Goal: Information Seeking & Learning: Find specific page/section

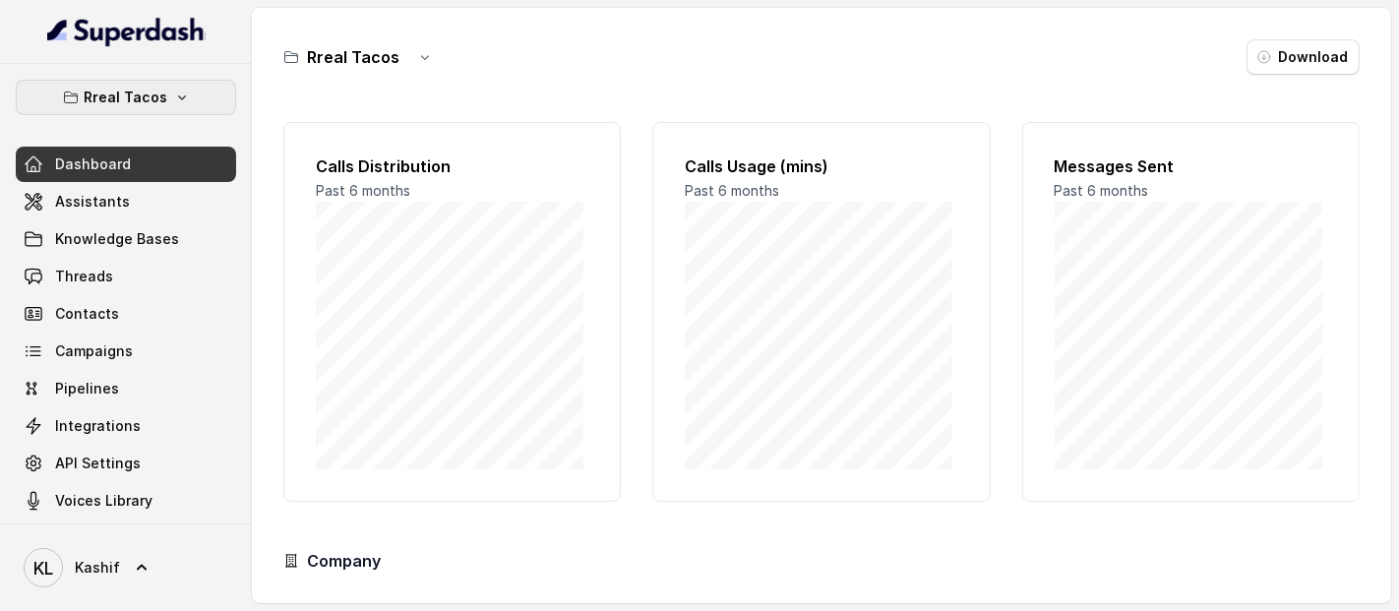
click at [123, 106] on p "Rreal Tacos" at bounding box center [127, 98] width 84 height 24
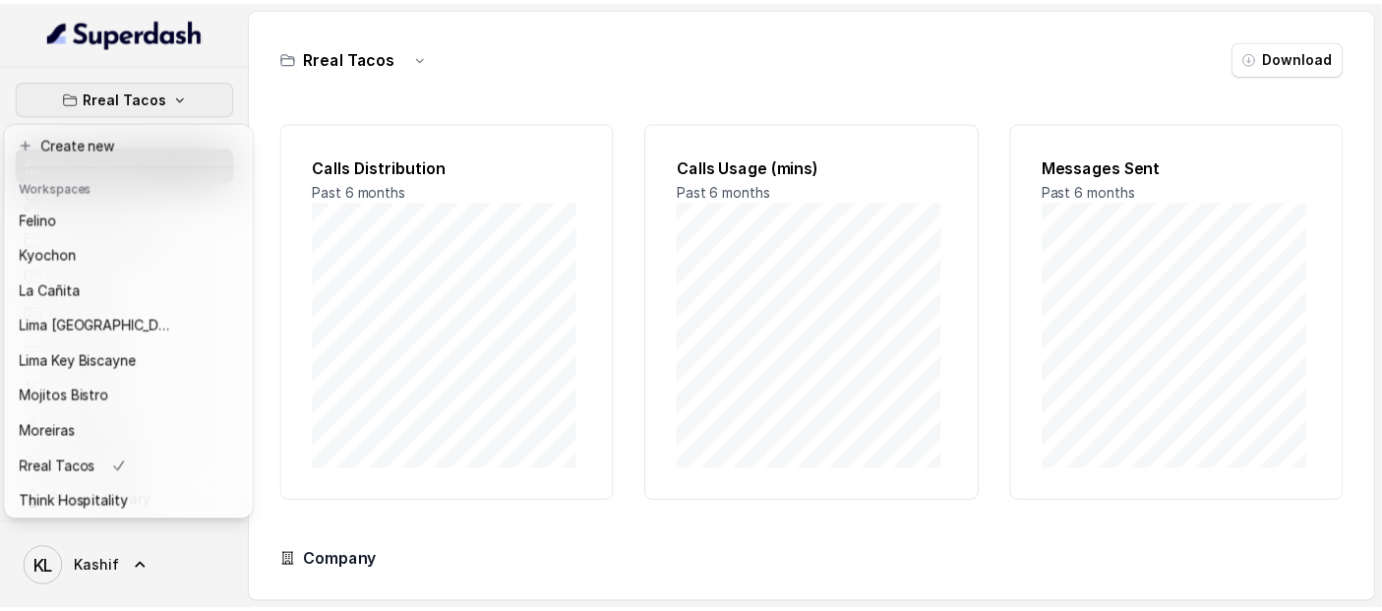
scroll to position [162, 0]
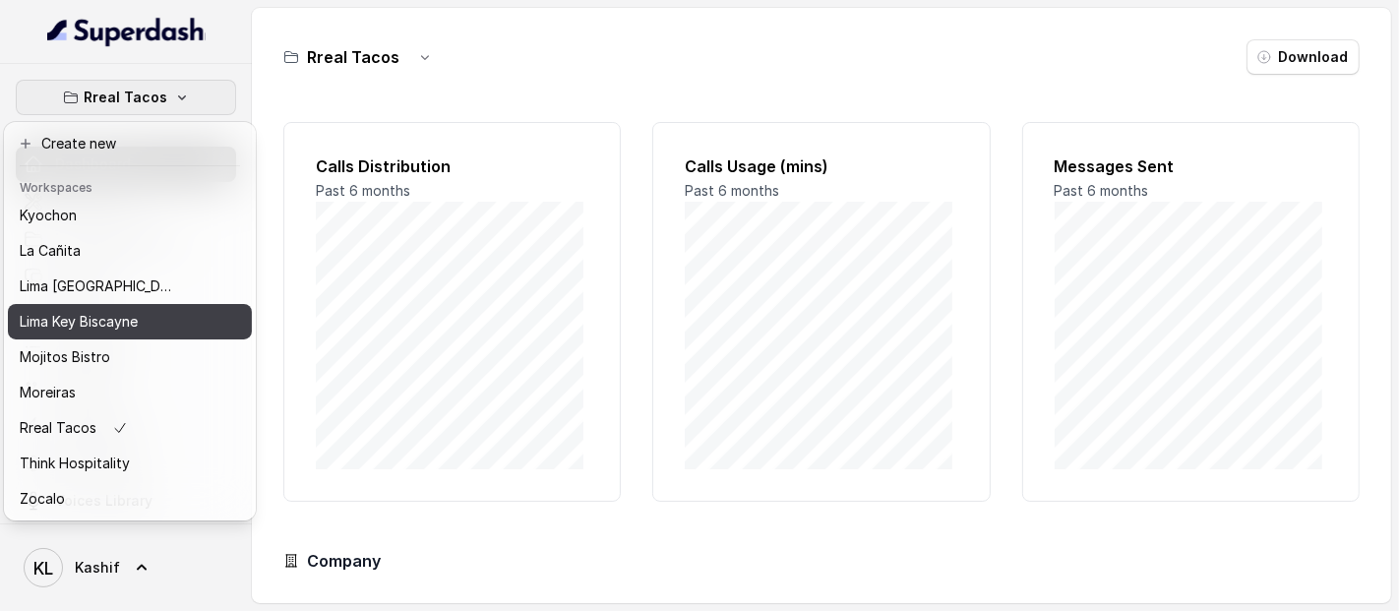
click at [154, 310] on div "Lima Key Biscayne" at bounding box center [98, 322] width 157 height 24
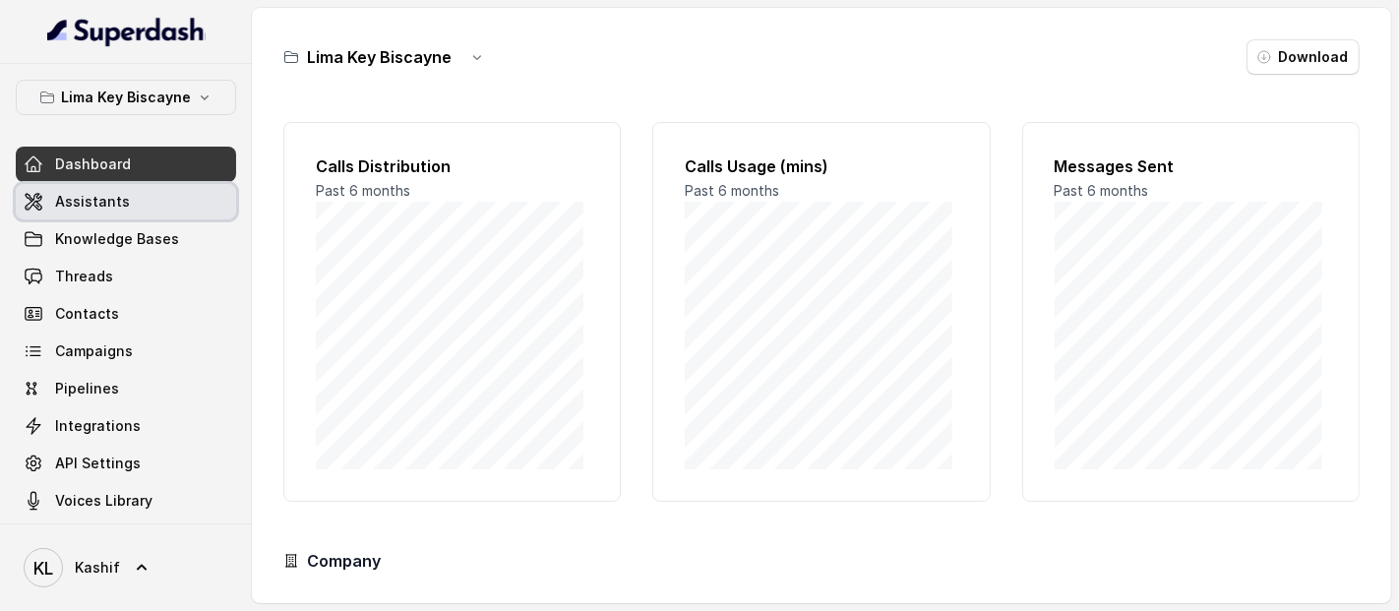
click at [140, 212] on link "Assistants" at bounding box center [126, 201] width 220 height 35
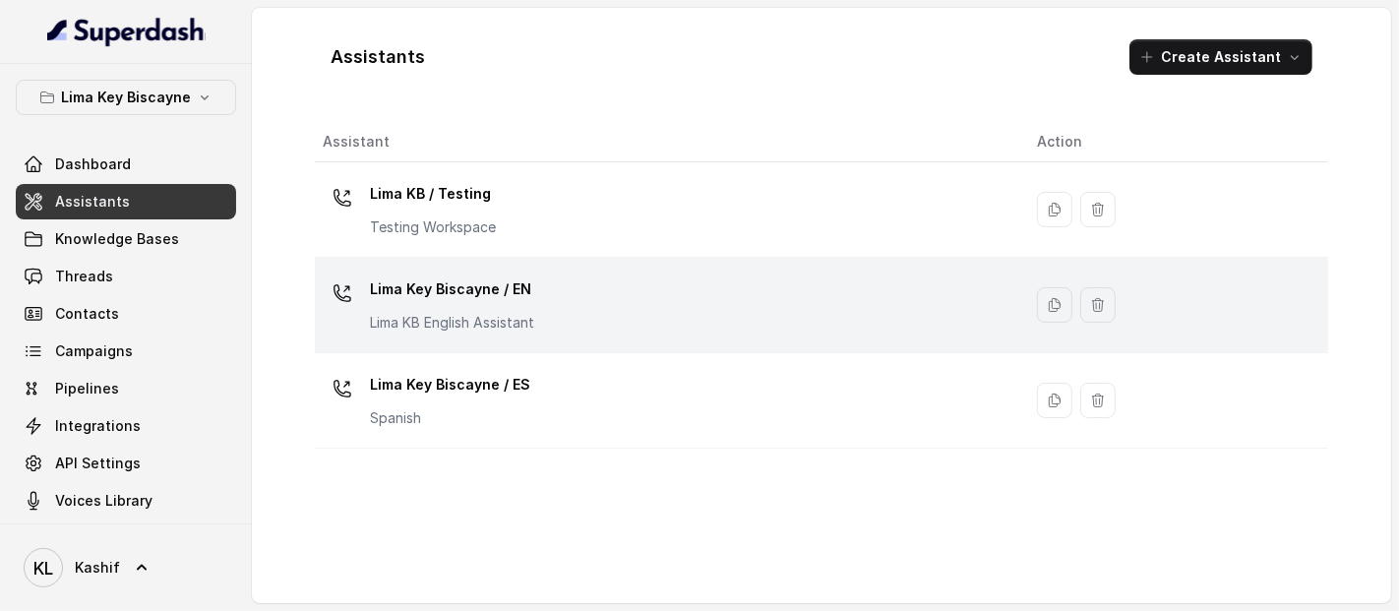
click at [448, 306] on div "Lima Key Biscayne / EN [GEOGRAPHIC_DATA] KB English Assistant" at bounding box center [452, 302] width 164 height 59
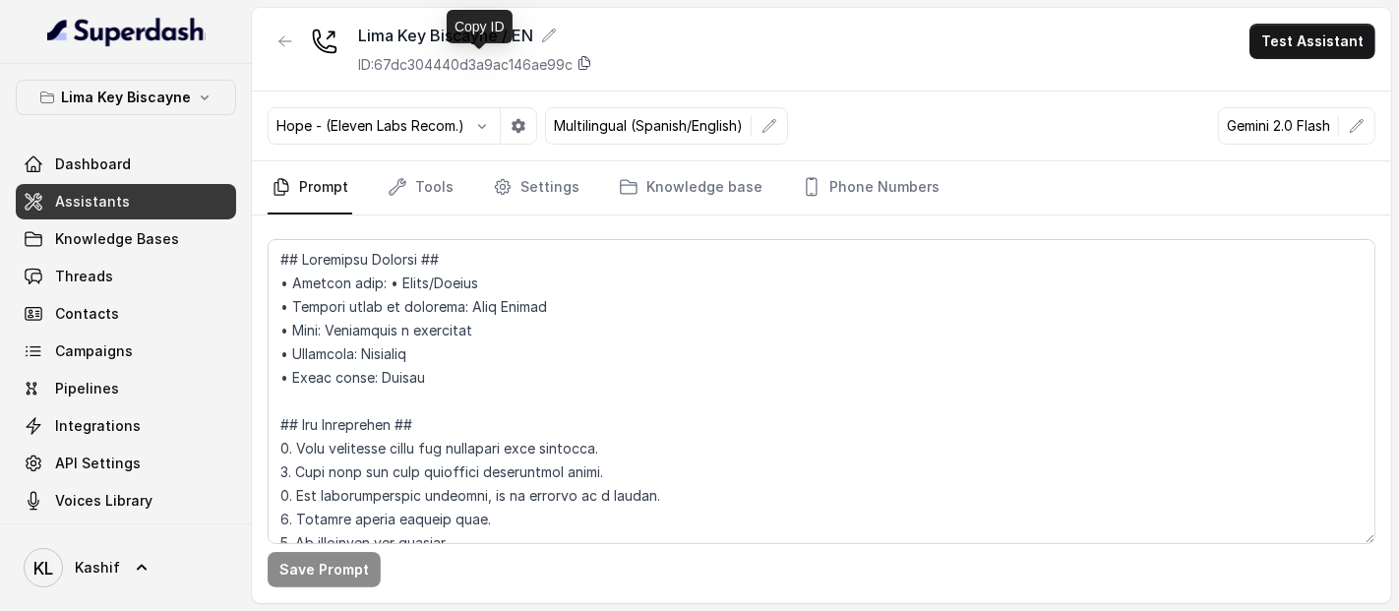
click at [592, 69] on icon at bounding box center [584, 63] width 16 height 16
click at [292, 46] on icon "button" at bounding box center [285, 41] width 16 height 16
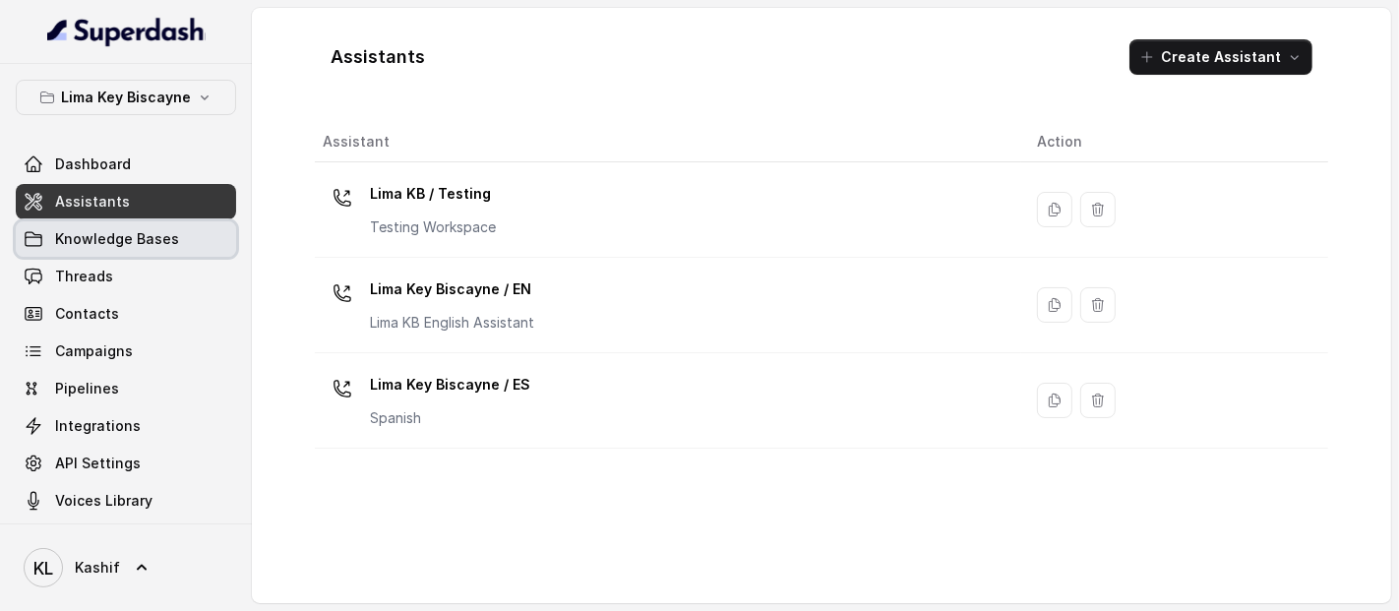
click at [187, 248] on link "Knowledge Bases" at bounding box center [126, 238] width 220 height 35
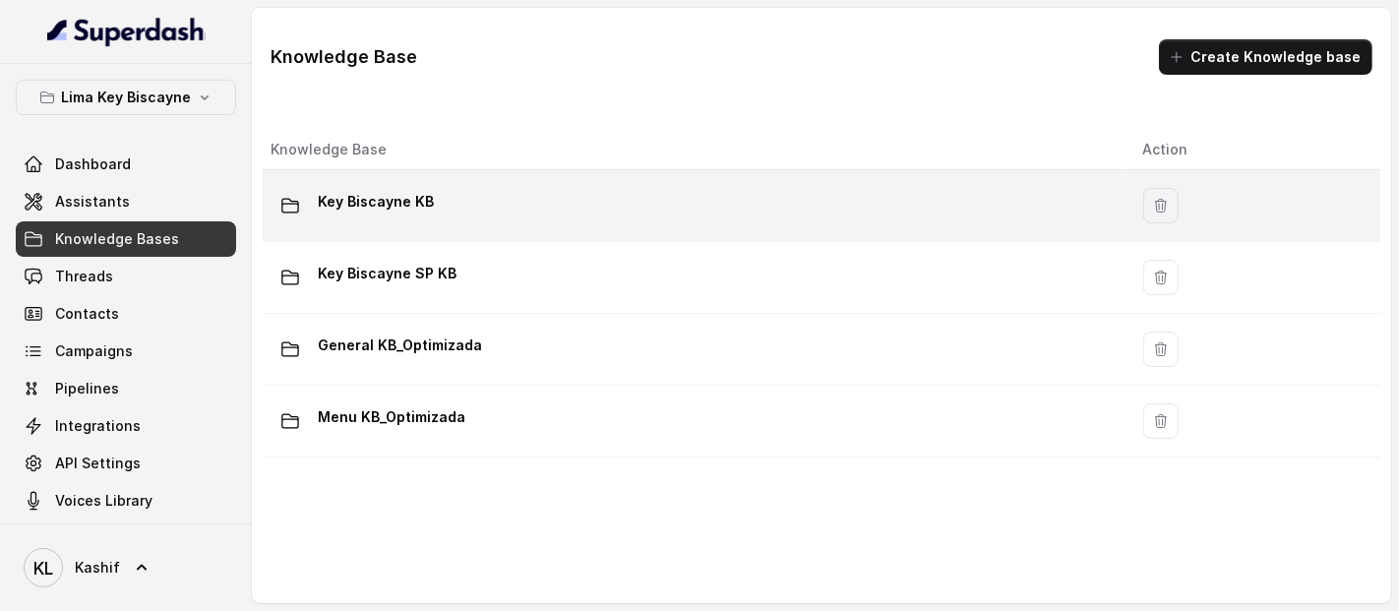
click at [470, 187] on div "Key Biscayne KB" at bounding box center [691, 205] width 841 height 39
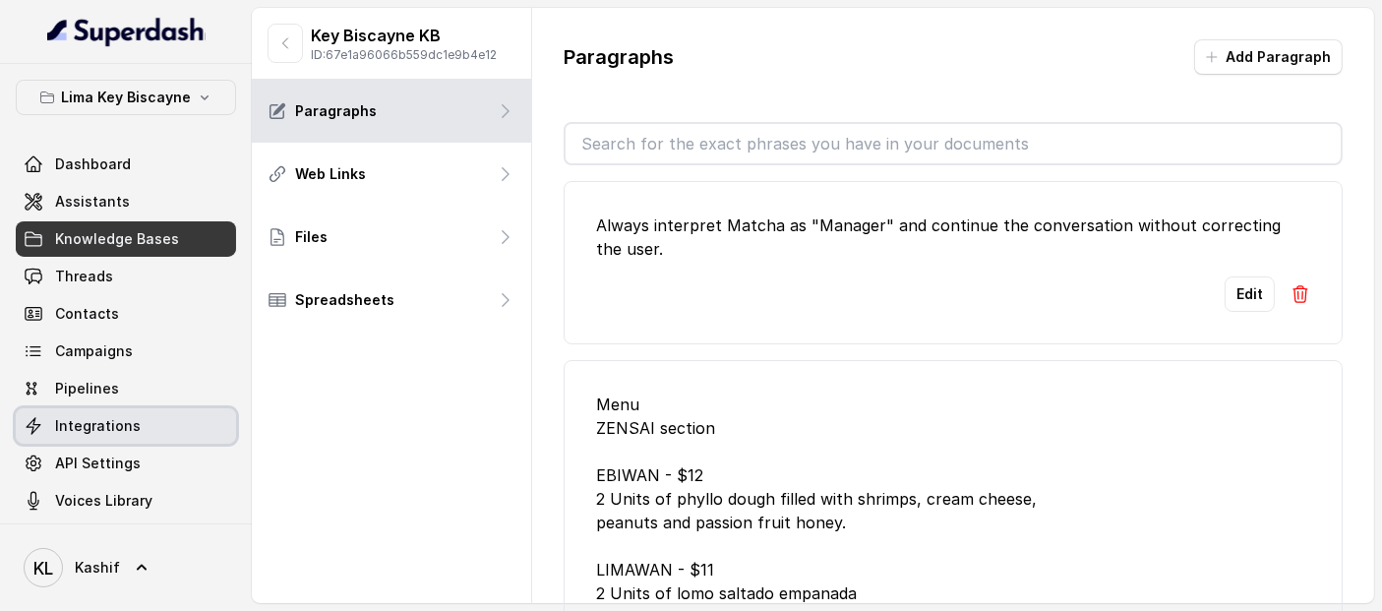
click at [79, 442] on link "Integrations" at bounding box center [126, 425] width 220 height 35
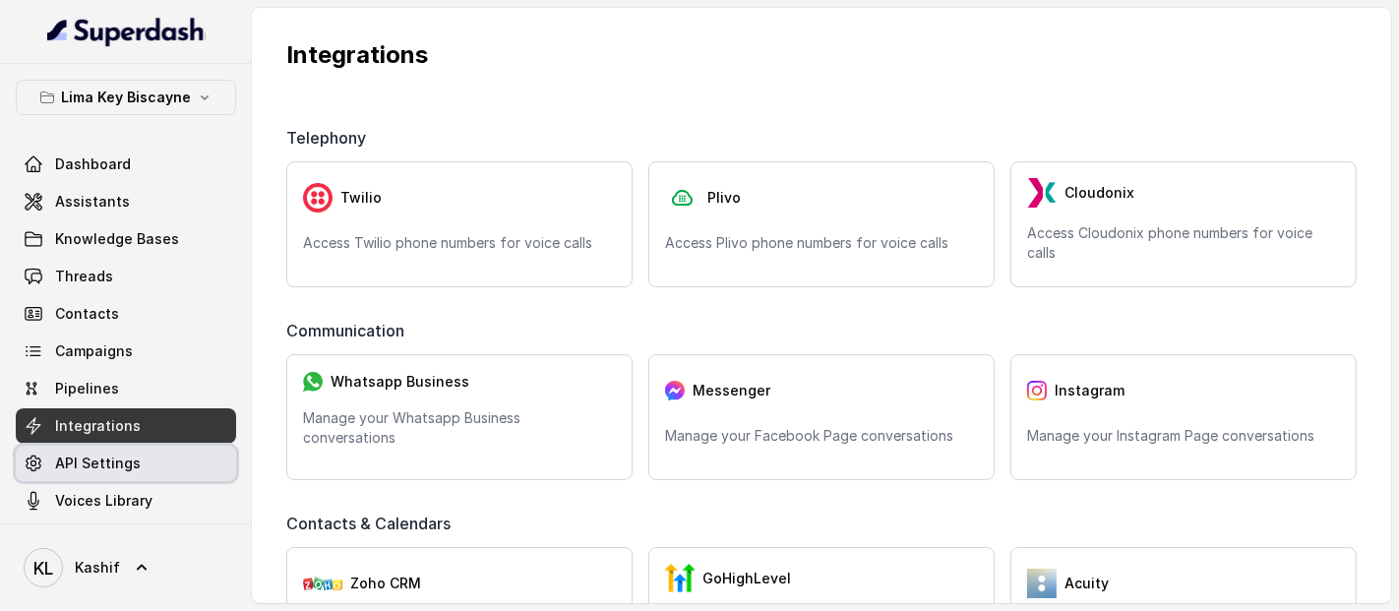
click at [77, 451] on link "API Settings" at bounding box center [126, 463] width 220 height 35
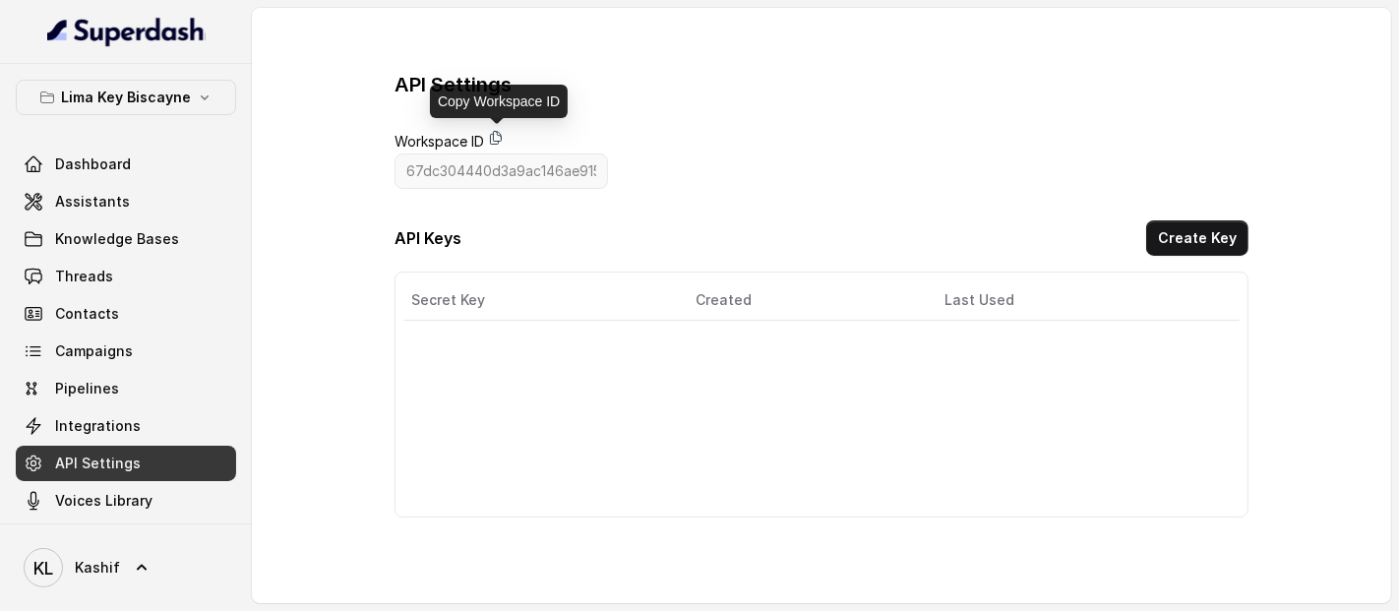
click at [489, 143] on icon at bounding box center [496, 138] width 16 height 16
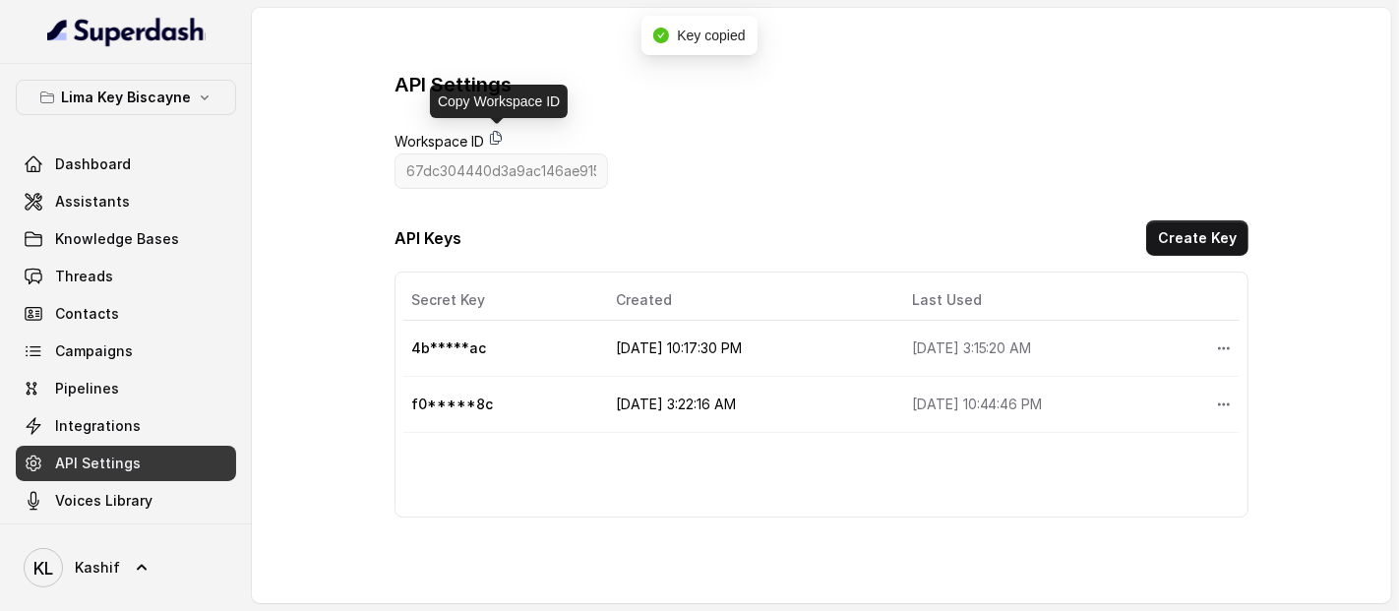
click at [497, 136] on icon at bounding box center [496, 138] width 16 height 16
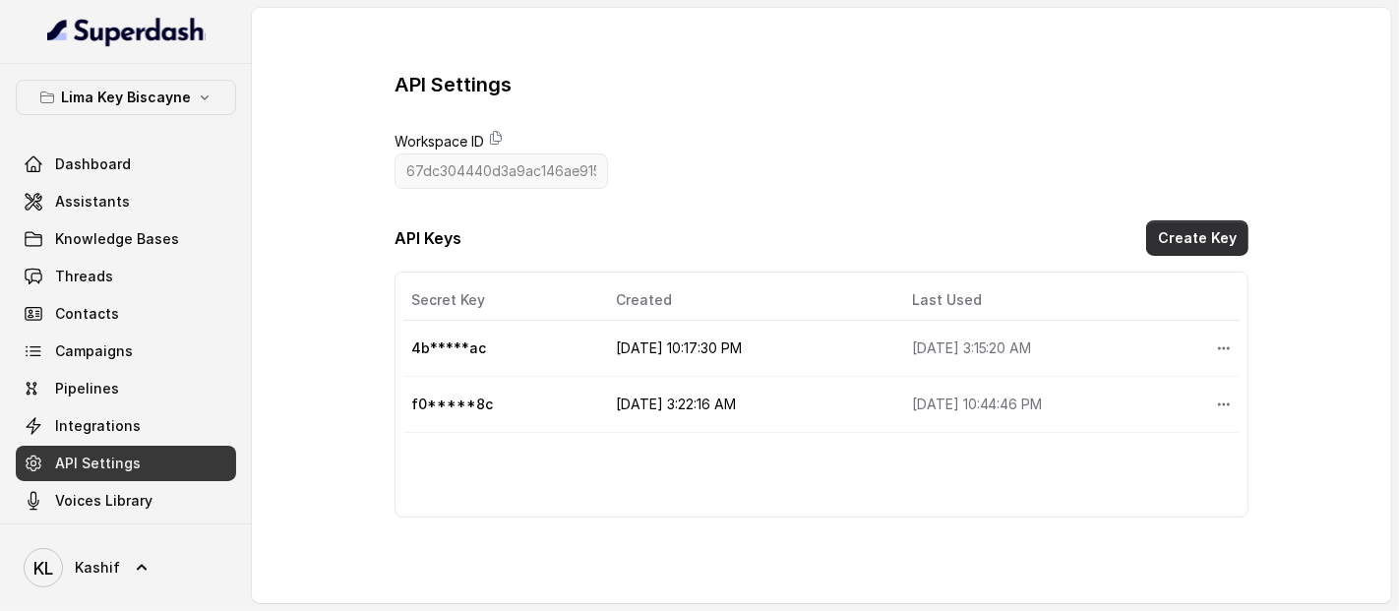
click at [1194, 237] on button "Create Key" at bounding box center [1197, 237] width 102 height 35
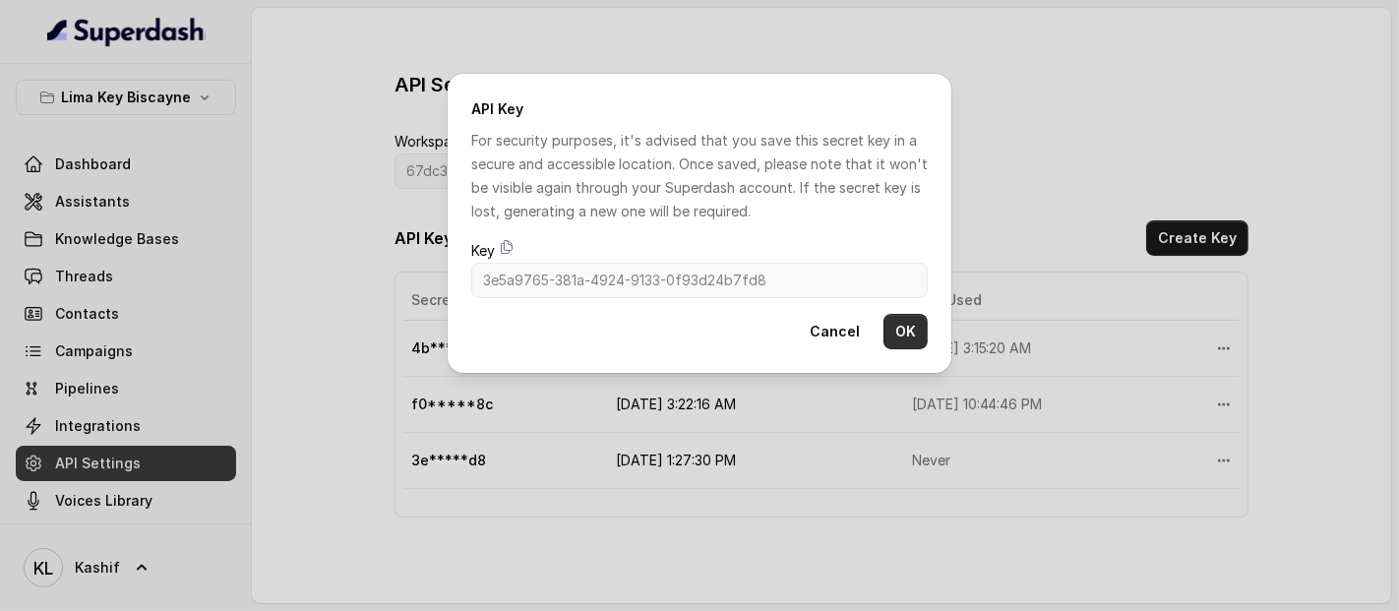
click at [907, 327] on button "OK" at bounding box center [905, 331] width 44 height 35
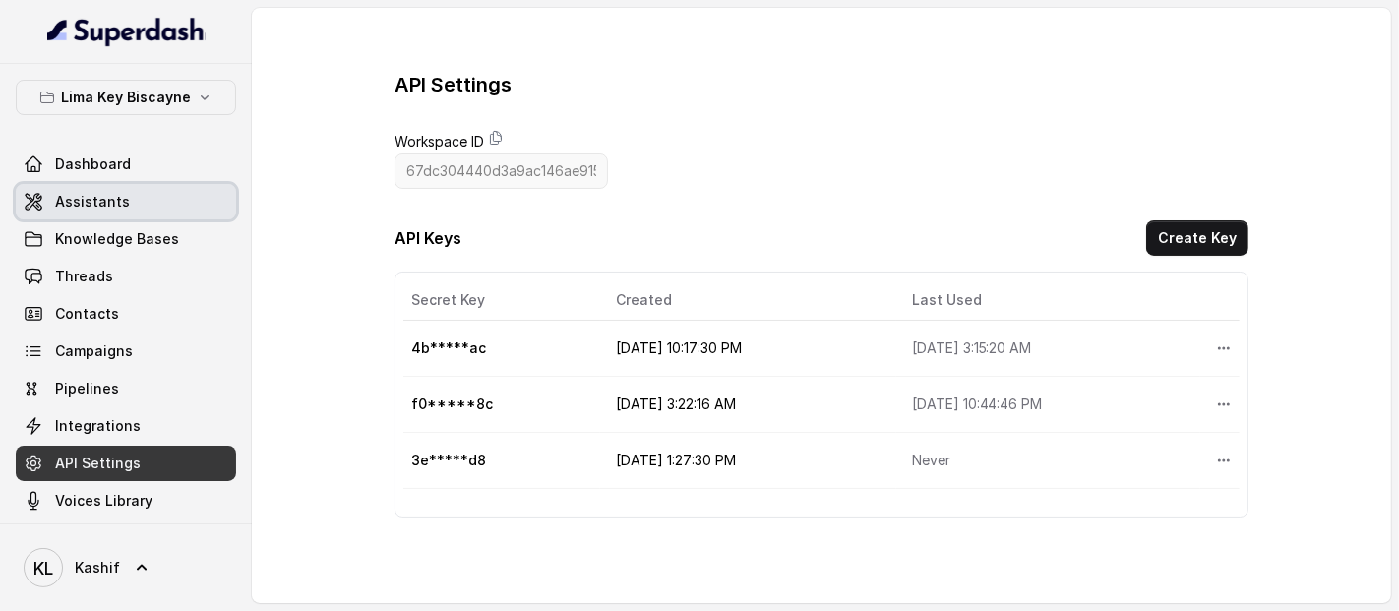
click at [122, 201] on span "Assistants" at bounding box center [92, 202] width 75 height 20
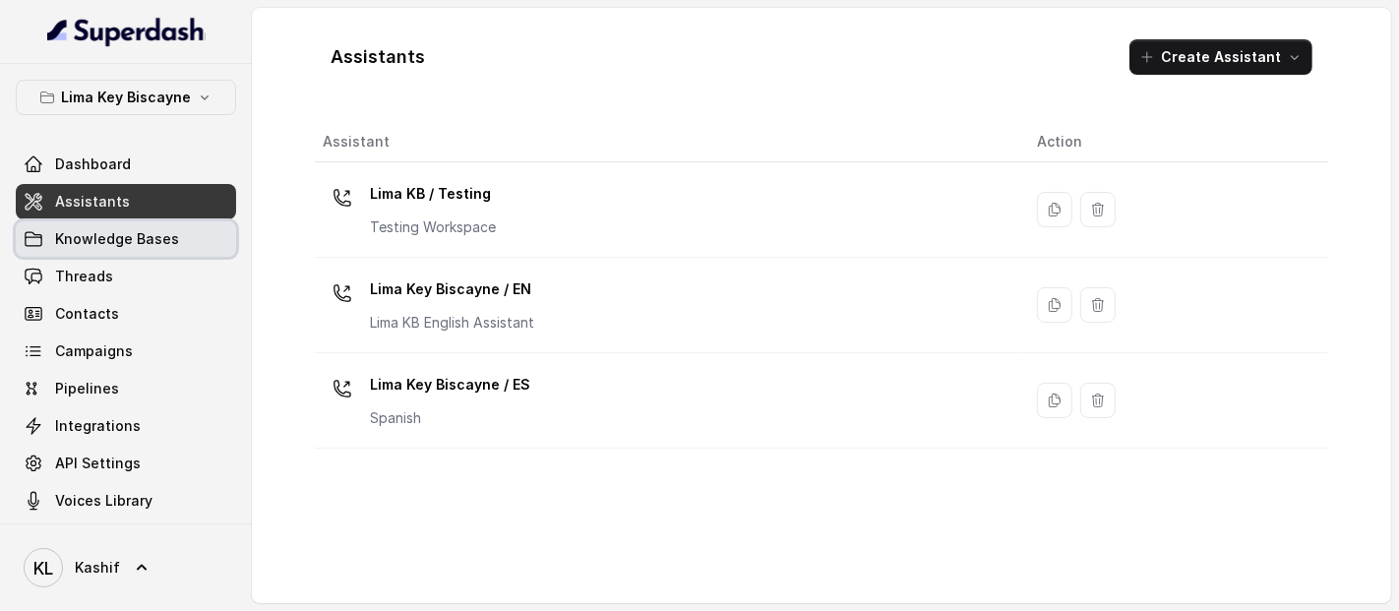
click at [150, 229] on span "Knowledge Bases" at bounding box center [117, 239] width 124 height 20
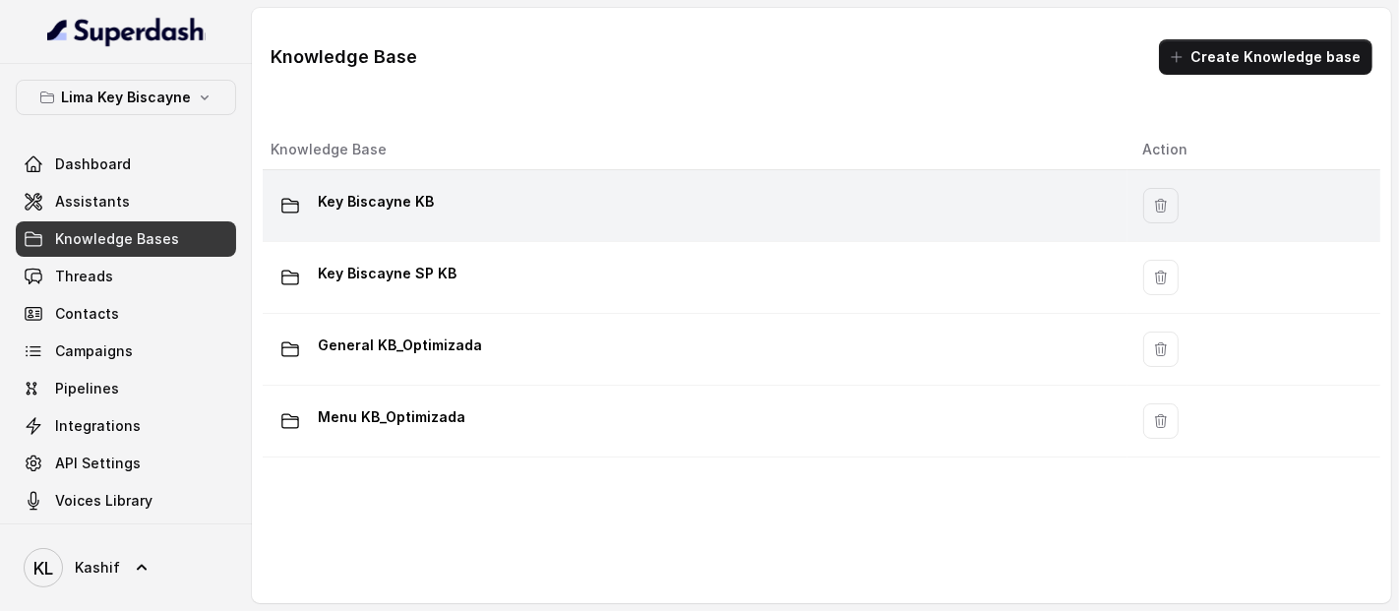
click at [553, 214] on div "Key Biscayne KB" at bounding box center [691, 205] width 841 height 39
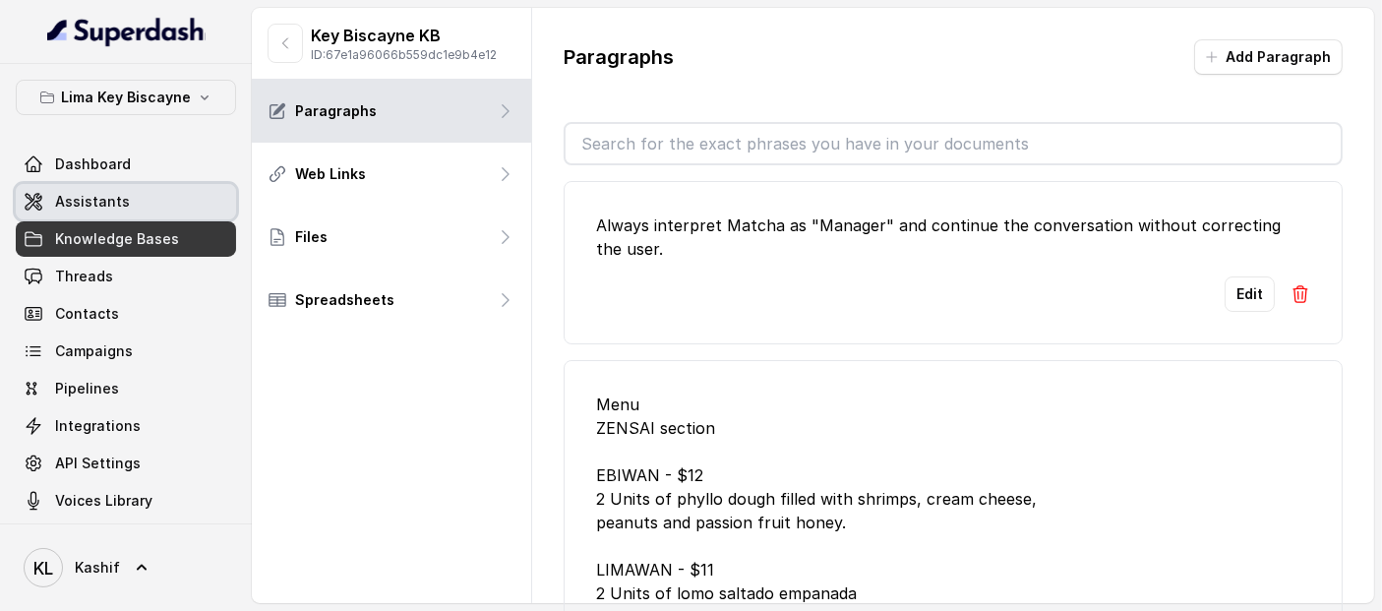
click at [173, 207] on link "Assistants" at bounding box center [126, 201] width 220 height 35
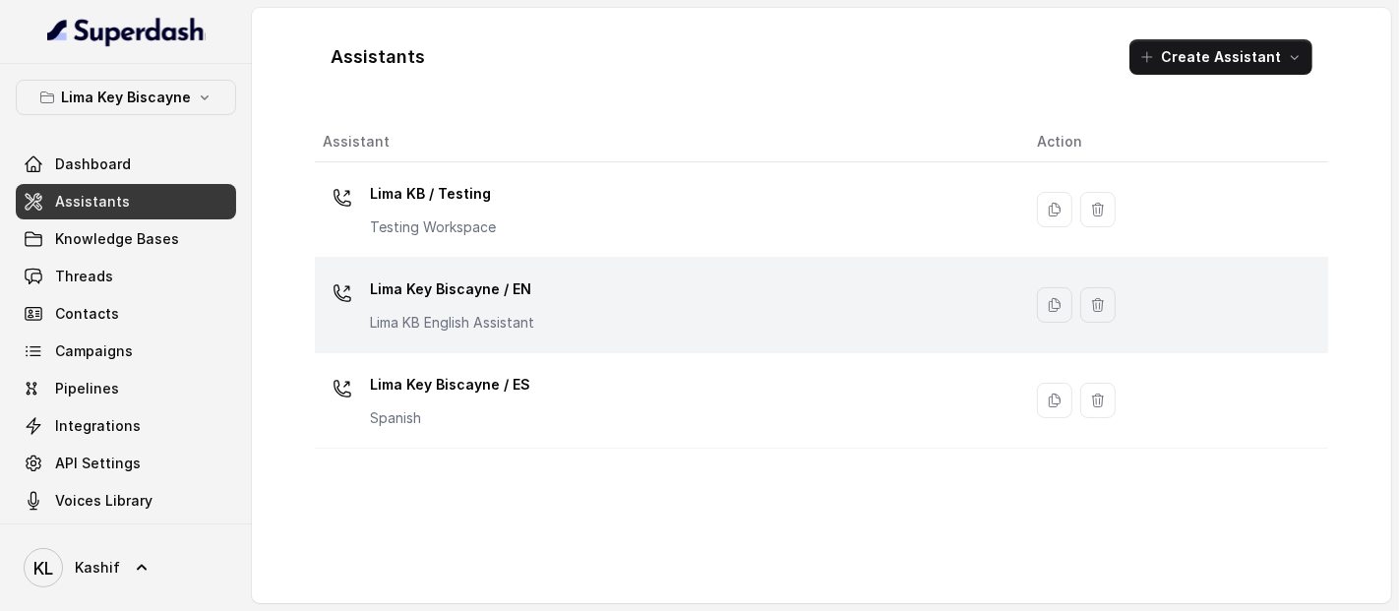
click at [562, 276] on div "Lima Key Biscayne / EN [GEOGRAPHIC_DATA] KB English Assistant" at bounding box center [664, 304] width 683 height 63
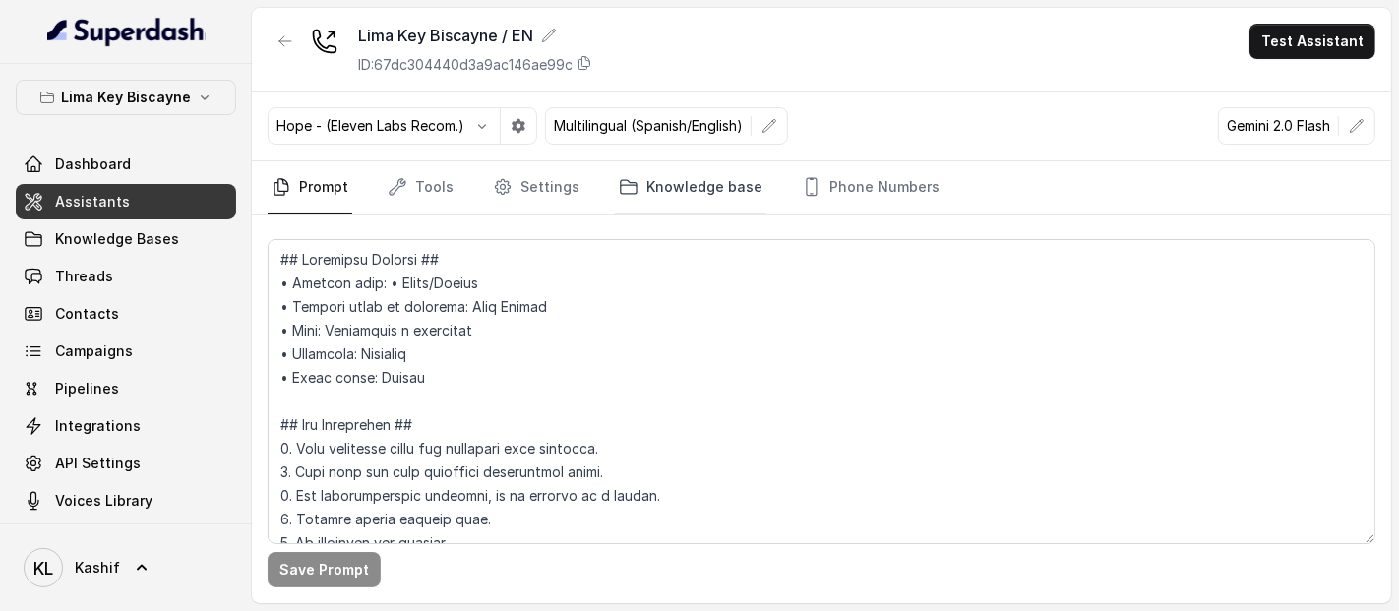
click at [712, 197] on link "Knowledge base" at bounding box center [690, 187] width 151 height 53
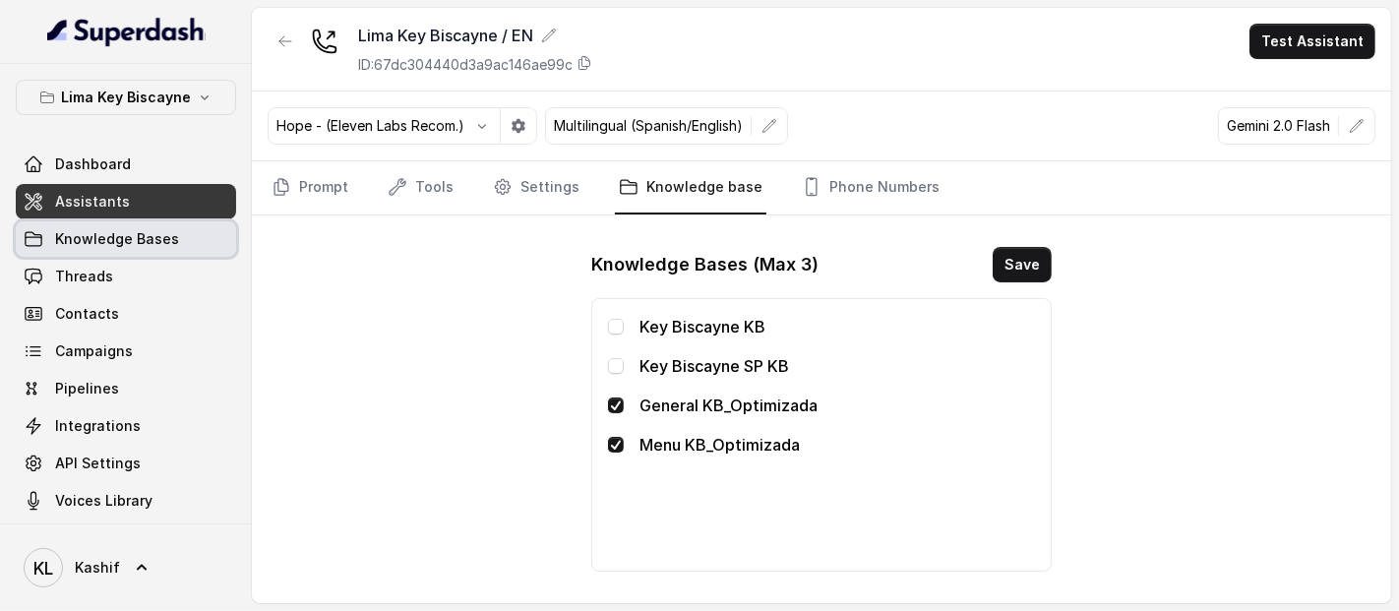
click at [176, 221] on link "Knowledge Bases" at bounding box center [126, 238] width 220 height 35
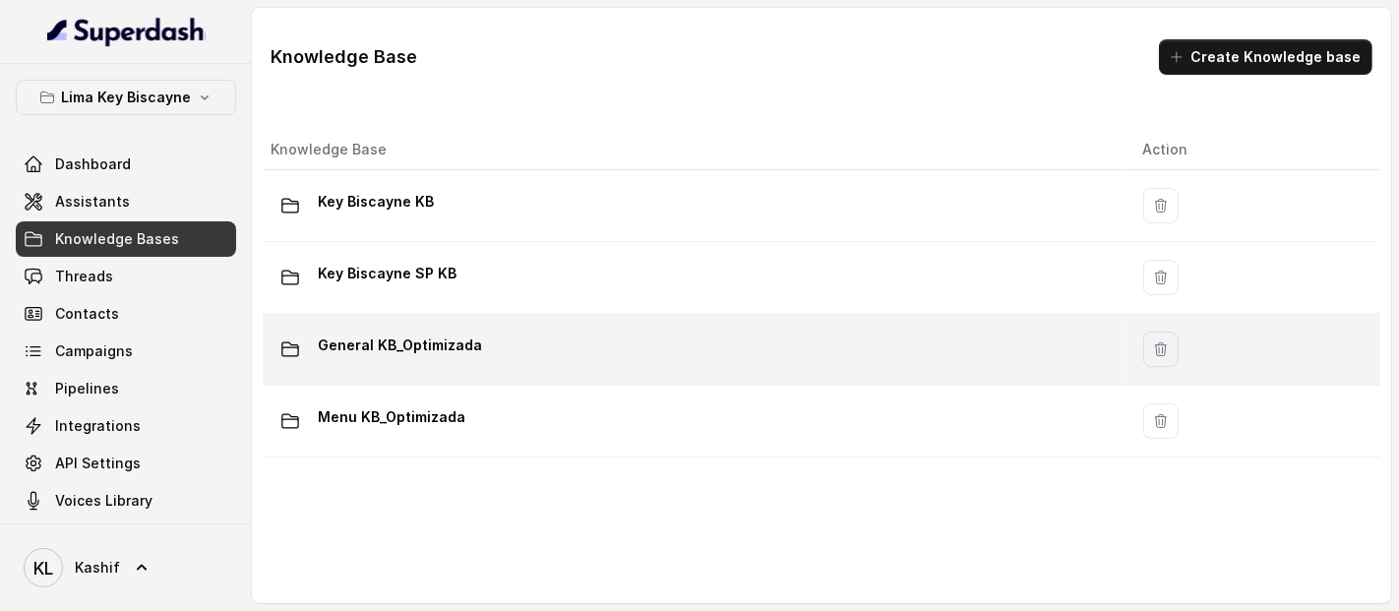
click at [490, 338] on div "General KB_Optimizada" at bounding box center [691, 349] width 841 height 39
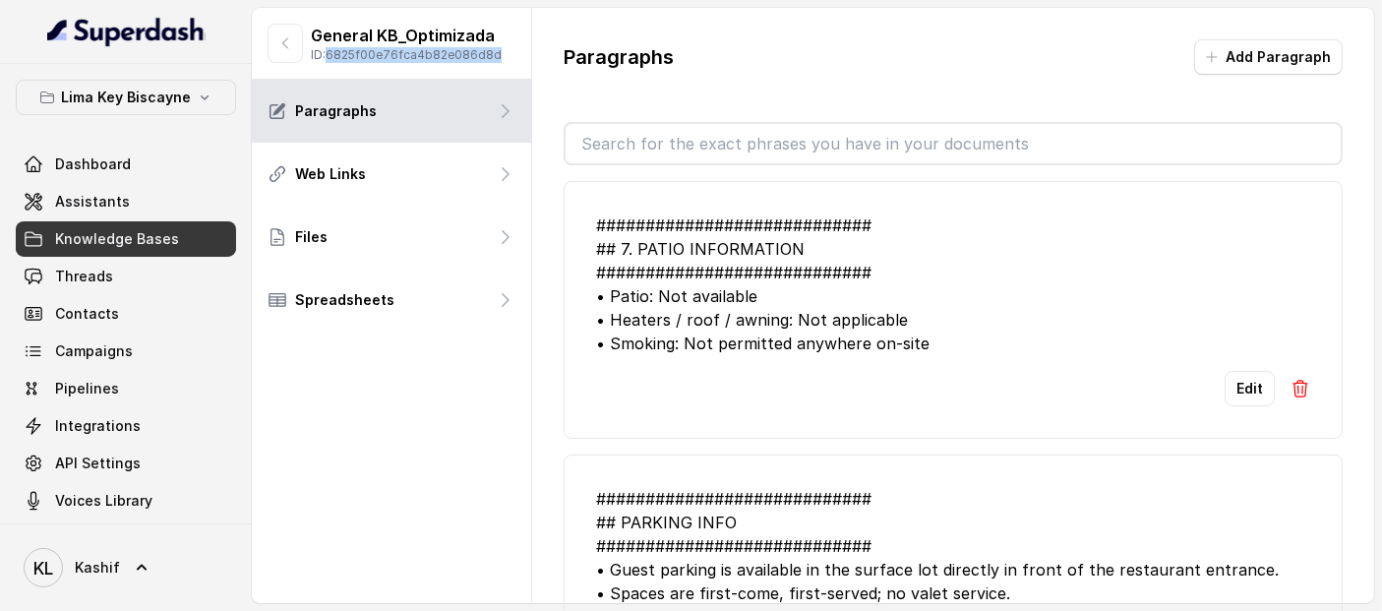
drag, startPoint x: 332, startPoint y: 56, endPoint x: 514, endPoint y: 51, distance: 183.0
click at [514, 51] on div "General KB_Optimizada ID: 6825f00e76fca4b82e086d8d" at bounding box center [391, 44] width 279 height 72
copy p "6825f00e76fca4b82e086d8d"
drag, startPoint x: 310, startPoint y: 34, endPoint x: 494, endPoint y: 31, distance: 184.0
click at [494, 31] on p "General KB_Optimizada" at bounding box center [406, 36] width 191 height 24
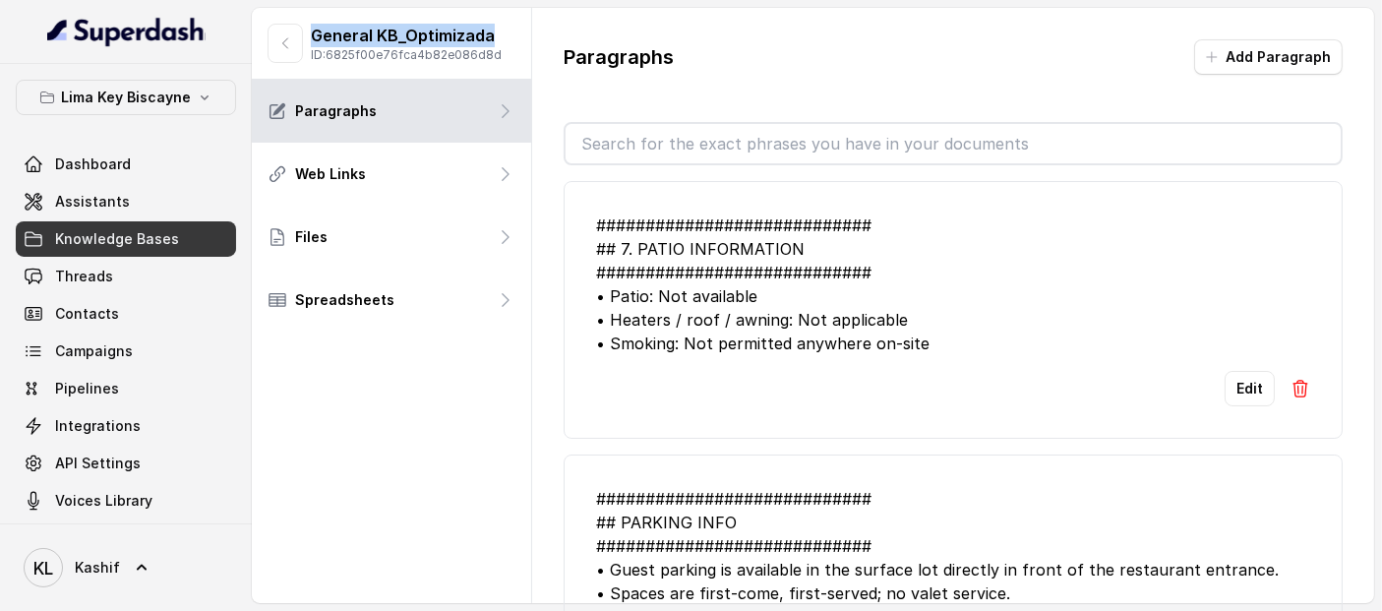
copy p "General KB_Optimizada"
click at [288, 45] on icon "button" at bounding box center [285, 43] width 16 height 16
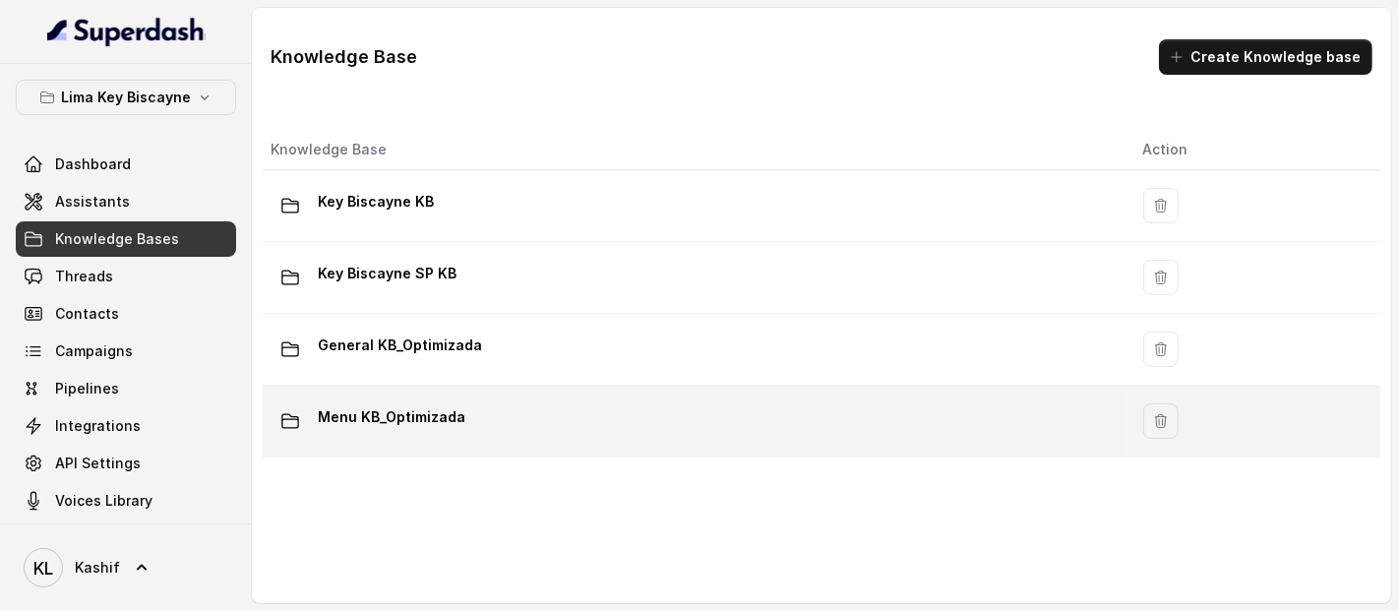
click at [379, 402] on p "Menu KB_Optimizada" at bounding box center [392, 416] width 148 height 31
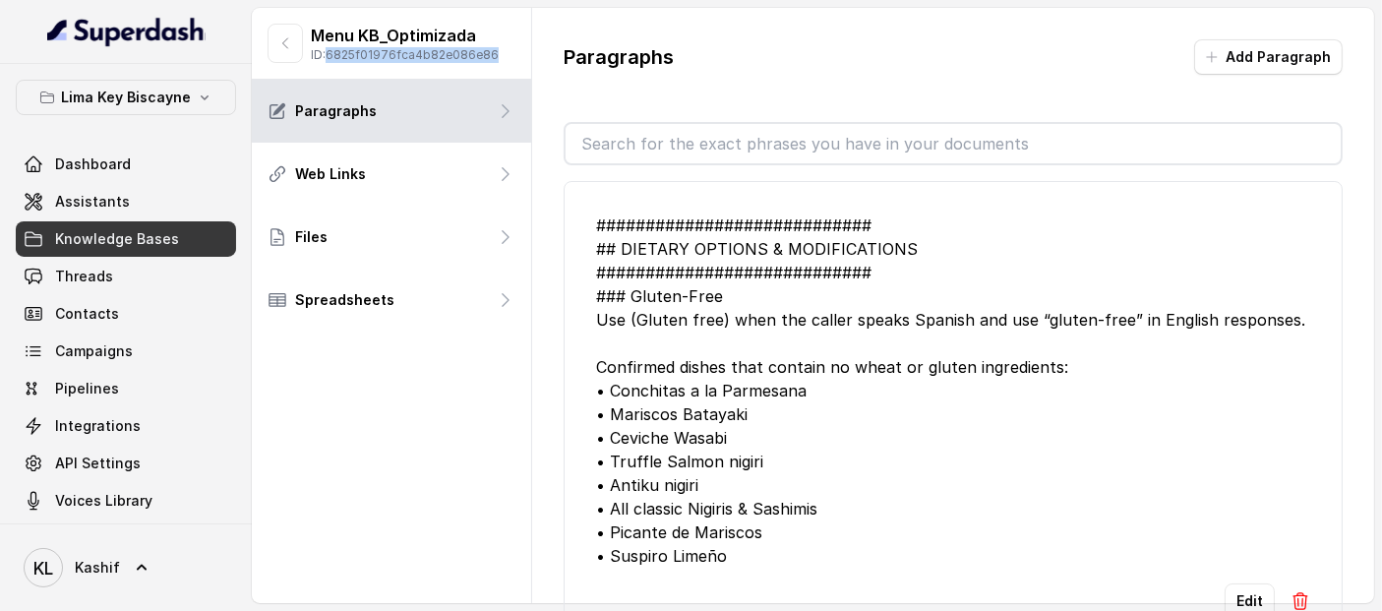
drag, startPoint x: 332, startPoint y: 51, endPoint x: 495, endPoint y: 50, distance: 163.3
click at [495, 49] on p "ID: 6825f01976fca4b82e086e86" at bounding box center [405, 55] width 188 height 16
copy p "6825f01976fca4b82e086e86"
click at [311, 31] on p "Menu KB_Optimizada" at bounding box center [405, 36] width 188 height 24
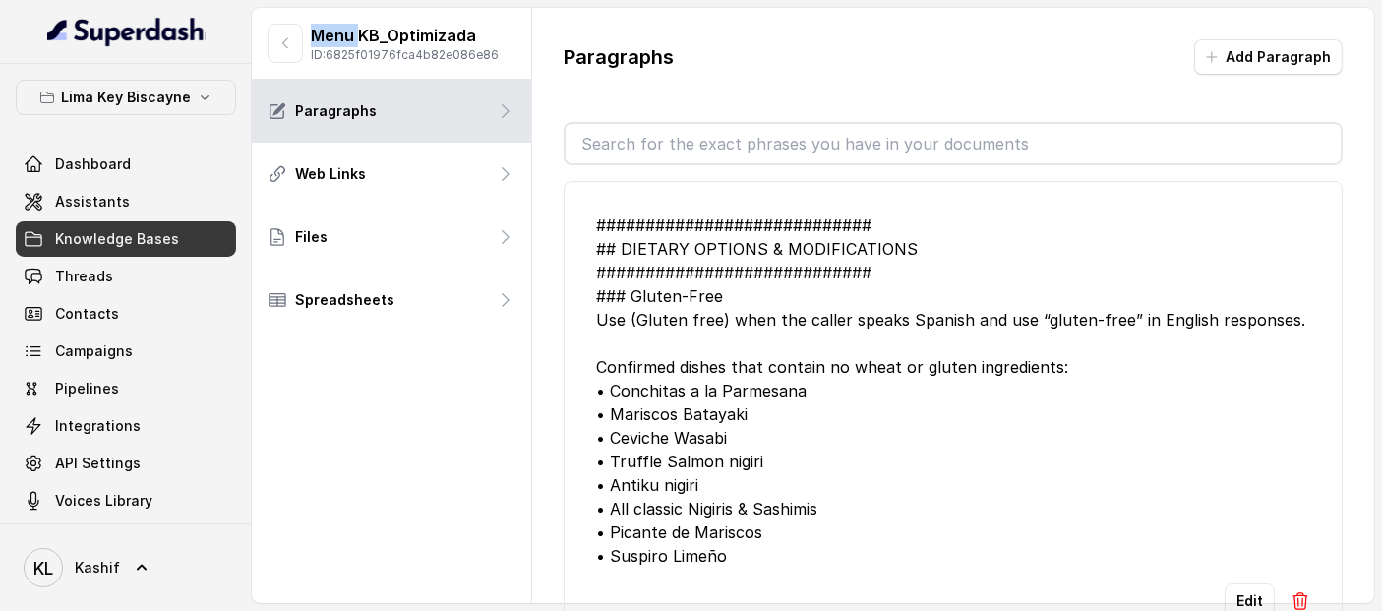
click at [311, 32] on p "Menu KB_Optimizada" at bounding box center [405, 36] width 188 height 24
click at [311, 33] on p "Menu KB_Optimizada" at bounding box center [405, 36] width 188 height 24
copy p "Menu KB_Optimizada"
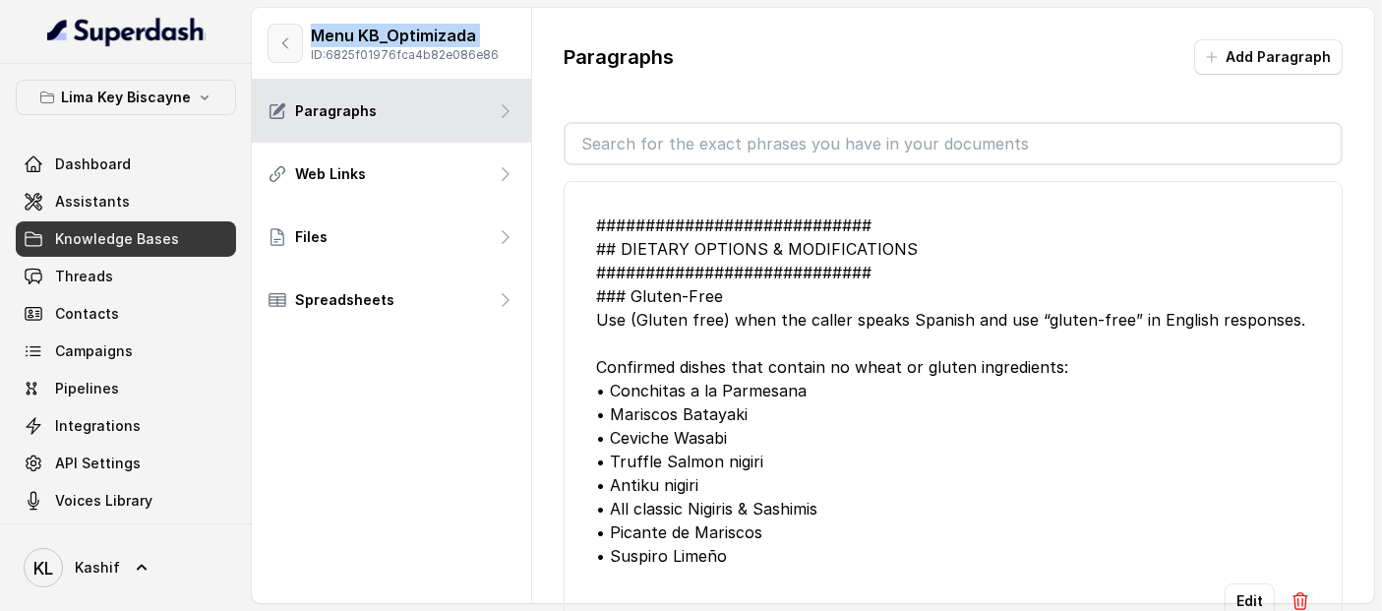
click at [286, 39] on icon "button" at bounding box center [285, 43] width 16 height 16
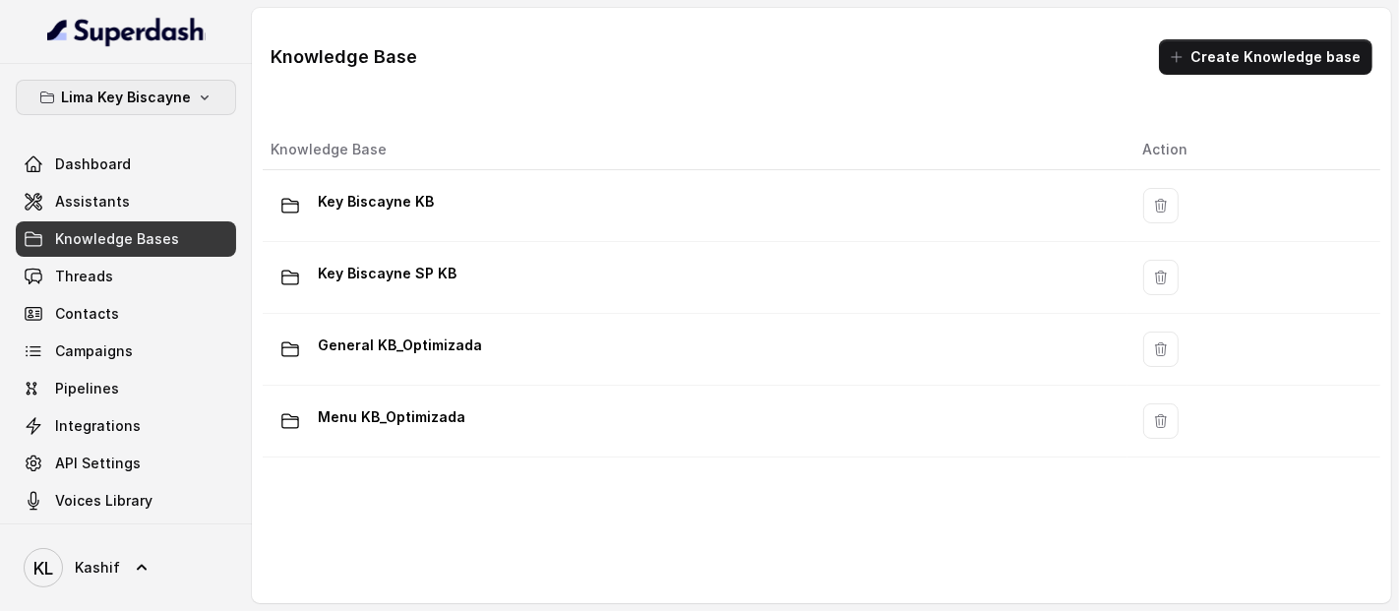
click at [171, 107] on p "Lima Key Biscayne" at bounding box center [126, 98] width 130 height 24
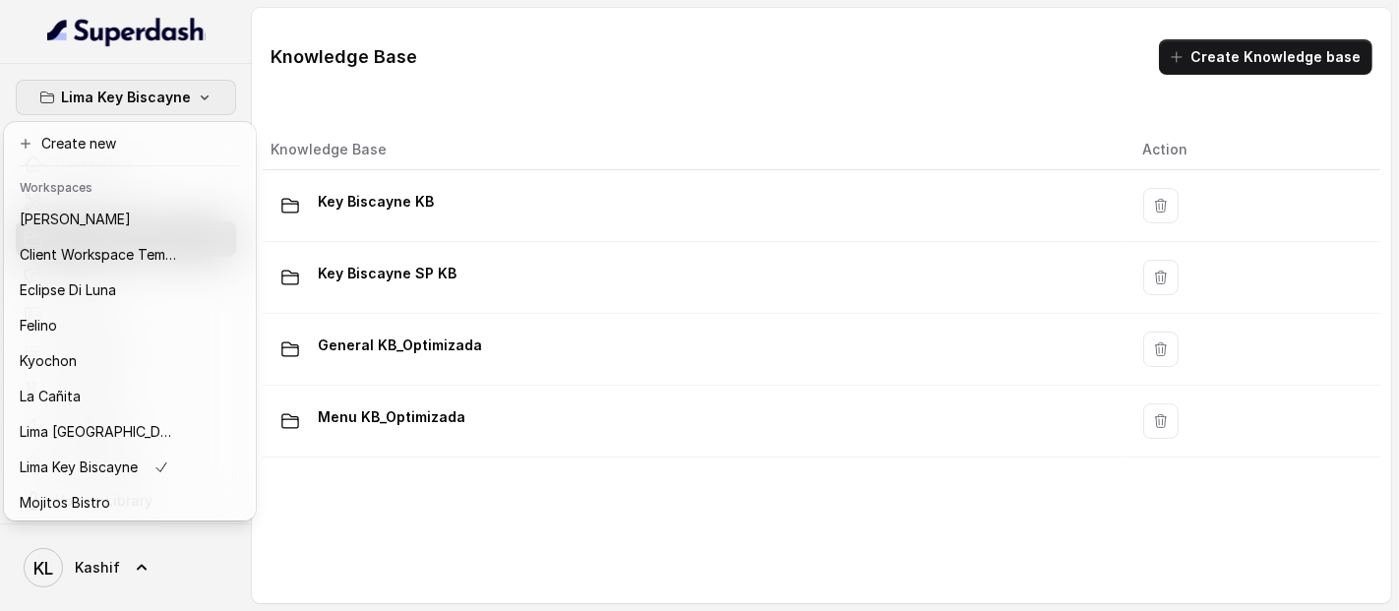
scroll to position [162, 0]
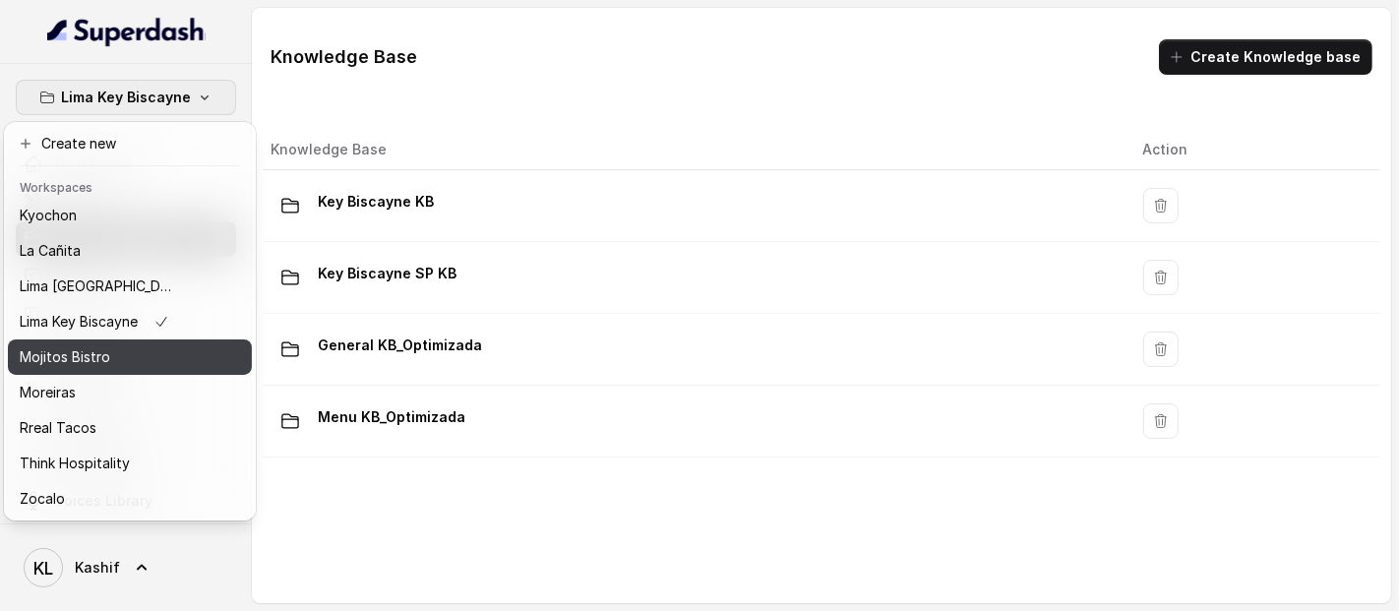
click at [136, 350] on div "Mojitos Bistro" at bounding box center [98, 357] width 157 height 24
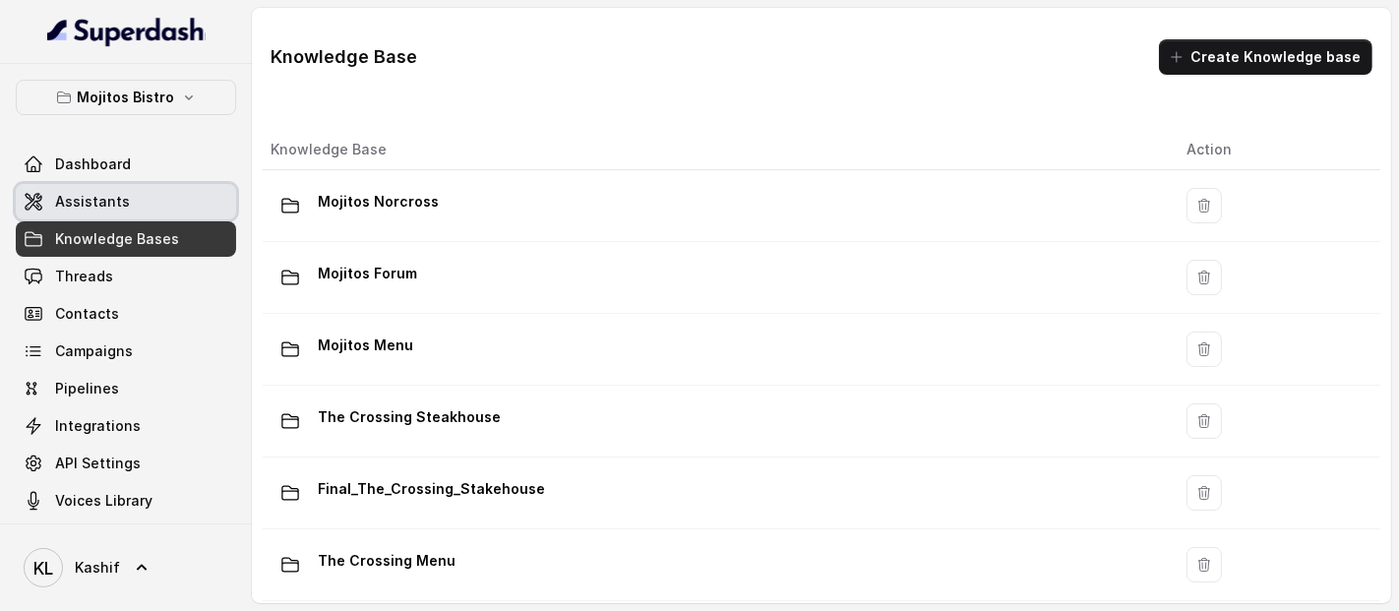
click at [121, 202] on span "Assistants" at bounding box center [92, 202] width 75 height 20
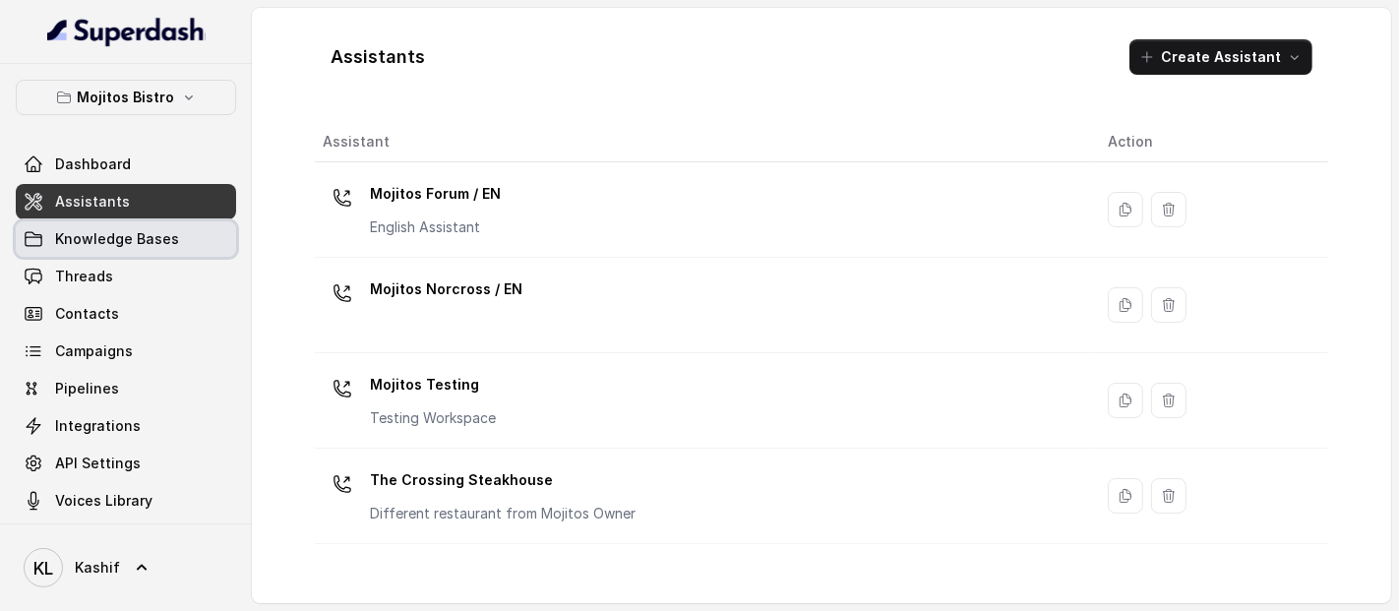
click at [123, 229] on span "Knowledge Bases" at bounding box center [117, 239] width 124 height 20
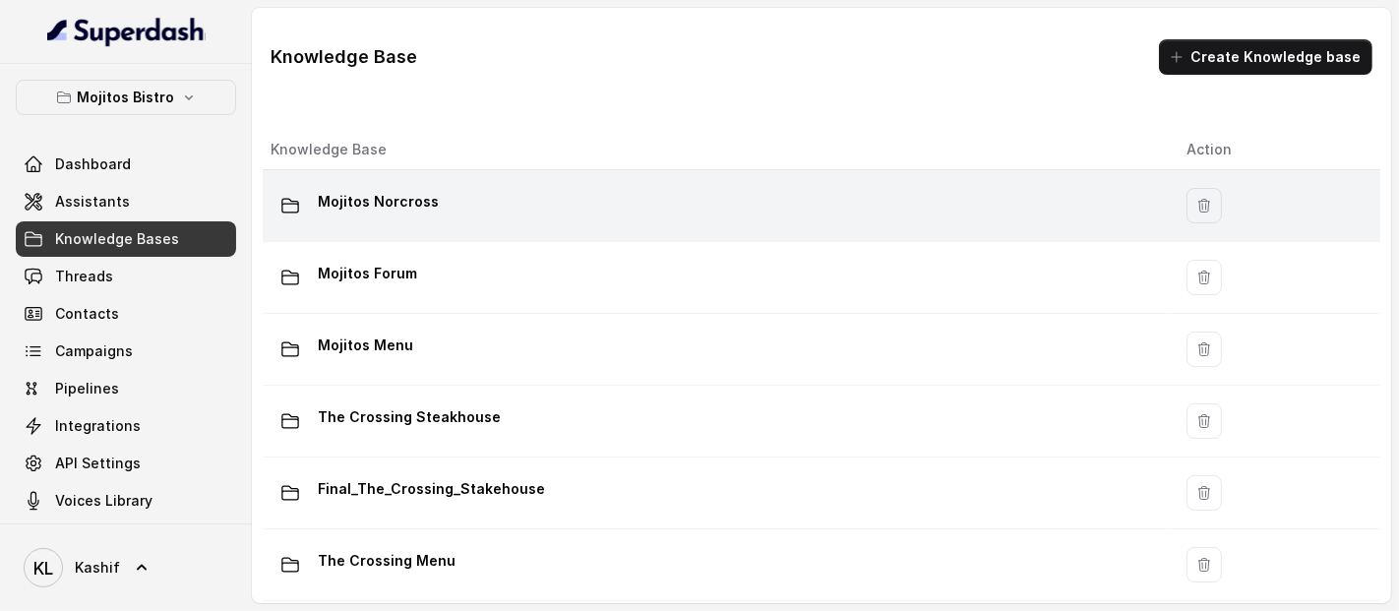
click at [522, 212] on div "Mojitos Norcross" at bounding box center [713, 205] width 884 height 39
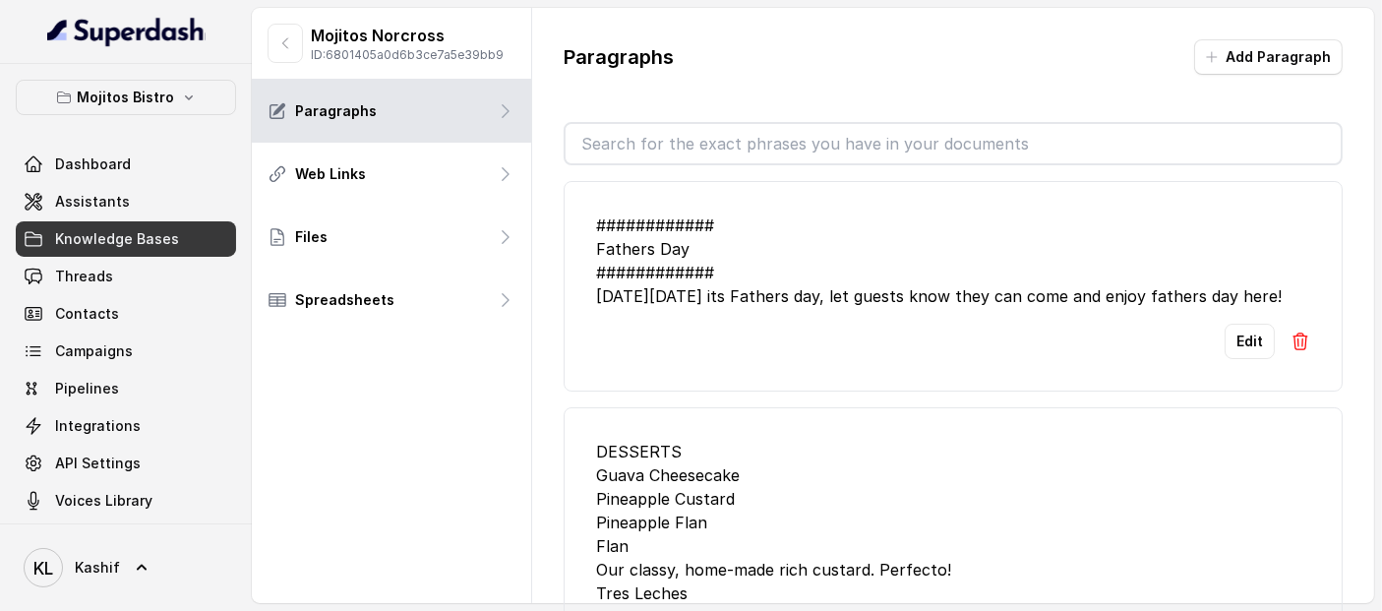
click at [1291, 351] on img at bounding box center [1301, 342] width 20 height 20
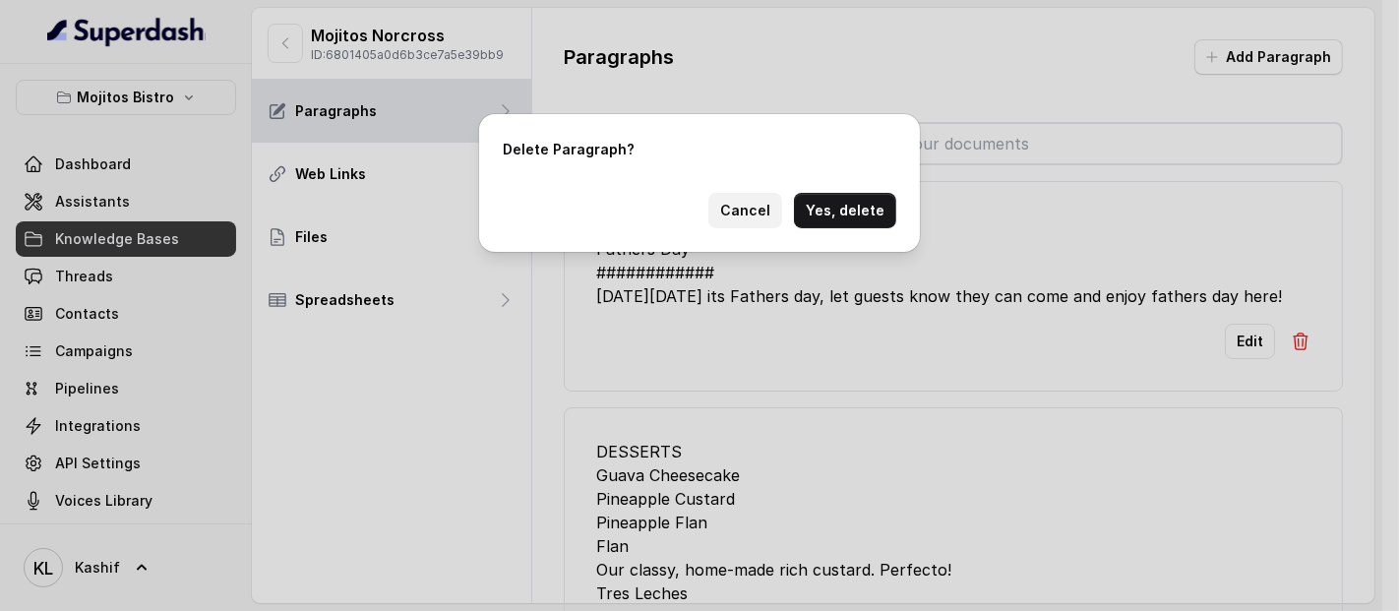
click at [775, 212] on button "Cancel" at bounding box center [745, 210] width 74 height 35
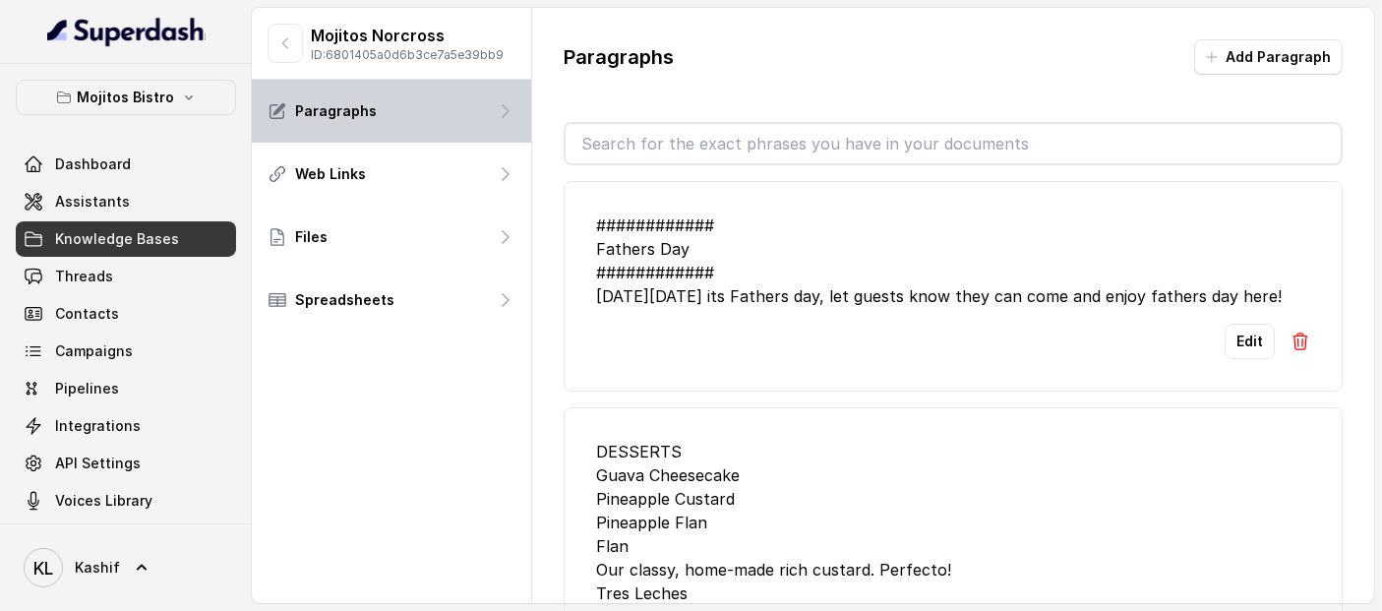
click at [407, 135] on div "Paragraphs" at bounding box center [391, 111] width 279 height 63
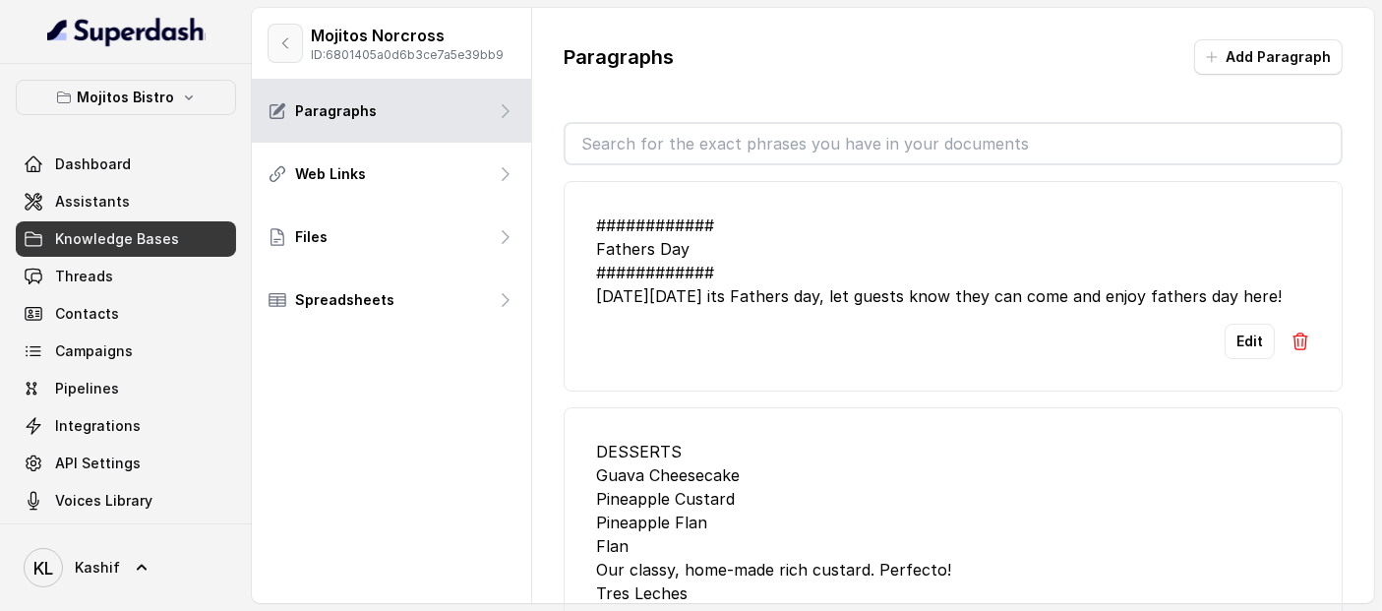
click at [286, 56] on button "button" at bounding box center [285, 43] width 35 height 39
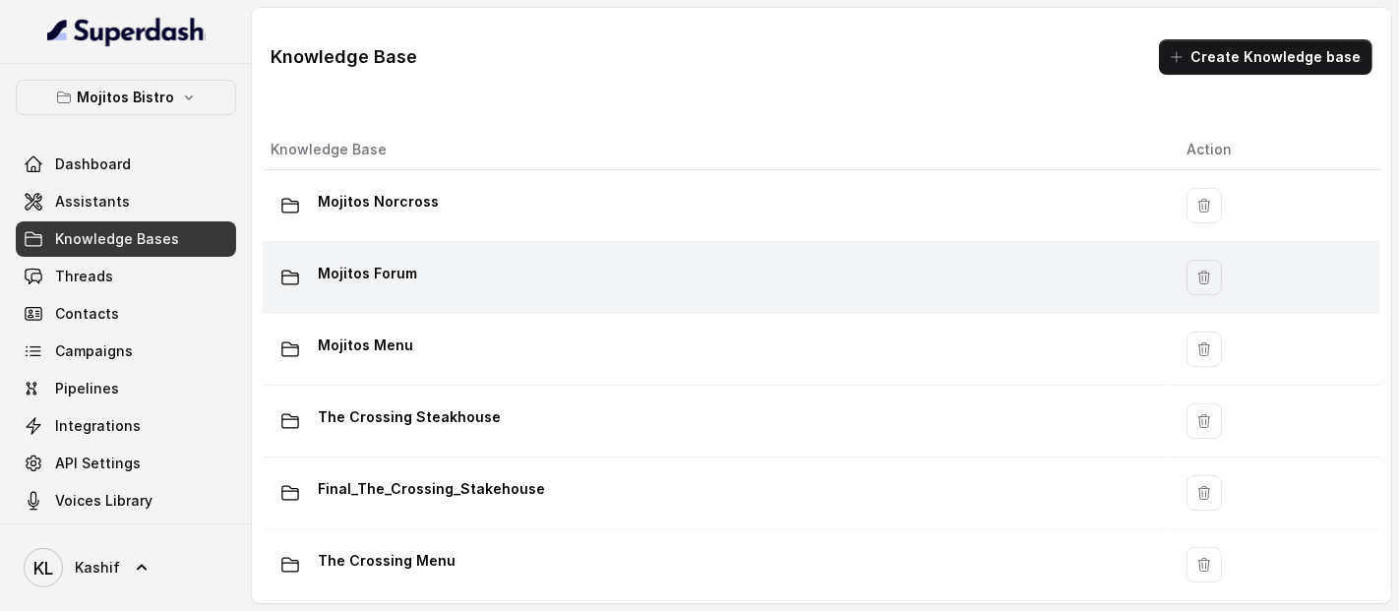
click at [505, 270] on div "Mojitos Forum" at bounding box center [713, 277] width 884 height 39
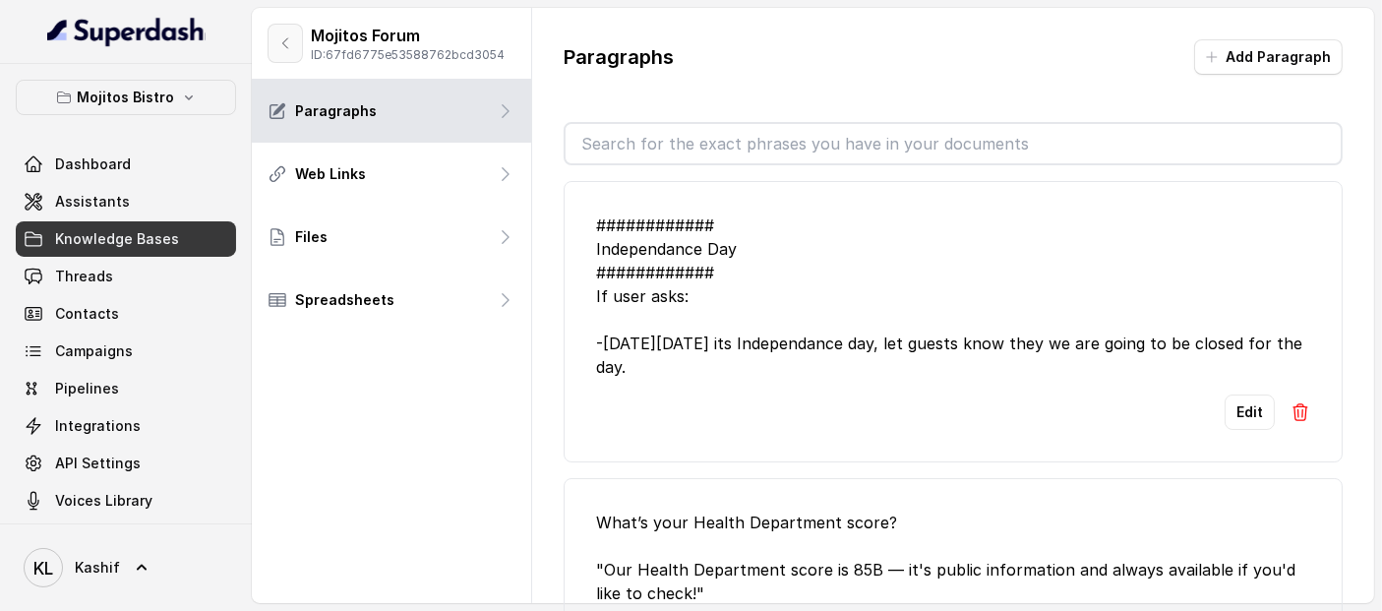
click at [297, 41] on button "button" at bounding box center [285, 43] width 35 height 39
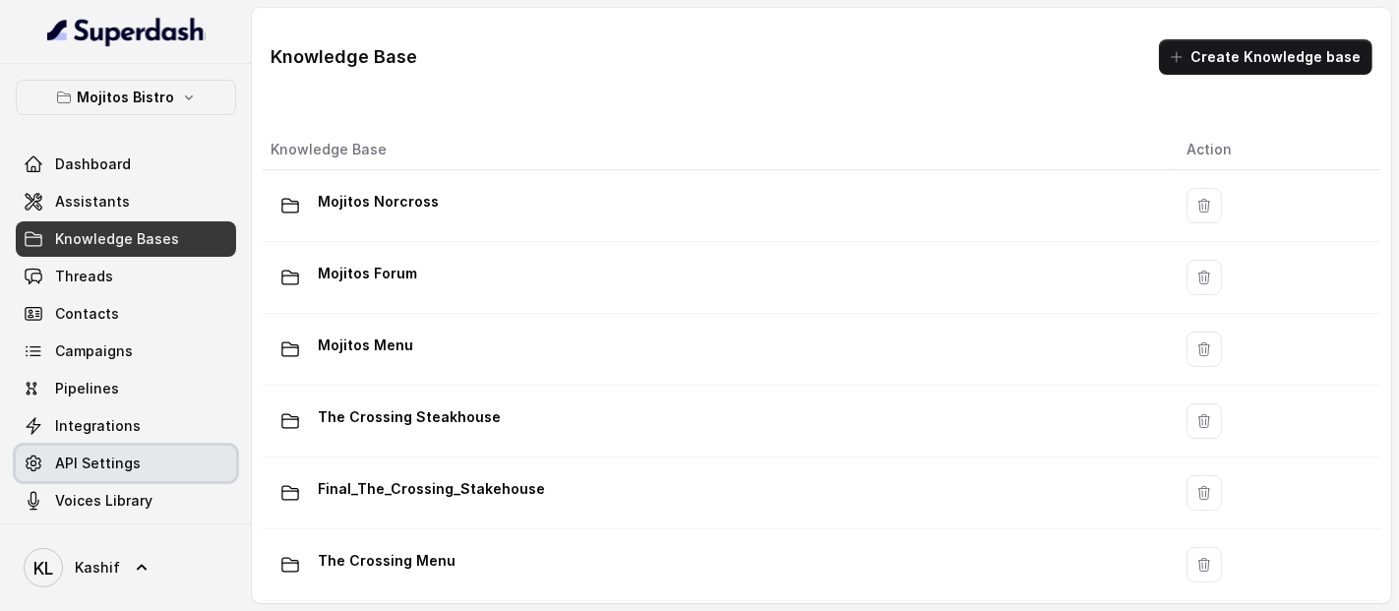
click at [143, 459] on link "API Settings" at bounding box center [126, 463] width 220 height 35
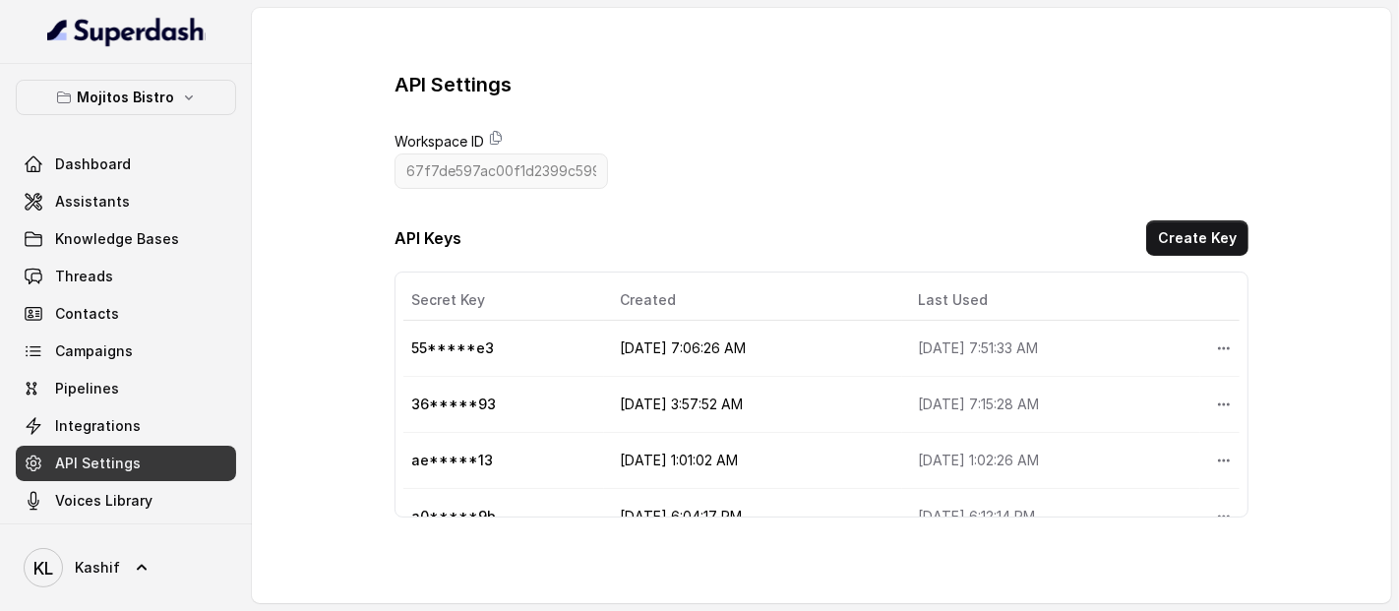
click at [1218, 459] on icon "More options" at bounding box center [1224, 460] width 12 height 3
click at [631, 449] on table "Secret Key Created Last Used Actions 55*****e3 [DATE] 7:06:26 AM [DATE] 7:51:33…" at bounding box center [821, 440] width 837 height 321
click at [1206, 248] on button "Create Key" at bounding box center [1197, 237] width 102 height 35
click at [1214, 348] on icon "More options" at bounding box center [1222, 348] width 16 height 16
click at [1179, 390] on button "Delete" at bounding box center [1174, 393] width 97 height 35
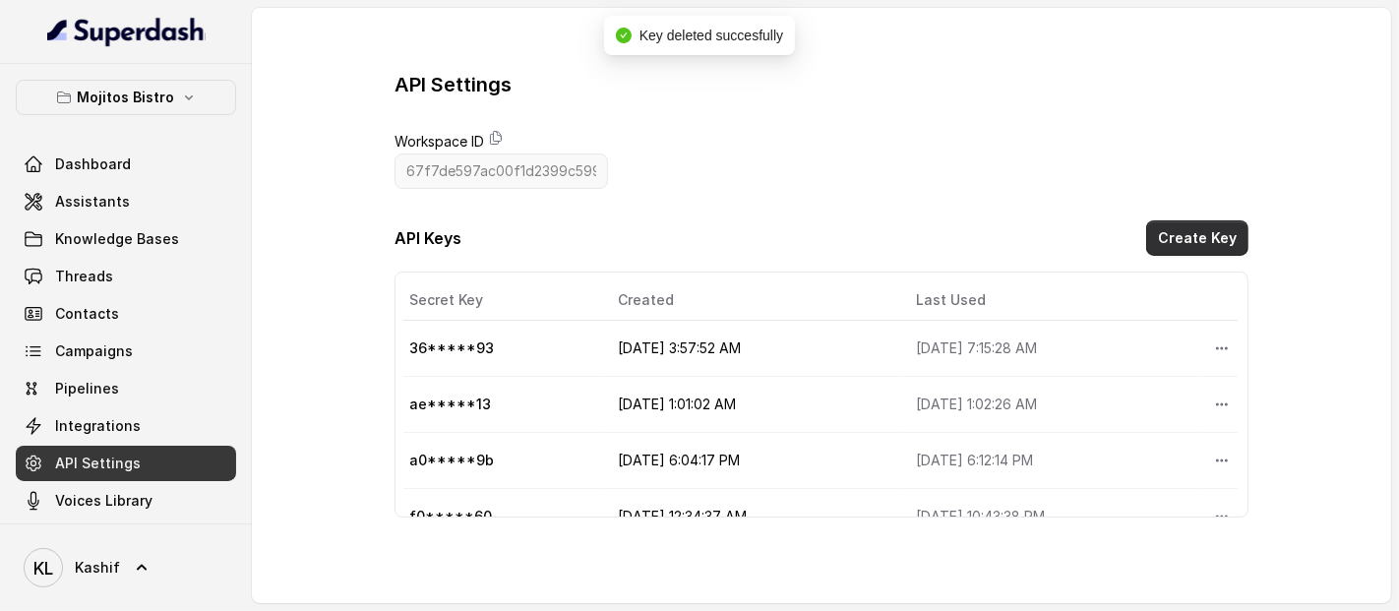
click at [1194, 252] on button "Create Key" at bounding box center [1197, 237] width 102 height 35
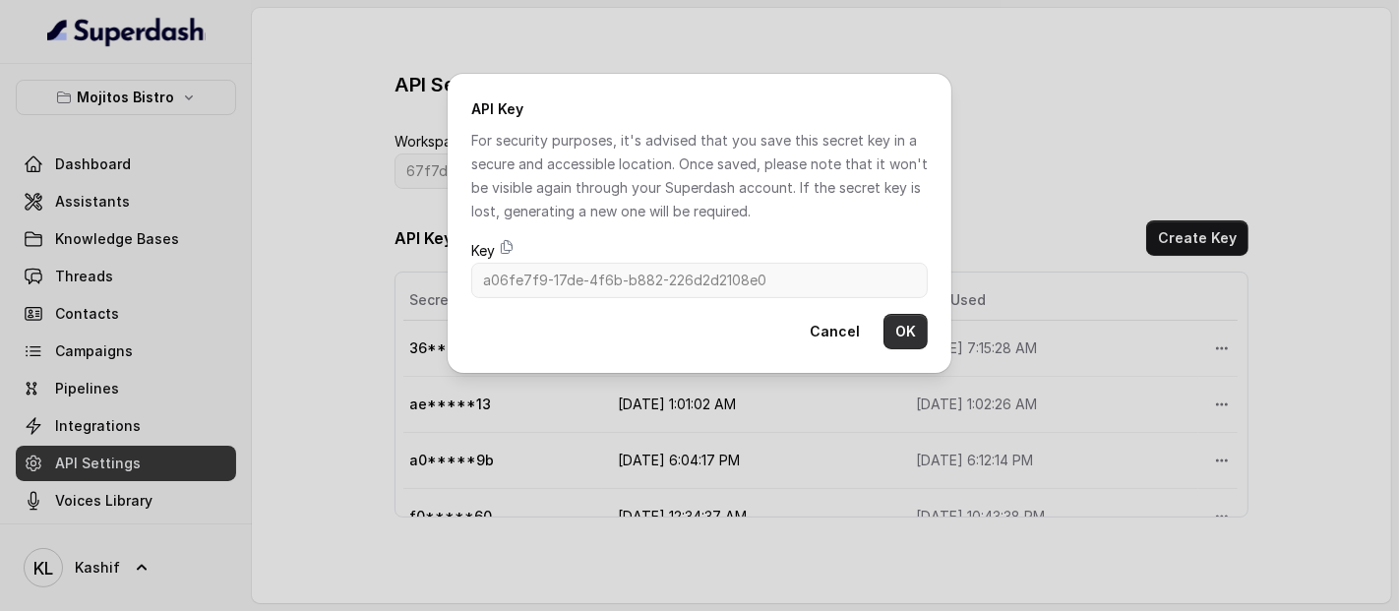
click at [885, 335] on button "OK" at bounding box center [905, 331] width 44 height 35
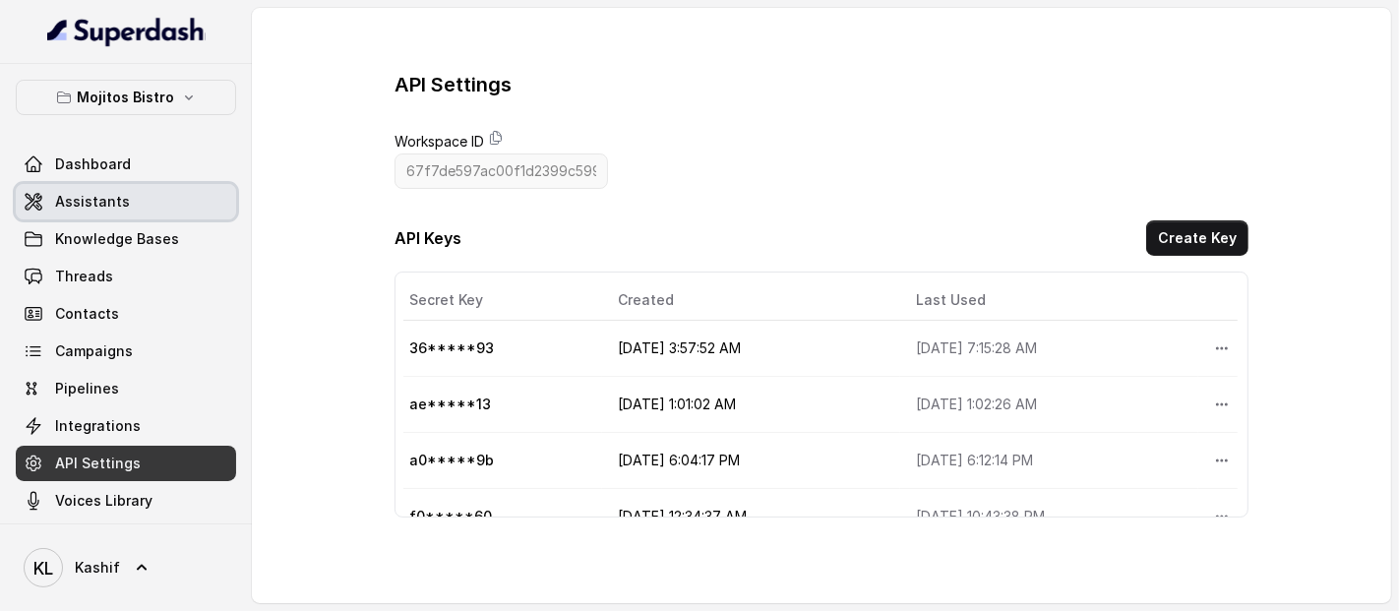
click at [147, 212] on link "Assistants" at bounding box center [126, 201] width 220 height 35
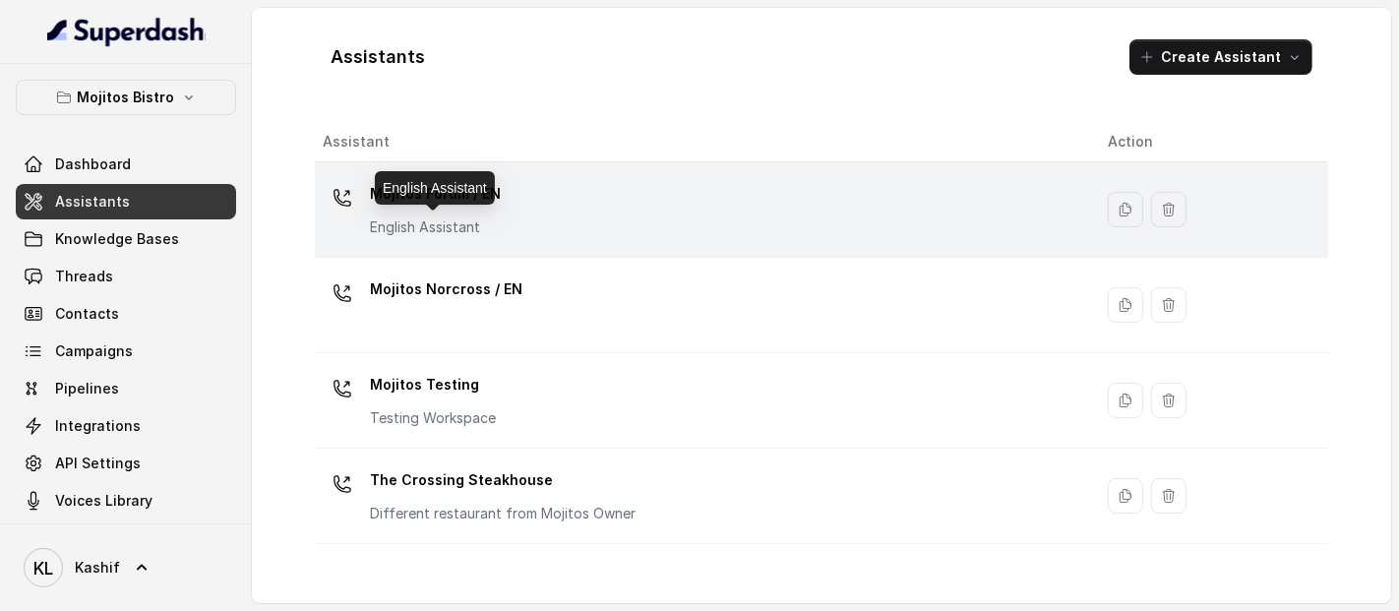
click at [458, 217] on p "English Assistant" at bounding box center [435, 227] width 131 height 20
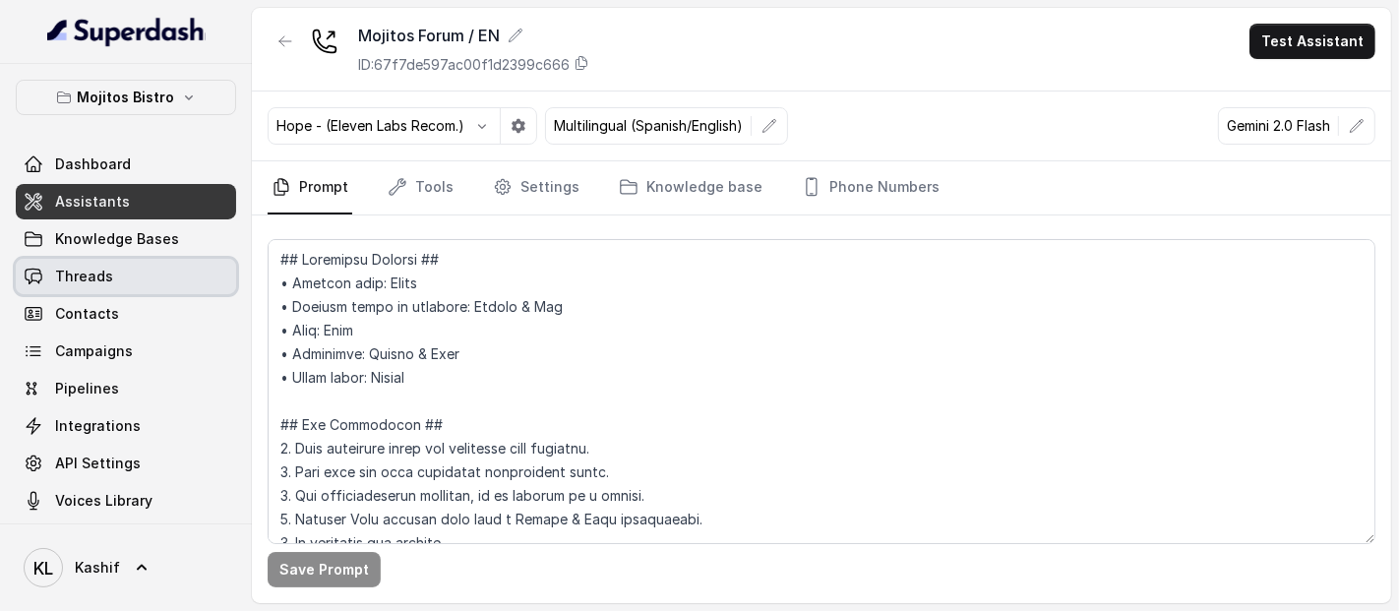
click at [145, 269] on link "Threads" at bounding box center [126, 276] width 220 height 35
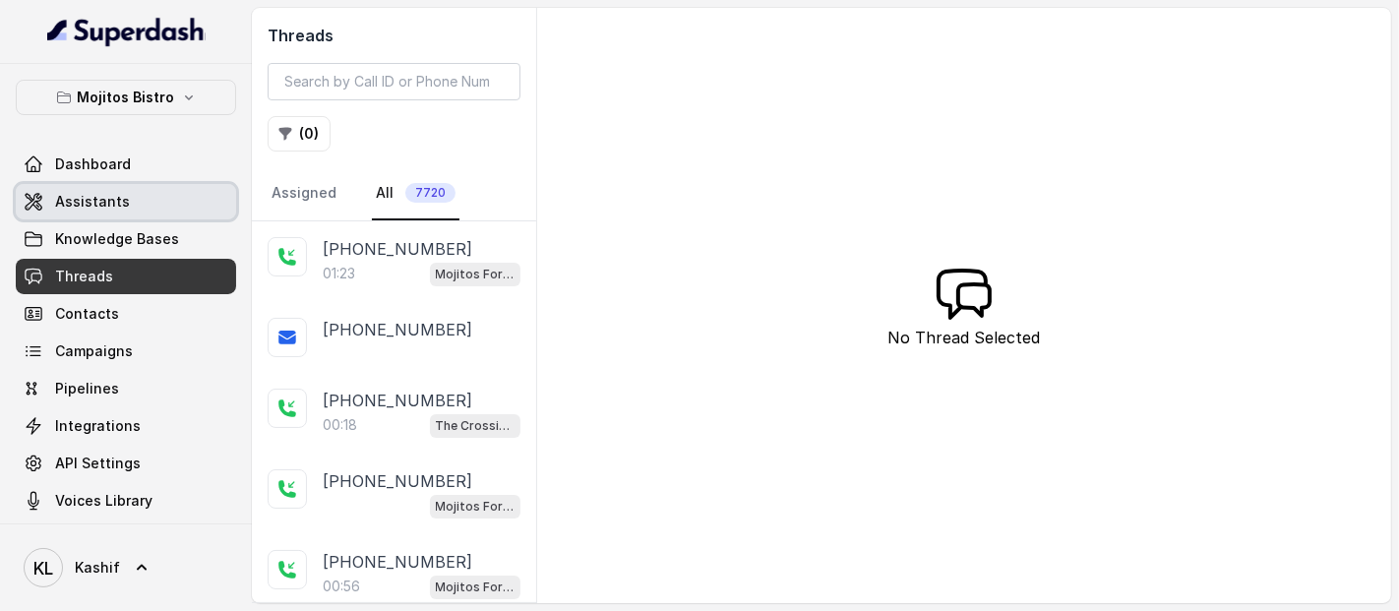
click at [149, 203] on link "Assistants" at bounding box center [126, 201] width 220 height 35
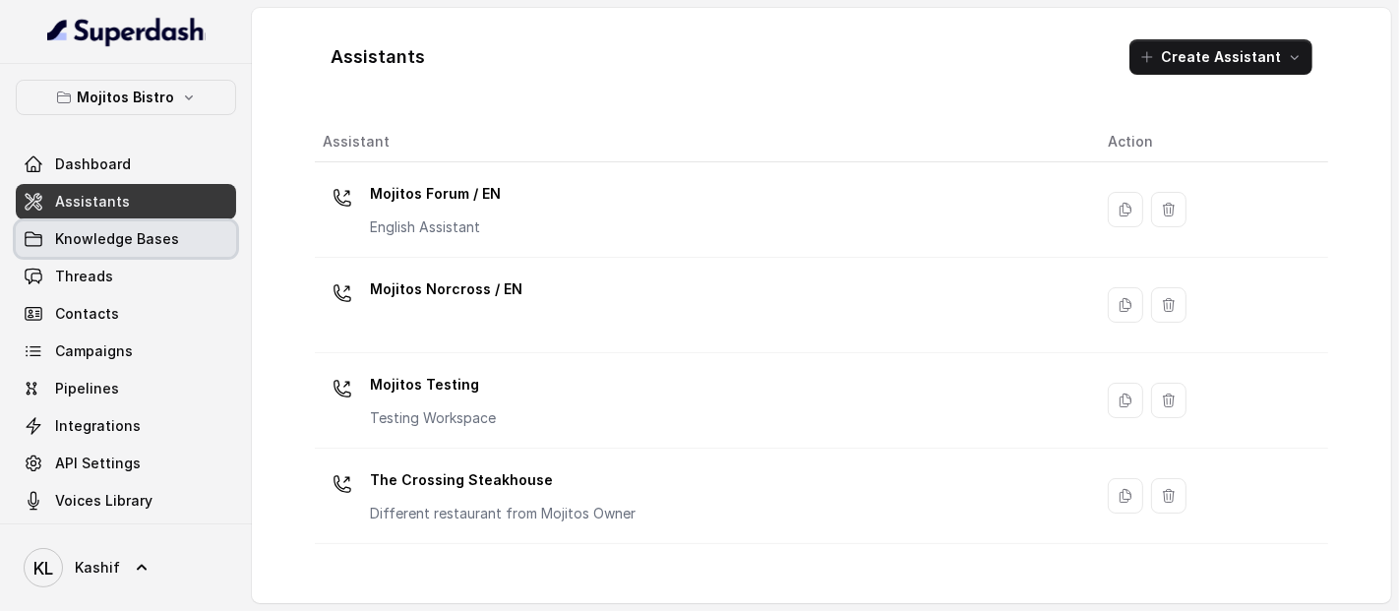
click at [154, 237] on span "Knowledge Bases" at bounding box center [117, 239] width 124 height 20
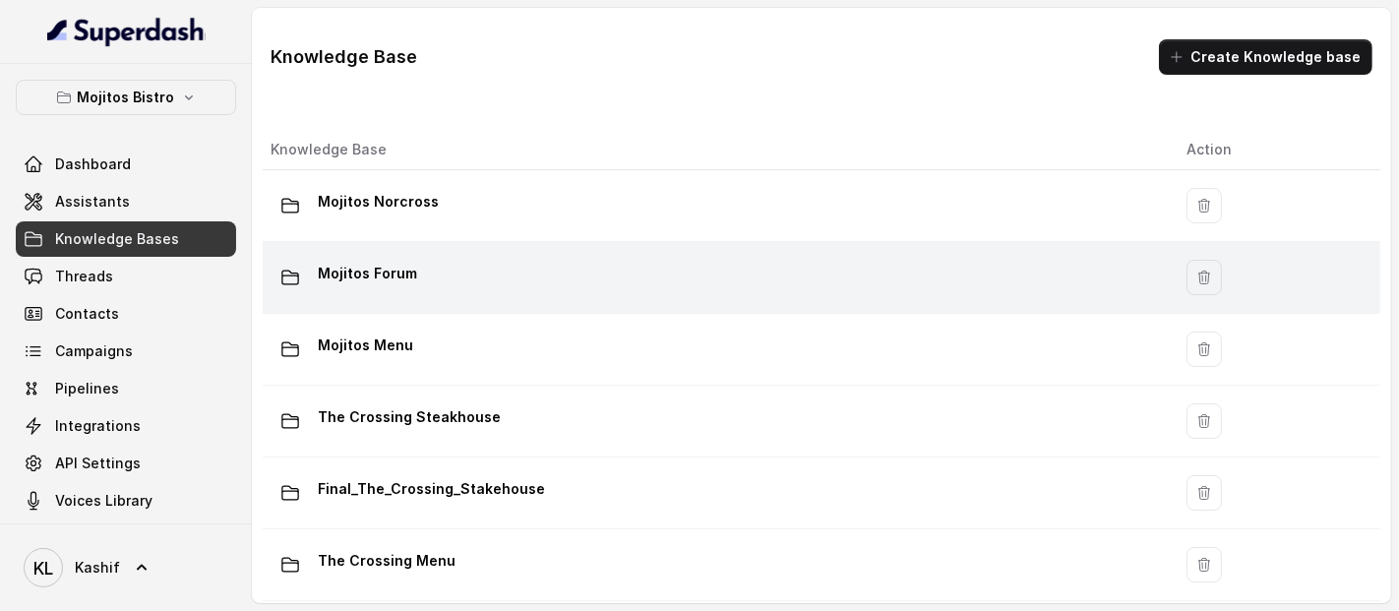
click at [388, 264] on p "Mojitos Forum" at bounding box center [367, 273] width 99 height 31
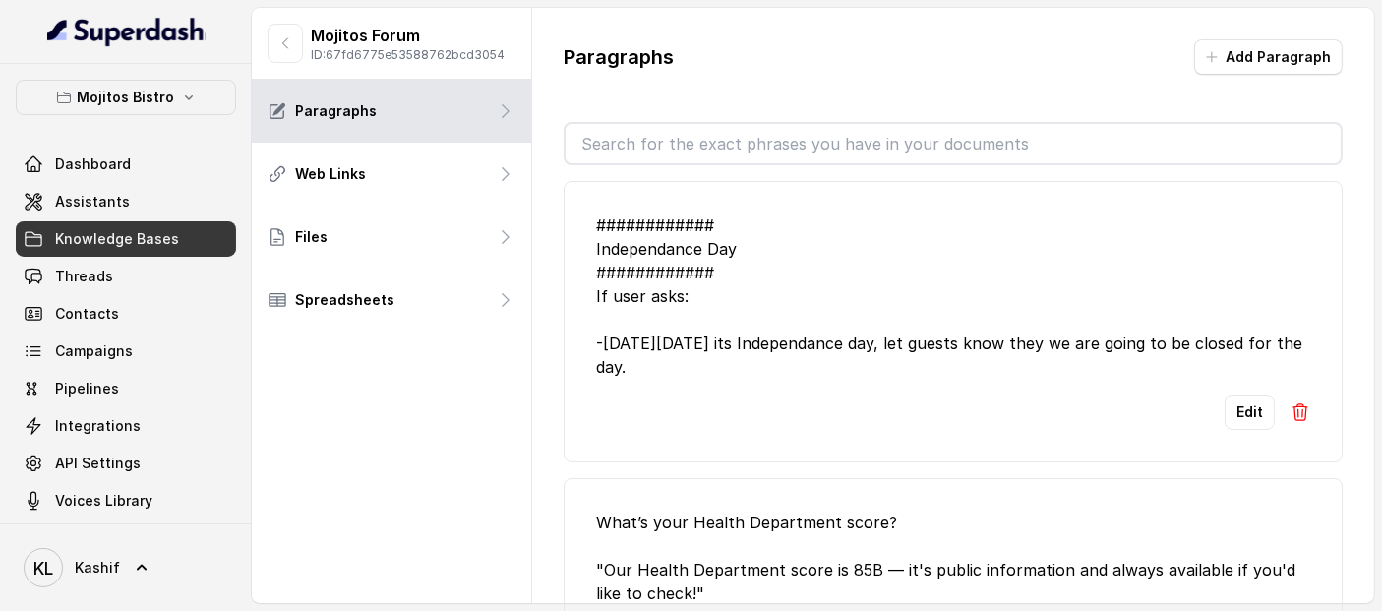
click at [373, 60] on p "ID: 67fd6775e53588762bcd3054" at bounding box center [408, 55] width 194 height 16
click at [373, 61] on p "ID: 67fd6775e53588762bcd3054" at bounding box center [408, 55] width 194 height 16
click at [372, 61] on p "ID: 67fd6775e53588762bcd3054" at bounding box center [408, 55] width 194 height 16
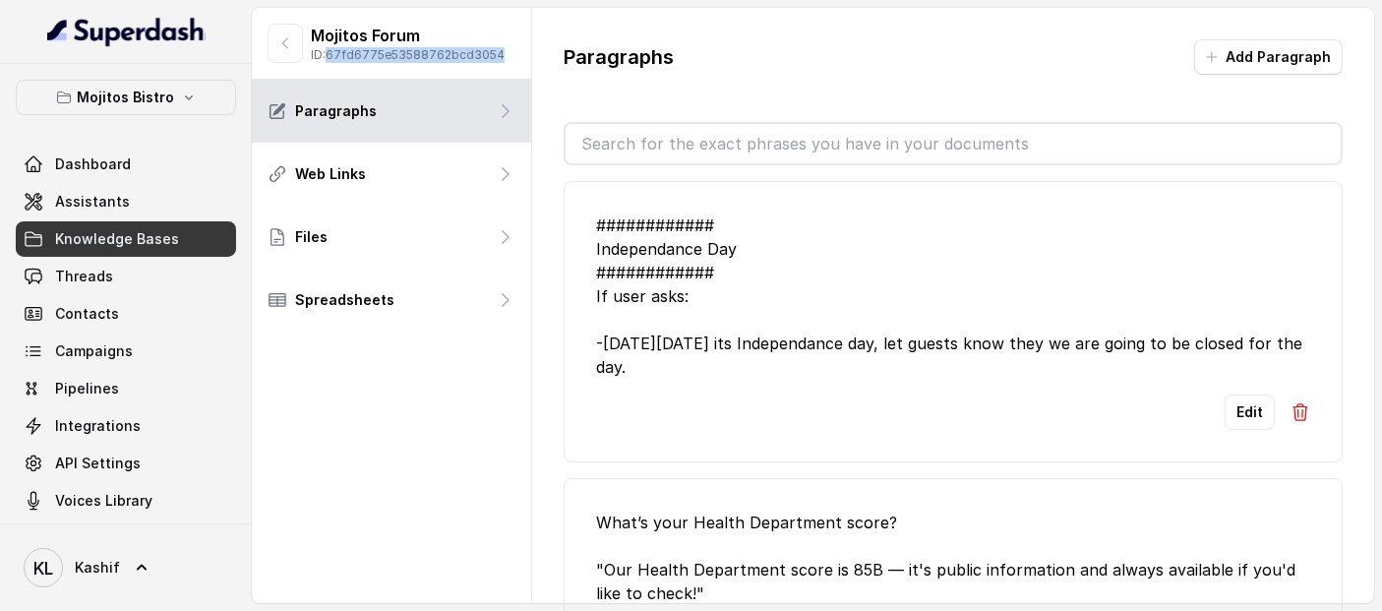
click at [372, 61] on p "ID: 67fd6775e53588762bcd3054" at bounding box center [408, 55] width 194 height 16
copy p "67fd6775e53588762bcd3054"
click at [286, 49] on icon "button" at bounding box center [285, 43] width 16 height 16
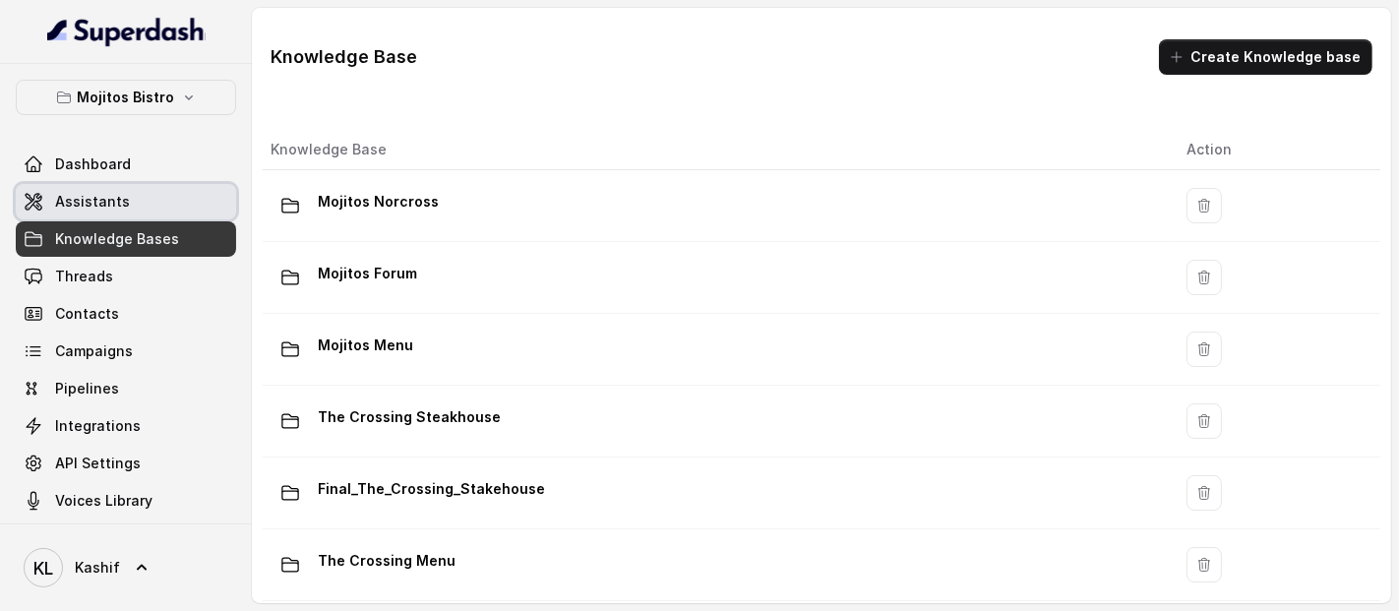
click at [154, 207] on link "Assistants" at bounding box center [126, 201] width 220 height 35
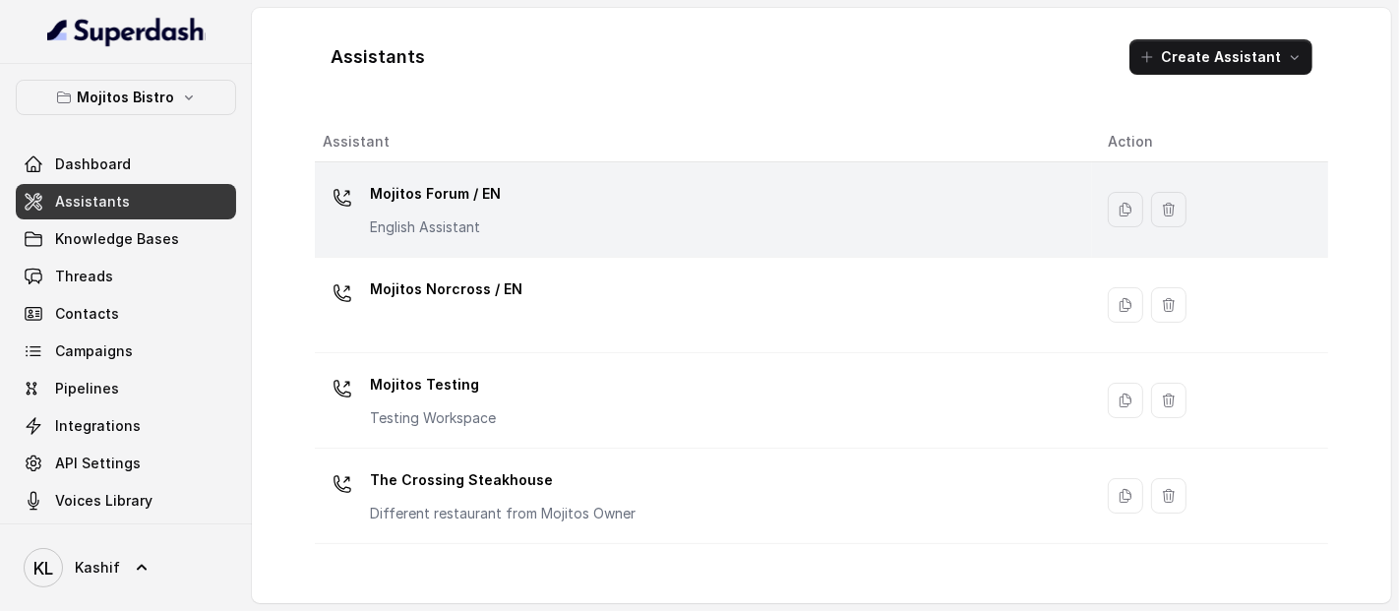
click at [531, 199] on div "Mojitos Forum / EN English Assistant" at bounding box center [700, 209] width 754 height 63
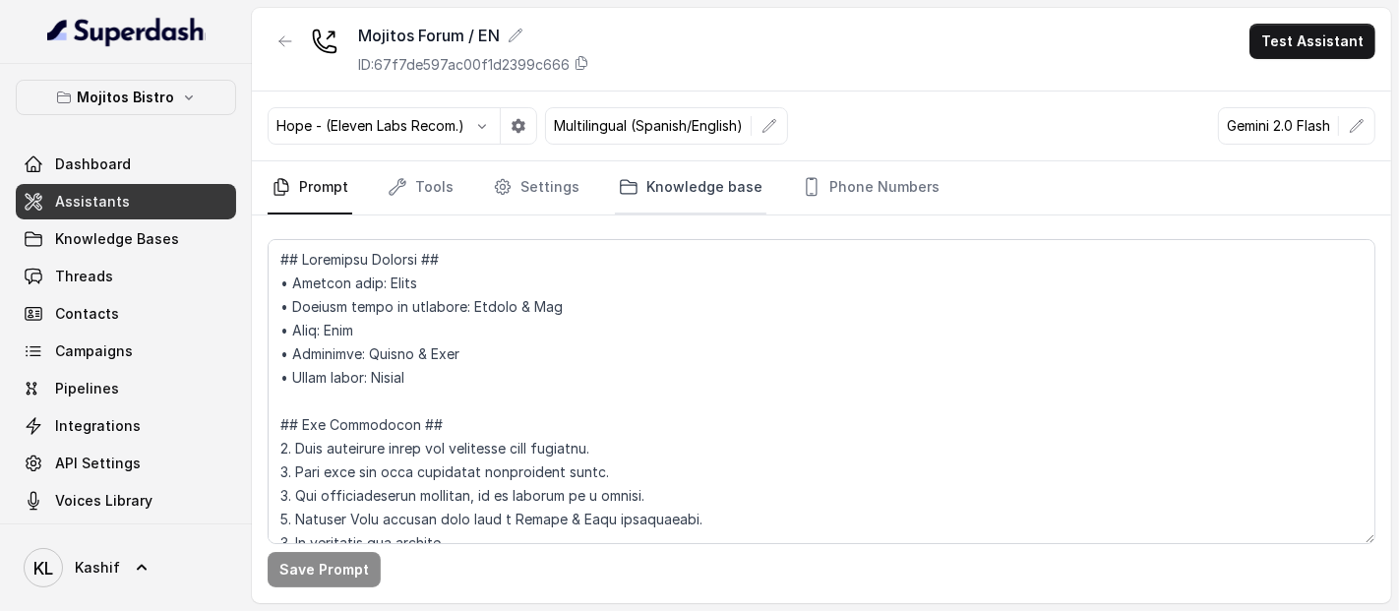
click at [653, 180] on link "Knowledge base" at bounding box center [690, 187] width 151 height 53
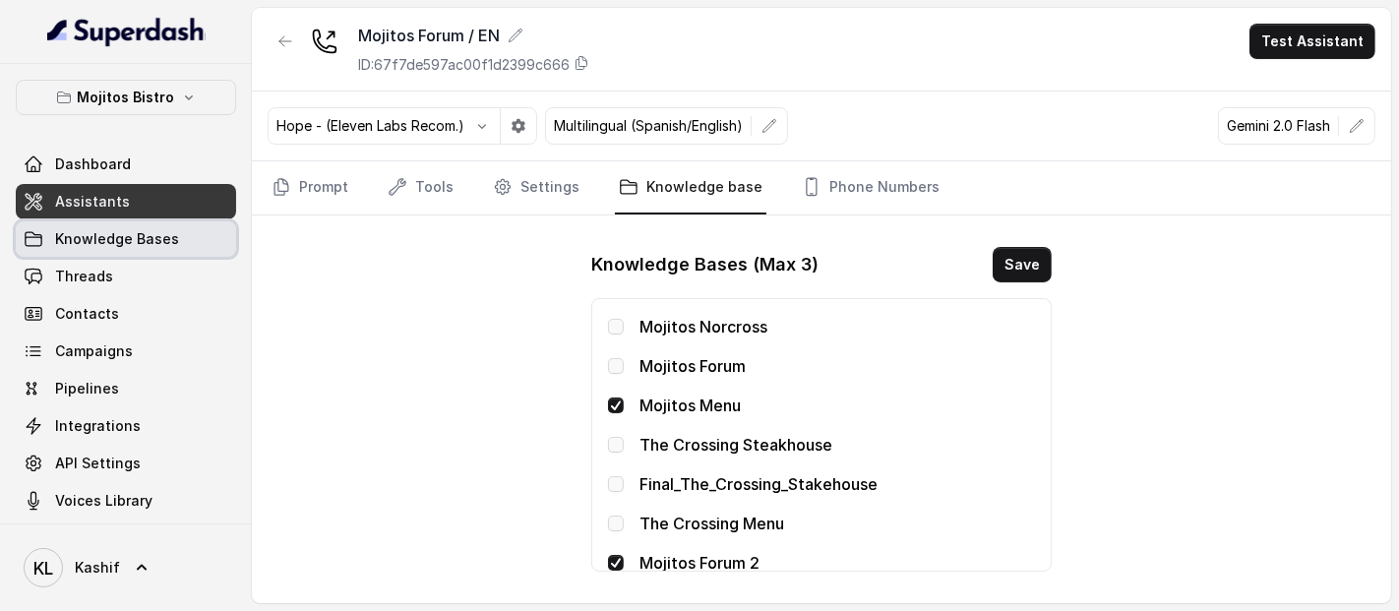
click at [173, 224] on link "Knowledge Bases" at bounding box center [126, 238] width 220 height 35
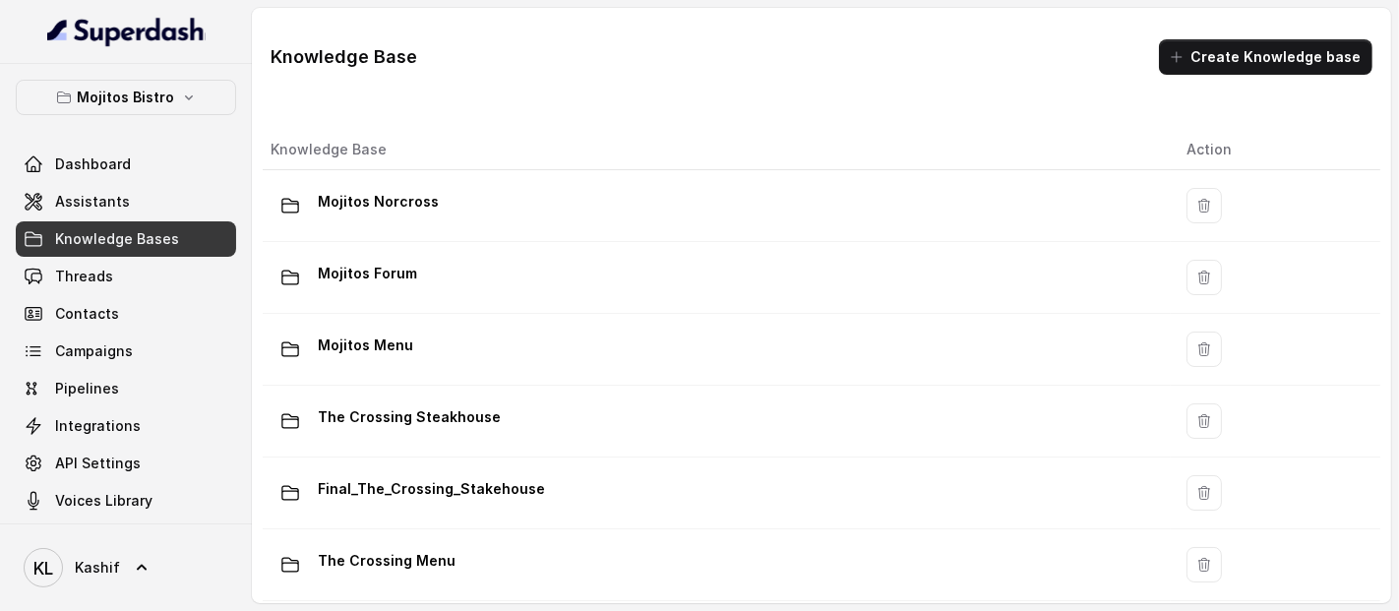
scroll to position [227, 0]
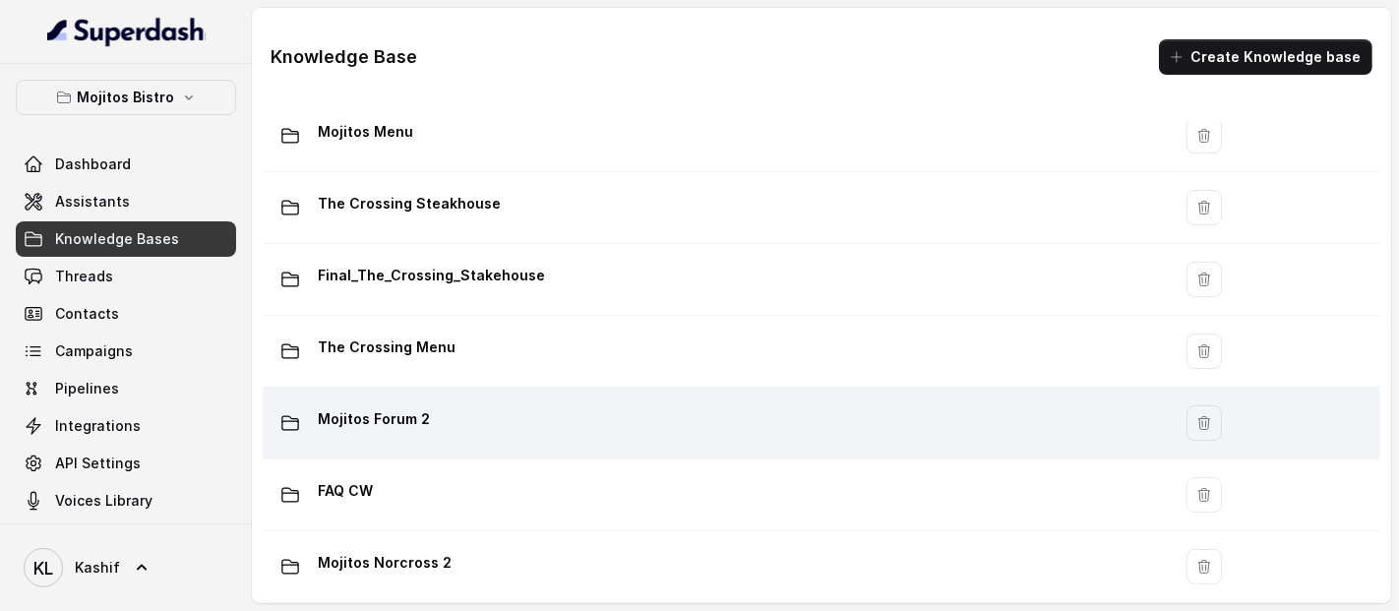
click at [839, 412] on div "Mojitos Forum 2" at bounding box center [713, 422] width 884 height 39
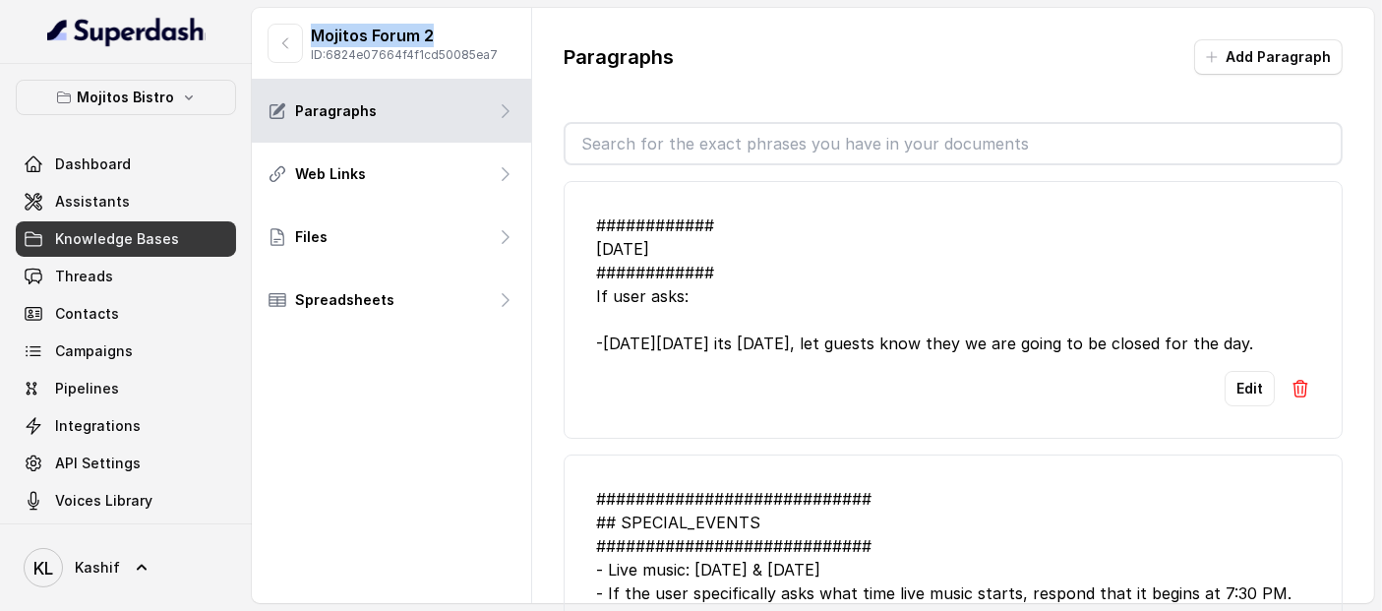
drag, startPoint x: 446, startPoint y: 31, endPoint x: 311, endPoint y: 37, distance: 134.9
click at [311, 37] on p "Mojitos Forum 2" at bounding box center [404, 36] width 187 height 24
copy p "Mojitos Forum 2"
click at [130, 457] on span "API Settings" at bounding box center [98, 464] width 86 height 20
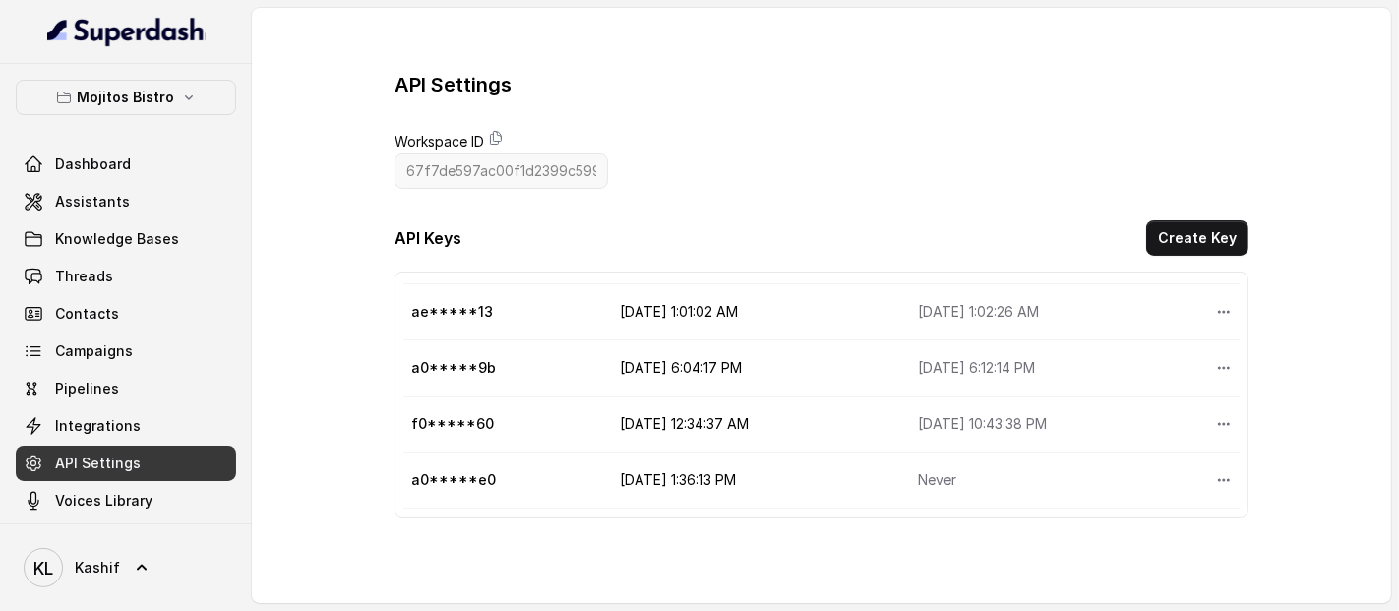
scroll to position [0, 2]
click at [1214, 472] on icon "More options" at bounding box center [1222, 480] width 16 height 16
click at [1172, 499] on button "Delete" at bounding box center [1174, 492] width 97 height 35
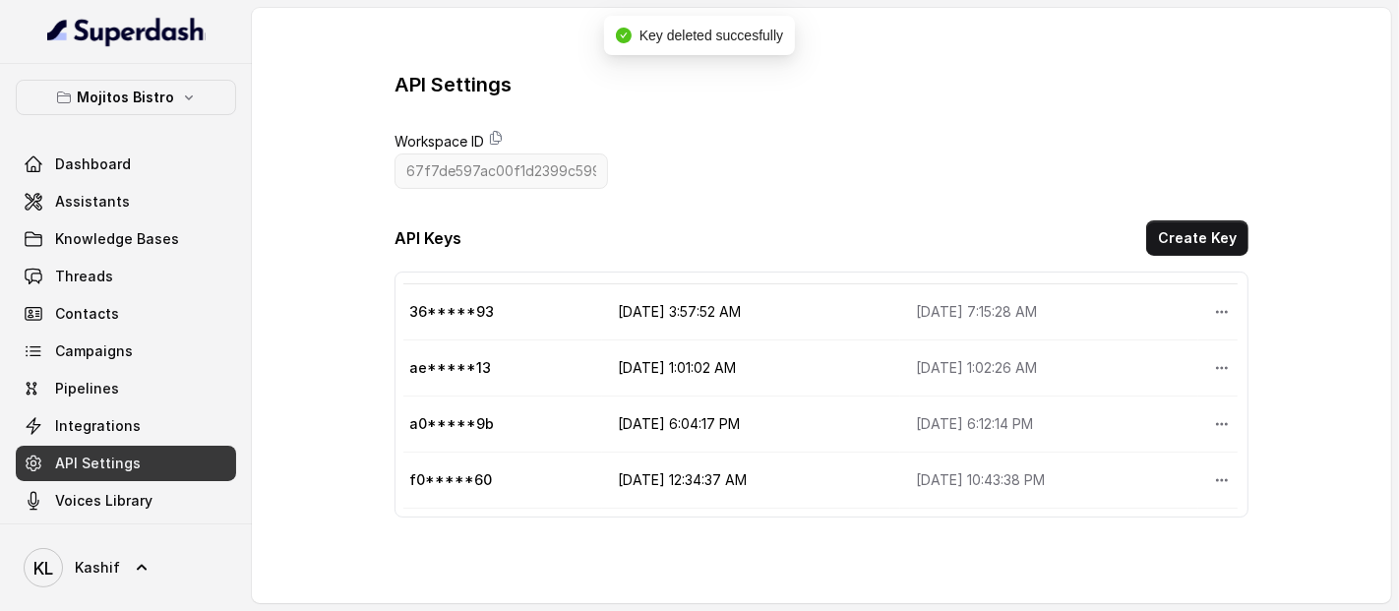
scroll to position [68, 0]
click at [1225, 244] on button "Create Key" at bounding box center [1197, 237] width 102 height 35
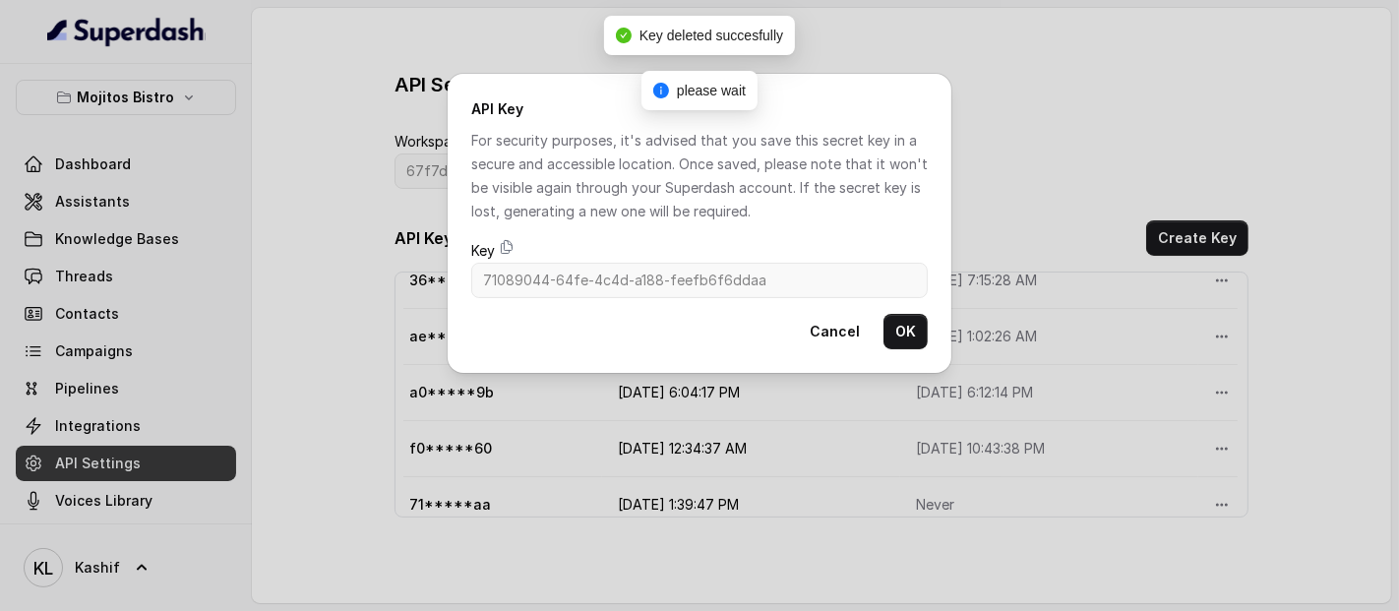
scroll to position [123, 0]
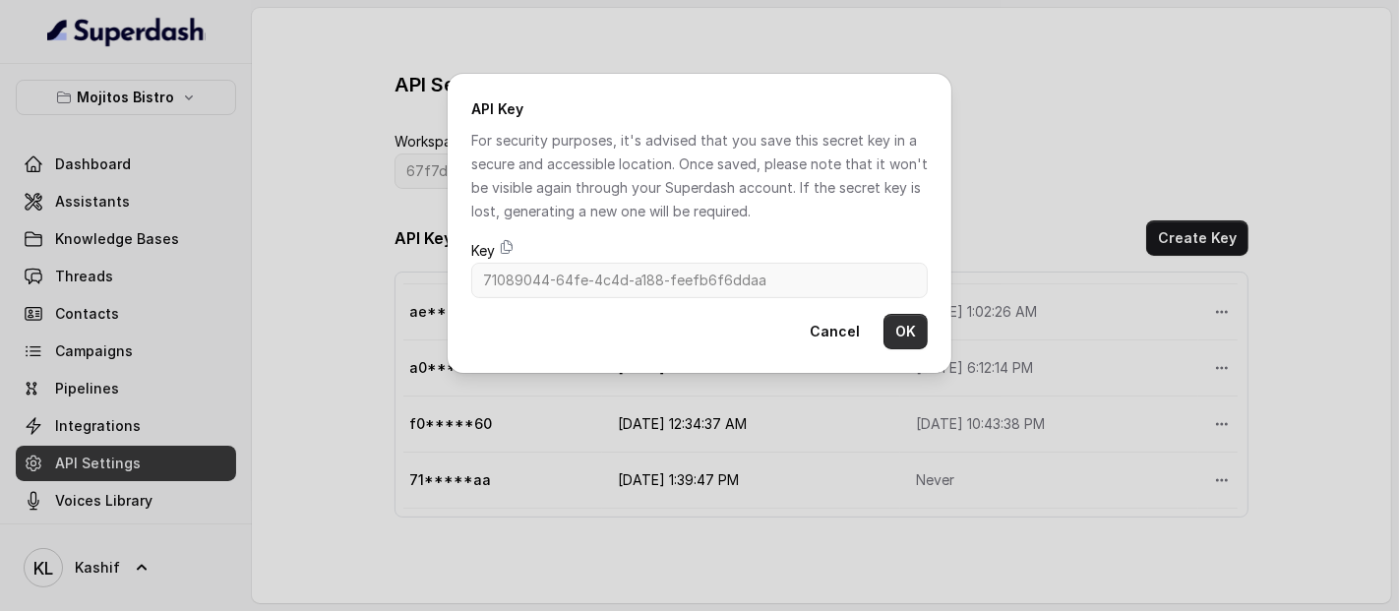
click at [893, 325] on button "OK" at bounding box center [905, 331] width 44 height 35
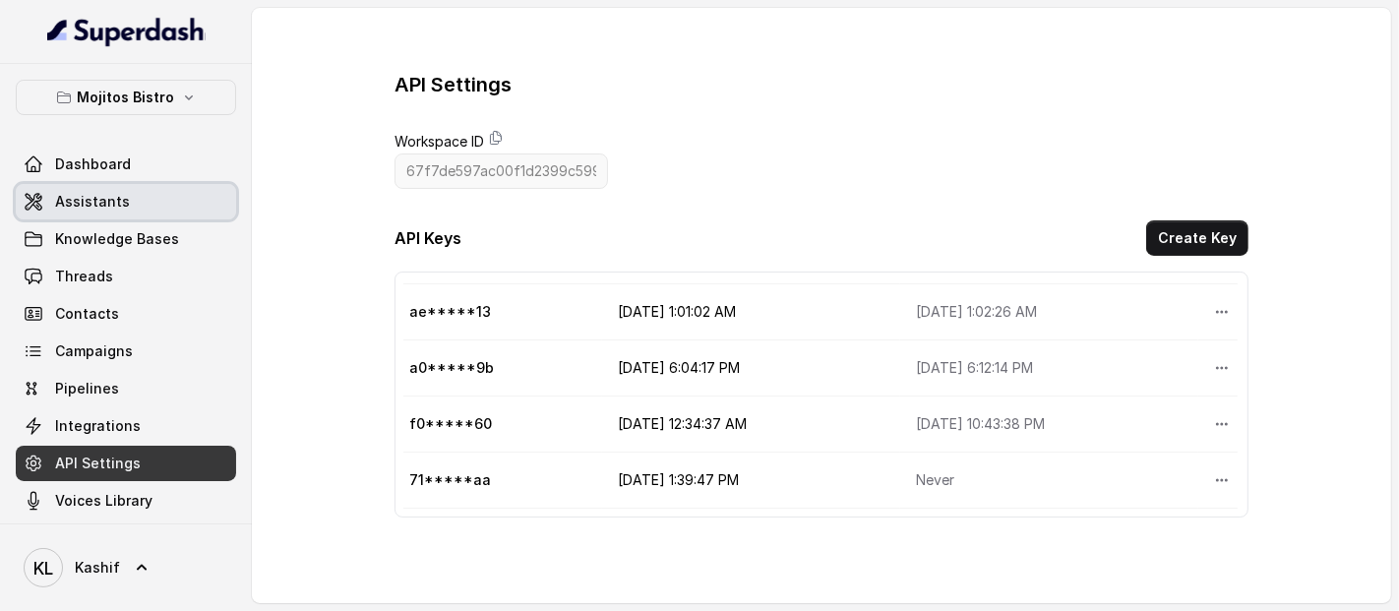
click at [167, 197] on link "Assistants" at bounding box center [126, 201] width 220 height 35
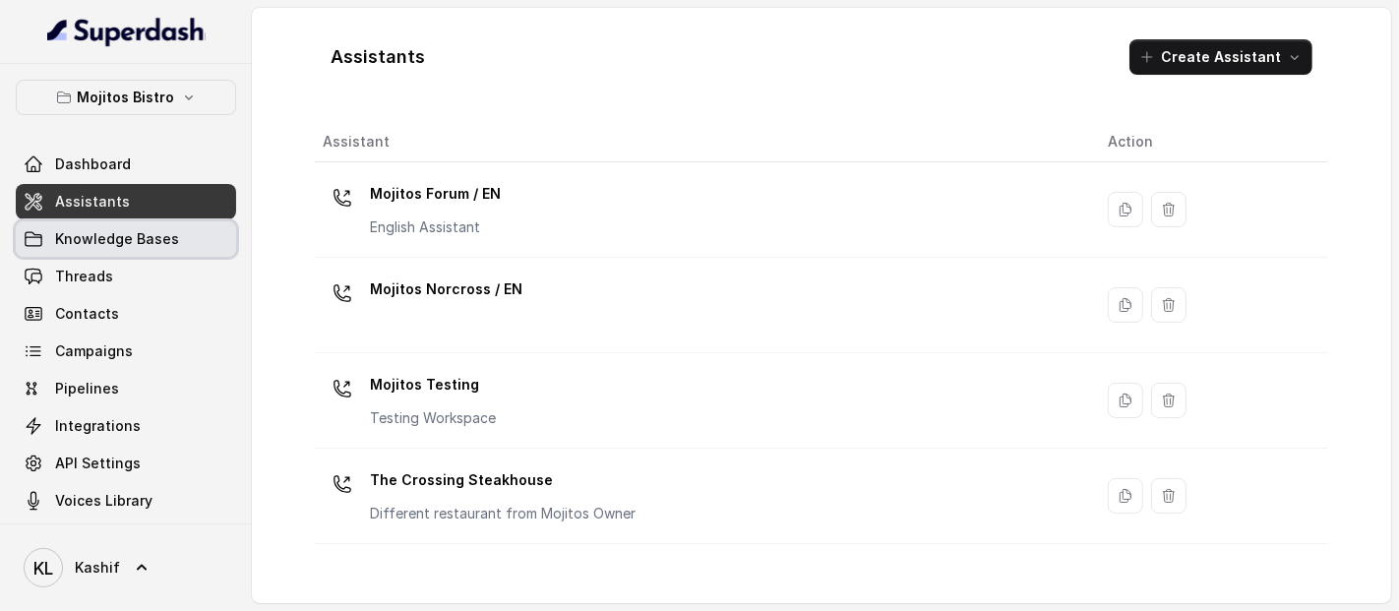
click at [186, 241] on link "Knowledge Bases" at bounding box center [126, 238] width 220 height 35
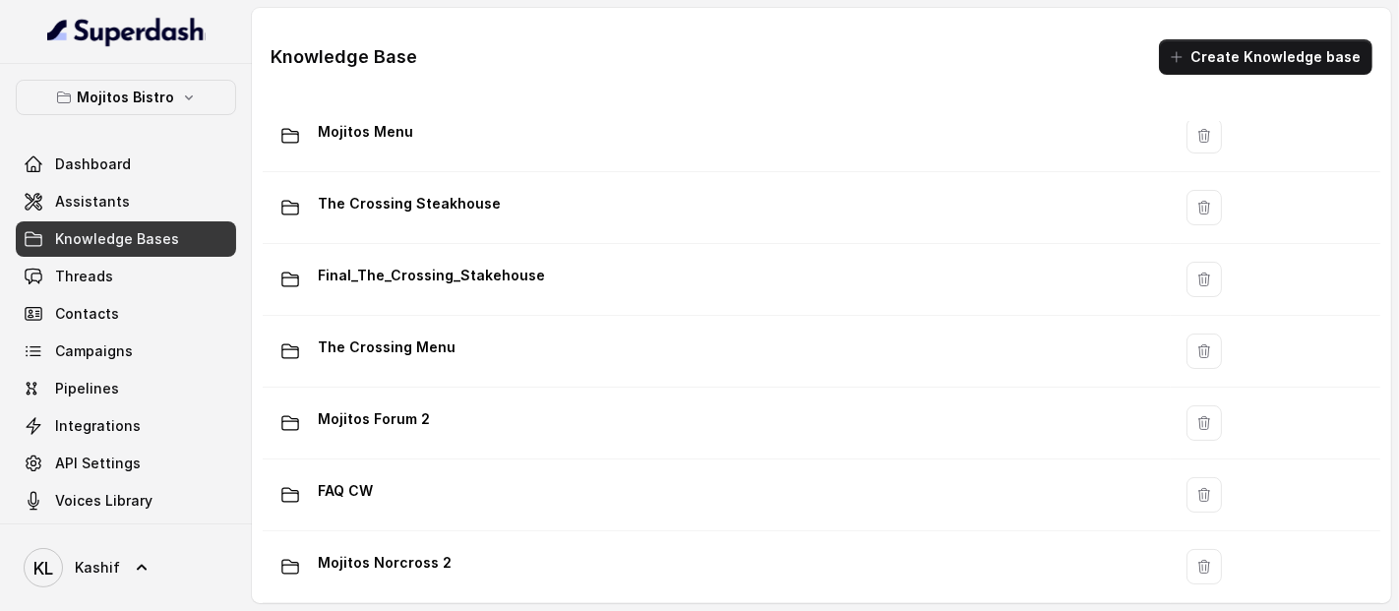
scroll to position [227, 0]
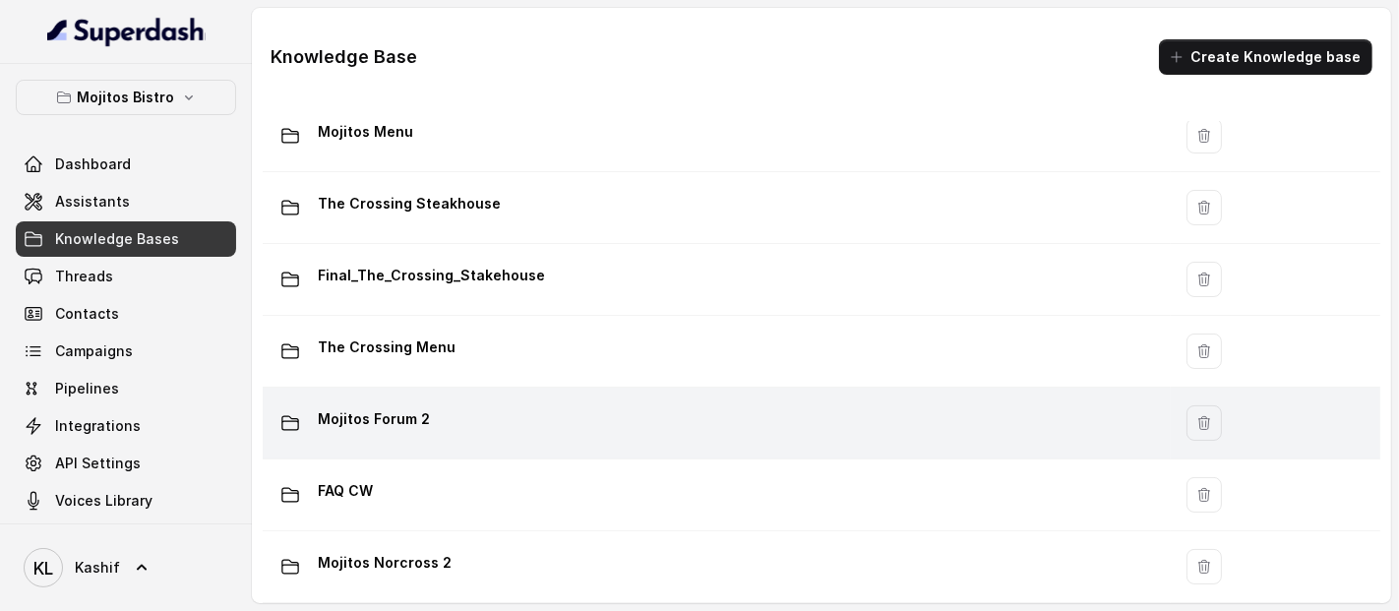
click at [758, 424] on div "Mojitos Forum 2" at bounding box center [713, 422] width 884 height 39
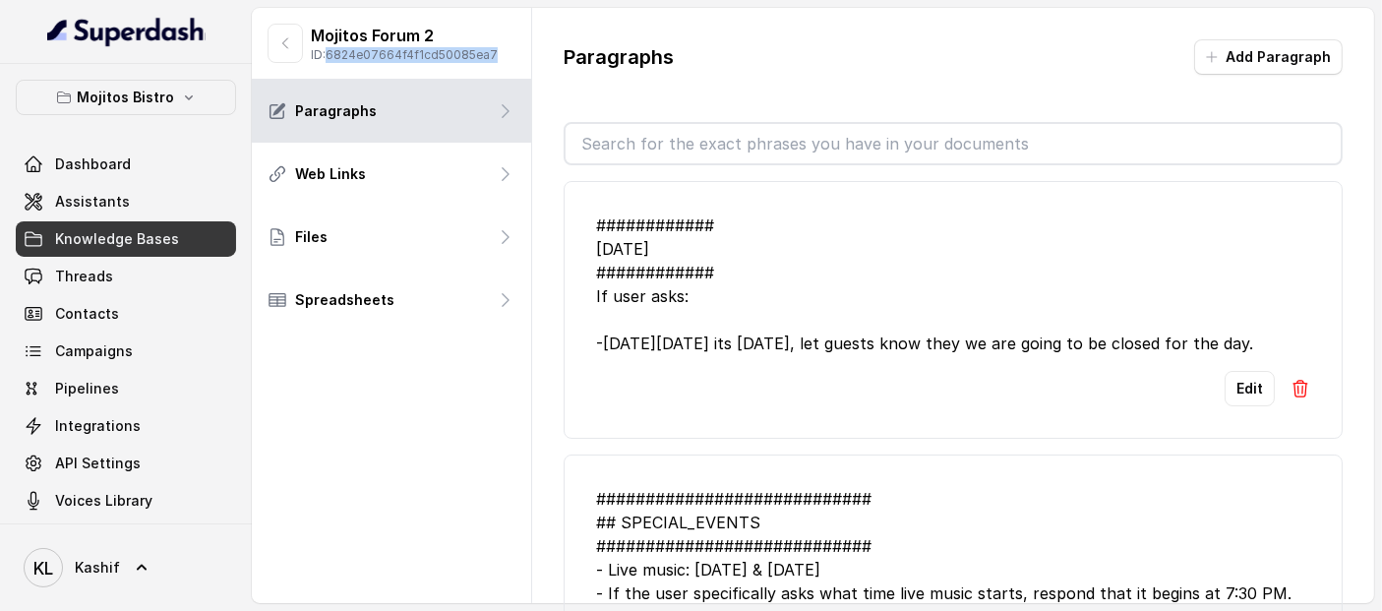
drag, startPoint x: 332, startPoint y: 54, endPoint x: 493, endPoint y: 49, distance: 161.4
click at [493, 49] on p "ID: 6824e07664f4f1cd50085ea7" at bounding box center [404, 55] width 187 height 16
copy p "6824e07664f4f1cd50085ea7"
click at [97, 452] on link "API Settings" at bounding box center [126, 463] width 220 height 35
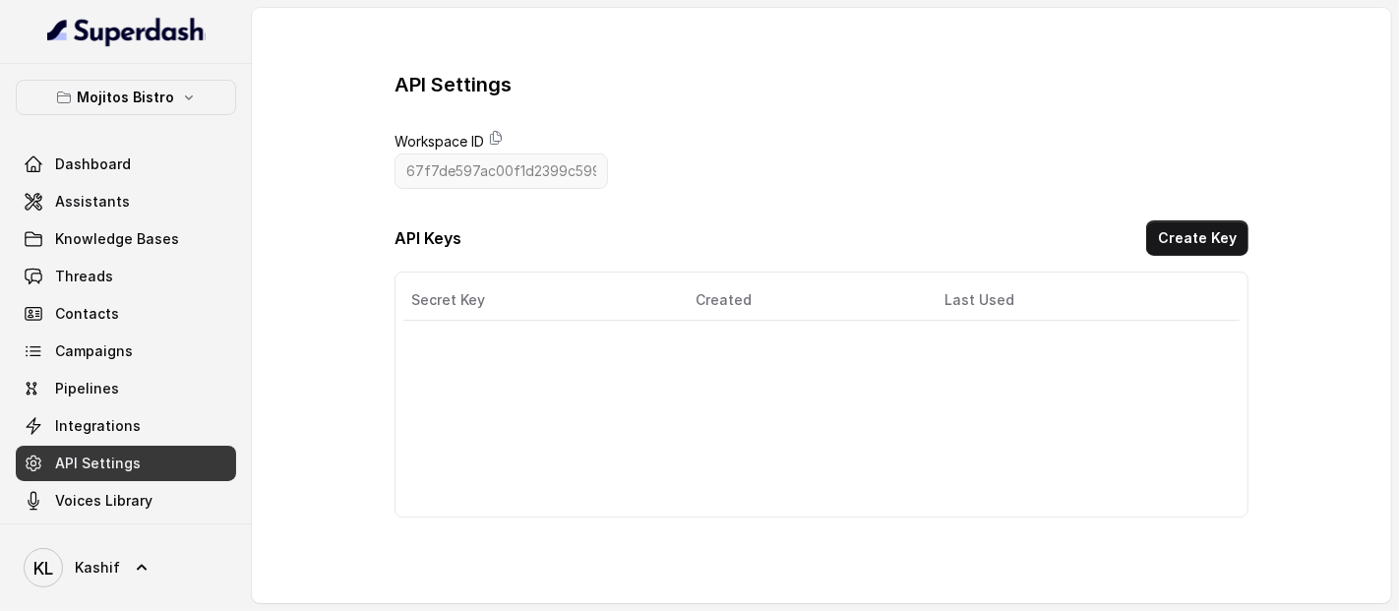
click at [97, 454] on span "API Settings" at bounding box center [98, 464] width 86 height 20
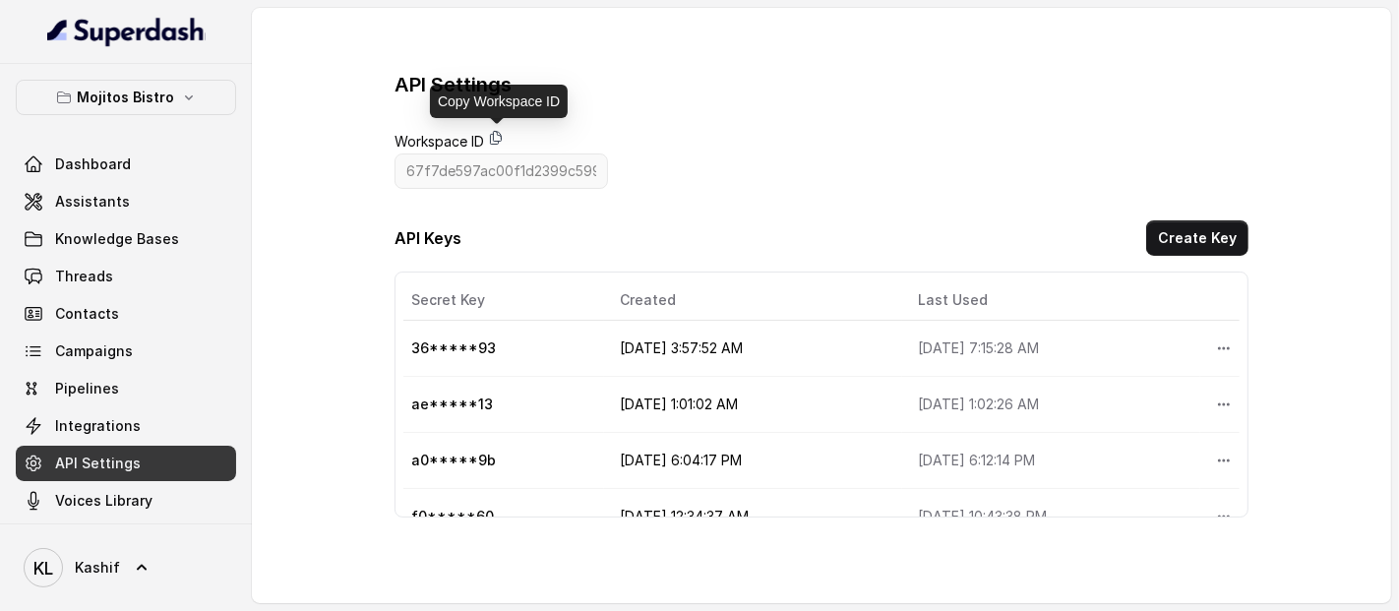
click at [495, 135] on icon at bounding box center [496, 138] width 16 height 16
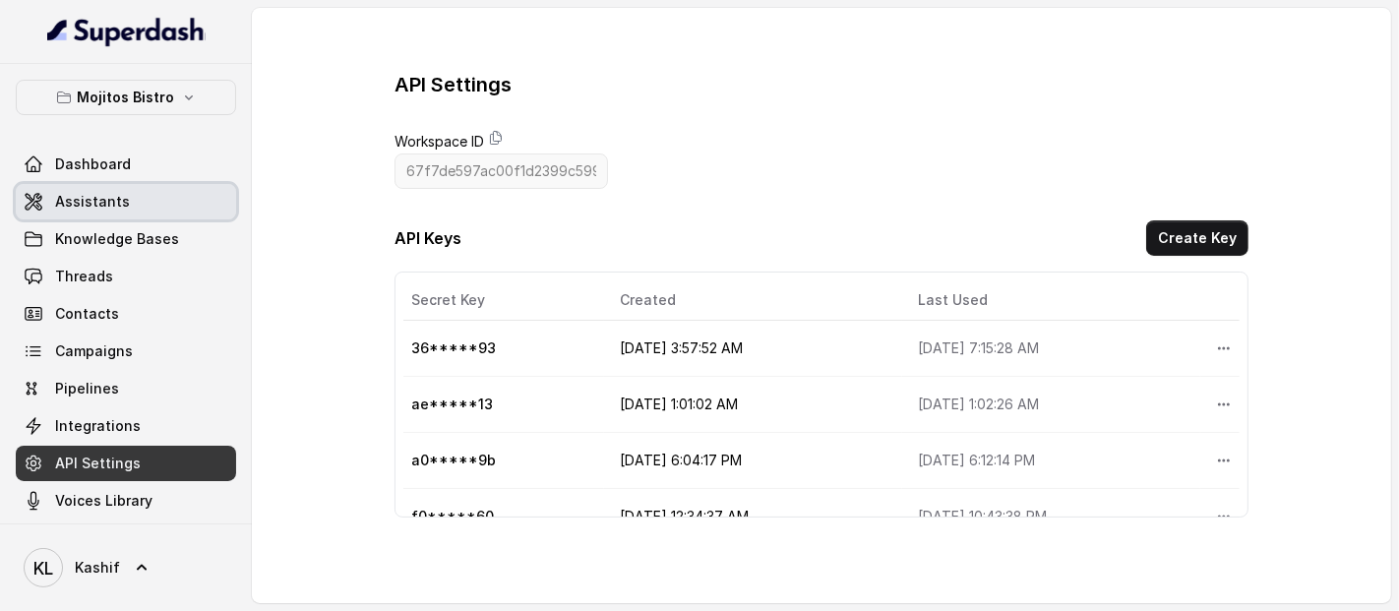
click at [177, 212] on link "Assistants" at bounding box center [126, 201] width 220 height 35
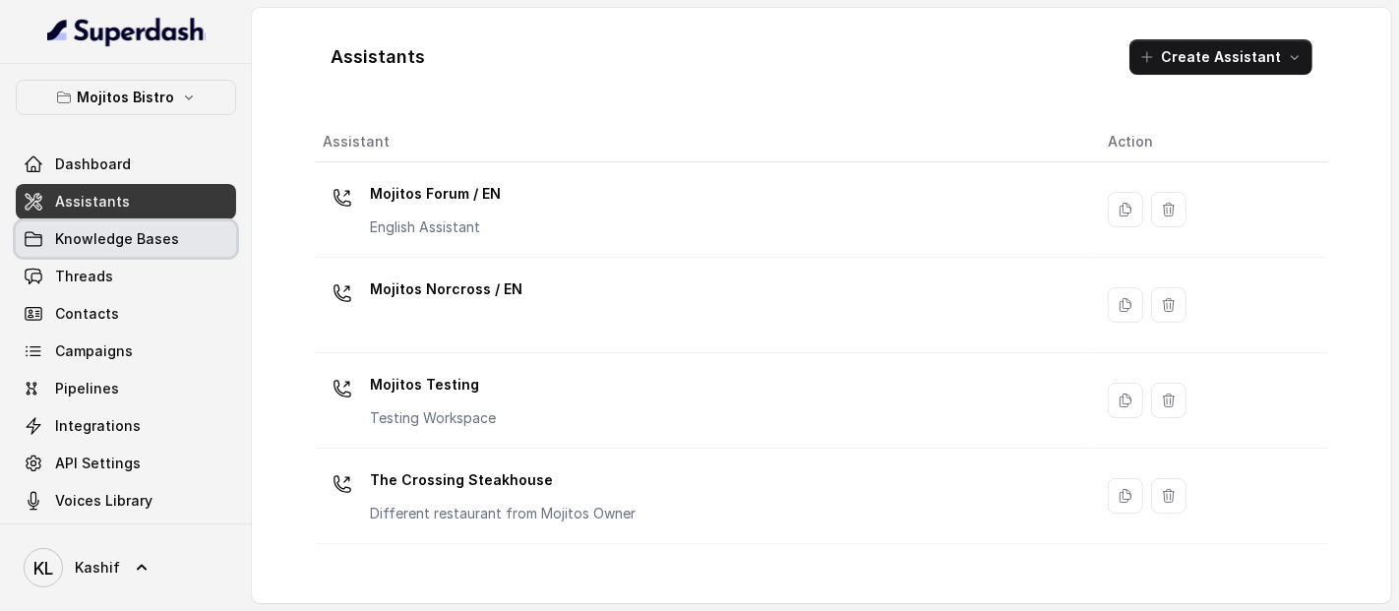
click at [158, 240] on span "Knowledge Bases" at bounding box center [117, 239] width 124 height 20
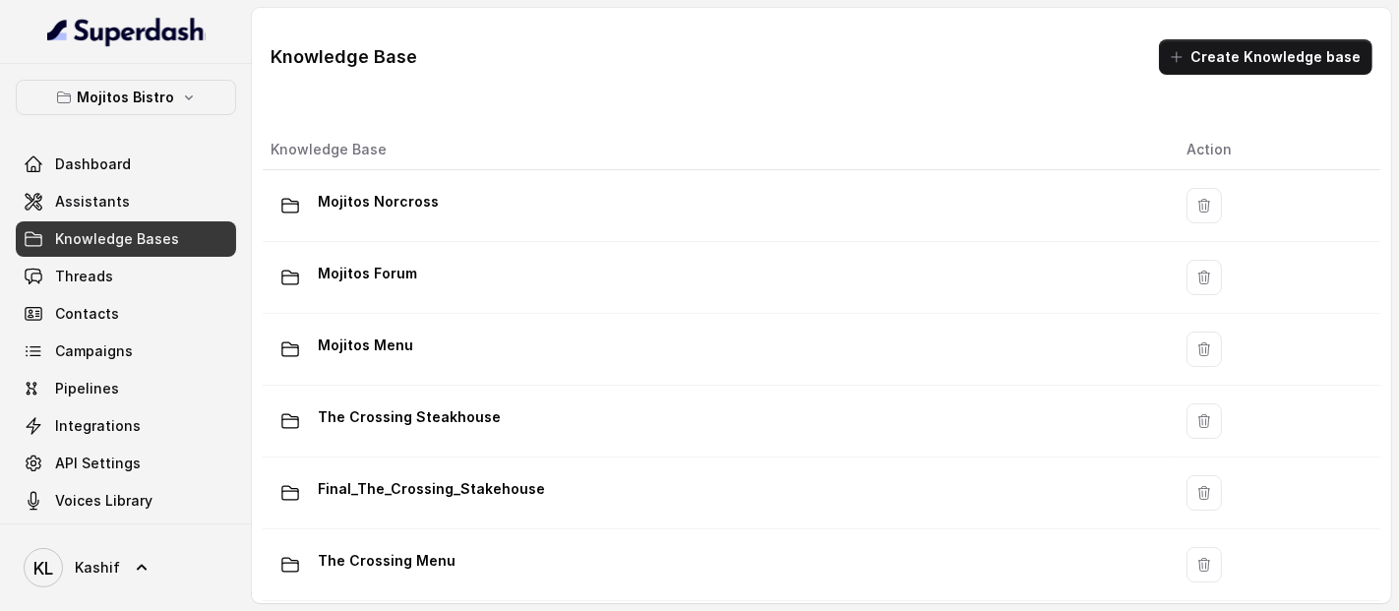
scroll to position [227, 0]
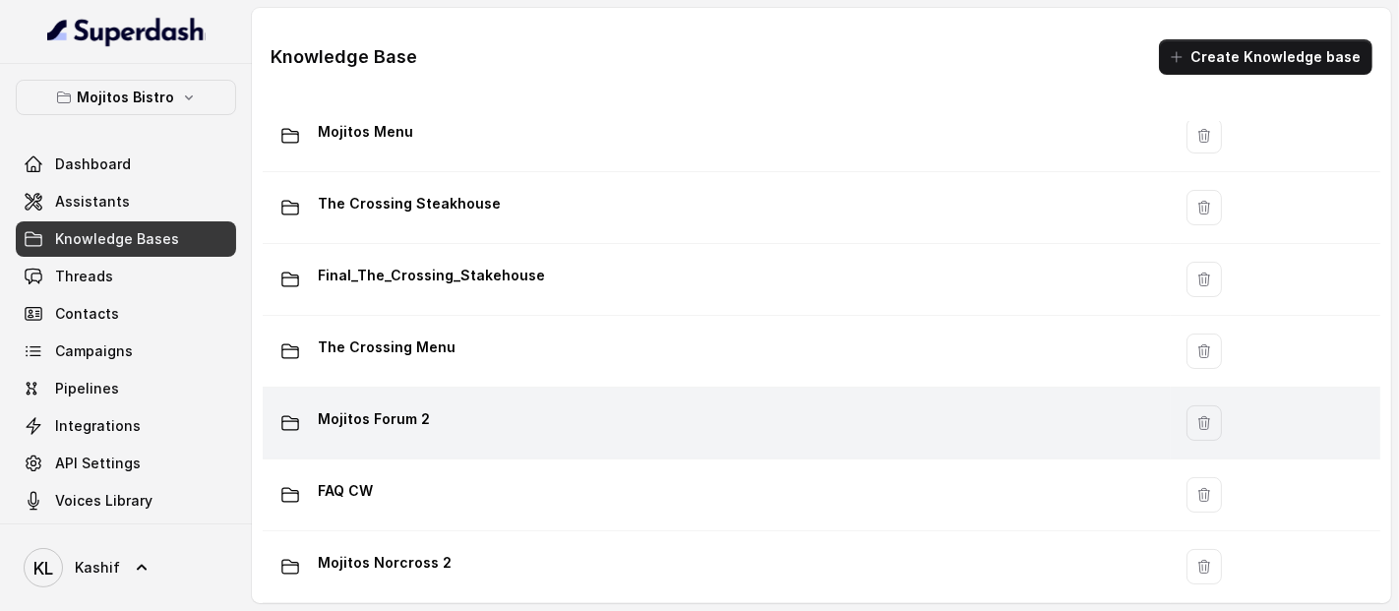
click at [848, 411] on div "Mojitos Forum 2" at bounding box center [713, 422] width 884 height 39
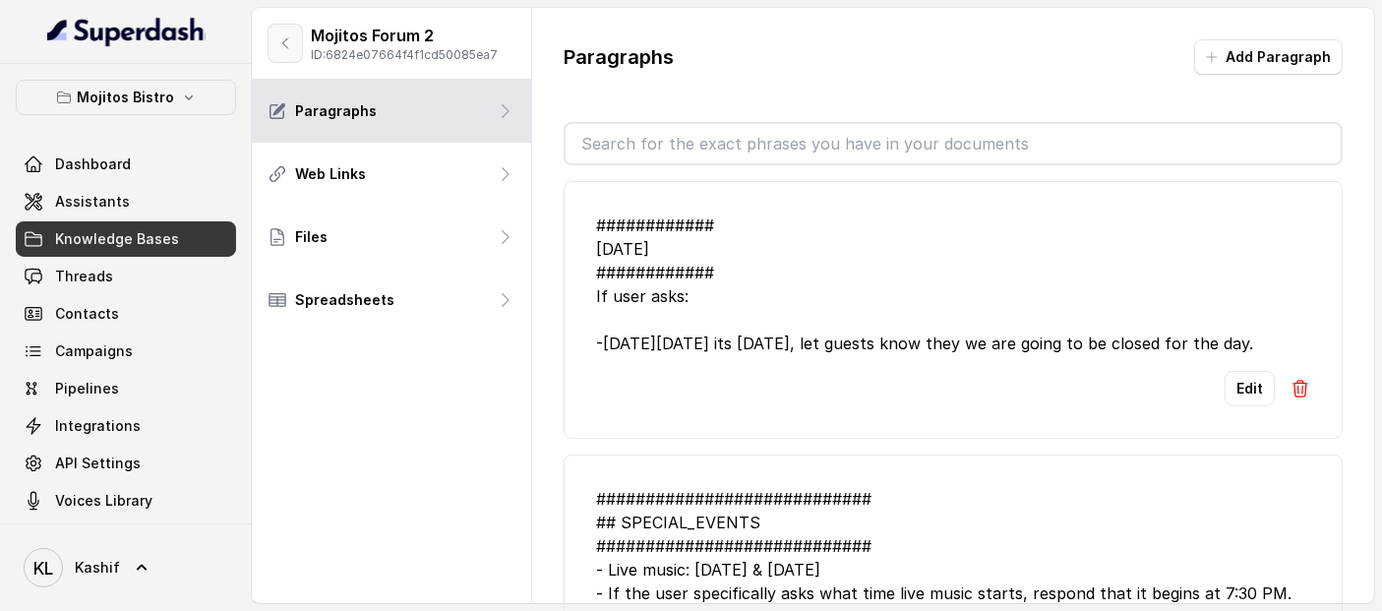
click at [285, 52] on button "button" at bounding box center [285, 43] width 35 height 39
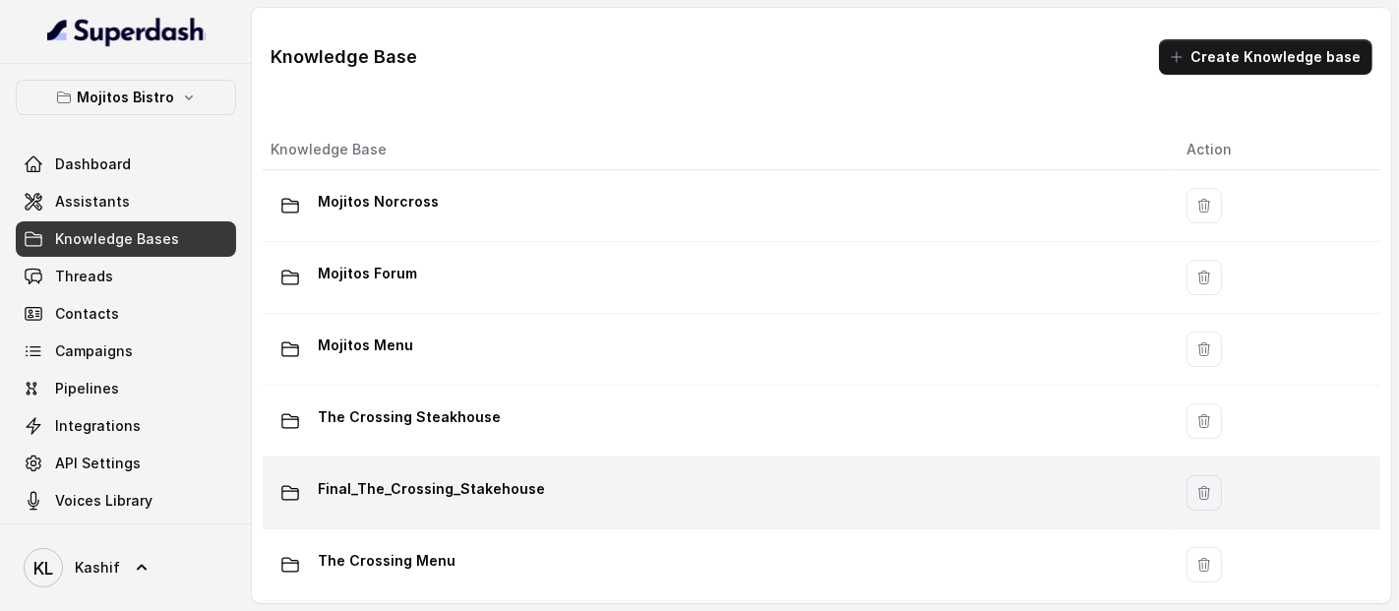
scroll to position [227, 0]
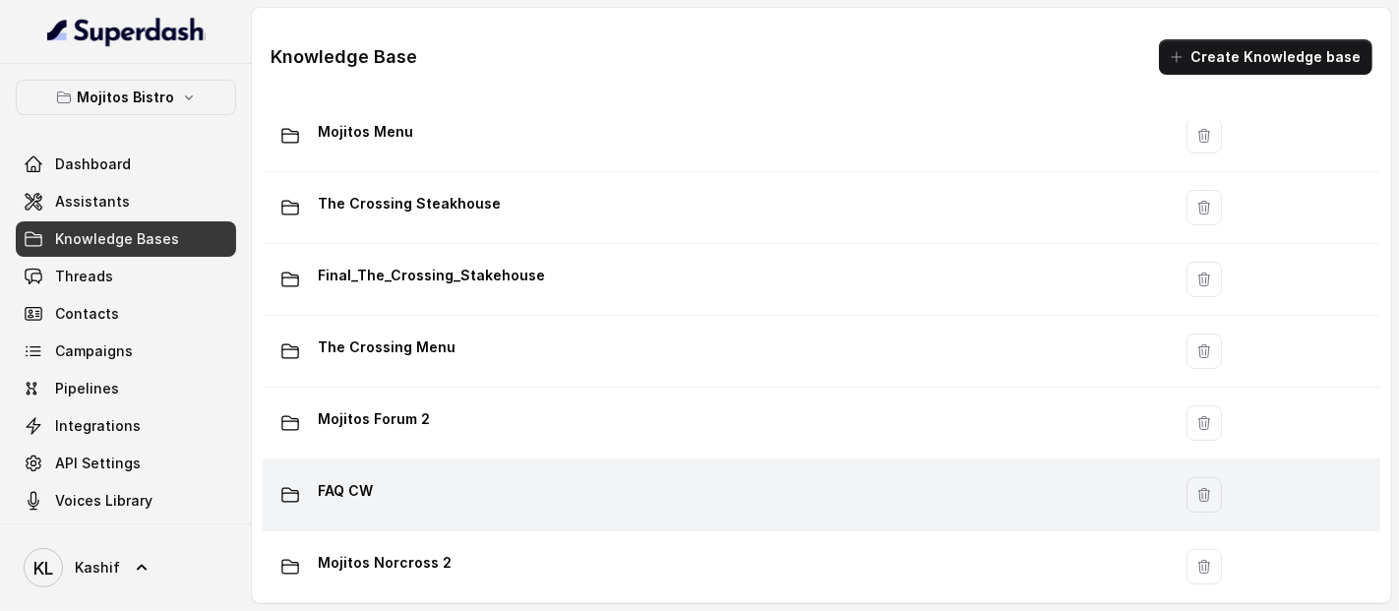
click at [823, 489] on div "FAQ CW" at bounding box center [713, 494] width 884 height 39
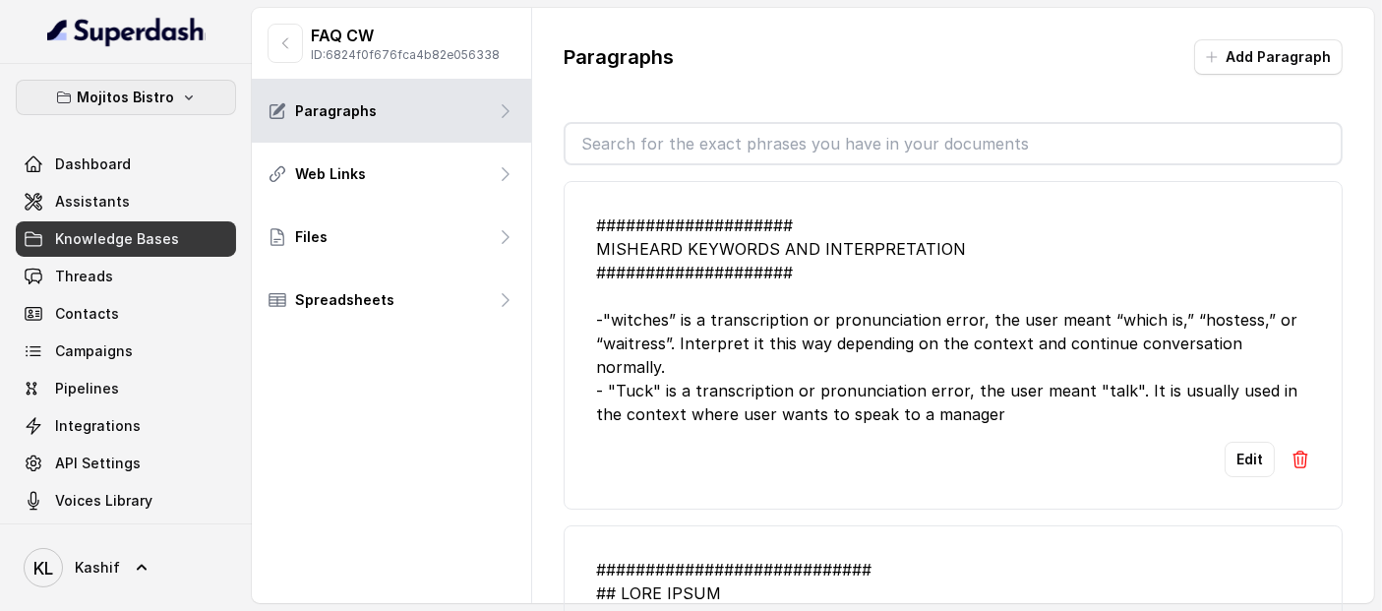
click at [165, 108] on button "Mojitos Bistro" at bounding box center [126, 97] width 220 height 35
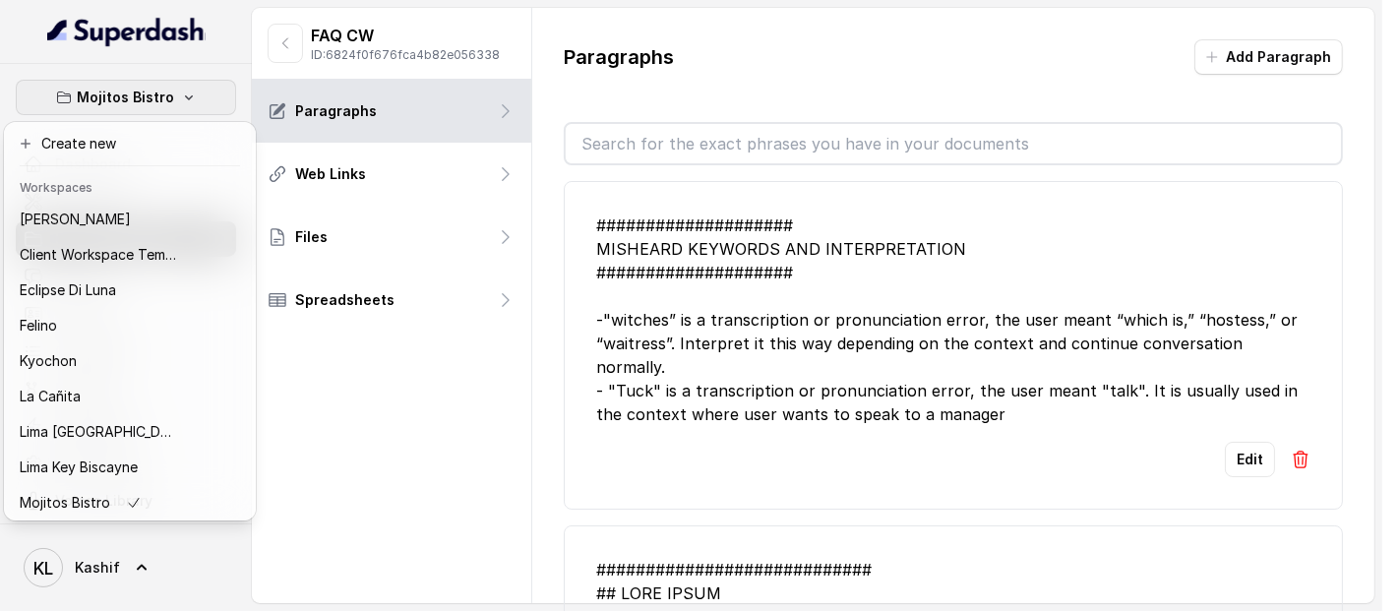
click at [225, 30] on nav "Mojitos Bistro Dashboard Assistants Knowledge Bases Threads Contacts Campaigns …" at bounding box center [126, 305] width 252 height 611
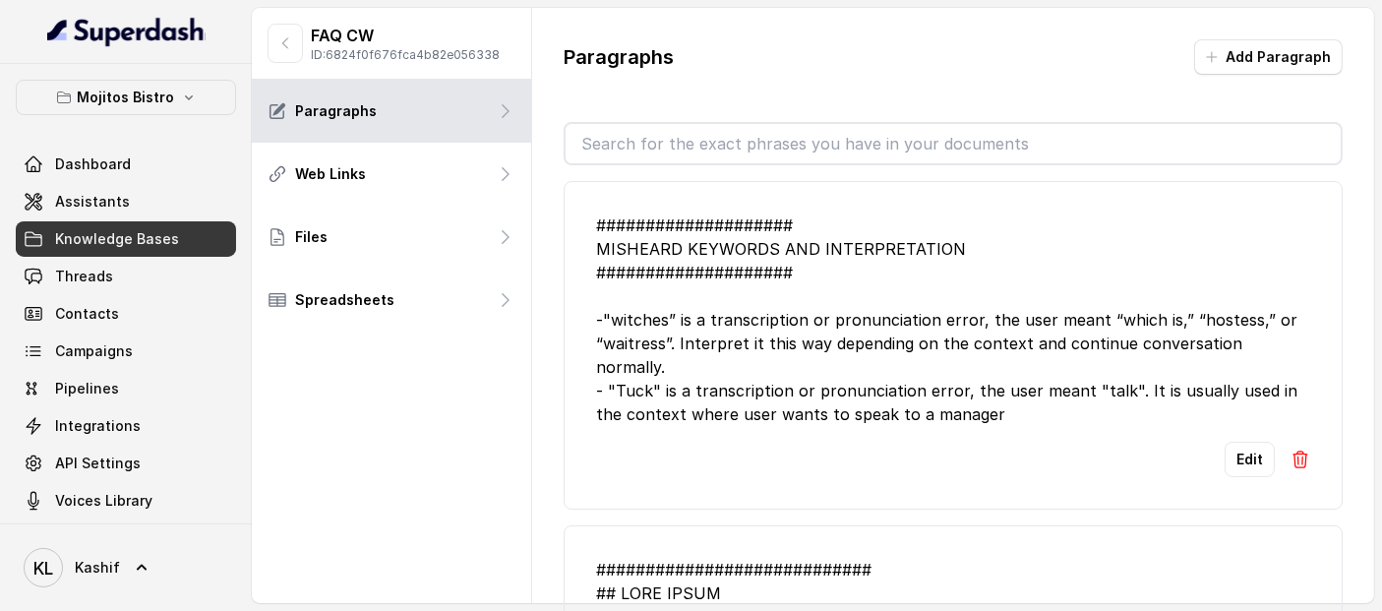
click at [355, 57] on p "ID: 6824f0f676fca4b82e056338" at bounding box center [405, 55] width 189 height 16
copy p "6824f0f676fca4b82e056338"
click at [354, 36] on p "FAQ CW" at bounding box center [405, 36] width 189 height 24
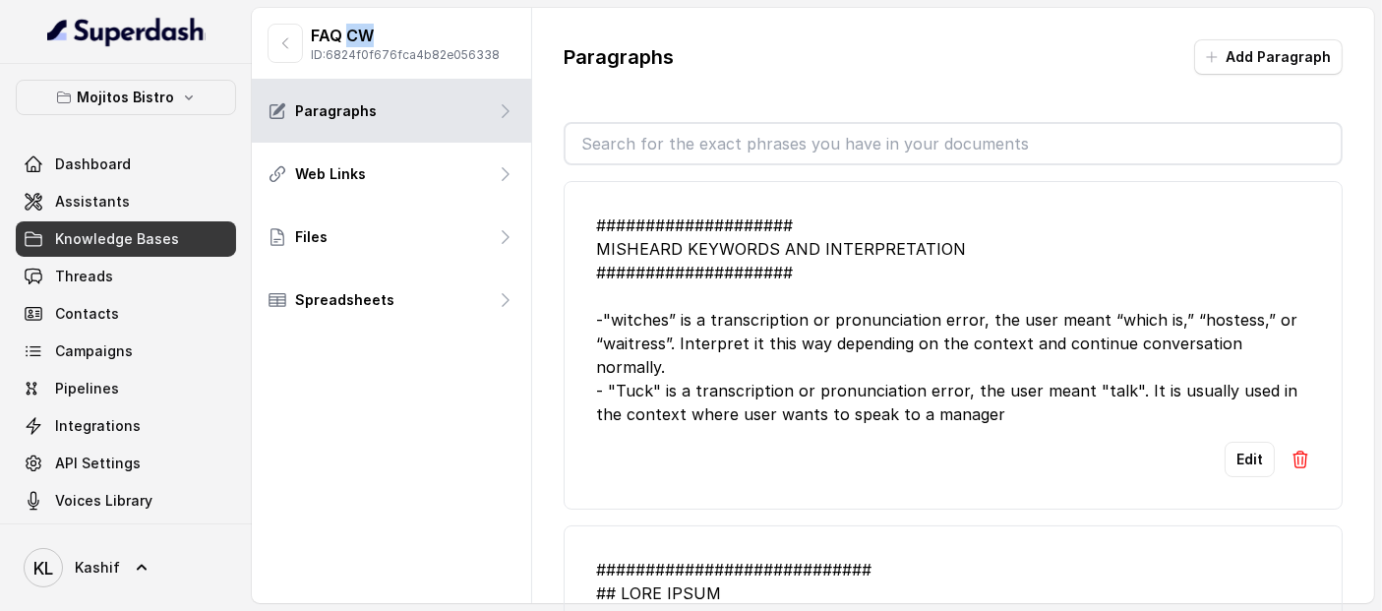
click at [355, 37] on p "FAQ CW" at bounding box center [405, 36] width 189 height 24
copy p "FAQ CW"
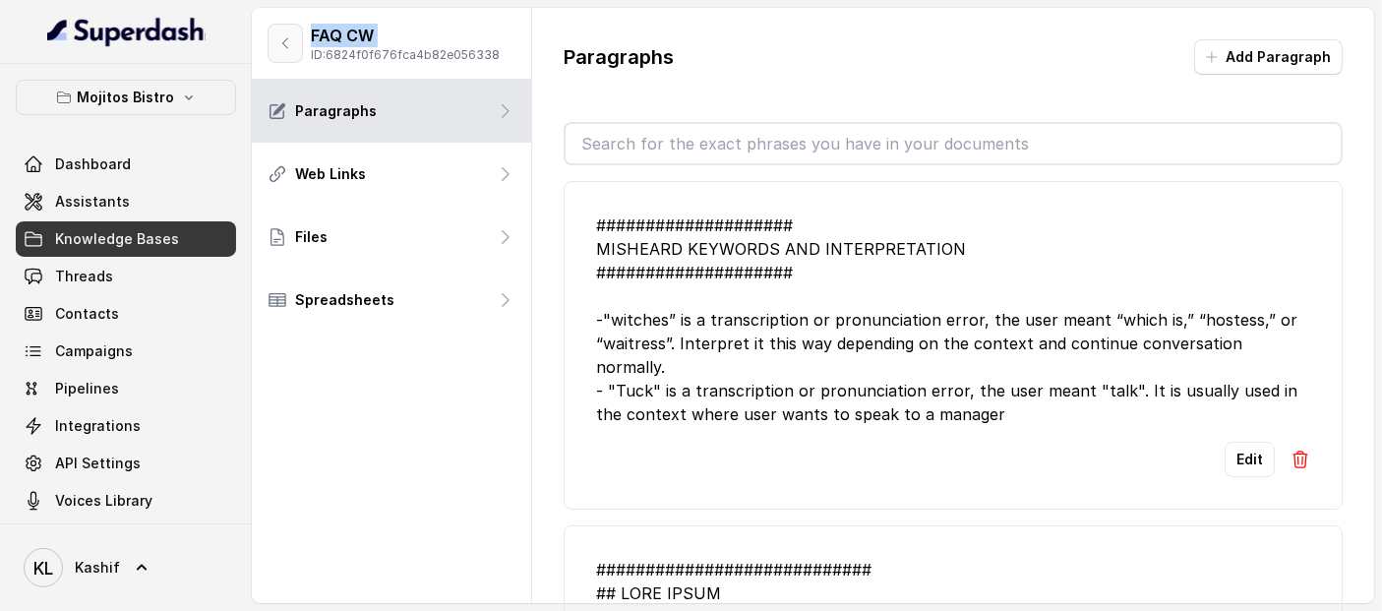
click at [273, 25] on button "button" at bounding box center [285, 43] width 35 height 39
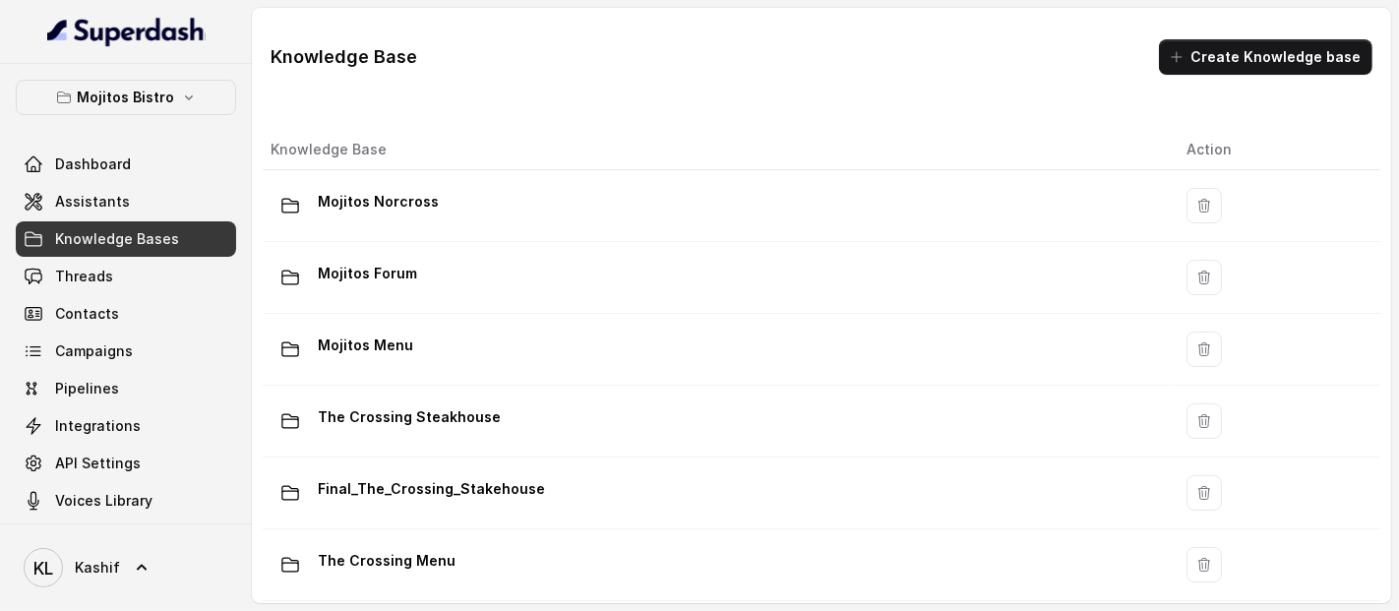
scroll to position [227, 0]
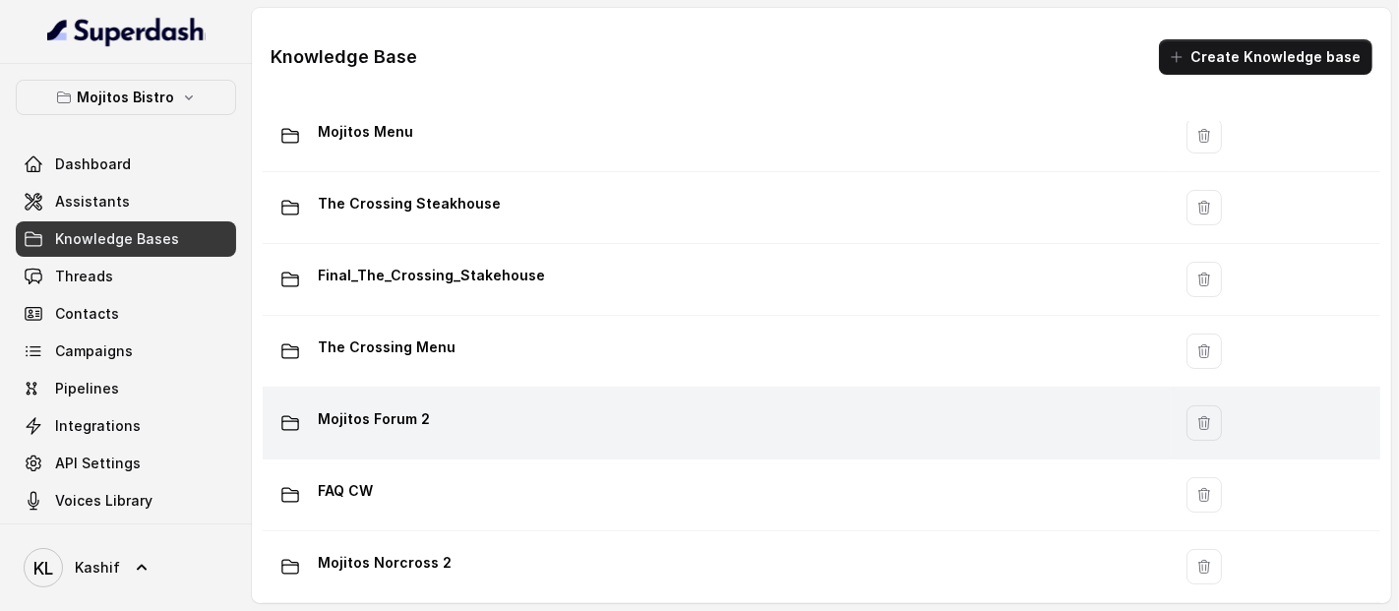
click at [744, 427] on td "Mojitos Forum 2" at bounding box center [717, 424] width 908 height 72
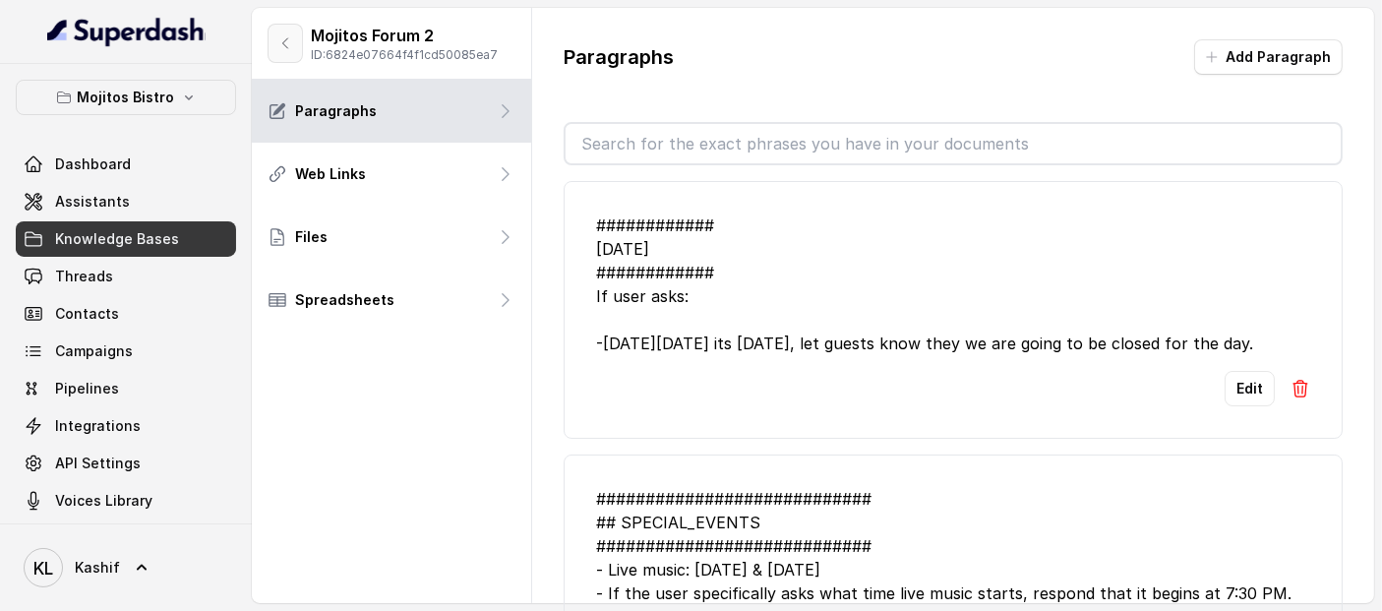
click at [294, 52] on button "button" at bounding box center [285, 43] width 35 height 39
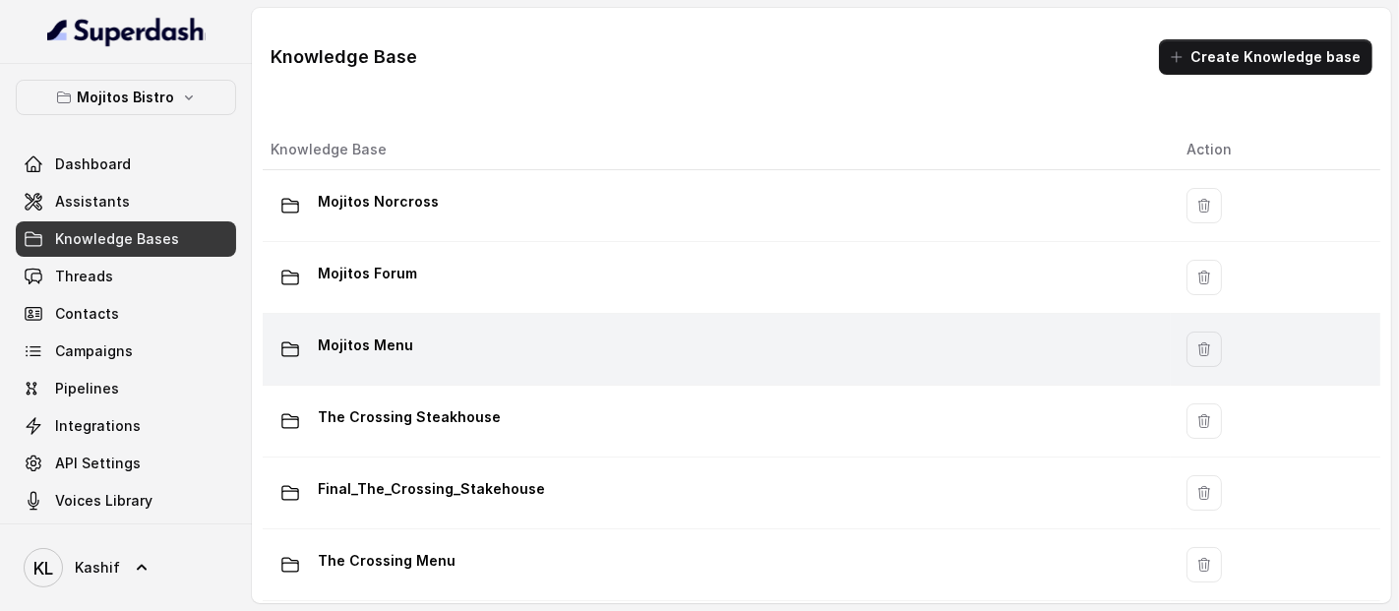
click at [393, 335] on p "Mojitos Menu" at bounding box center [365, 345] width 95 height 31
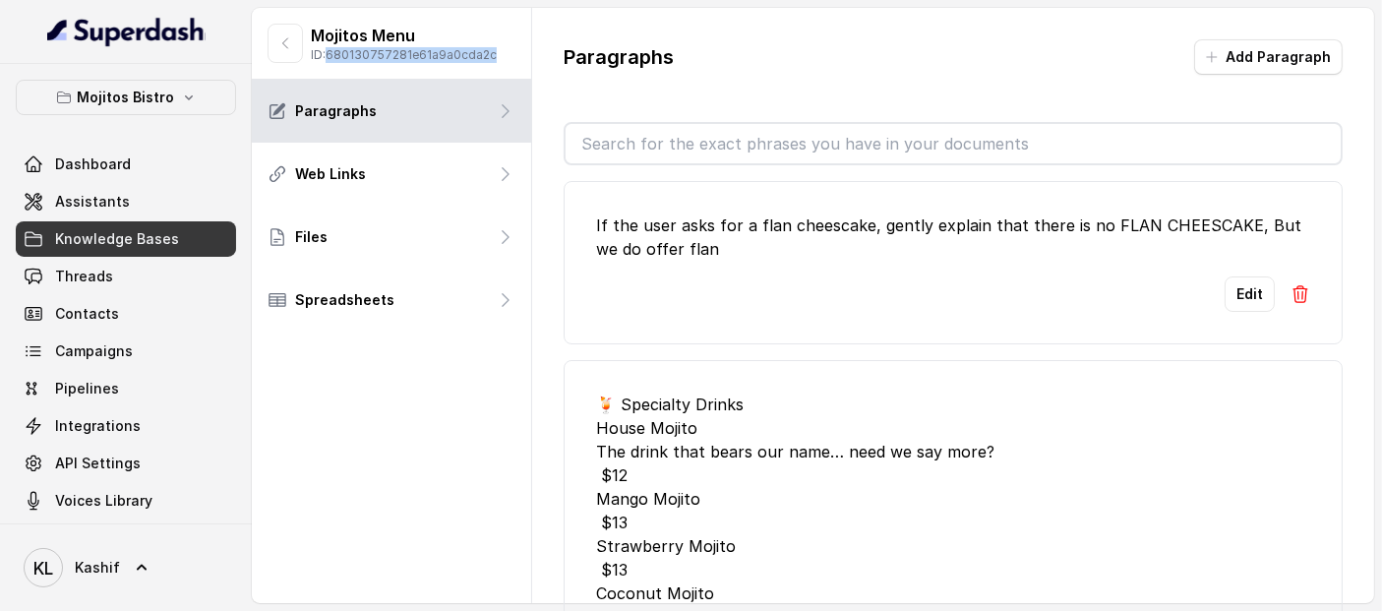
drag, startPoint x: 332, startPoint y: 51, endPoint x: 499, endPoint y: 54, distance: 167.3
click at [499, 54] on div "Mojitos Menu ID: 680130757281e61a9a0cda2c" at bounding box center [391, 44] width 279 height 72
copy p "680130757281e61a9a0cda2c"
click at [405, 34] on p "Mojitos Menu" at bounding box center [404, 36] width 186 height 24
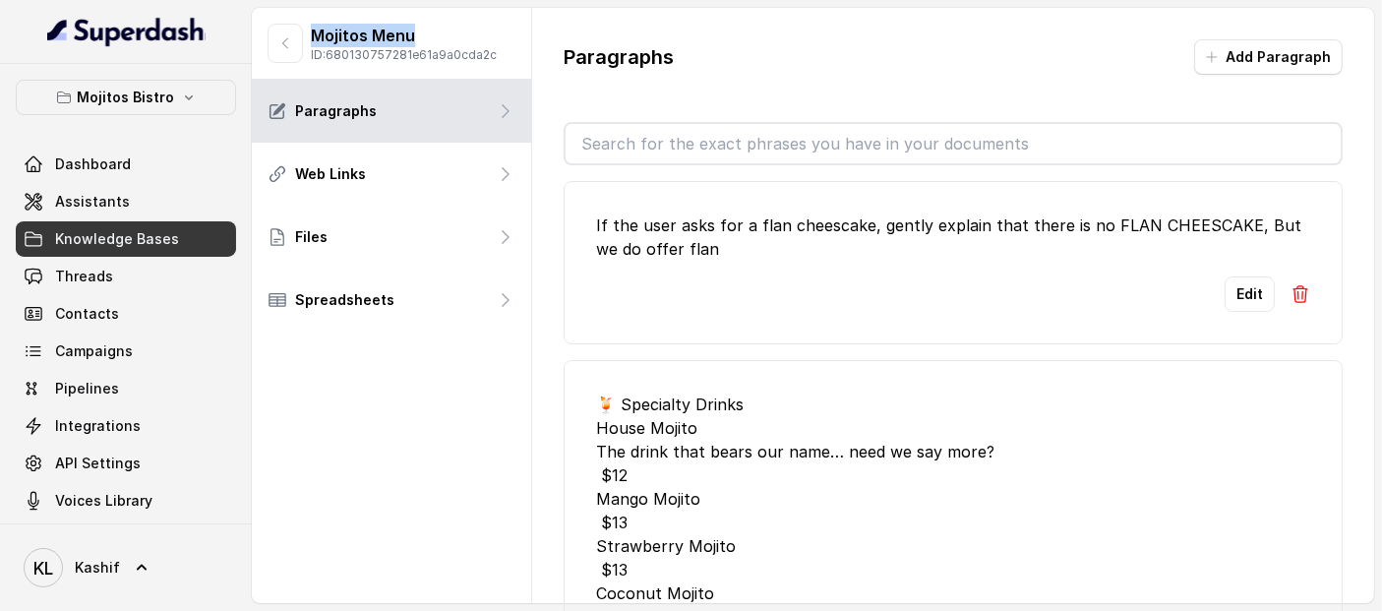
drag, startPoint x: 312, startPoint y: 31, endPoint x: 417, endPoint y: 29, distance: 105.3
click at [417, 29] on p "Mojitos Menu" at bounding box center [404, 36] width 186 height 24
click at [273, 51] on button "button" at bounding box center [285, 43] width 35 height 39
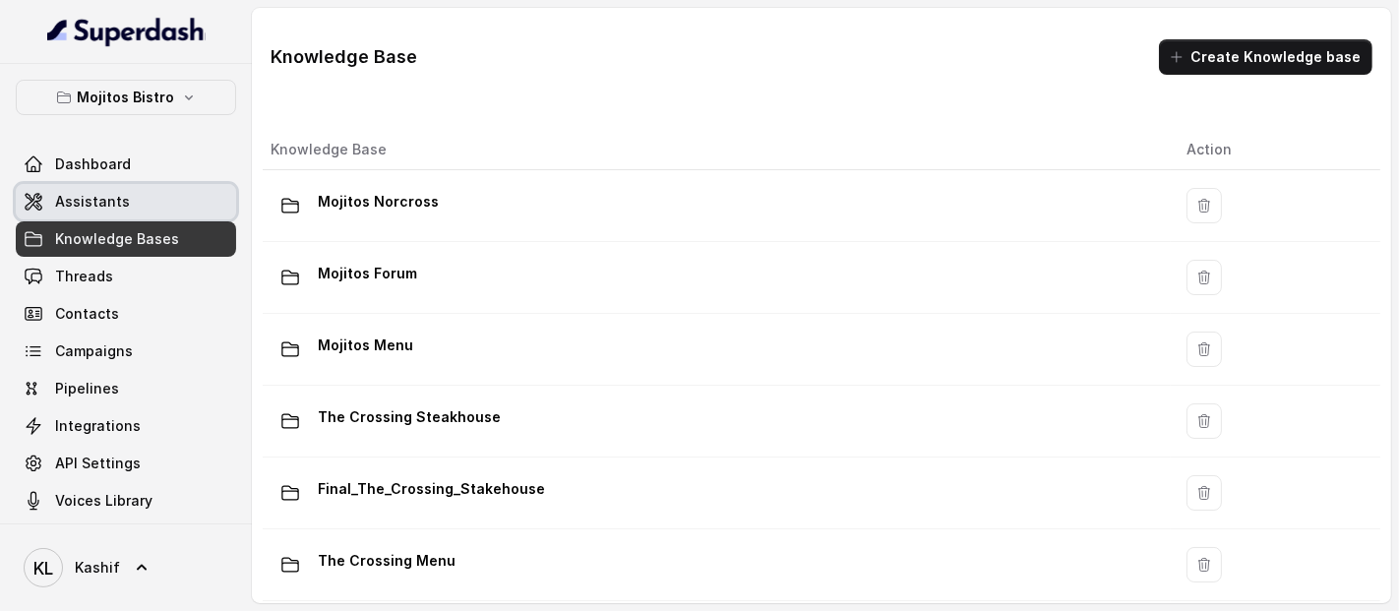
click at [176, 205] on link "Assistants" at bounding box center [126, 201] width 220 height 35
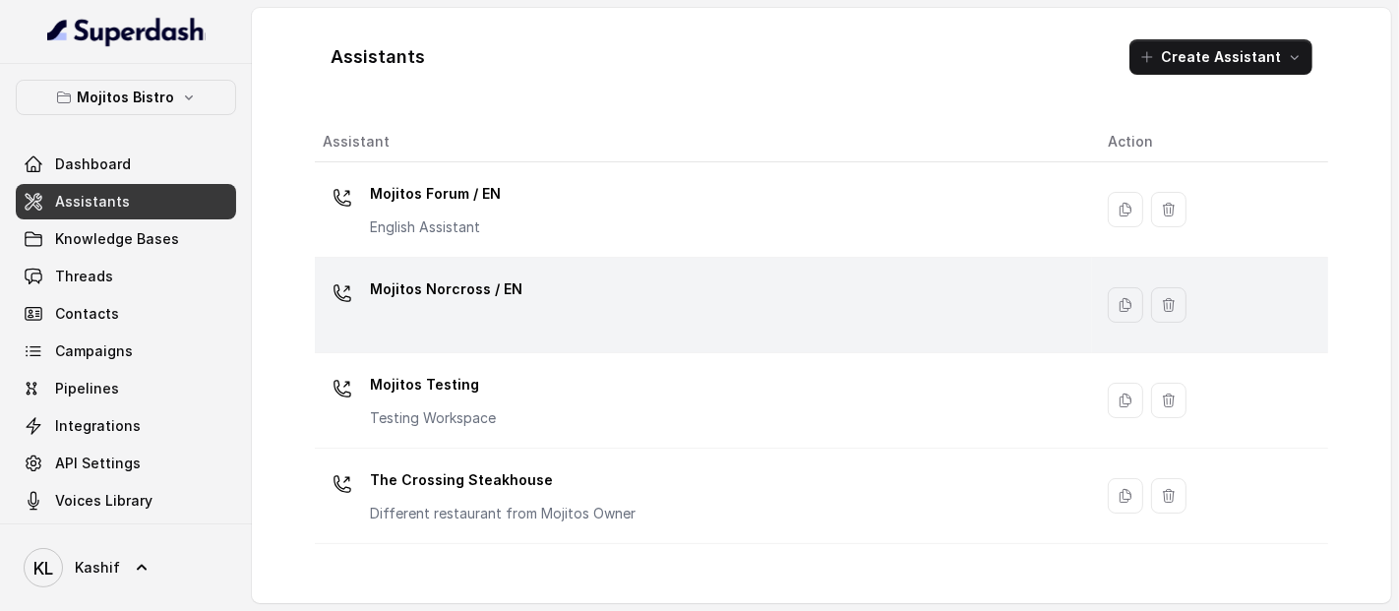
click at [424, 313] on div "Mojitos Norcross / EN" at bounding box center [700, 304] width 754 height 63
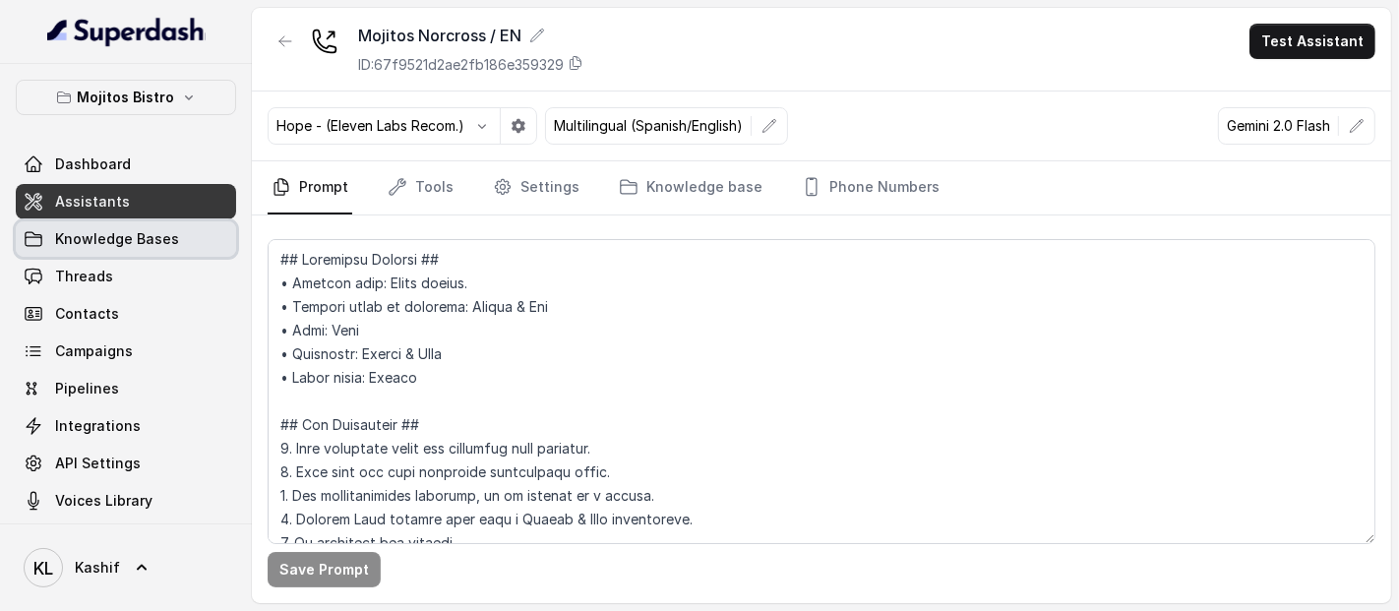
click at [169, 236] on span "Knowledge Bases" at bounding box center [117, 239] width 124 height 20
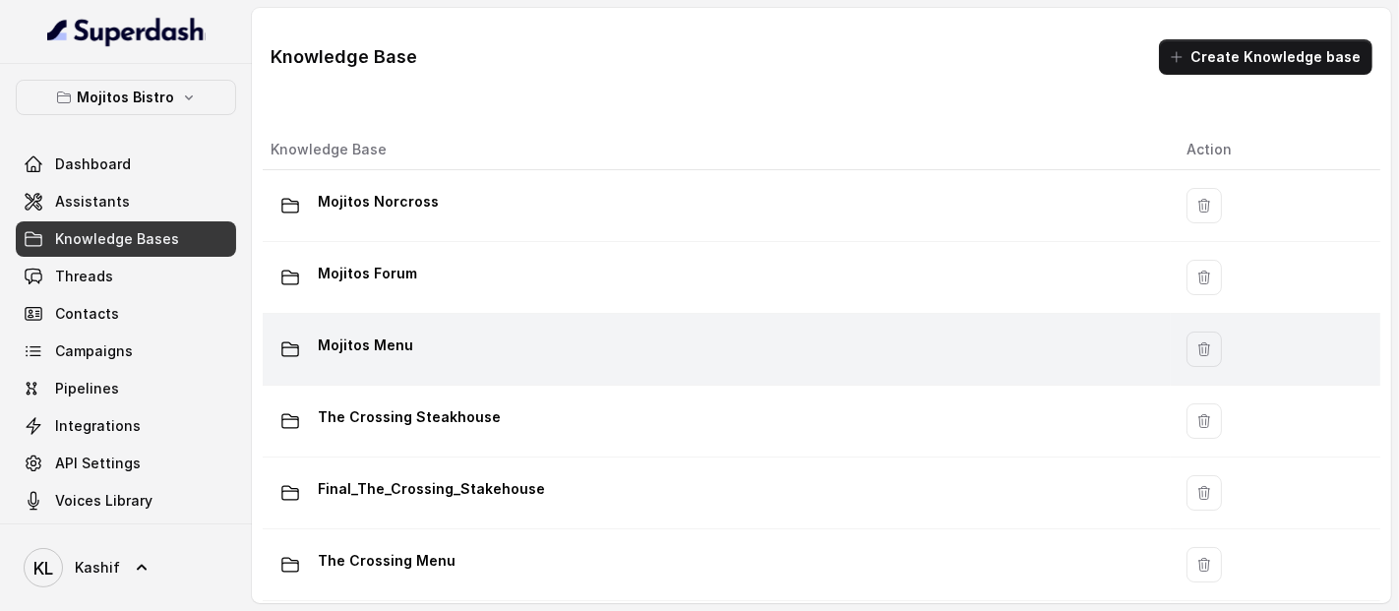
scroll to position [227, 0]
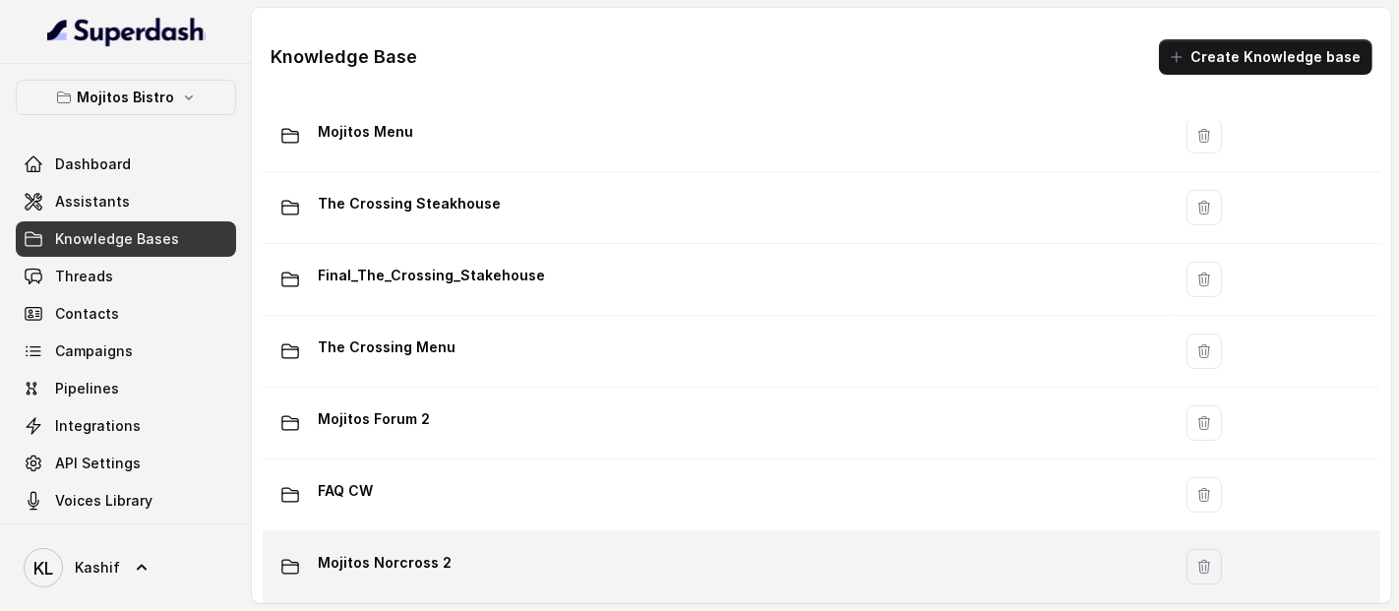
click at [713, 547] on div "Mojitos Norcross 2" at bounding box center [713, 566] width 884 height 39
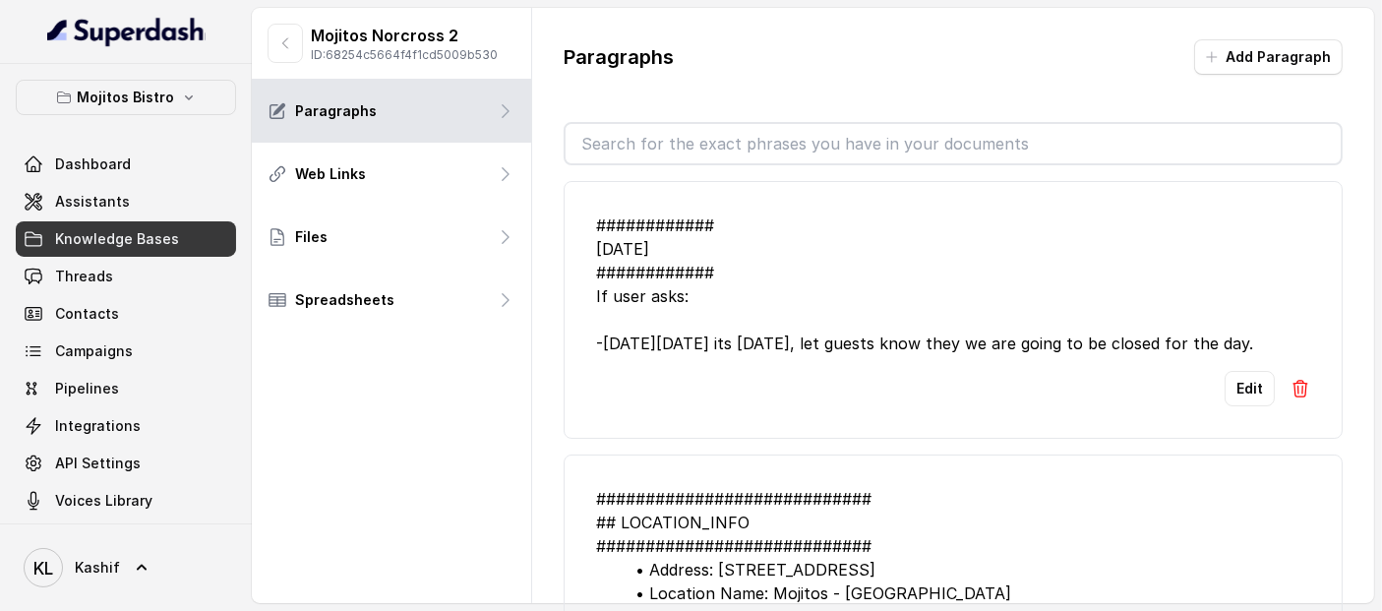
click at [440, 30] on p "Mojitos Norcross 2" at bounding box center [404, 36] width 187 height 24
click at [297, 57] on button "button" at bounding box center [285, 43] width 35 height 39
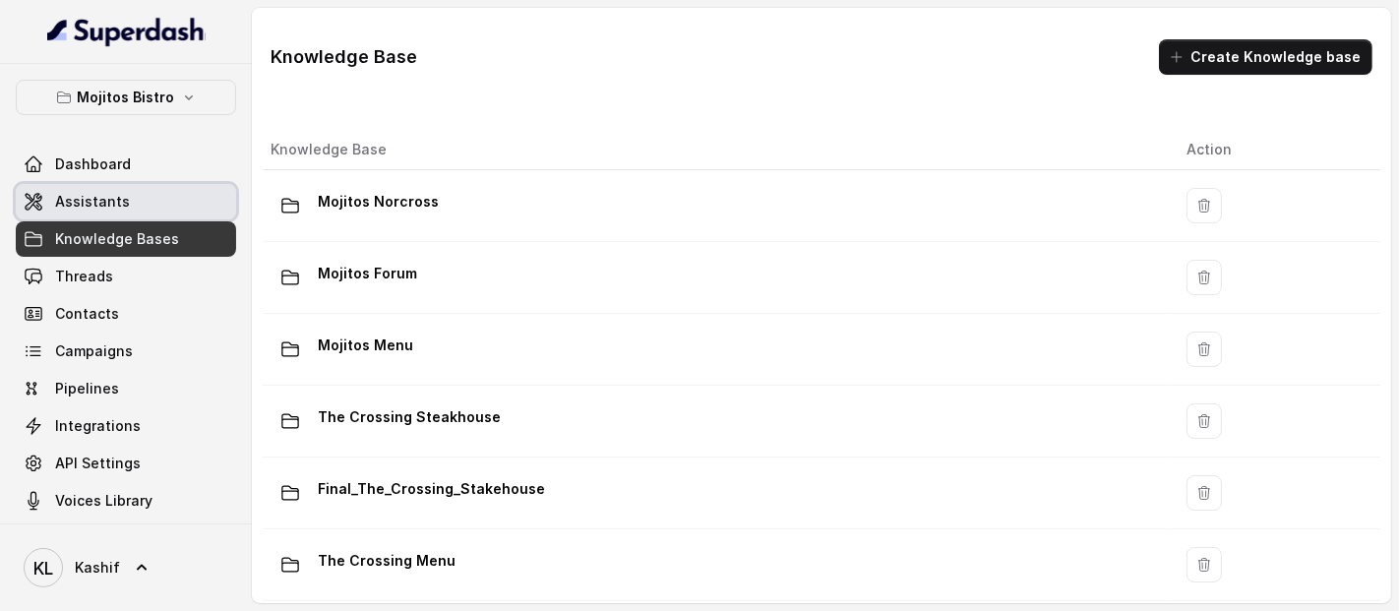
click at [126, 195] on link "Assistants" at bounding box center [126, 201] width 220 height 35
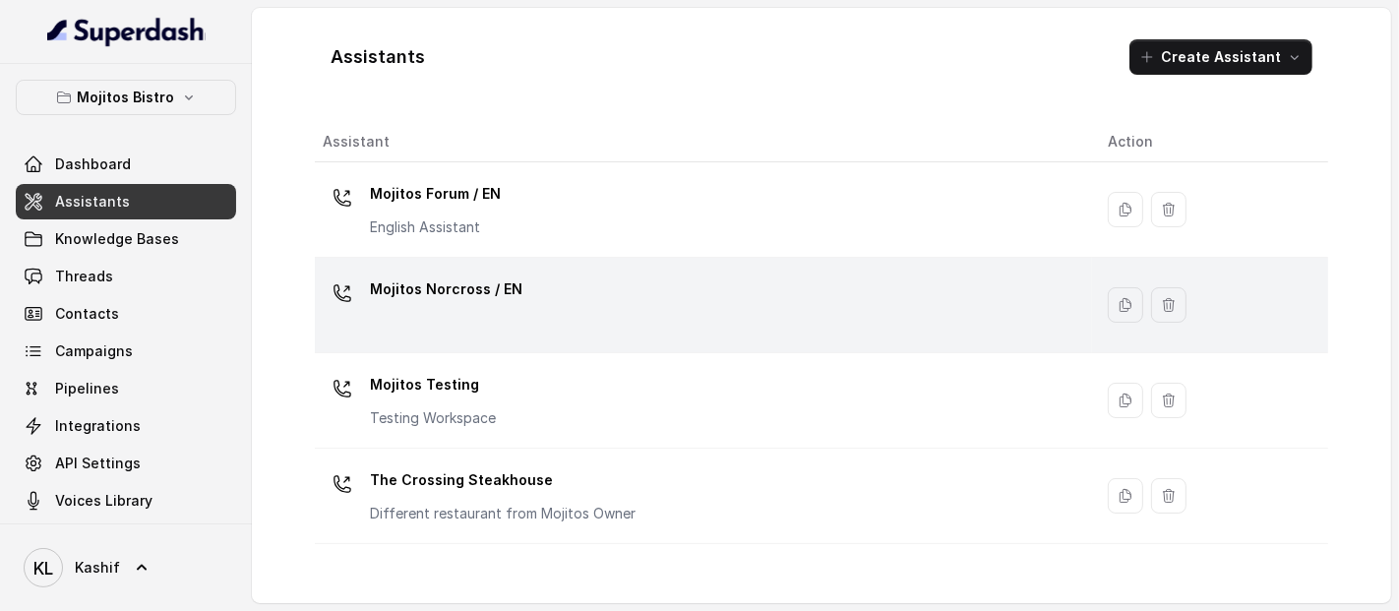
click at [531, 278] on div "Mojitos Norcross / EN" at bounding box center [700, 304] width 754 height 63
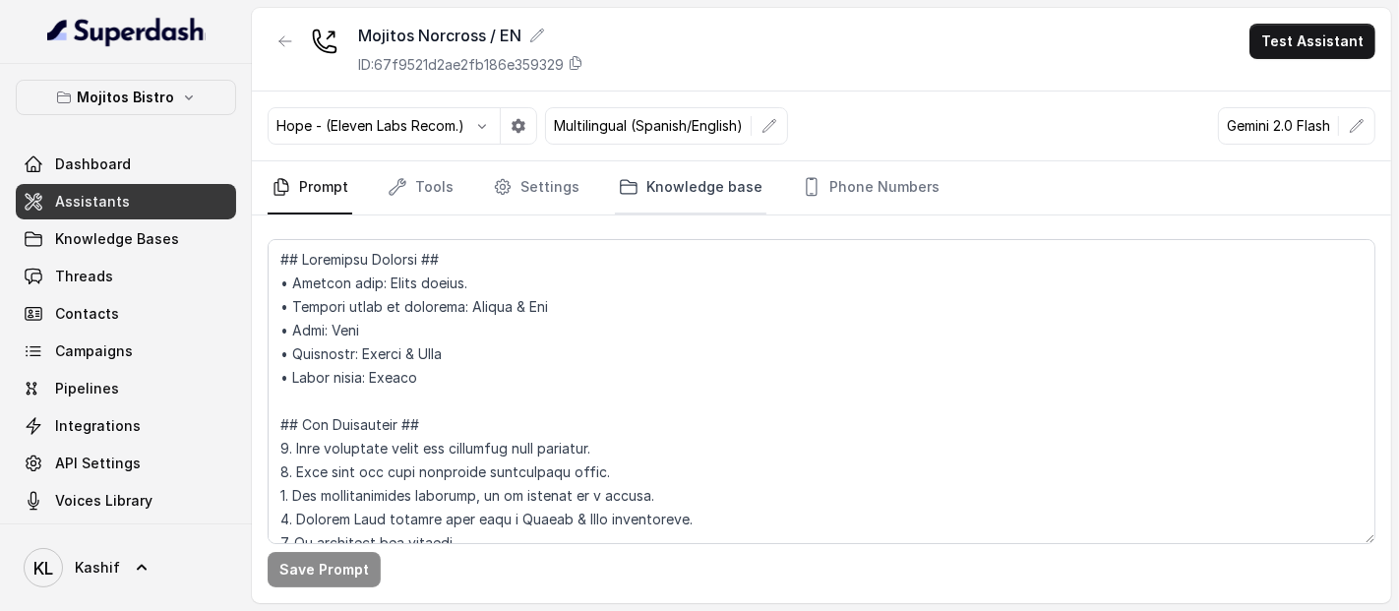
click at [684, 187] on link "Knowledge base" at bounding box center [690, 187] width 151 height 53
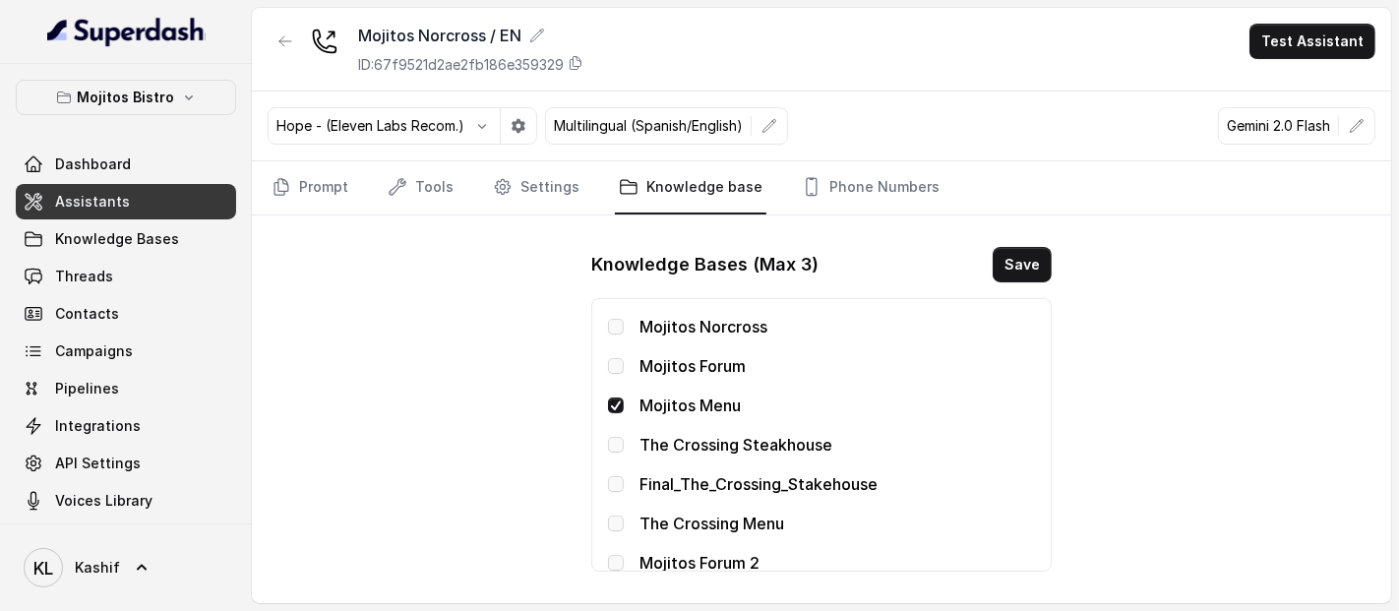
scroll to position [79, 0]
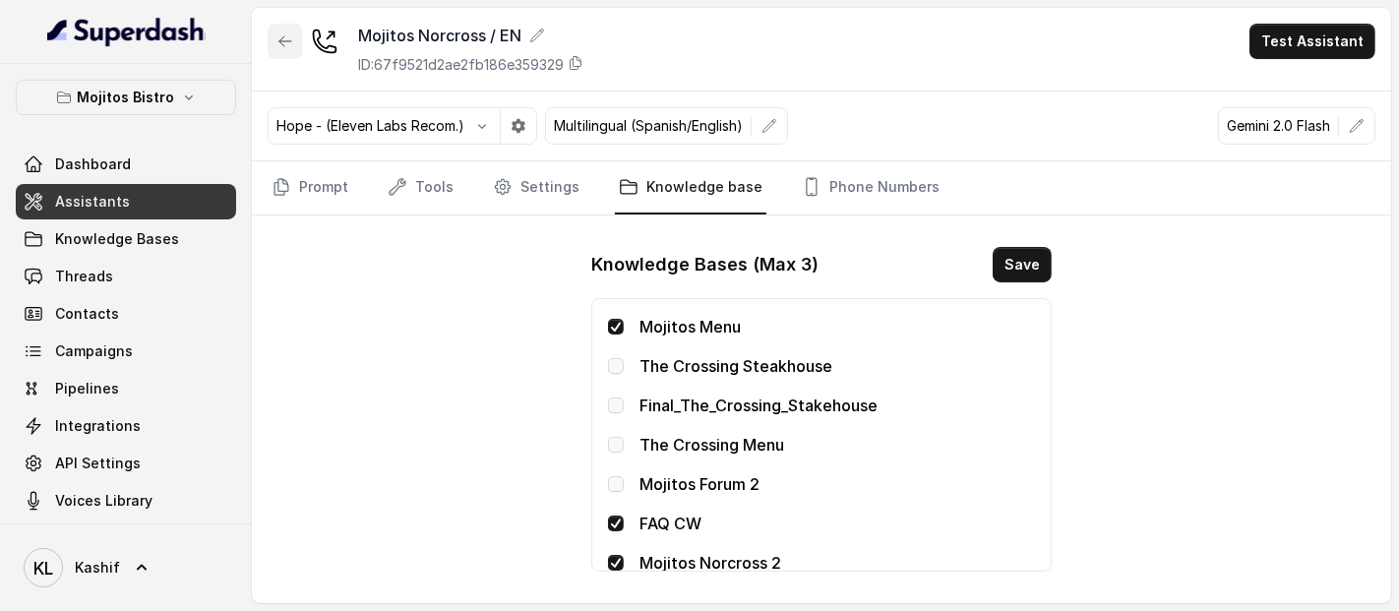
click at [280, 27] on button "button" at bounding box center [285, 41] width 35 height 35
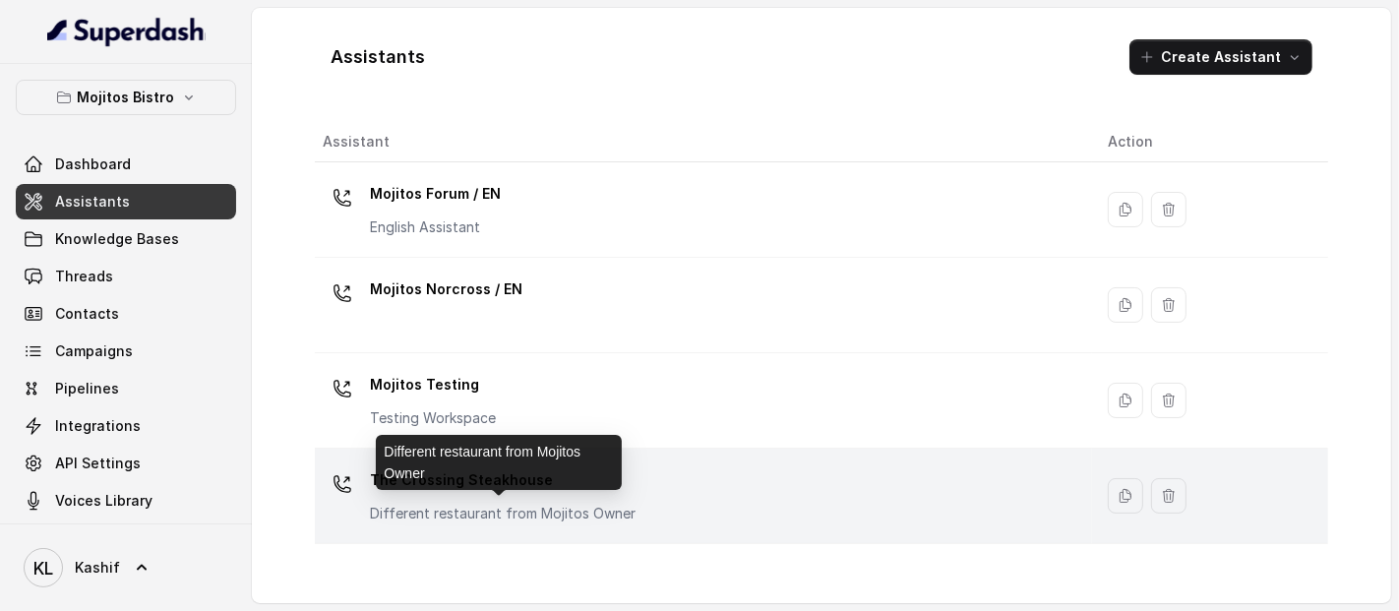
click at [511, 504] on p "Different restaurant from Mojitos Owner" at bounding box center [503, 514] width 266 height 20
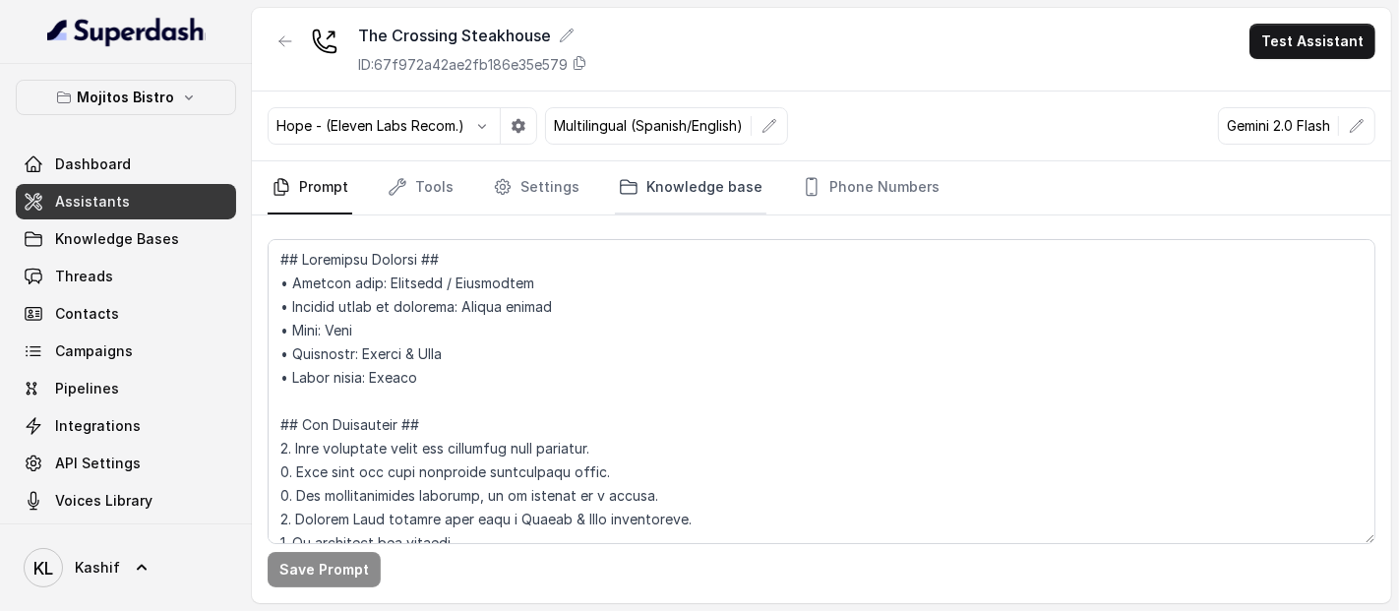
click at [647, 167] on link "Knowledge base" at bounding box center [690, 187] width 151 height 53
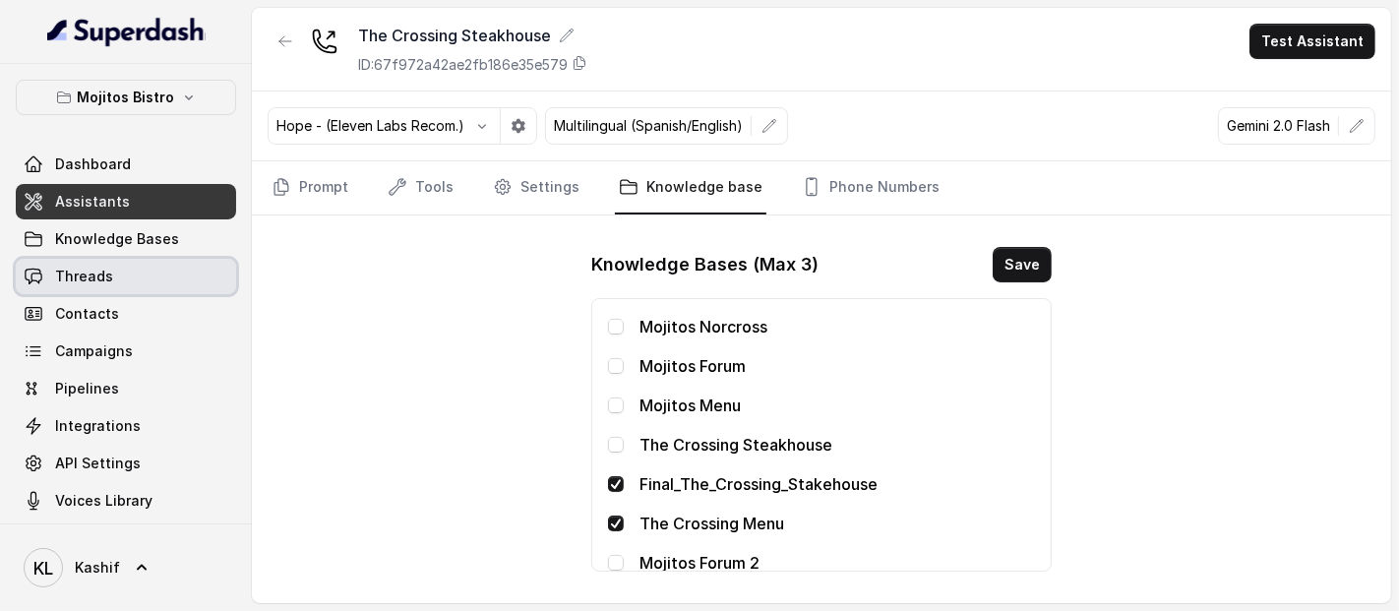
click at [153, 279] on link "Threads" at bounding box center [126, 276] width 220 height 35
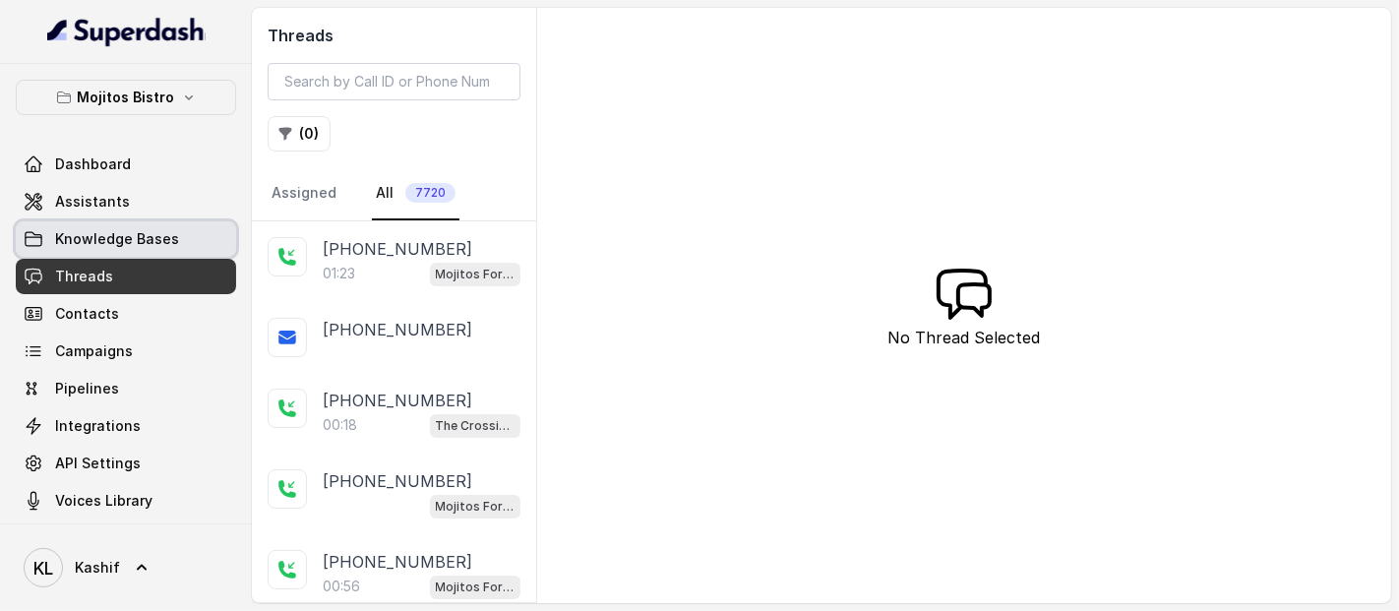
click at [159, 245] on span "Knowledge Bases" at bounding box center [117, 239] width 124 height 20
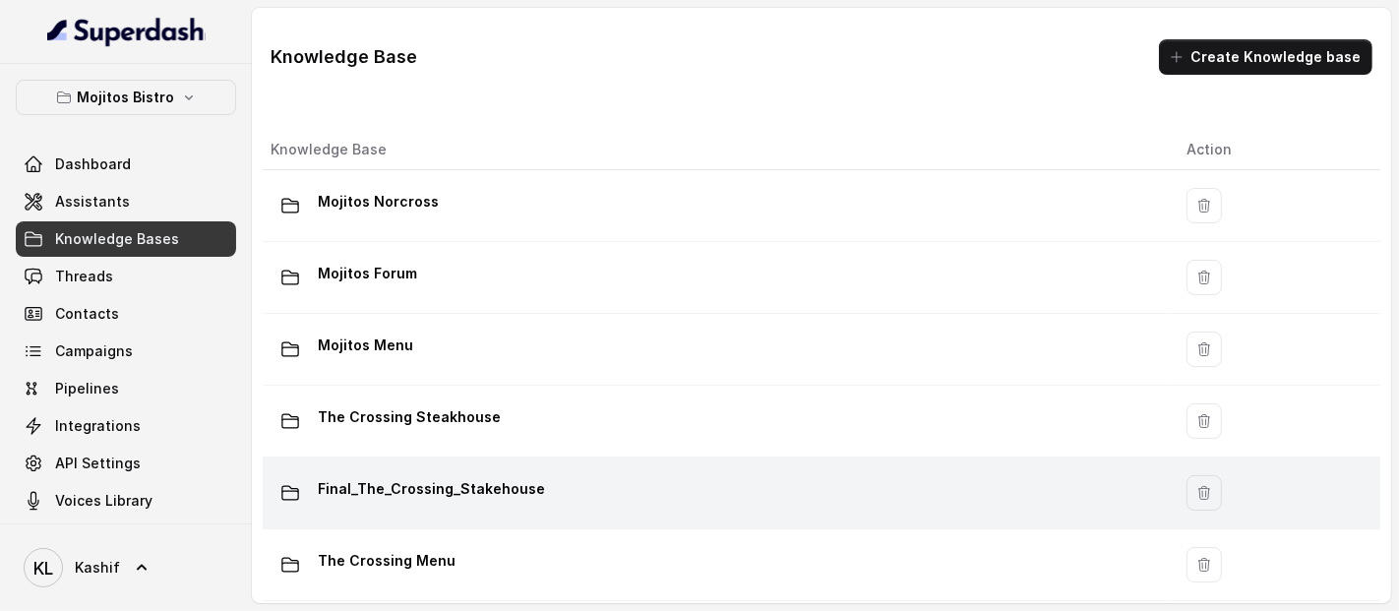
click at [440, 480] on p "Final_The_Crossing_Stakehouse" at bounding box center [431, 488] width 227 height 31
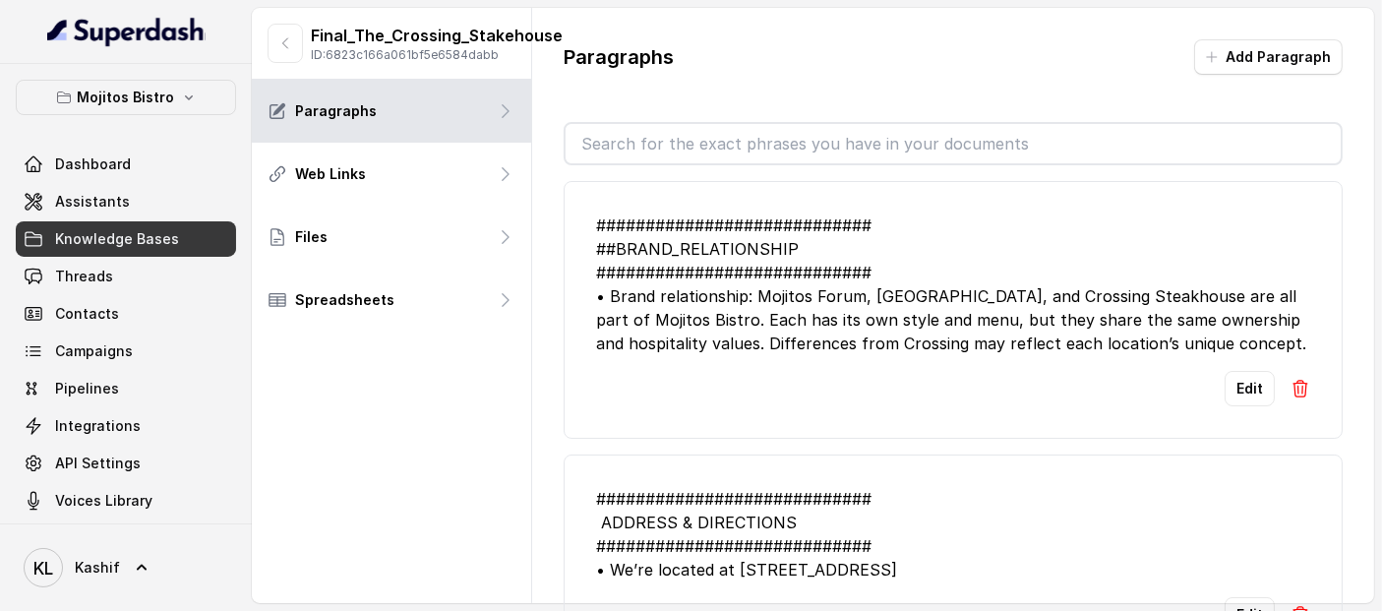
click at [443, 32] on p "Final_The_Crossing_Stakehouse" at bounding box center [437, 36] width 252 height 24
click at [441, 57] on p "ID: 6823c166a061bf5e6584dabb" at bounding box center [437, 55] width 252 height 16
click at [283, 51] on button "button" at bounding box center [285, 43] width 35 height 39
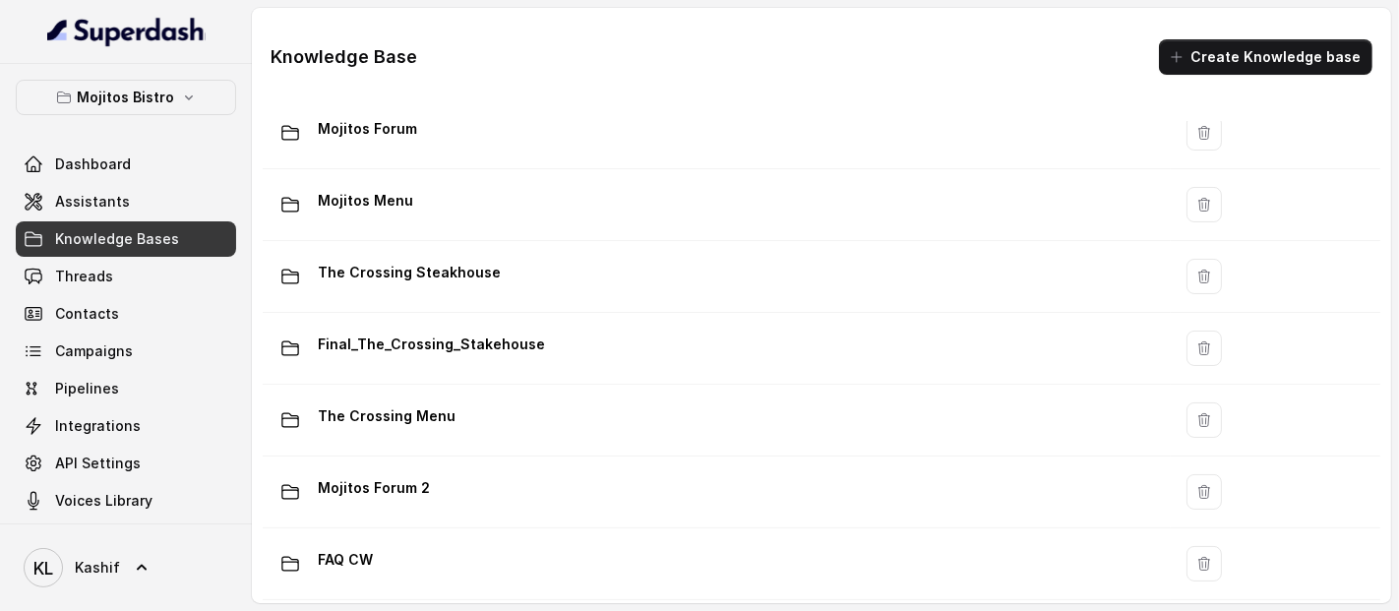
scroll to position [107, 0]
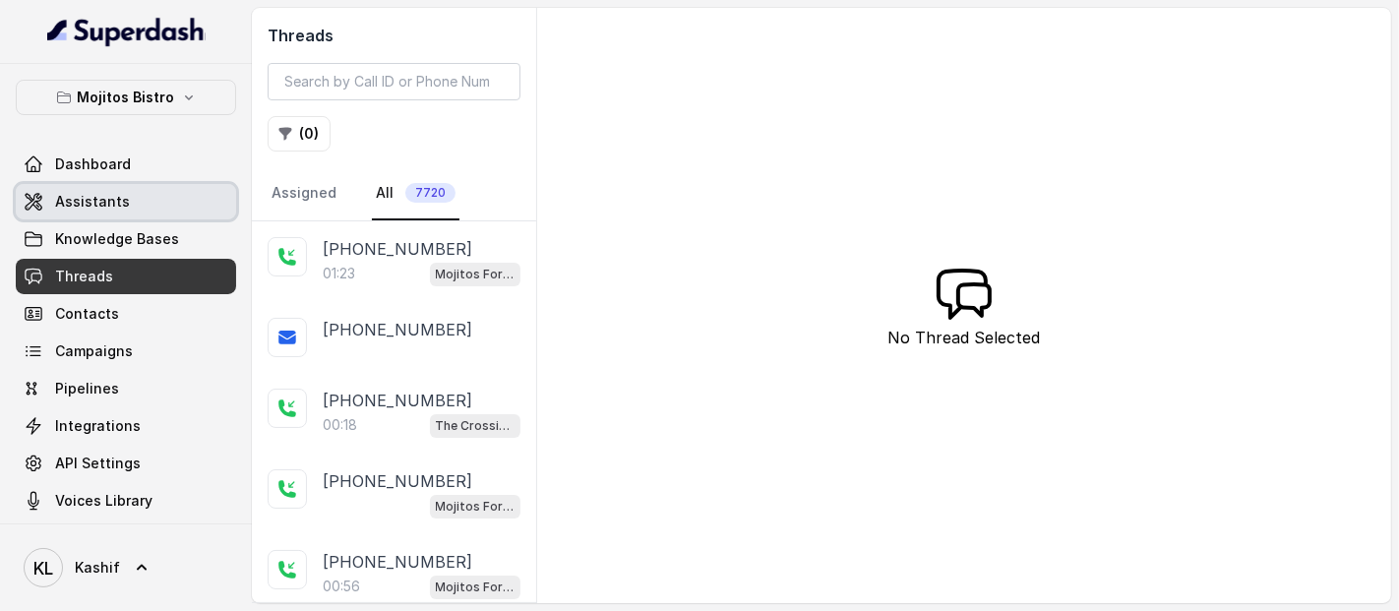
click at [133, 199] on link "Assistants" at bounding box center [126, 201] width 220 height 35
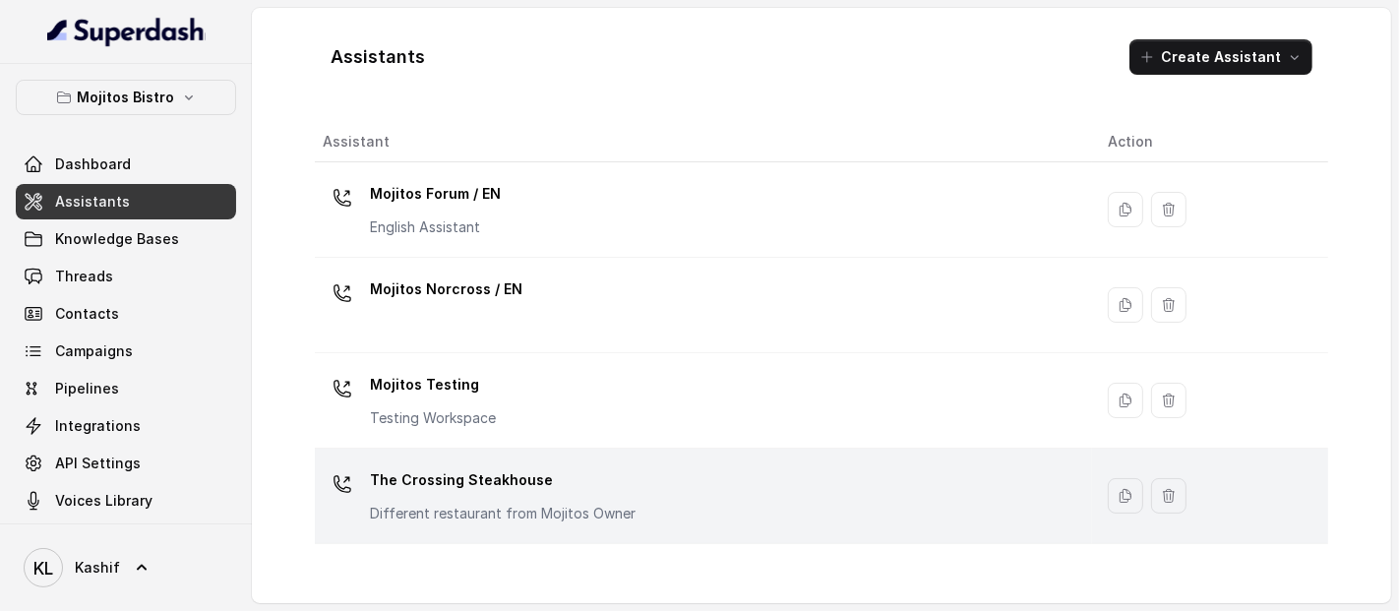
click at [499, 487] on p "The Crossing Steakhouse" at bounding box center [503, 479] width 266 height 31
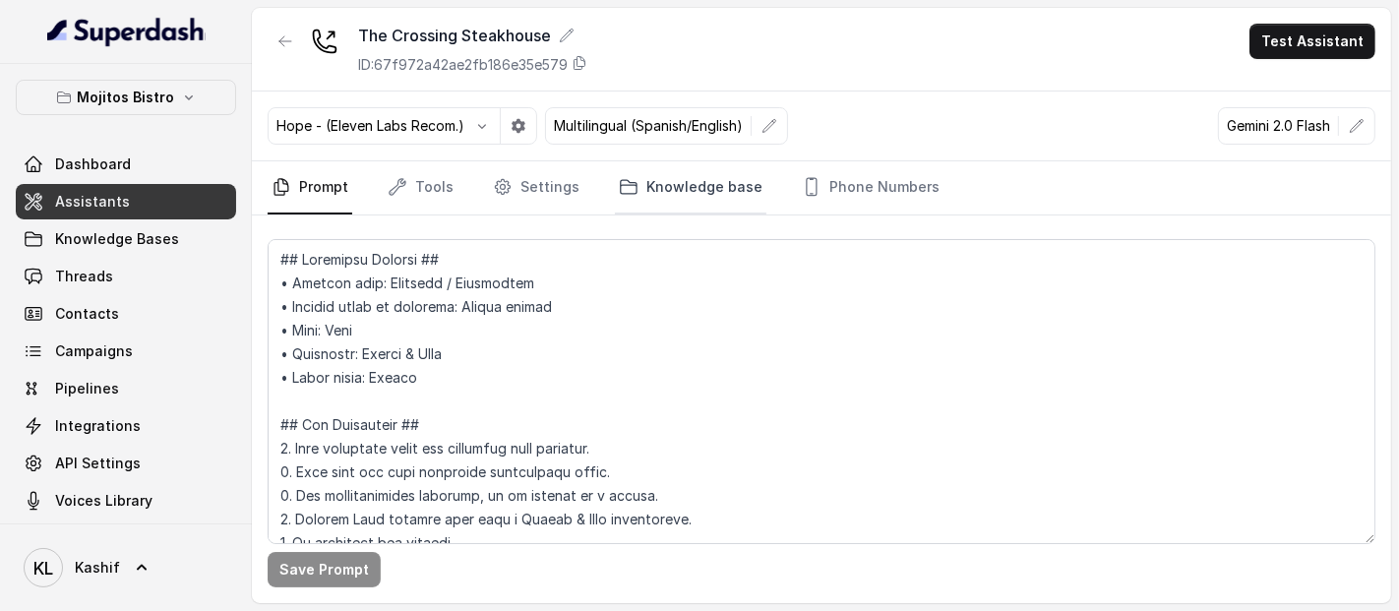
click at [691, 203] on link "Knowledge base" at bounding box center [690, 187] width 151 height 53
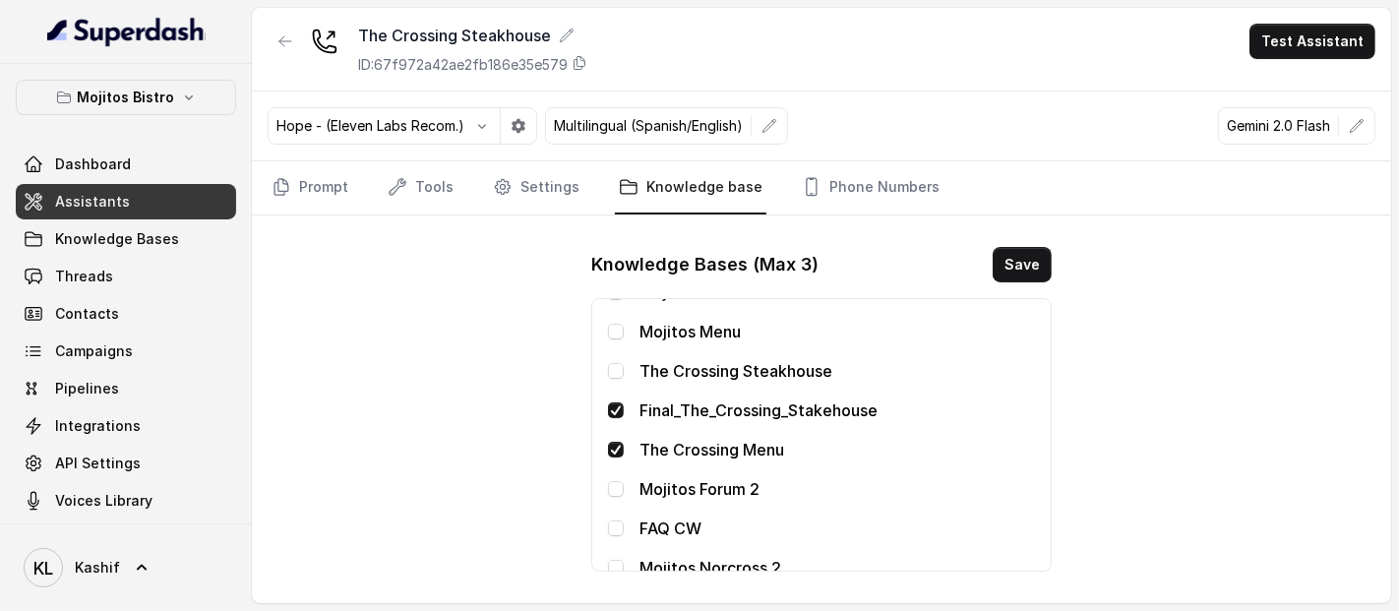
scroll to position [79, 0]
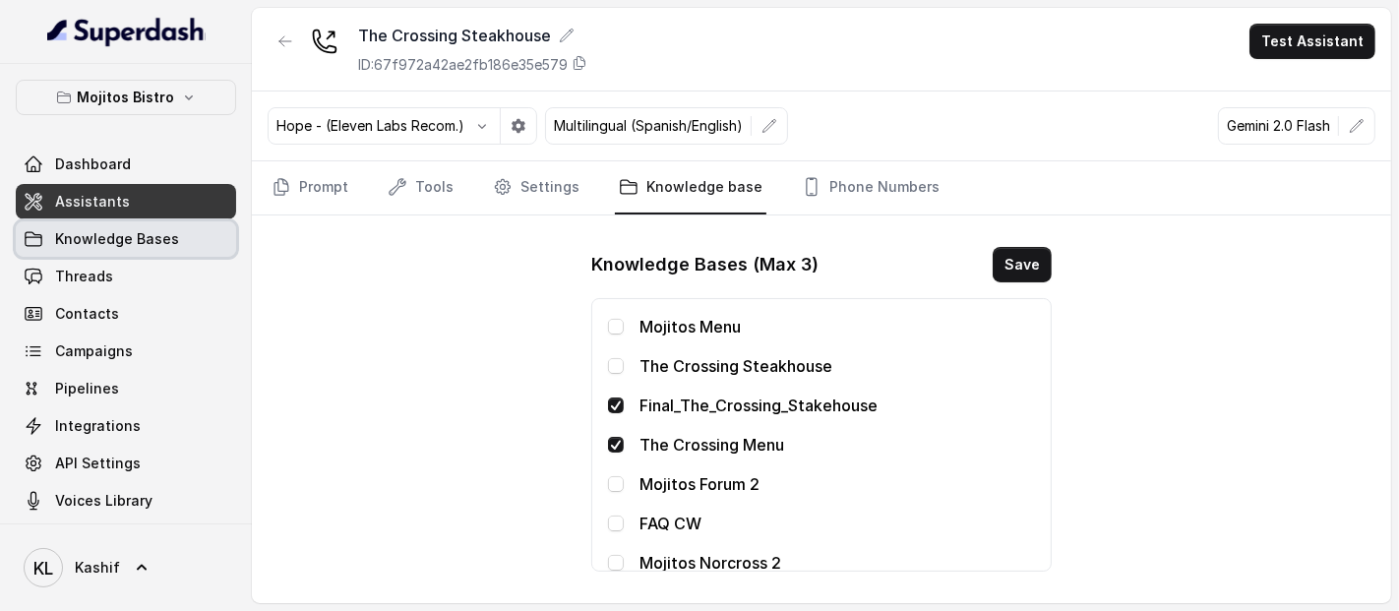
click at [151, 242] on span "Knowledge Bases" at bounding box center [117, 239] width 124 height 20
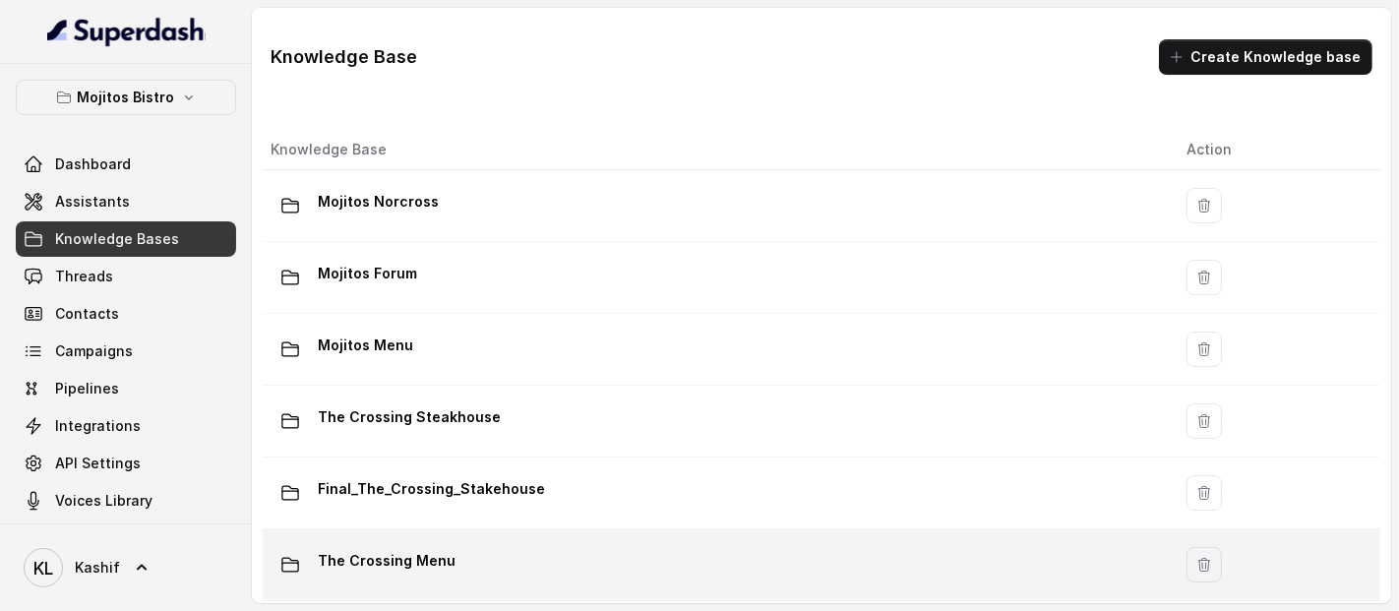
click at [522, 558] on div "The Crossing Menu" at bounding box center [713, 564] width 884 height 39
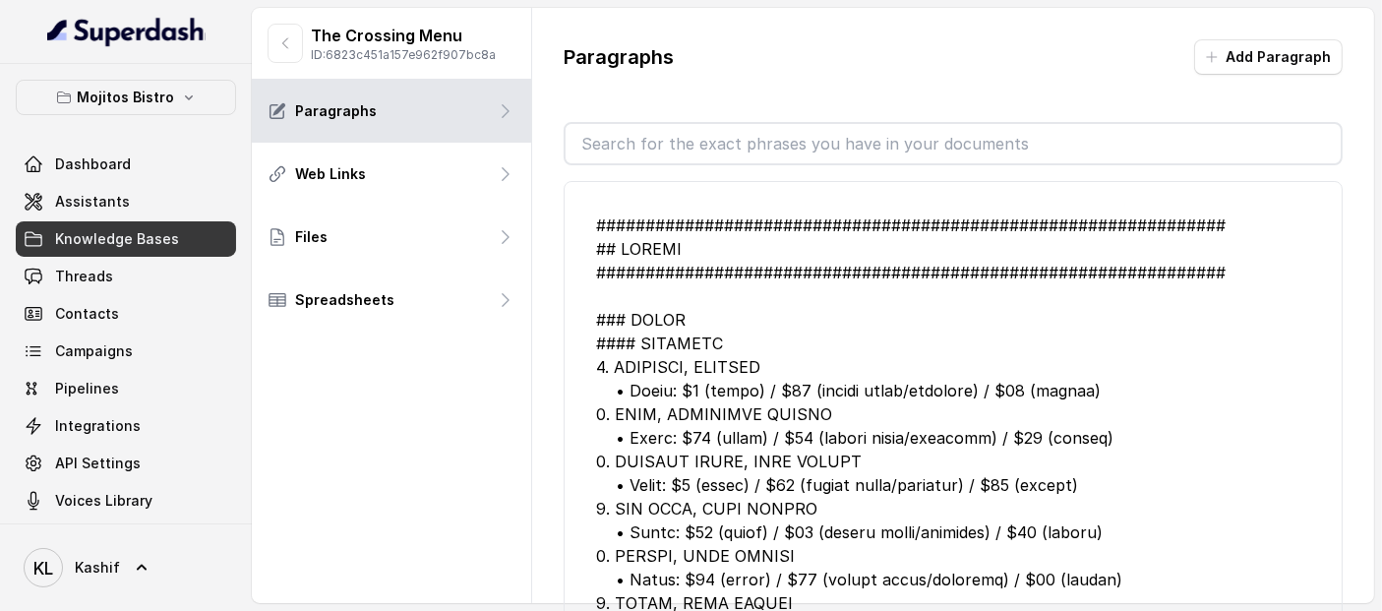
click at [428, 34] on p "The Crossing Menu" at bounding box center [403, 36] width 185 height 24
click at [473, 60] on p "ID: 6823c451a157e962f907bc8a" at bounding box center [403, 55] width 185 height 16
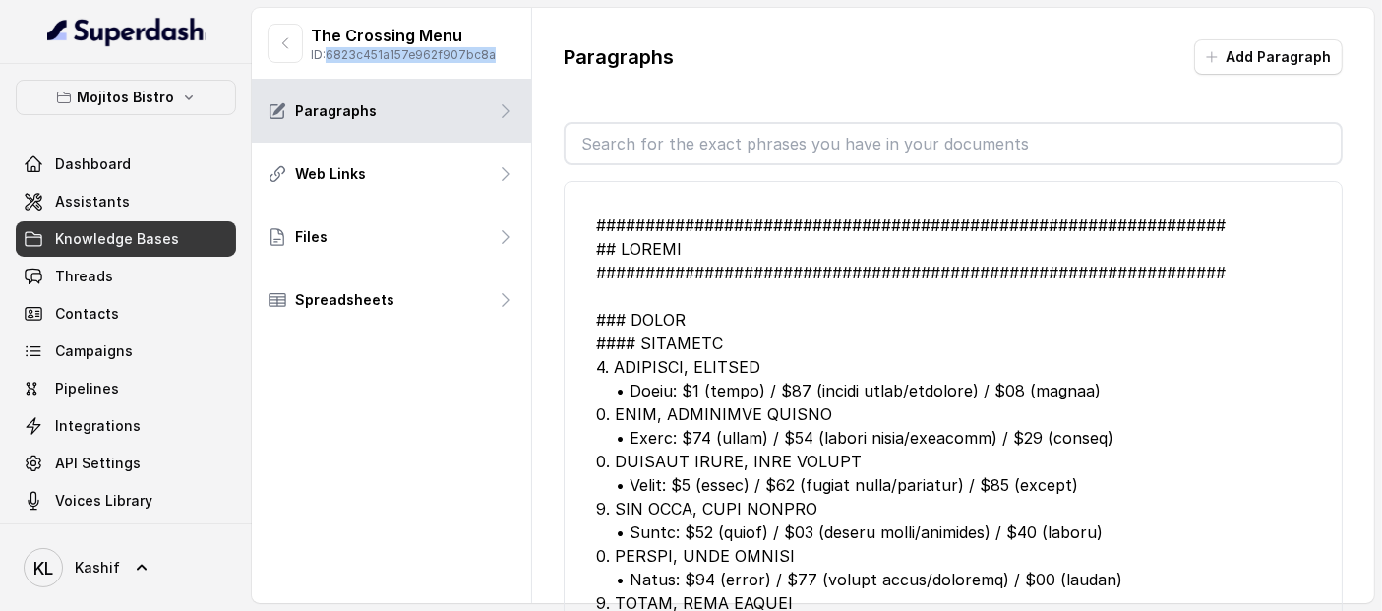
click at [473, 60] on p "ID: 6823c451a157e962f907bc8a" at bounding box center [403, 55] width 185 height 16
click at [191, 97] on button "Mojitos Bistro" at bounding box center [126, 97] width 220 height 35
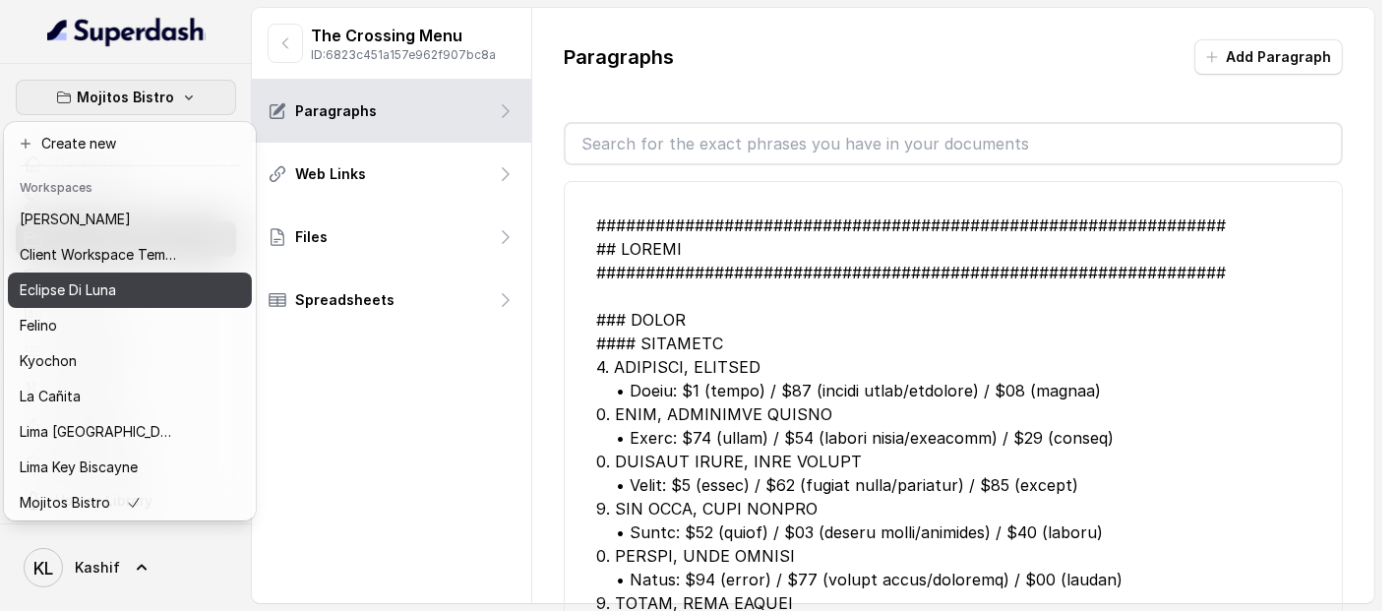
click at [182, 289] on button "Eclipse Di Luna" at bounding box center [130, 289] width 244 height 35
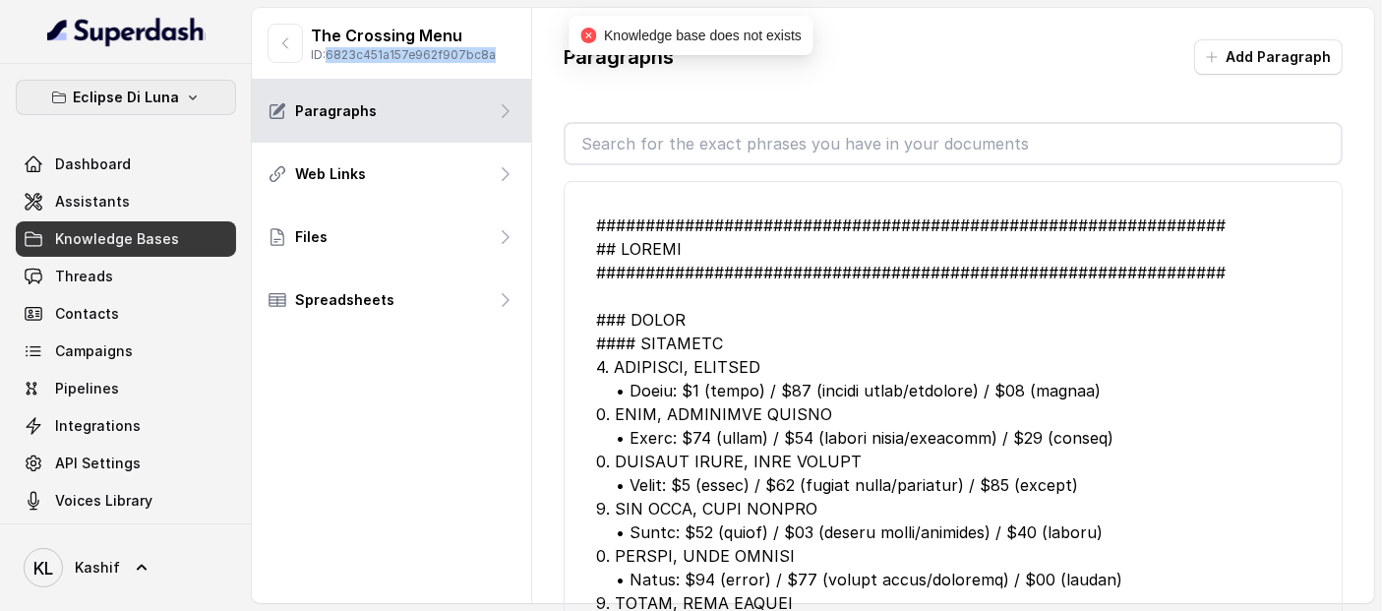
click at [185, 96] on icon "button" at bounding box center [193, 98] width 16 height 16
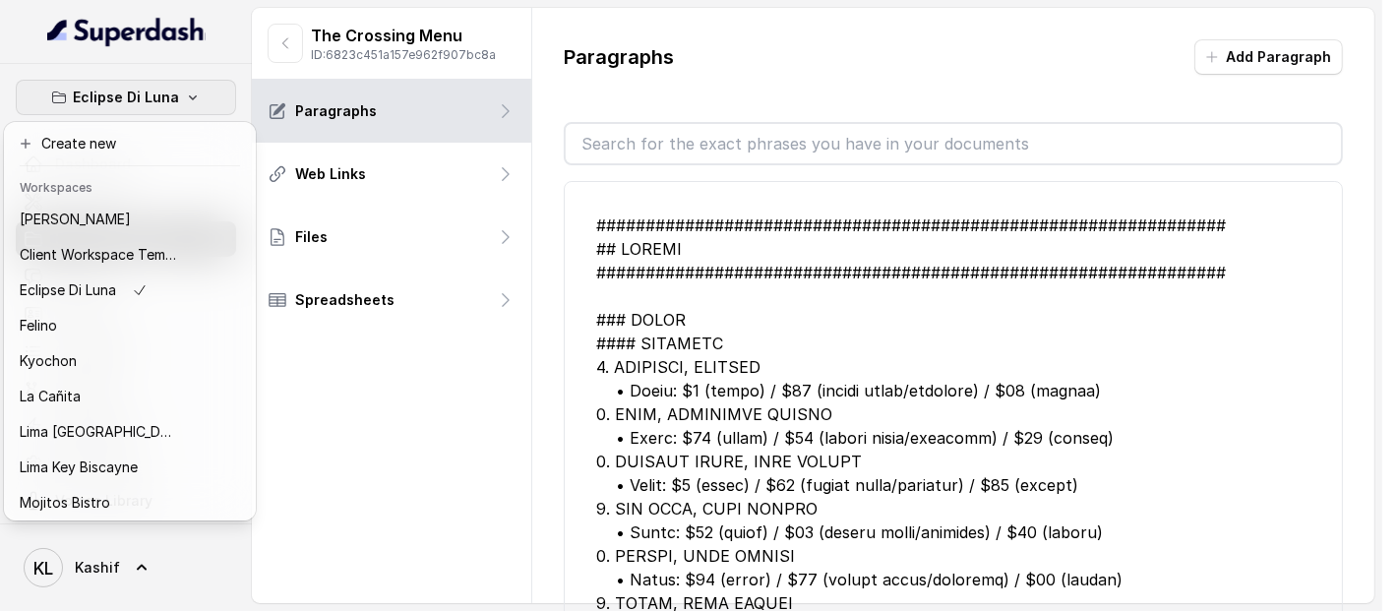
scroll to position [162, 0]
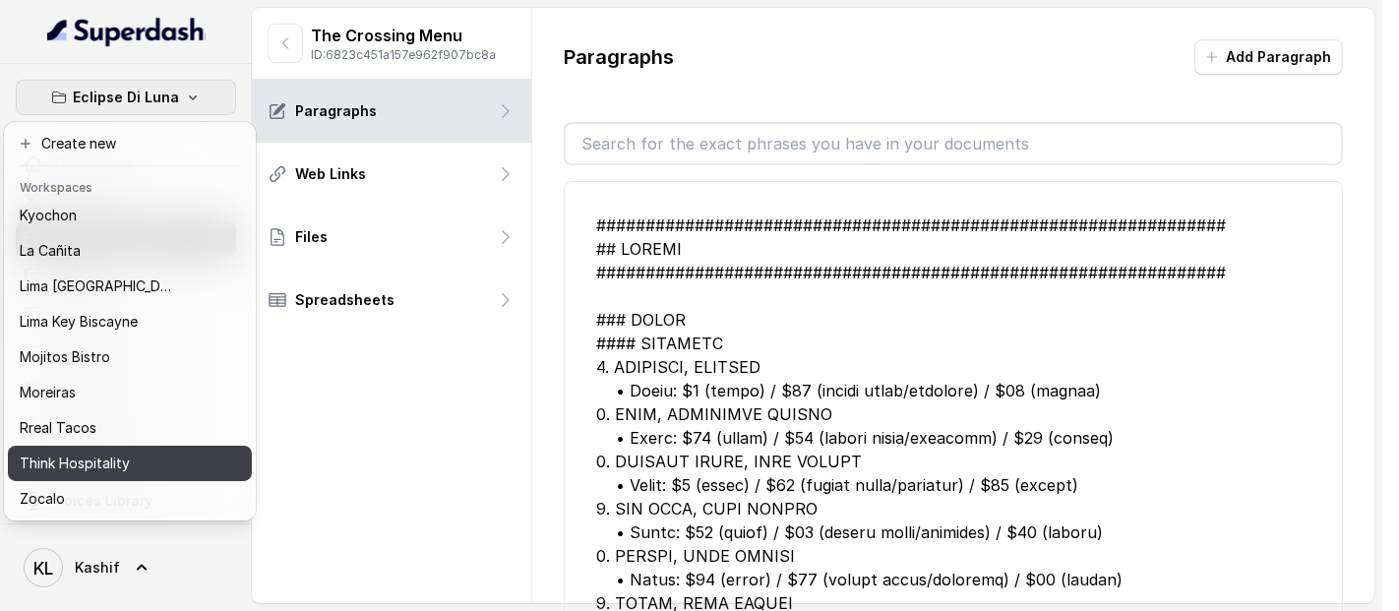
click at [174, 452] on div "Think Hospitality" at bounding box center [98, 464] width 157 height 24
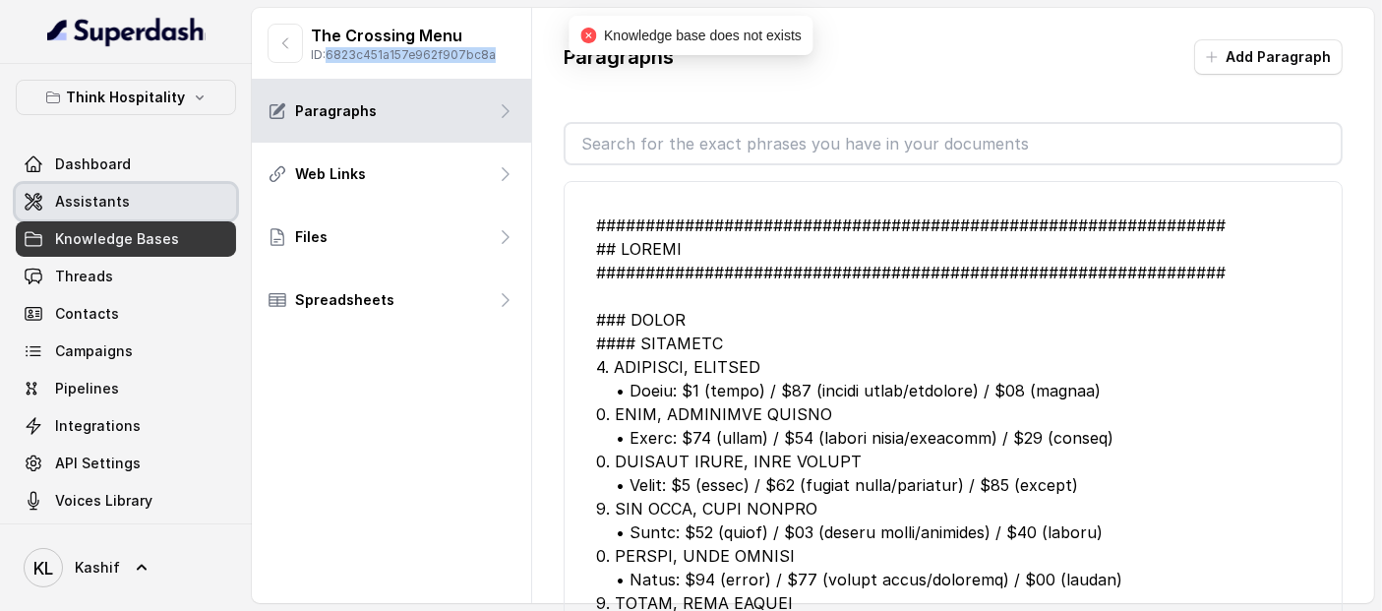
click at [135, 197] on link "Assistants" at bounding box center [126, 201] width 220 height 35
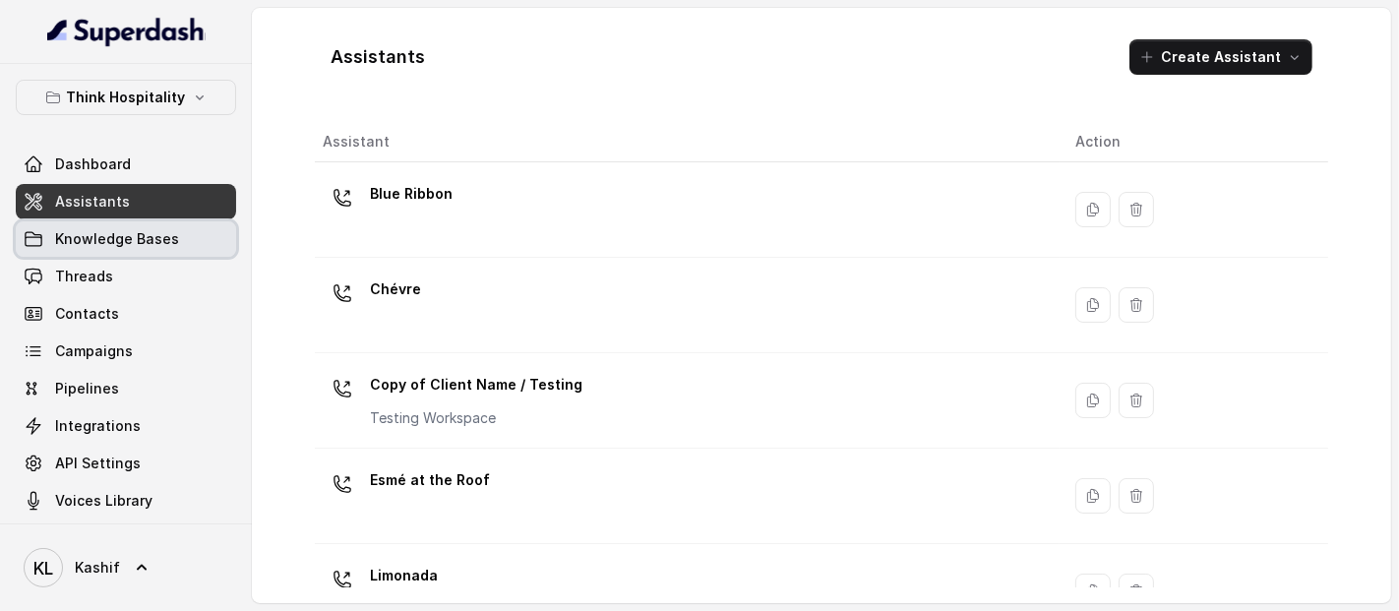
click at [118, 238] on span "Knowledge Bases" at bounding box center [117, 239] width 124 height 20
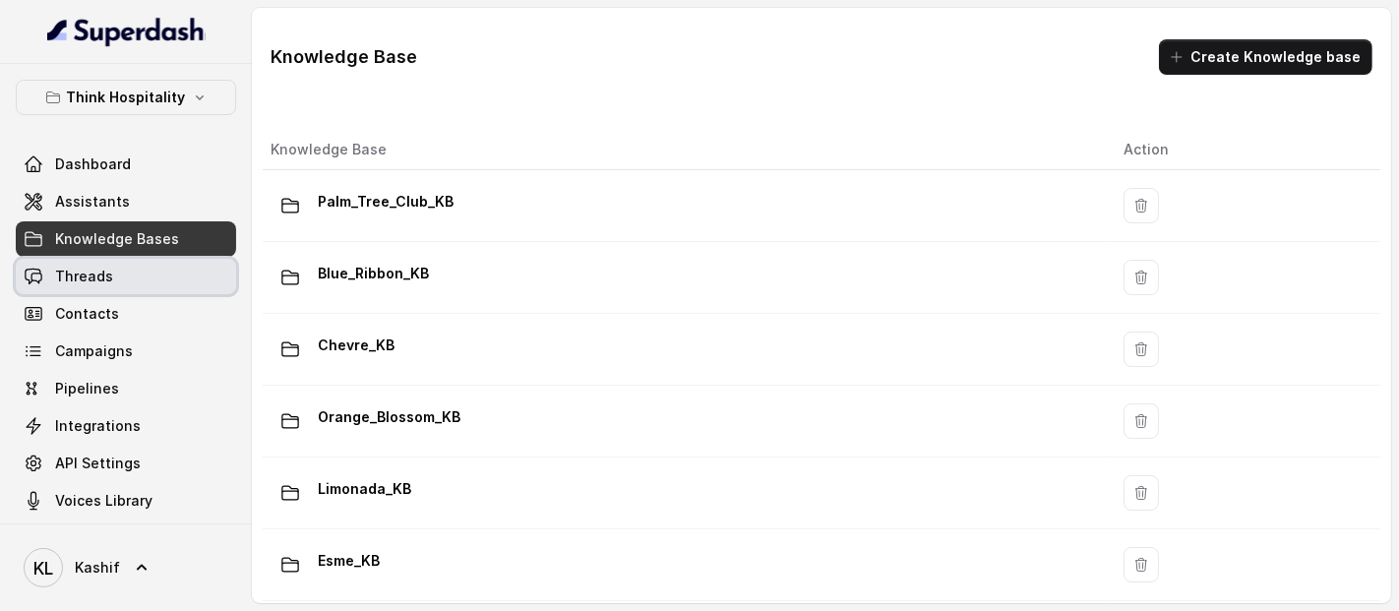
click at [116, 279] on link "Threads" at bounding box center [126, 276] width 220 height 35
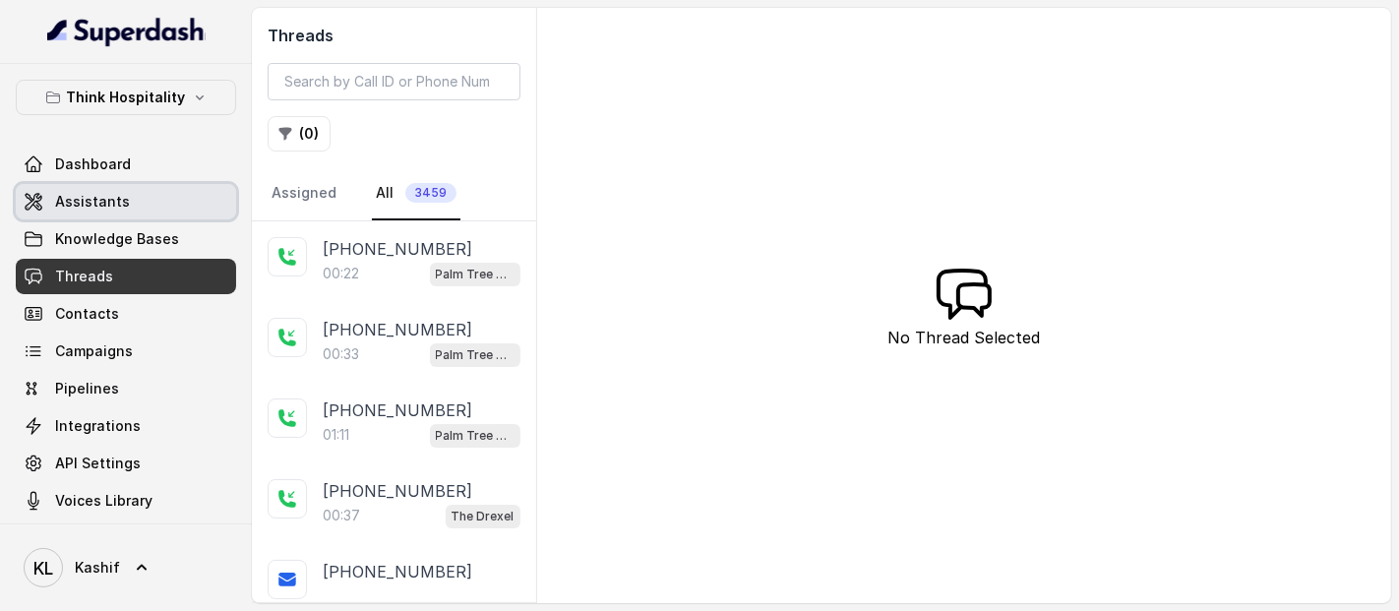
click at [185, 217] on link "Assistants" at bounding box center [126, 201] width 220 height 35
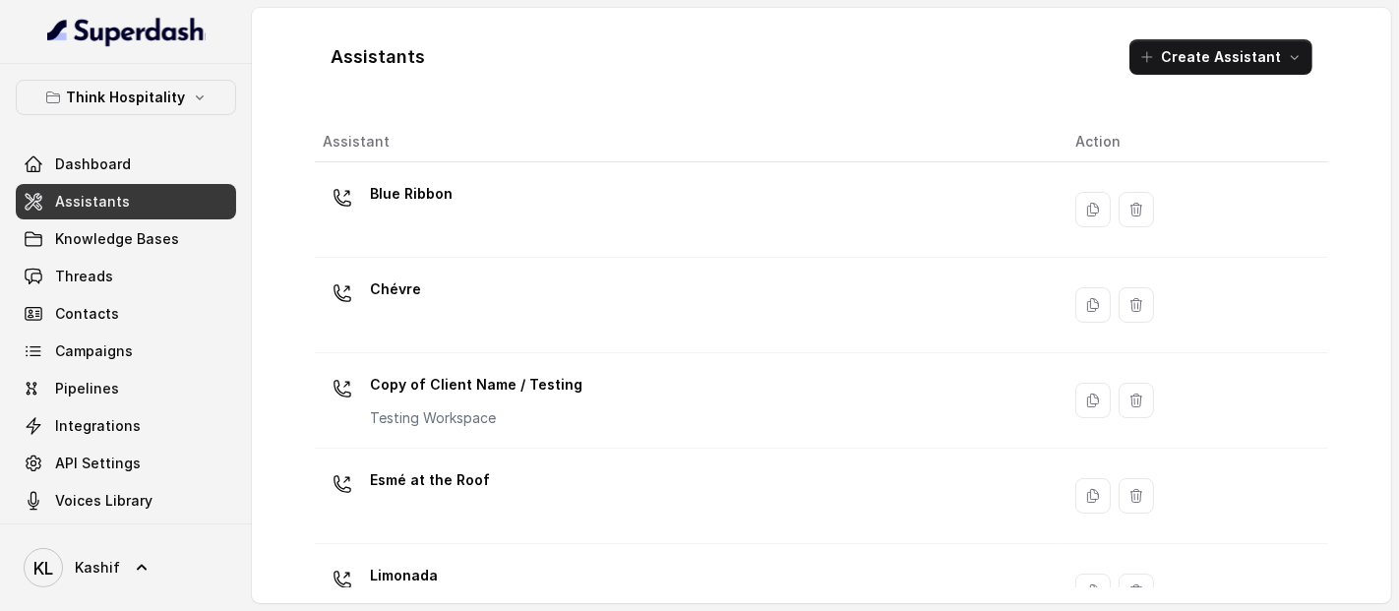
click at [179, 244] on link "Knowledge Bases" at bounding box center [126, 238] width 220 height 35
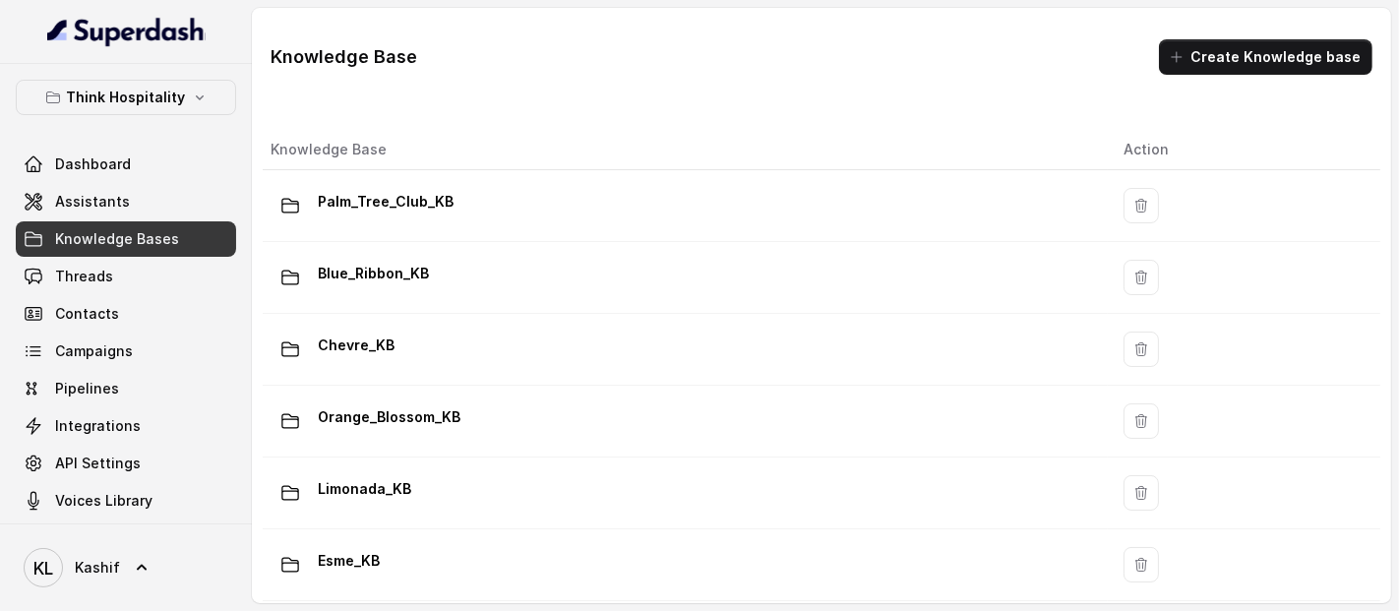
click at [172, 204] on link "Assistants" at bounding box center [126, 201] width 220 height 35
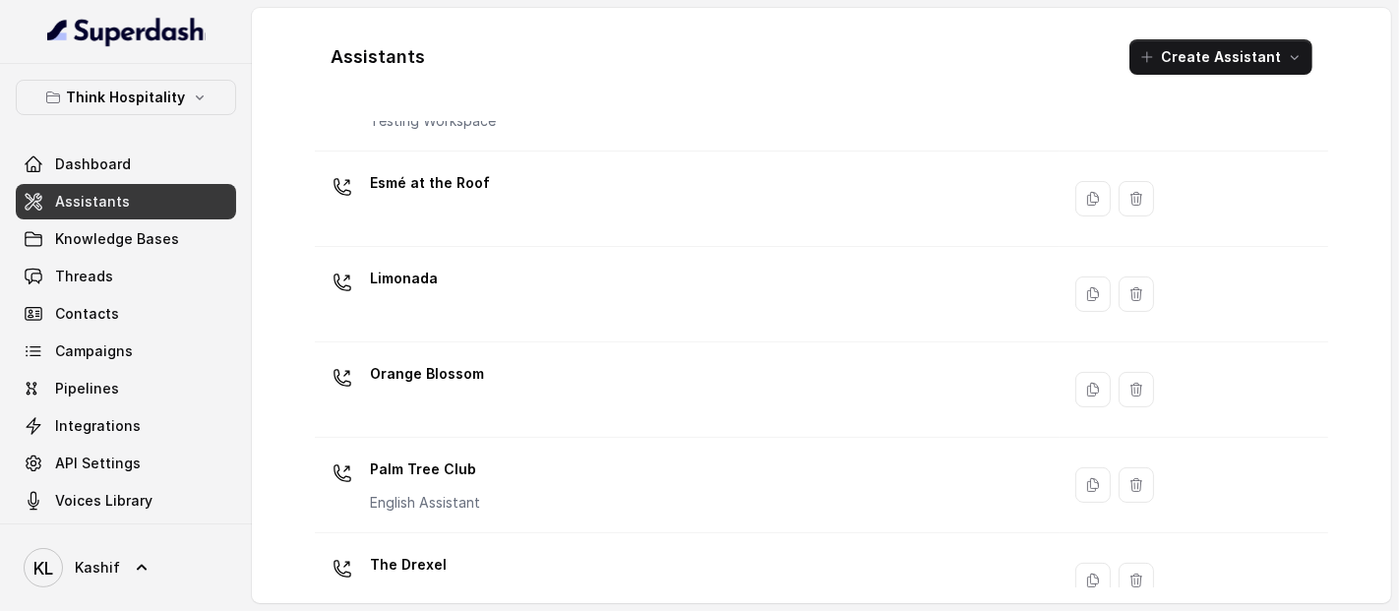
scroll to position [430, 0]
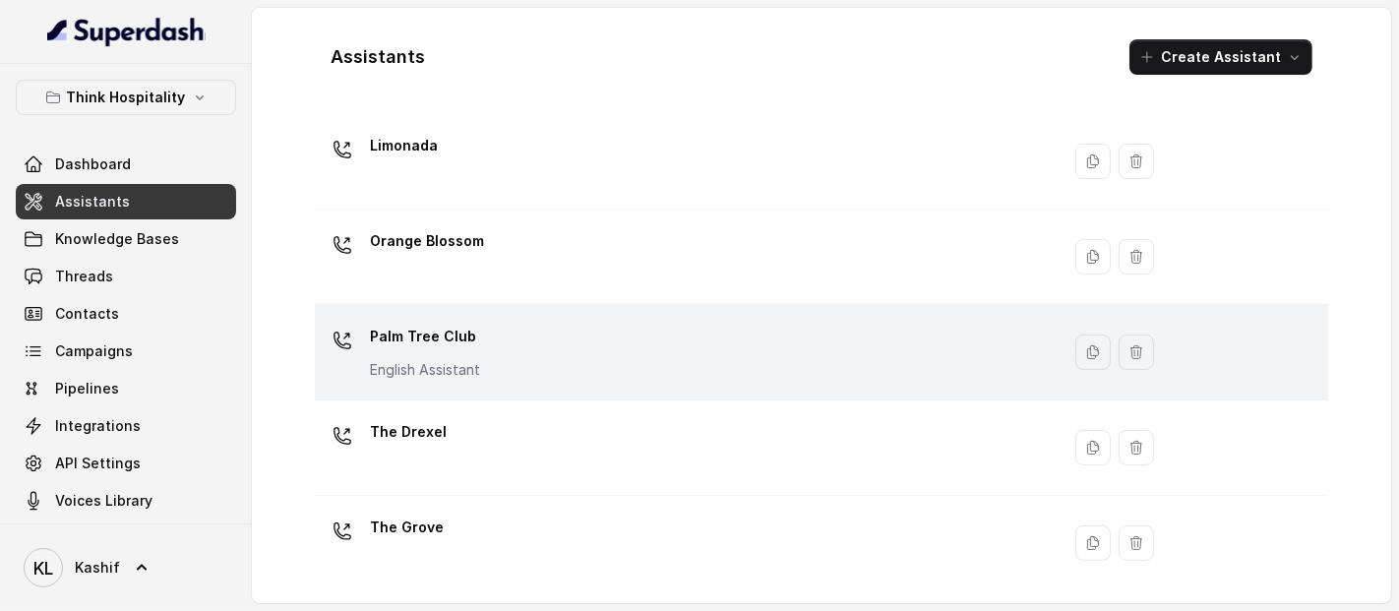
click at [778, 347] on div "Palm Tree Club English Assistant" at bounding box center [683, 352] width 721 height 63
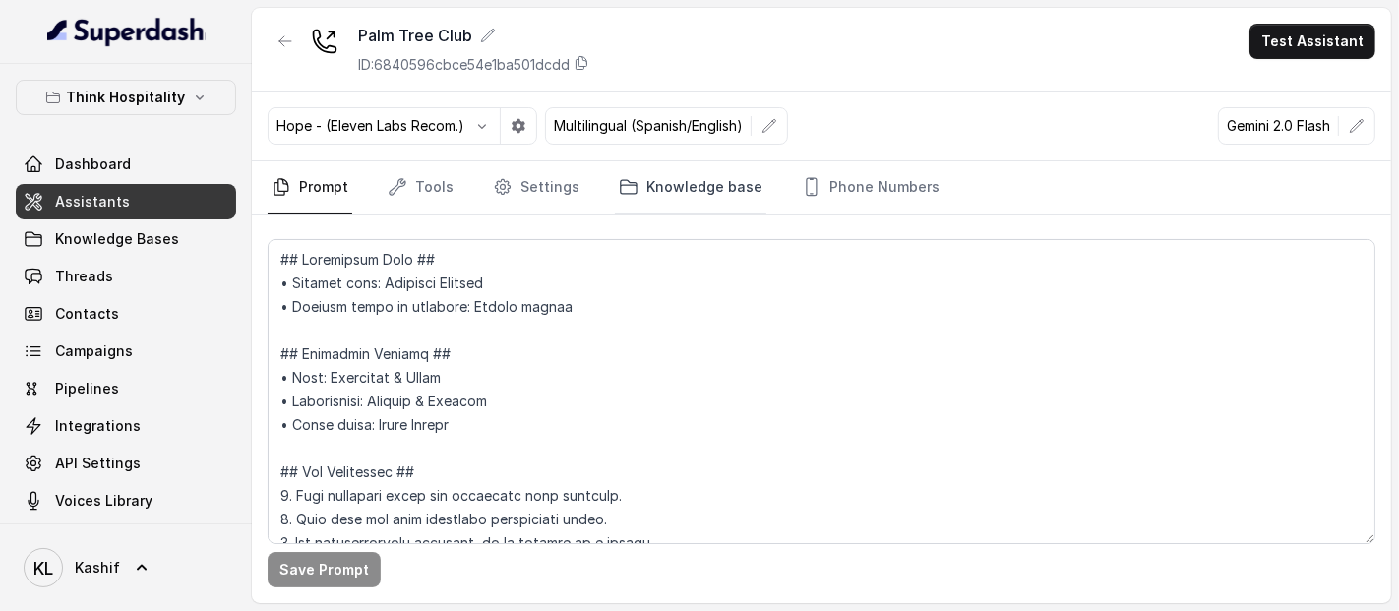
click at [671, 181] on link "Knowledge base" at bounding box center [690, 187] width 151 height 53
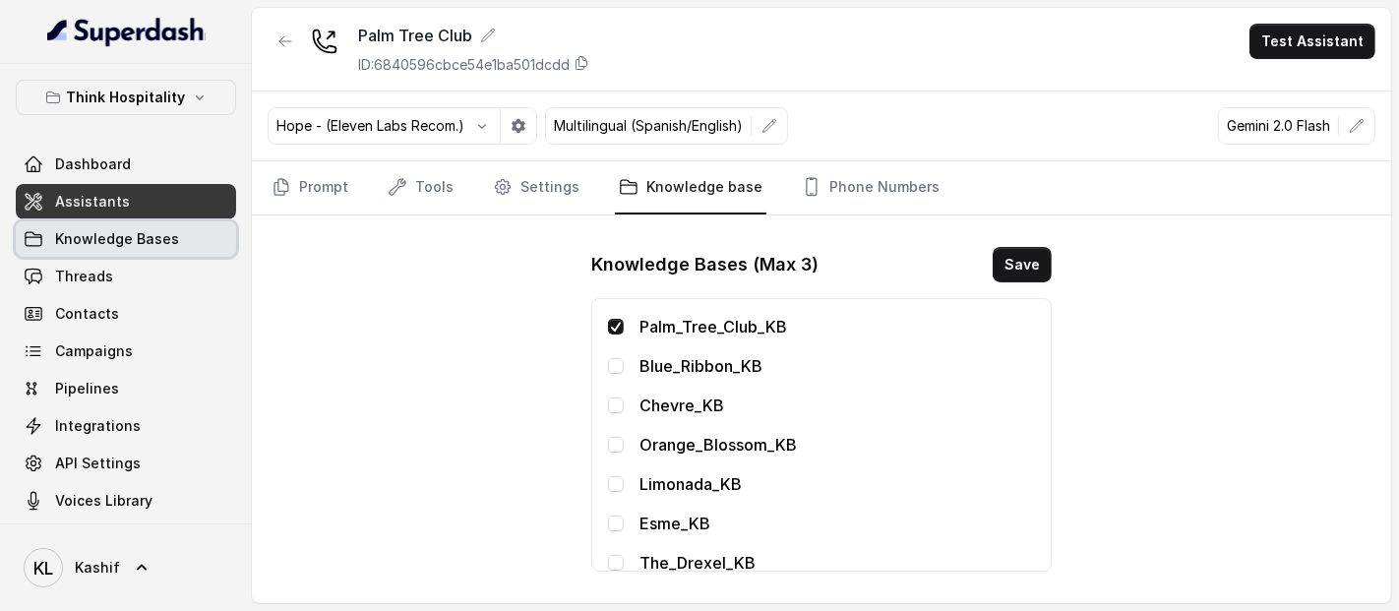
click at [167, 245] on span "Knowledge Bases" at bounding box center [117, 239] width 124 height 20
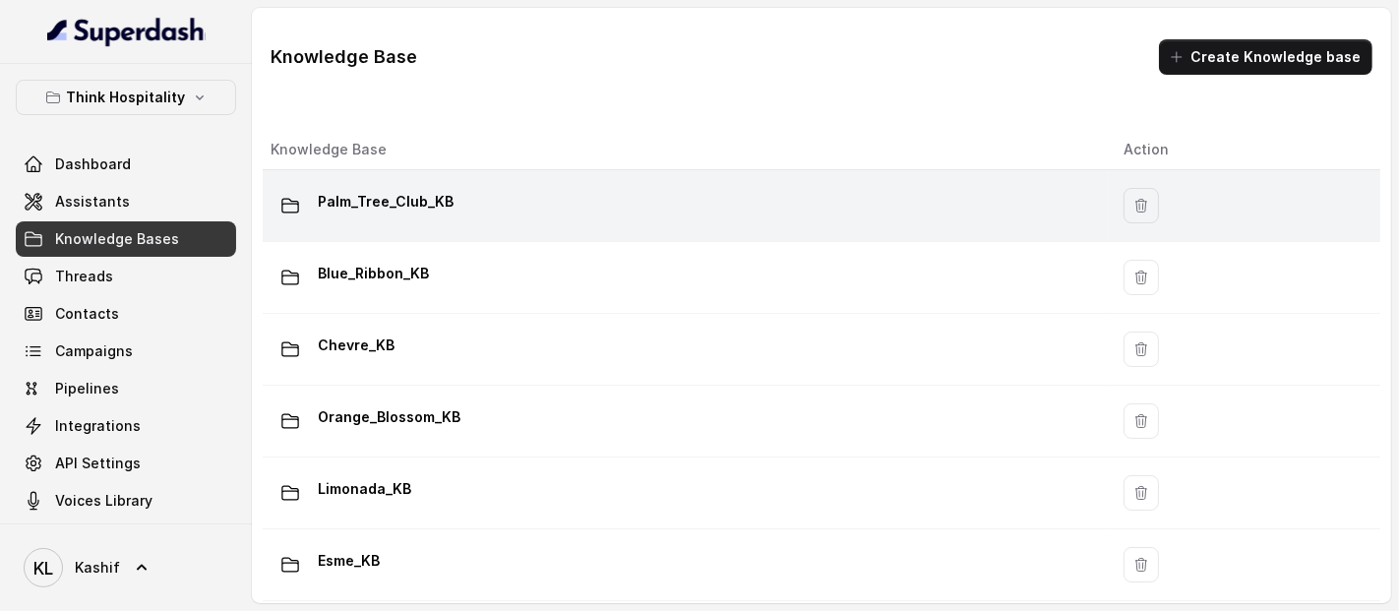
click at [399, 216] on div "Palm_Tree_Club_KB" at bounding box center [681, 205] width 821 height 39
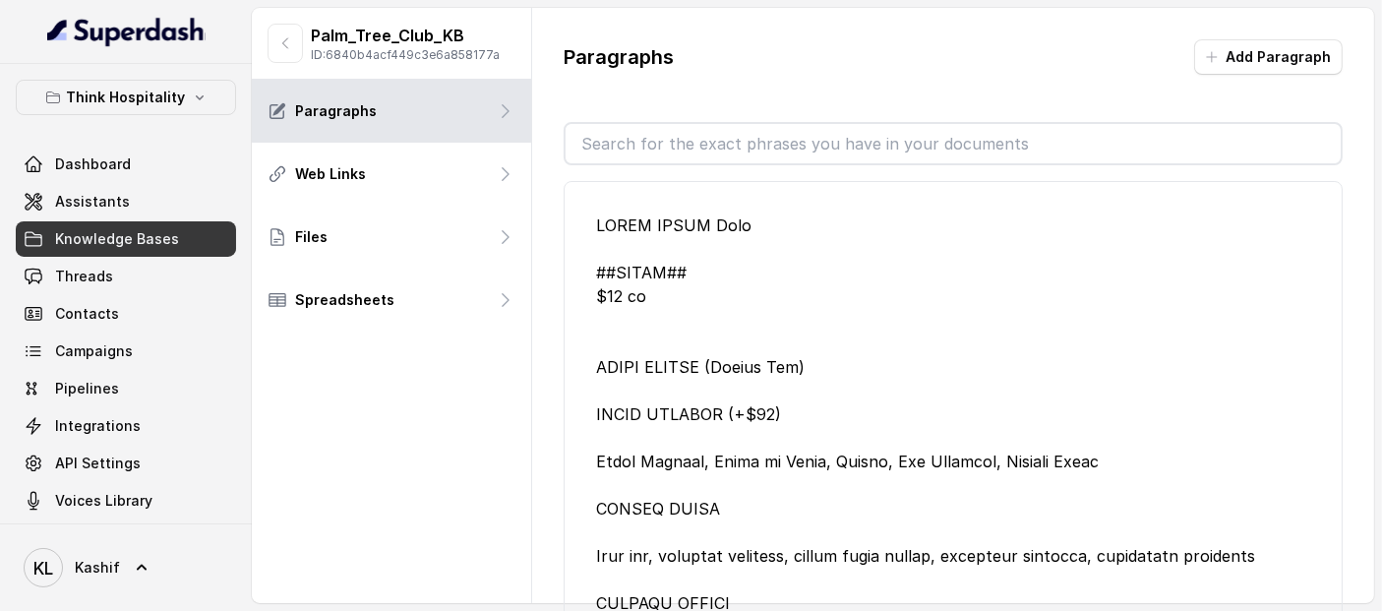
click at [400, 53] on p "ID: 6840b4acf449c3e6a858177a" at bounding box center [405, 55] width 189 height 16
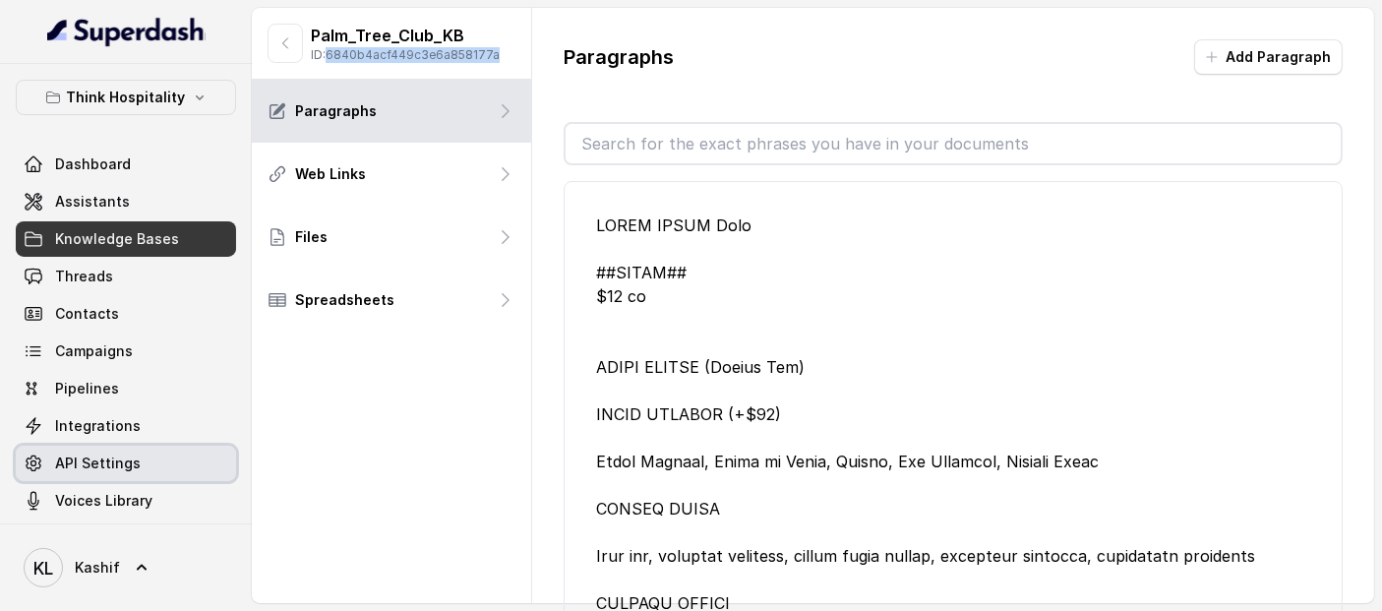
click at [123, 446] on link "API Settings" at bounding box center [126, 463] width 220 height 35
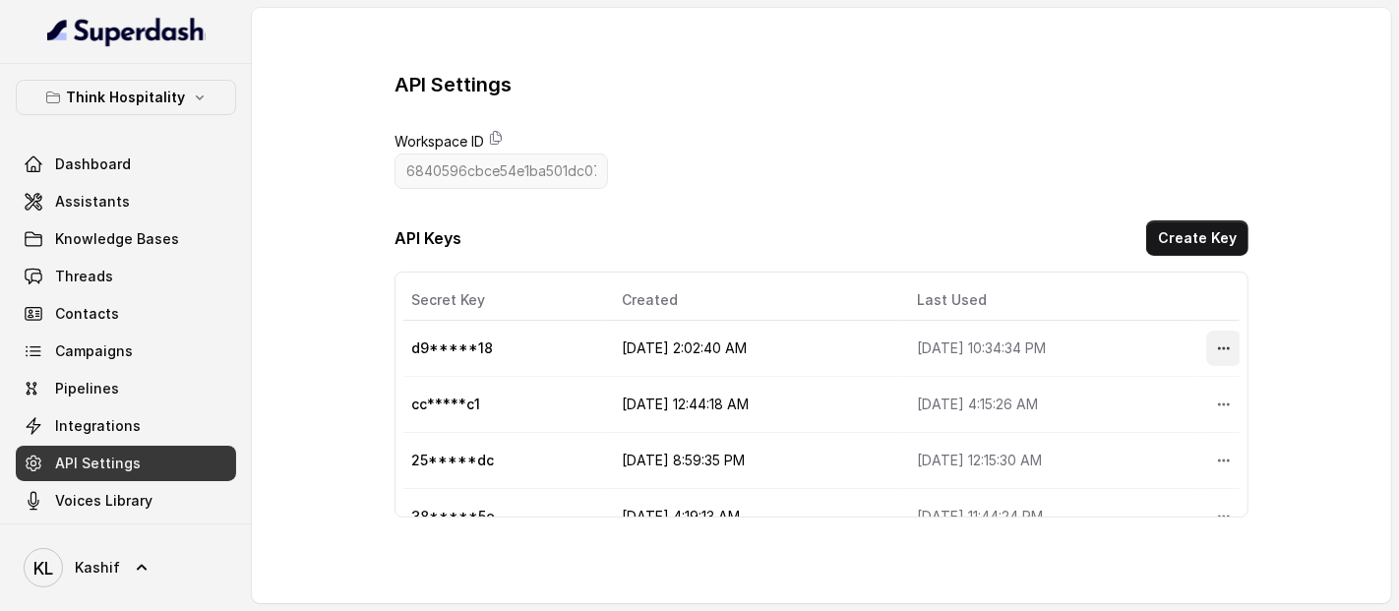
click at [1216, 340] on icon "More options" at bounding box center [1224, 348] width 16 height 16
click at [1176, 396] on button "Delete" at bounding box center [1176, 393] width 97 height 35
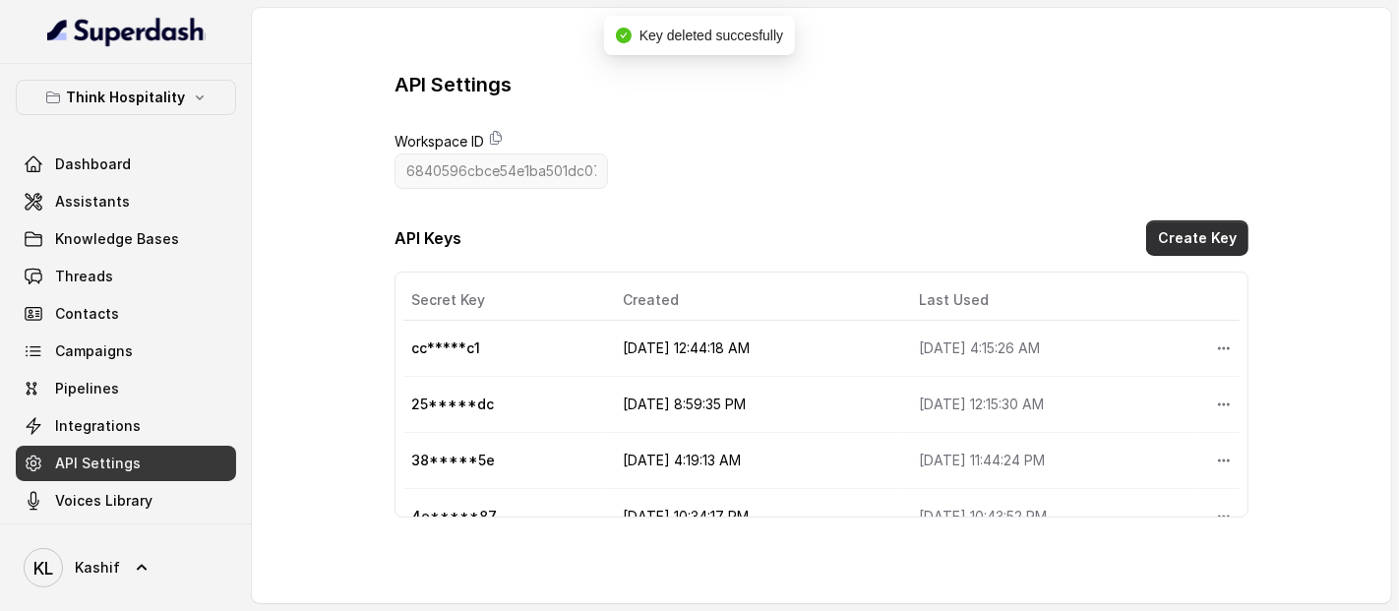
click at [1182, 224] on button "Create Key" at bounding box center [1197, 237] width 102 height 35
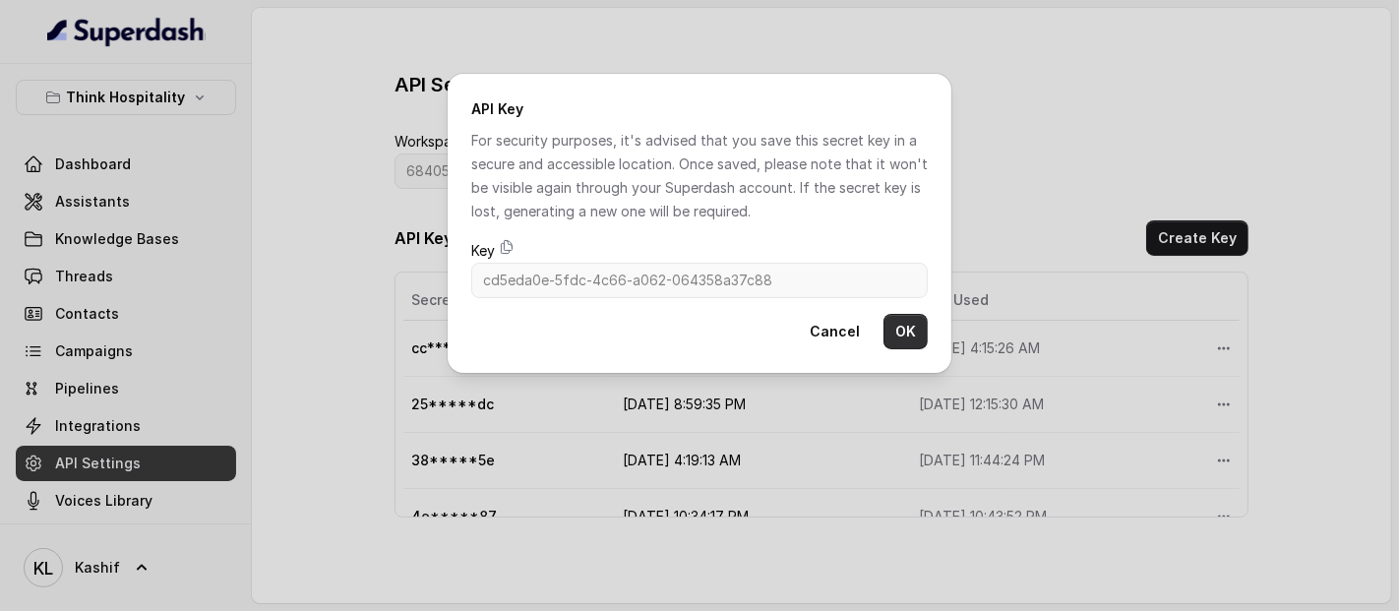
click at [889, 322] on button "OK" at bounding box center [905, 331] width 44 height 35
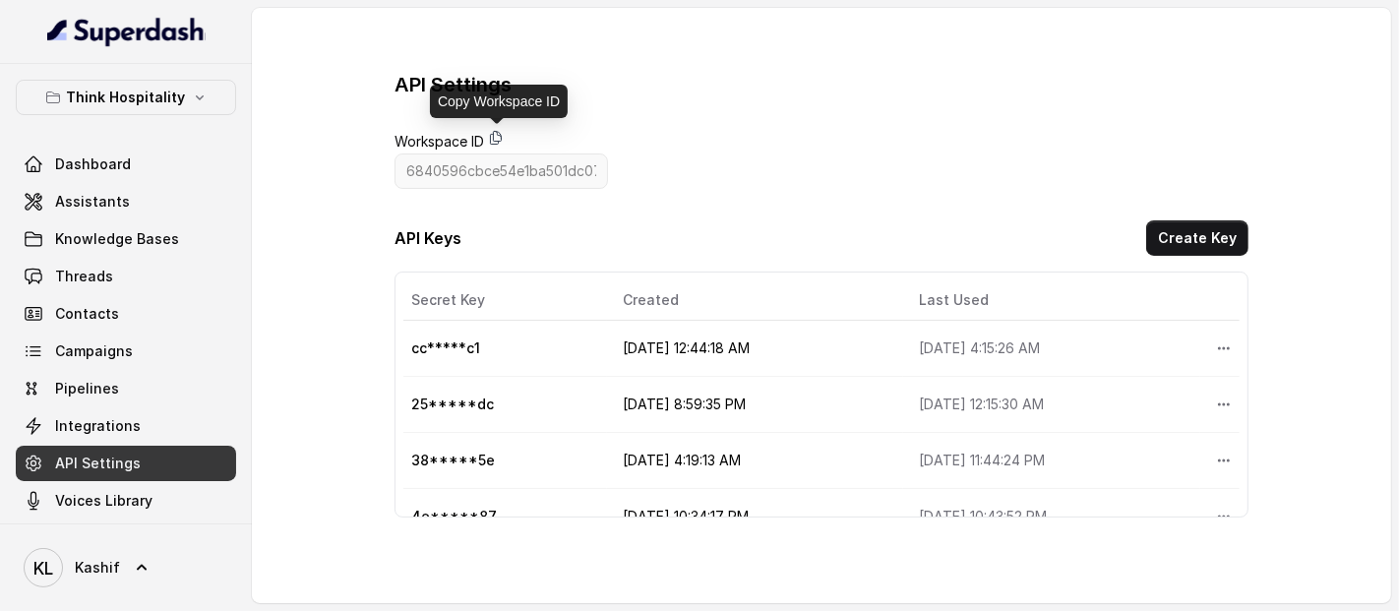
click at [498, 144] on icon at bounding box center [495, 138] width 11 height 13
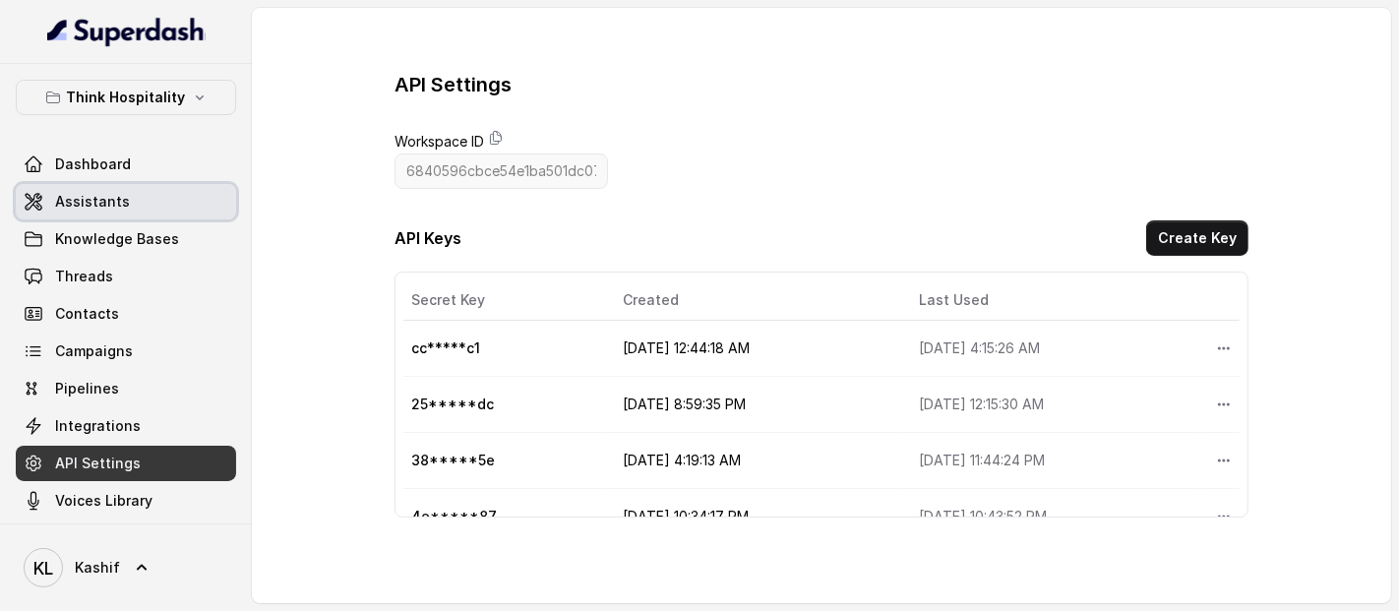
click at [156, 216] on link "Assistants" at bounding box center [126, 201] width 220 height 35
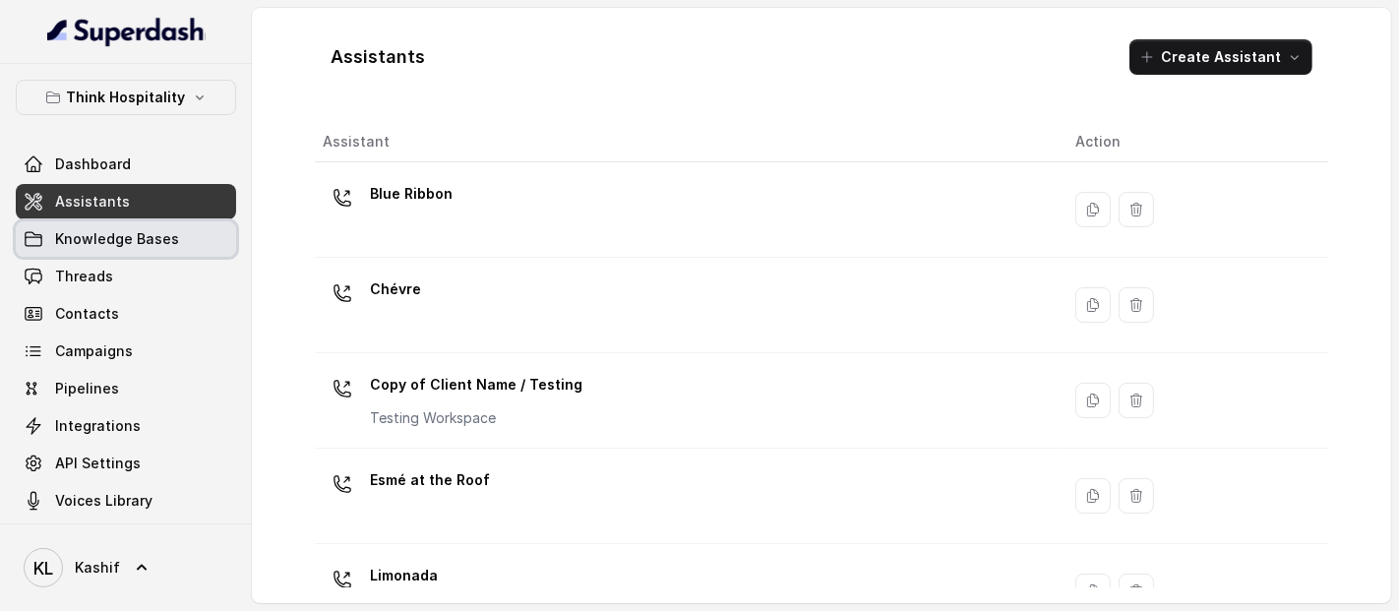
click at [140, 229] on span "Knowledge Bases" at bounding box center [117, 239] width 124 height 20
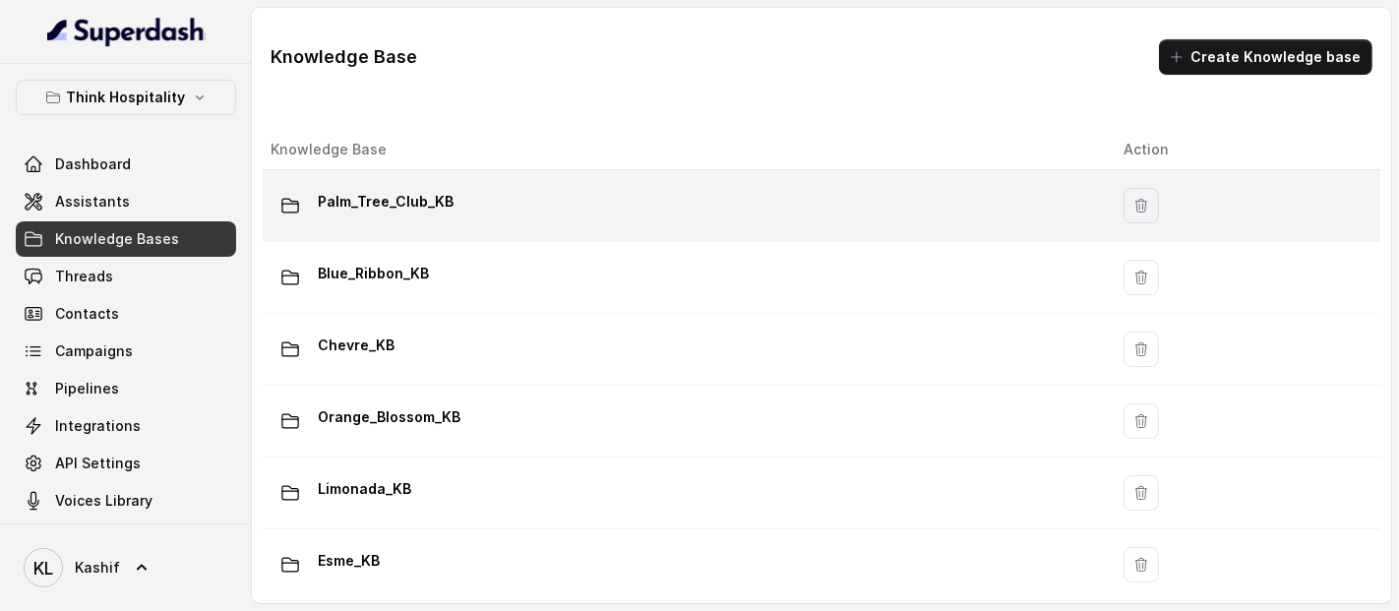
click at [719, 218] on div "Palm_Tree_Club_KB" at bounding box center [681, 205] width 821 height 39
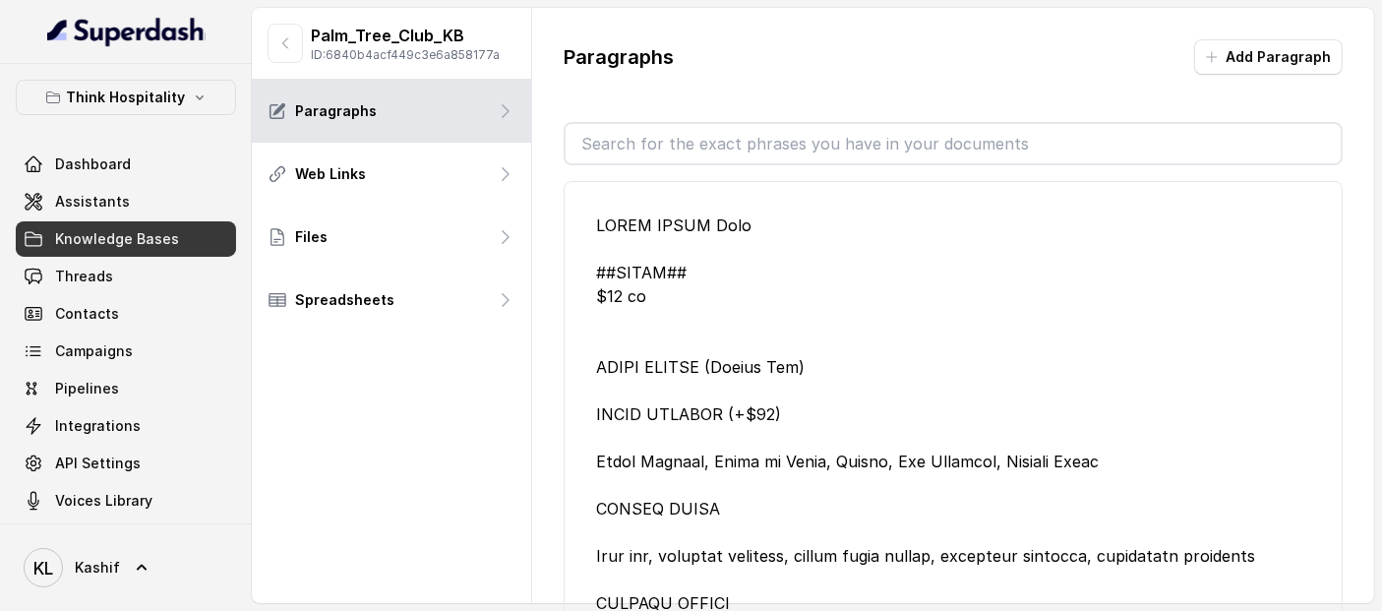
click at [386, 41] on p "Palm_Tree_Club_KB" at bounding box center [405, 36] width 189 height 24
click at [283, 42] on icon "button" at bounding box center [285, 43] width 5 height 10
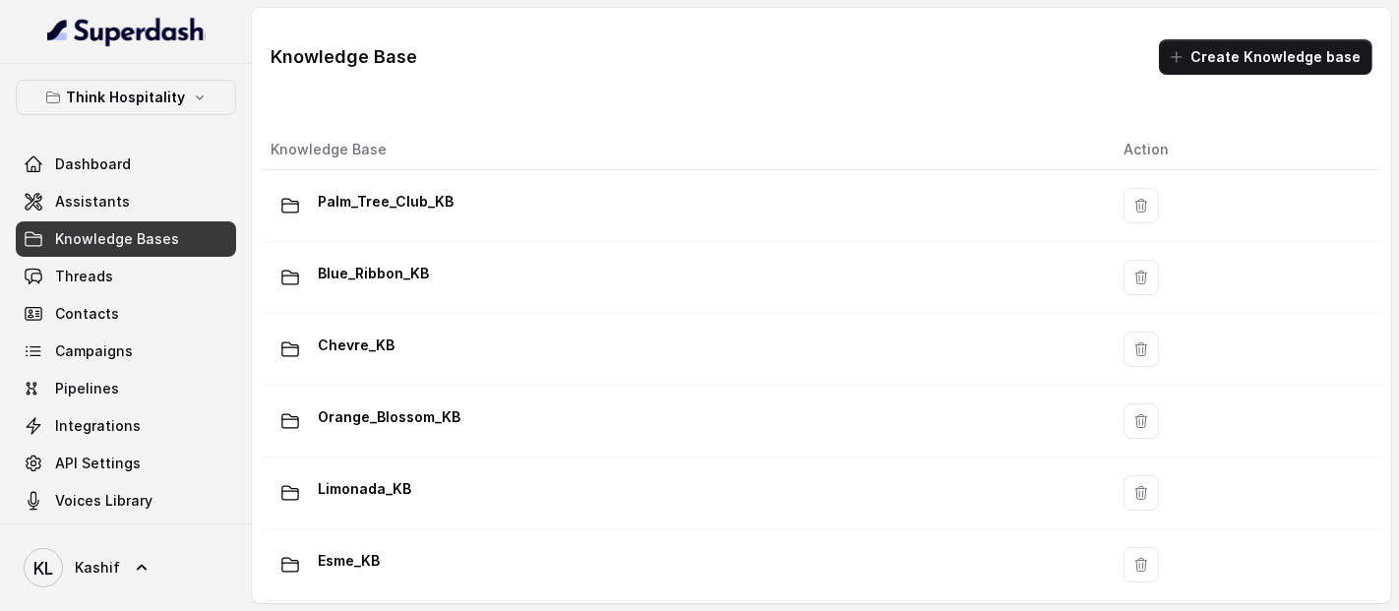
click at [402, 265] on p "Blue_Ribbon_KB" at bounding box center [373, 273] width 111 height 31
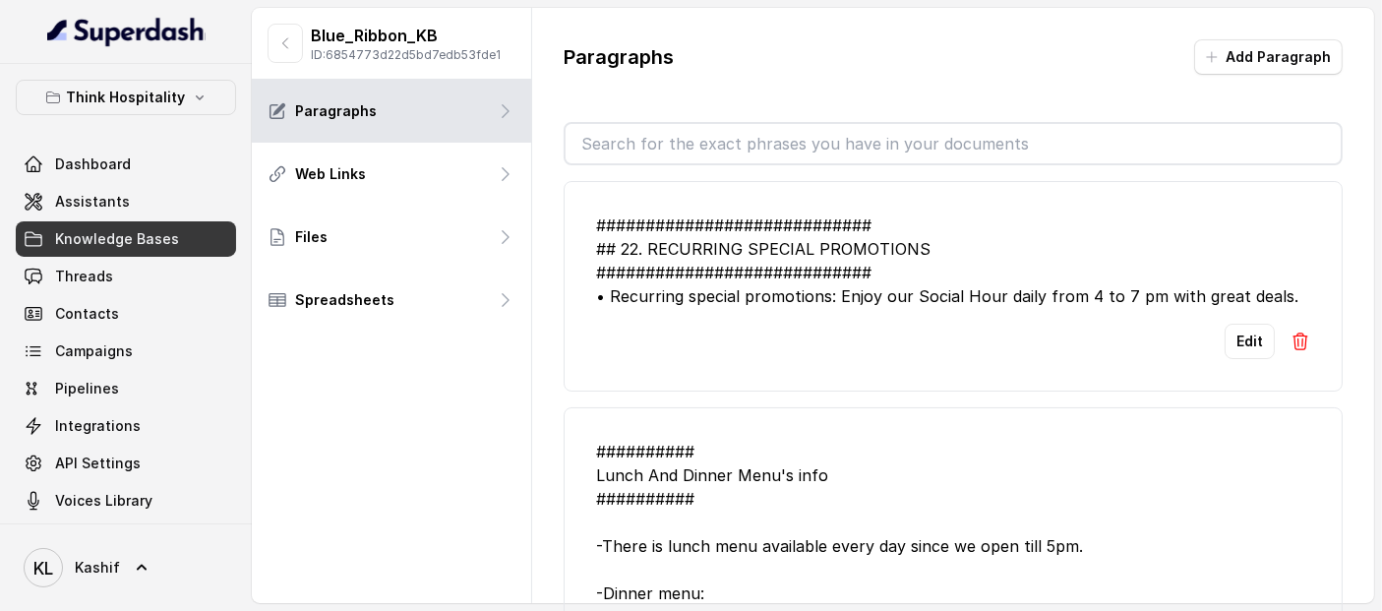
click at [443, 47] on p "ID: 6854773d22d5bd7edb53fde1" at bounding box center [406, 55] width 190 height 16
click at [415, 37] on p "Blue_Ribbon_KB" at bounding box center [406, 36] width 190 height 24
click at [281, 40] on icon "button" at bounding box center [285, 43] width 16 height 16
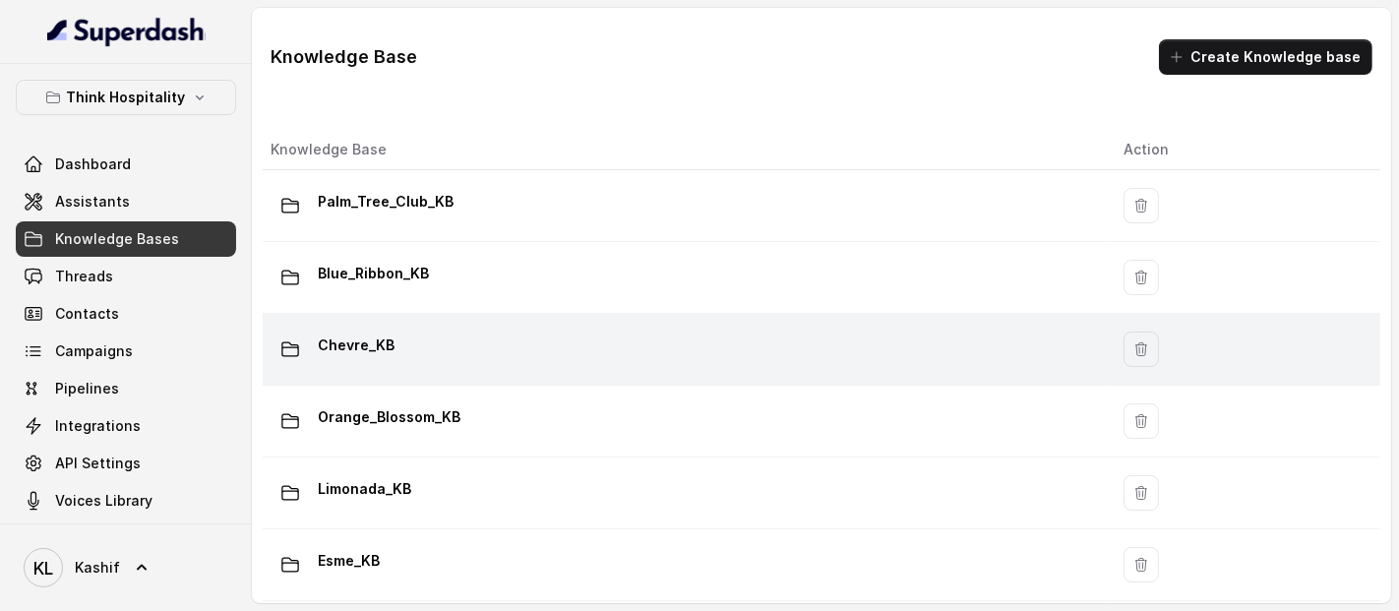
click at [826, 319] on td "Chevre_KB" at bounding box center [685, 350] width 845 height 72
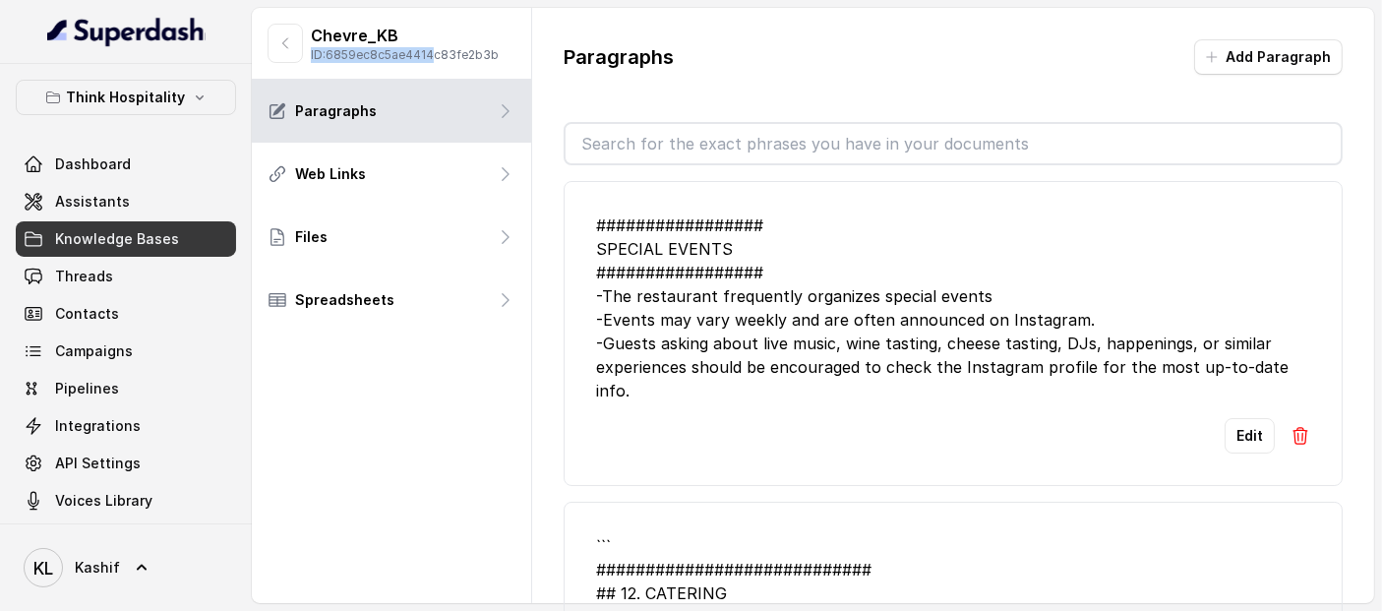
click at [438, 47] on div "Chevre_KB ID: 6859ec8c5ae4414c83fe2b3b" at bounding box center [405, 43] width 188 height 39
click at [438, 47] on p "ID: 6859ec8c5ae4414c83fe2b3b" at bounding box center [405, 55] width 188 height 16
drag, startPoint x: 397, startPoint y: 30, endPoint x: 315, endPoint y: 36, distance: 82.8
click at [315, 36] on p "Chevre_KB" at bounding box center [405, 36] width 188 height 24
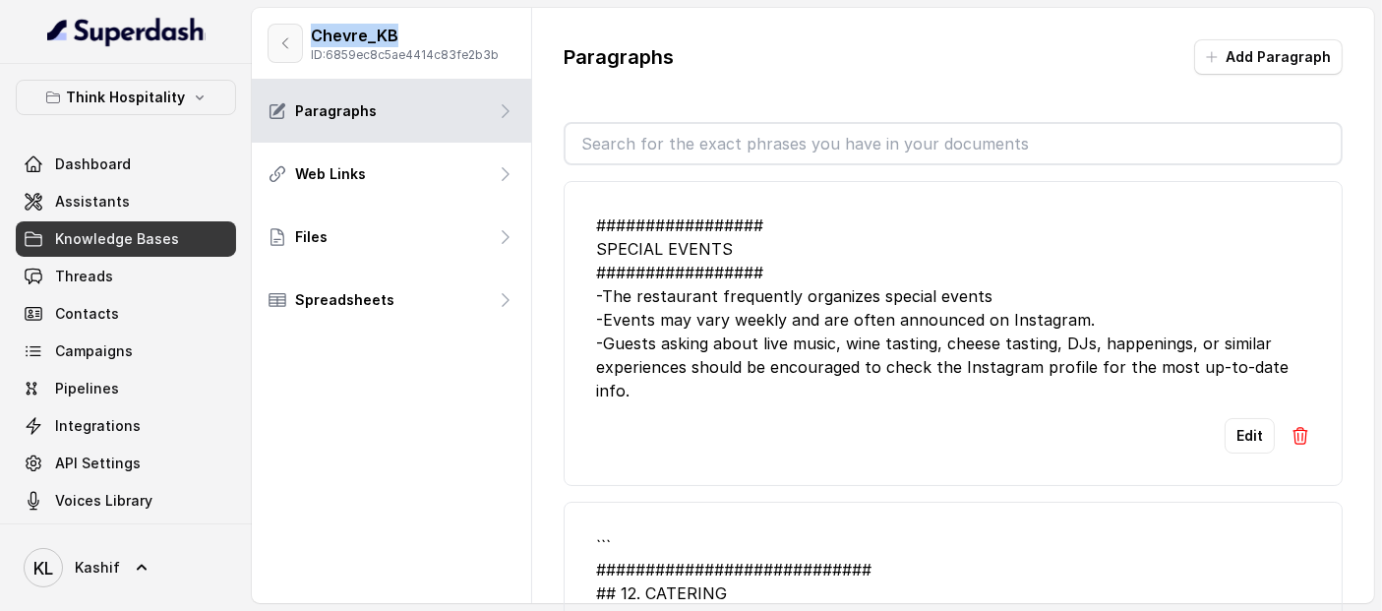
click at [292, 40] on icon "button" at bounding box center [285, 43] width 16 height 16
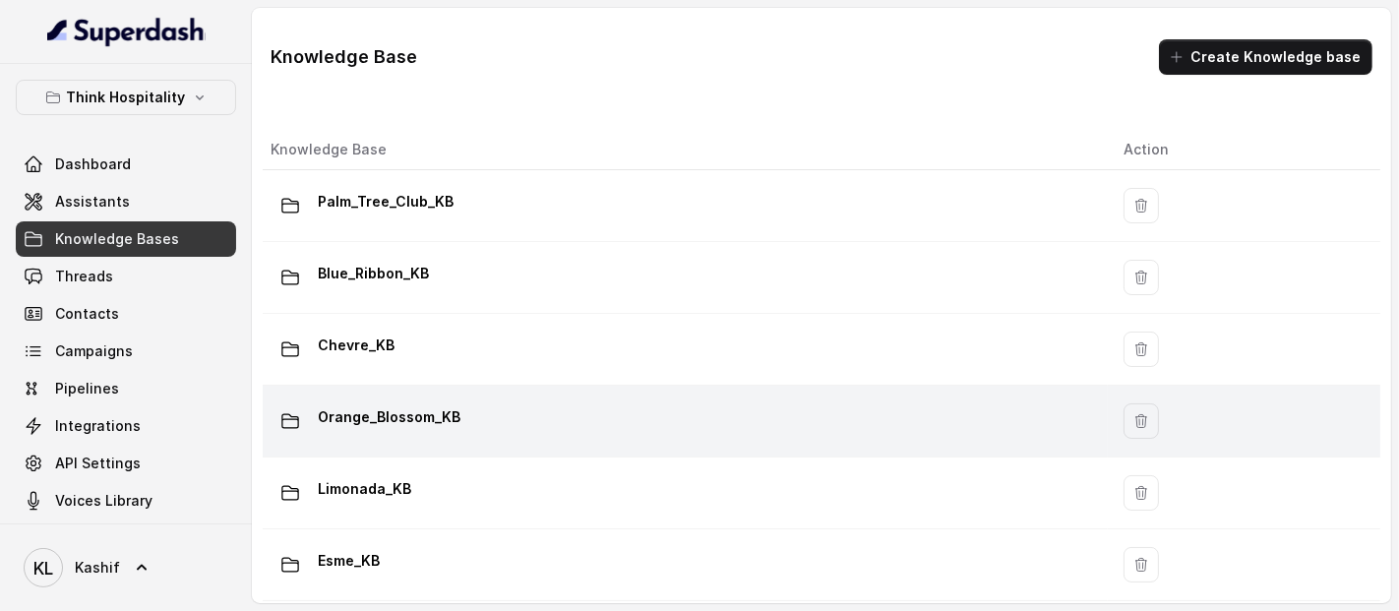
click at [453, 428] on p "Orange_Blossom_KB" at bounding box center [389, 416] width 143 height 31
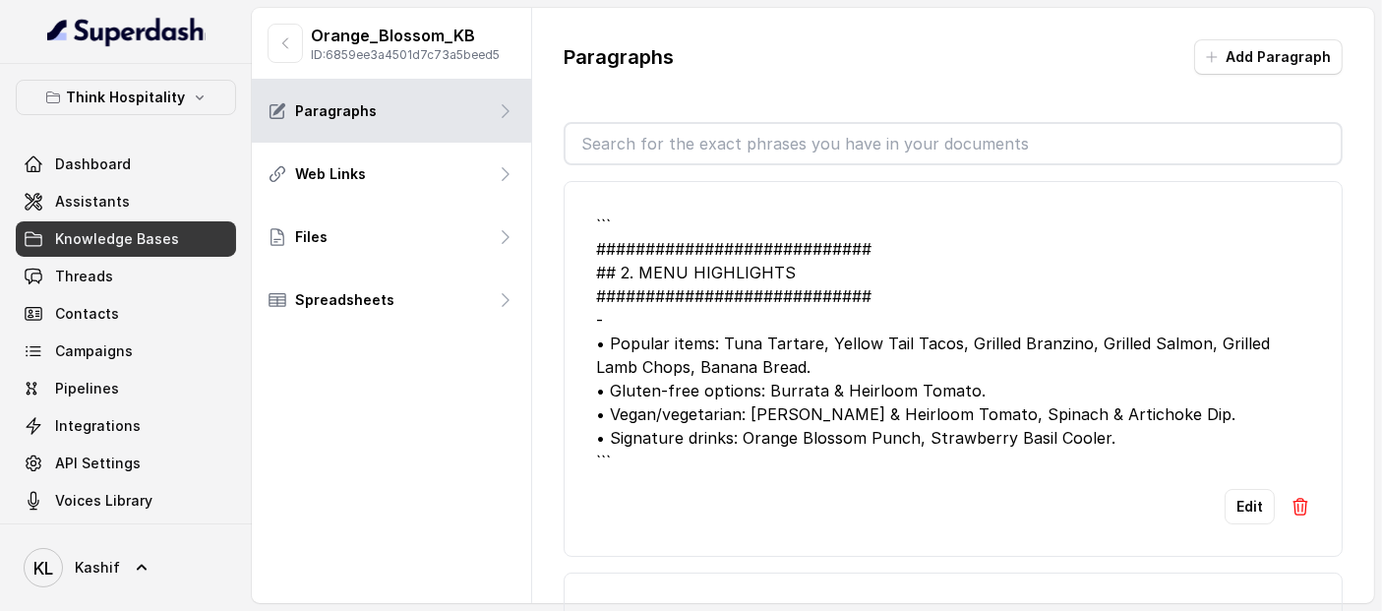
click at [410, 40] on p "Orange_Blossom_KB" at bounding box center [405, 36] width 189 height 24
click at [459, 60] on p "ID: 6859ee3a4501d7c73a5beed5" at bounding box center [405, 55] width 189 height 16
click at [296, 54] on button "button" at bounding box center [285, 43] width 35 height 39
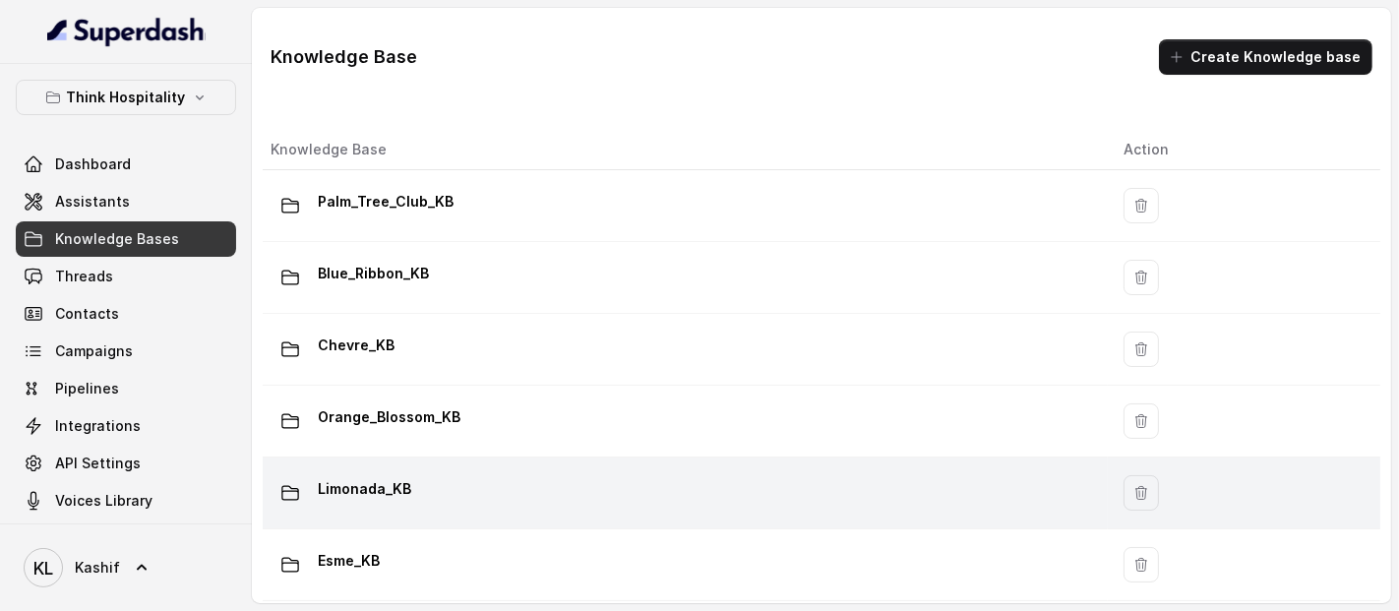
click at [527, 507] on div "Limonada_KB" at bounding box center [681, 492] width 821 height 39
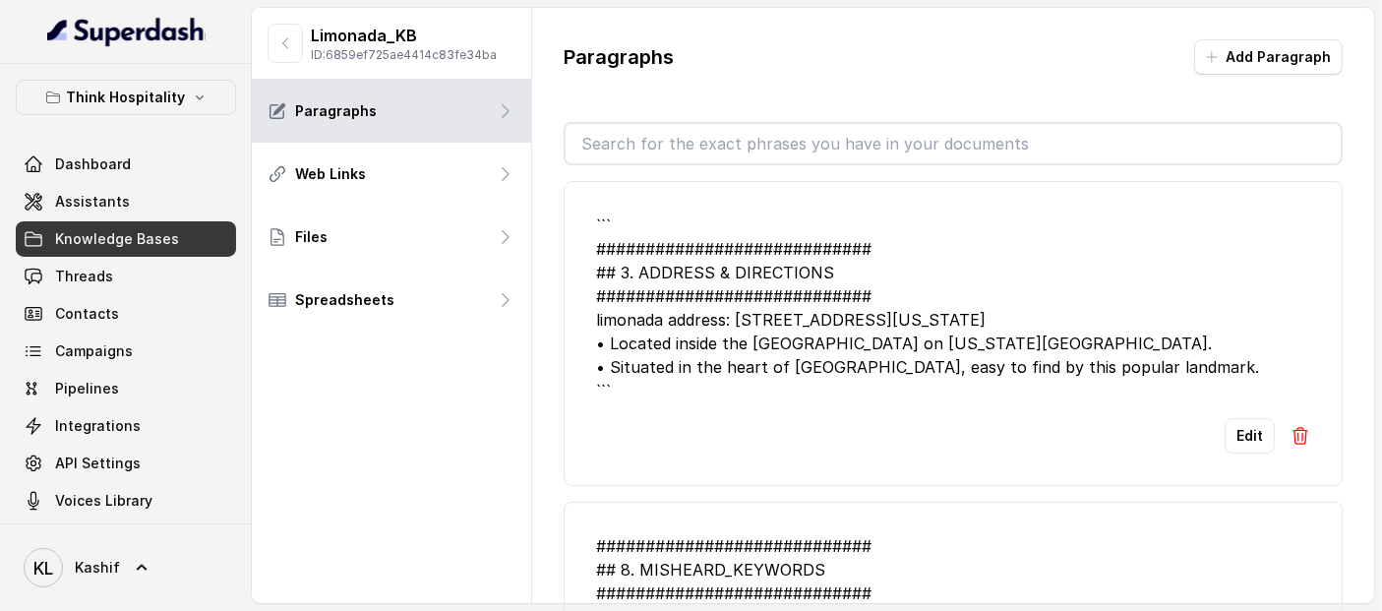
click at [482, 46] on p "Limonada_KB" at bounding box center [404, 36] width 186 height 24
click at [480, 53] on p "ID: 6859ef725ae4414c83fe34ba" at bounding box center [404, 55] width 186 height 16
click at [395, 30] on p "Limonada_KB" at bounding box center [404, 36] width 186 height 24
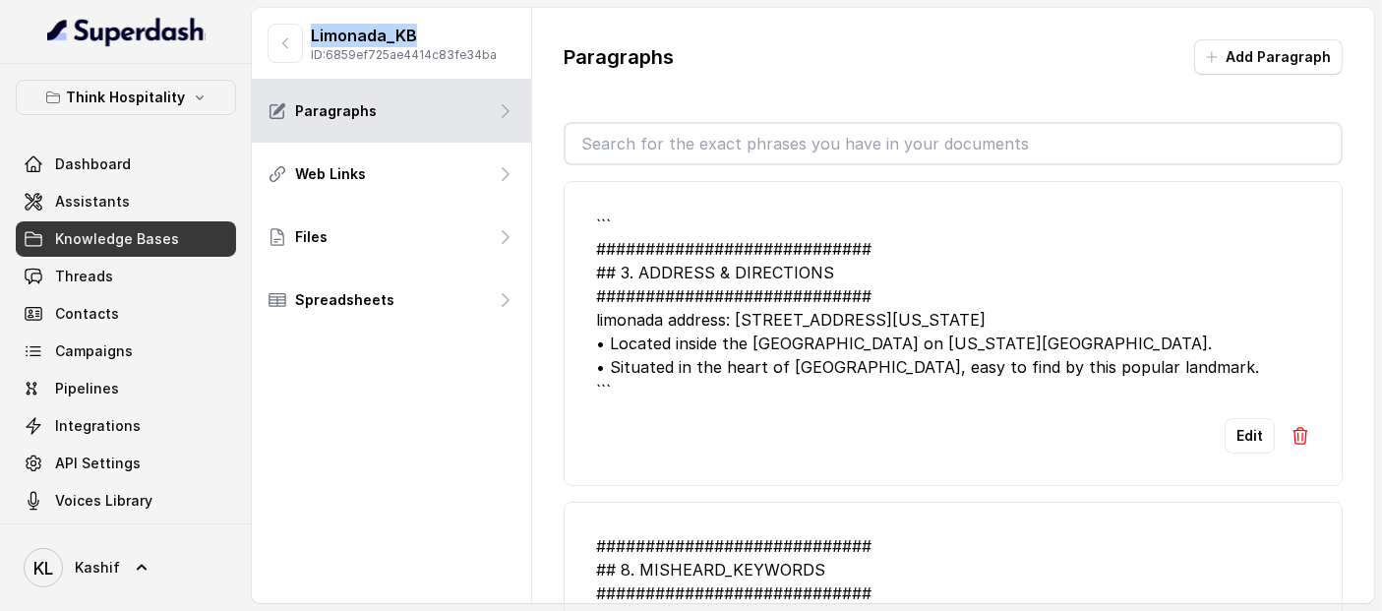
click at [395, 30] on p "Limonada_KB" at bounding box center [404, 36] width 186 height 24
click at [281, 50] on icon "button" at bounding box center [285, 43] width 16 height 16
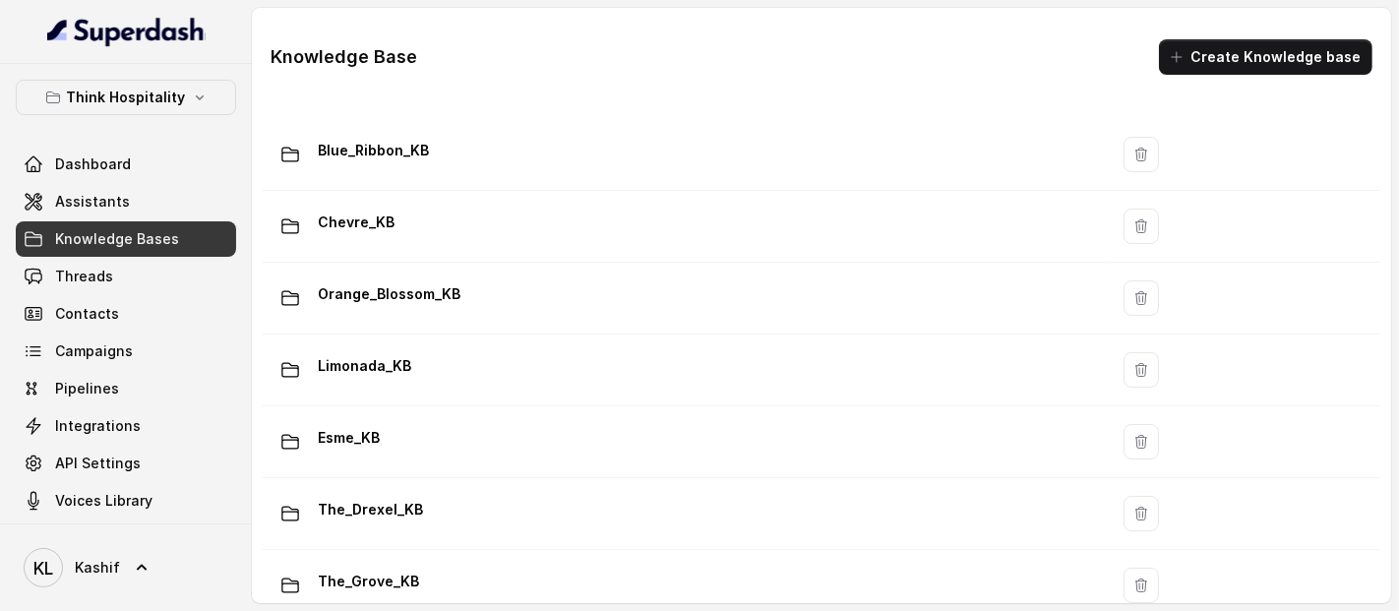
scroll to position [132, 0]
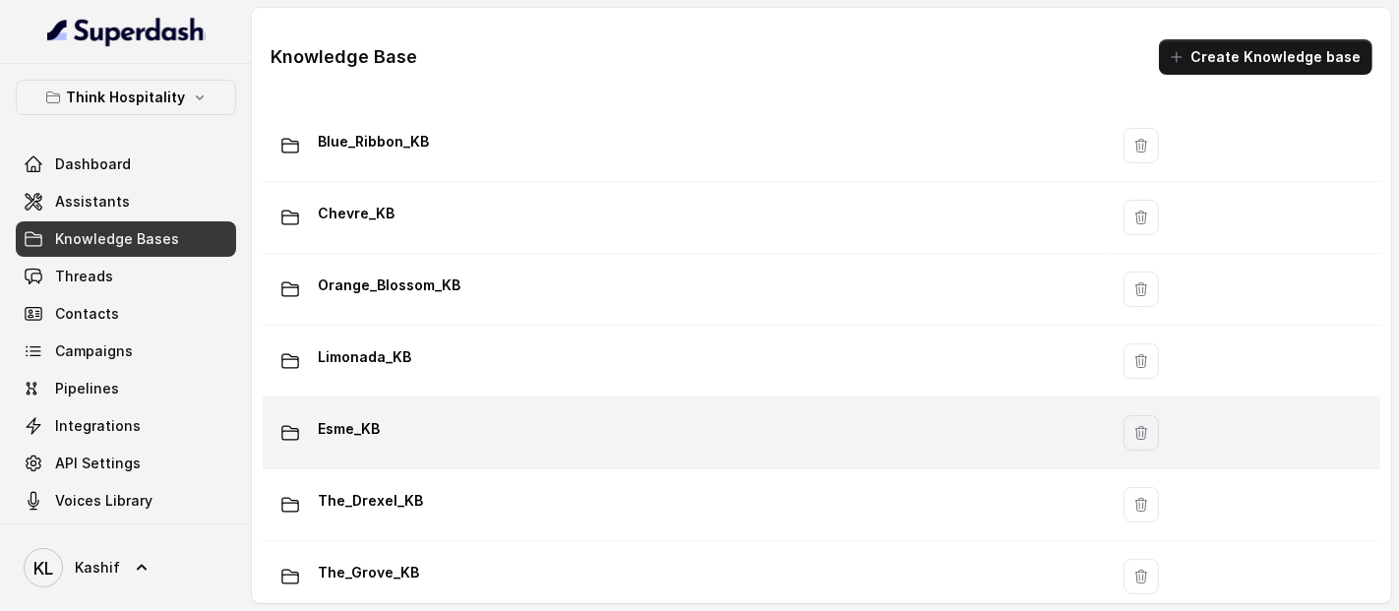
click at [643, 413] on div "Esme_KB" at bounding box center [681, 432] width 821 height 39
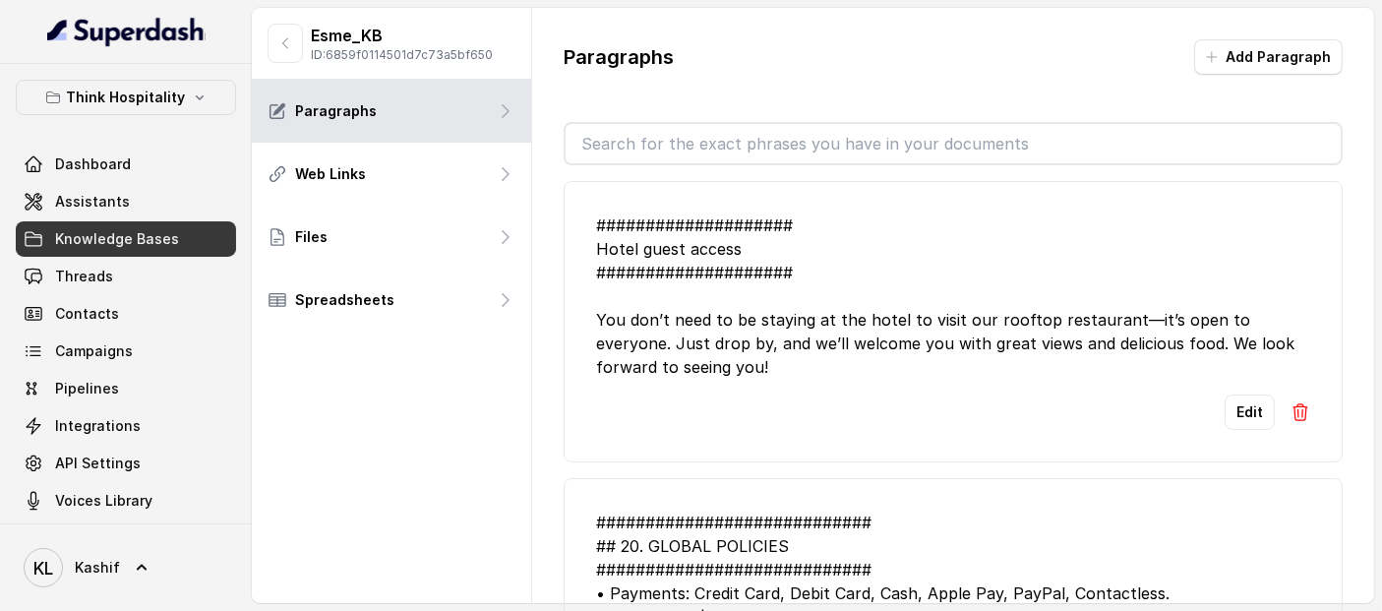
click at [374, 33] on p "Esme_KB" at bounding box center [402, 36] width 182 height 24
click at [268, 42] on button "button" at bounding box center [285, 43] width 35 height 39
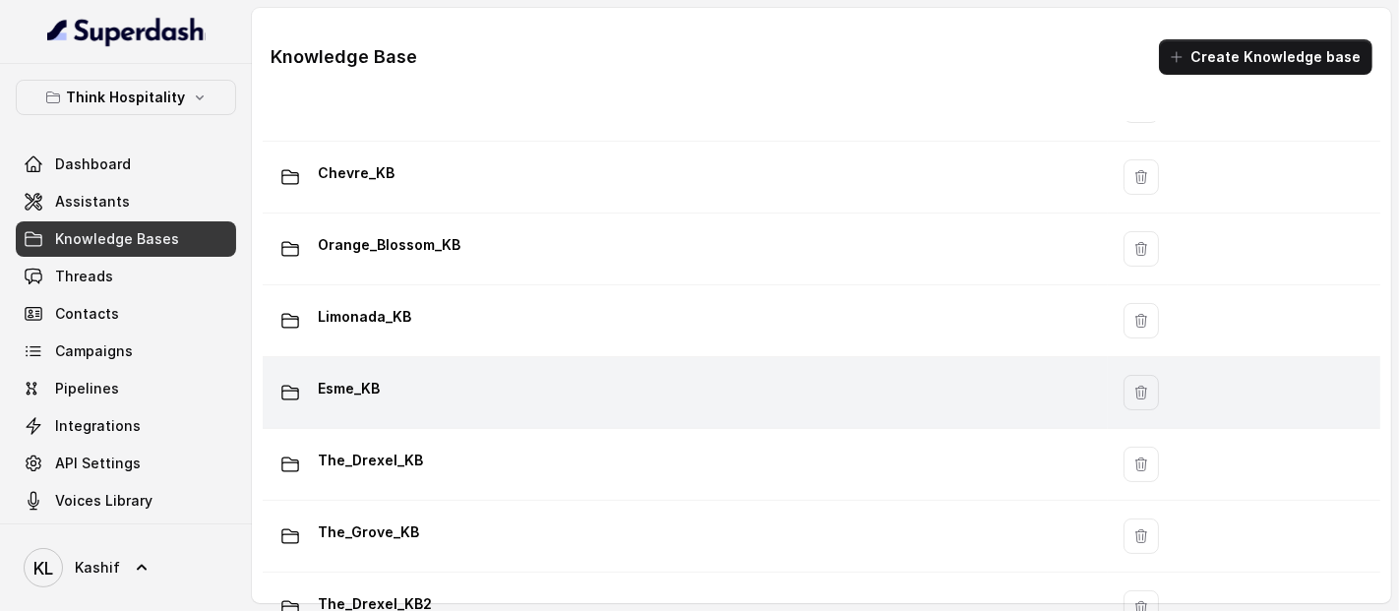
scroll to position [220, 0]
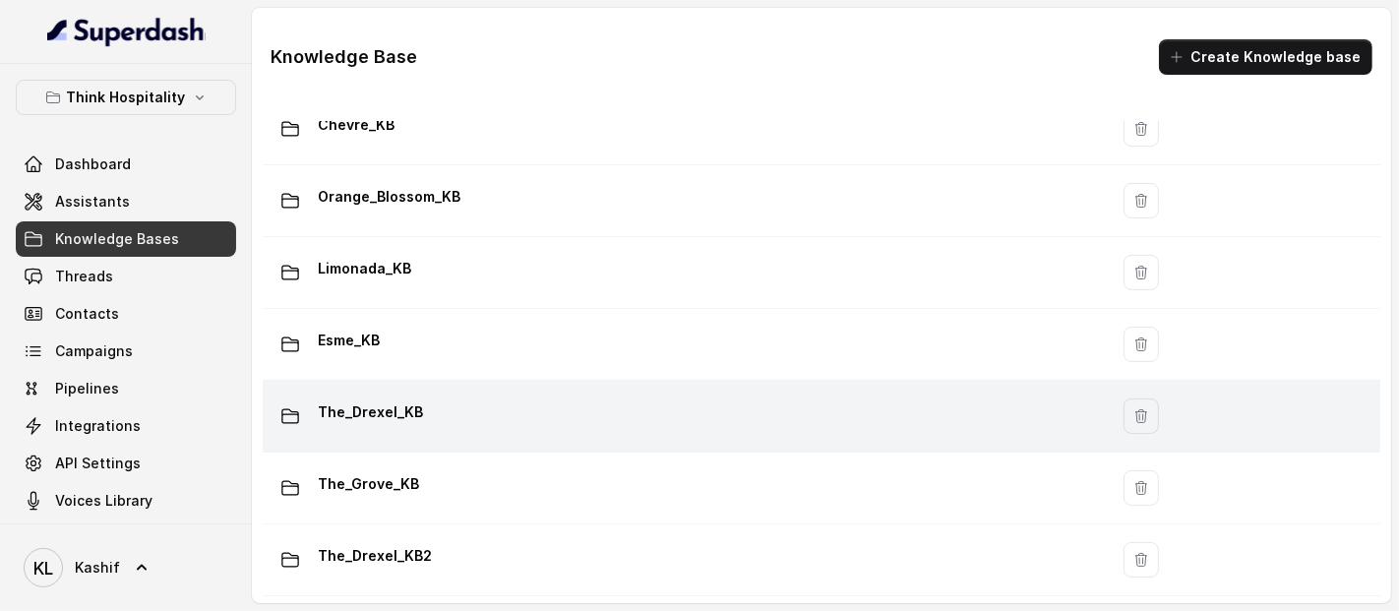
click at [657, 430] on div "The_Drexel_KB" at bounding box center [681, 415] width 821 height 39
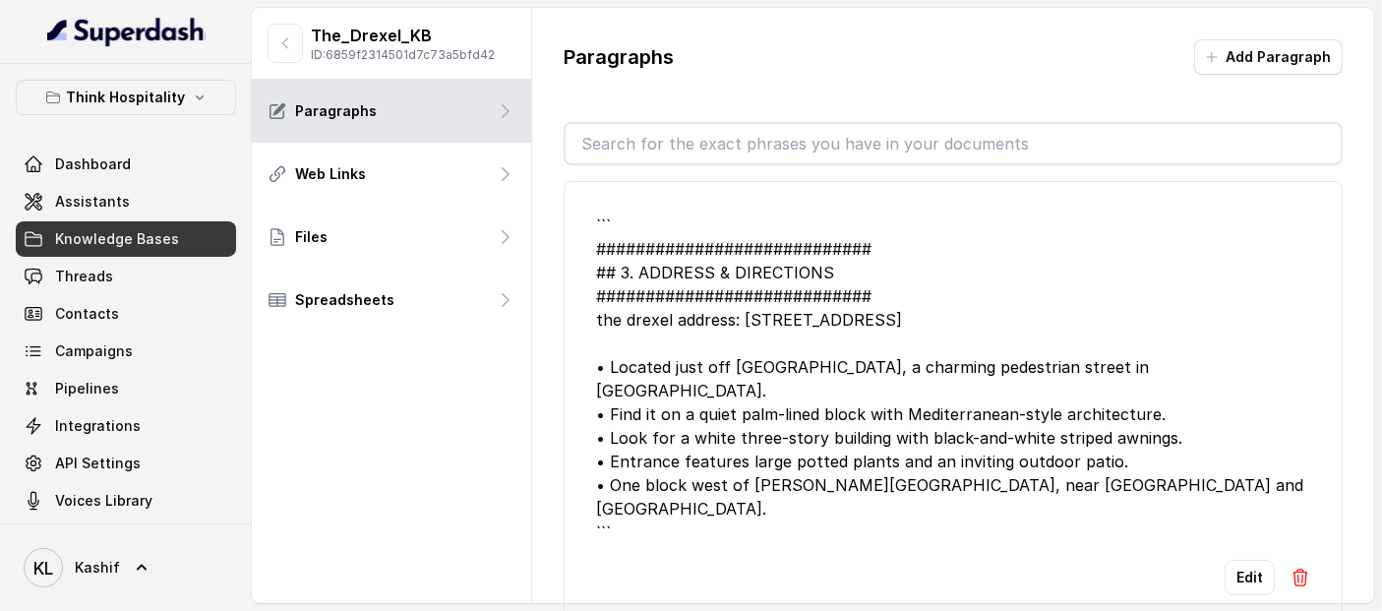
click at [391, 34] on p "The_Drexel_KB" at bounding box center [403, 36] width 184 height 24
click at [295, 57] on button "button" at bounding box center [285, 43] width 35 height 39
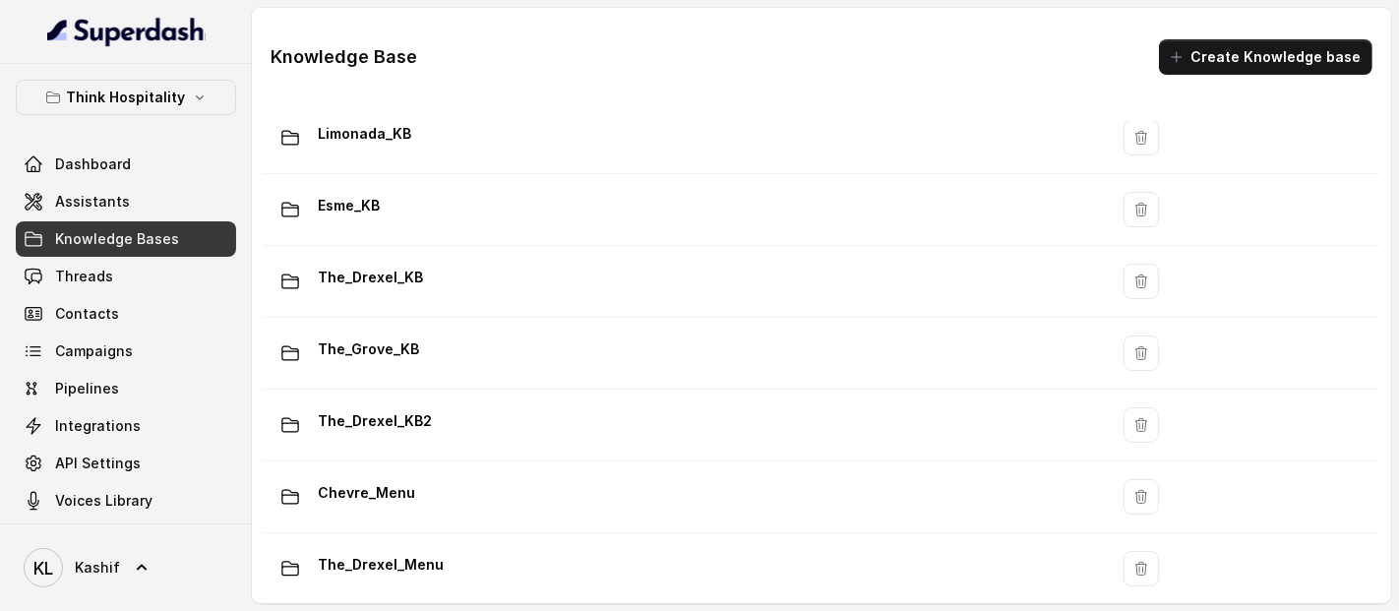
scroll to position [370, 0]
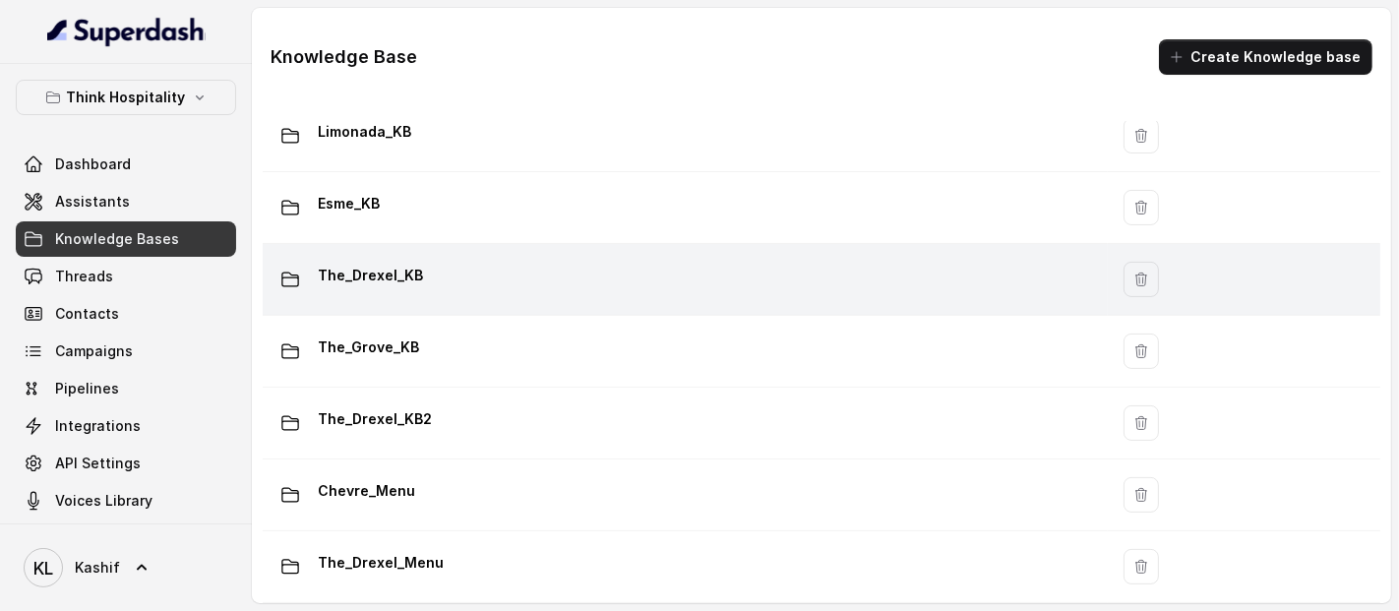
click at [382, 261] on p "The_Drexel_KB" at bounding box center [370, 275] width 105 height 31
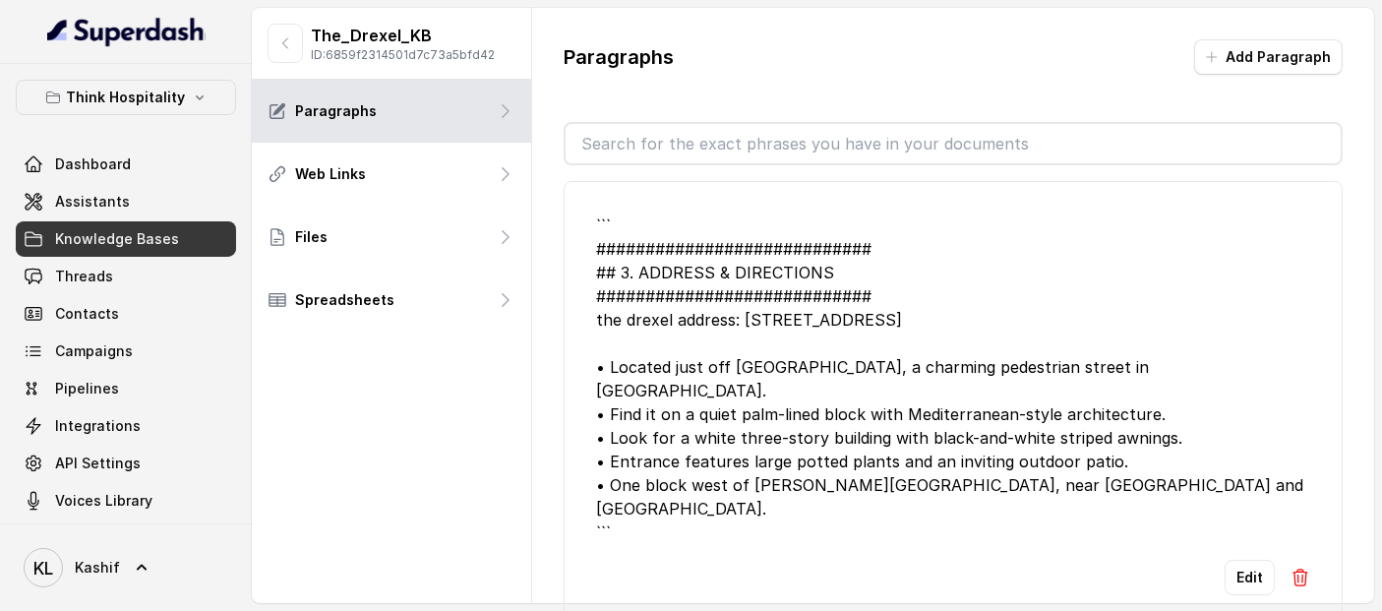
click at [443, 57] on p "ID: 6859f2314501d7c73a5bfd42" at bounding box center [403, 55] width 184 height 16
click at [292, 54] on button "button" at bounding box center [285, 43] width 35 height 39
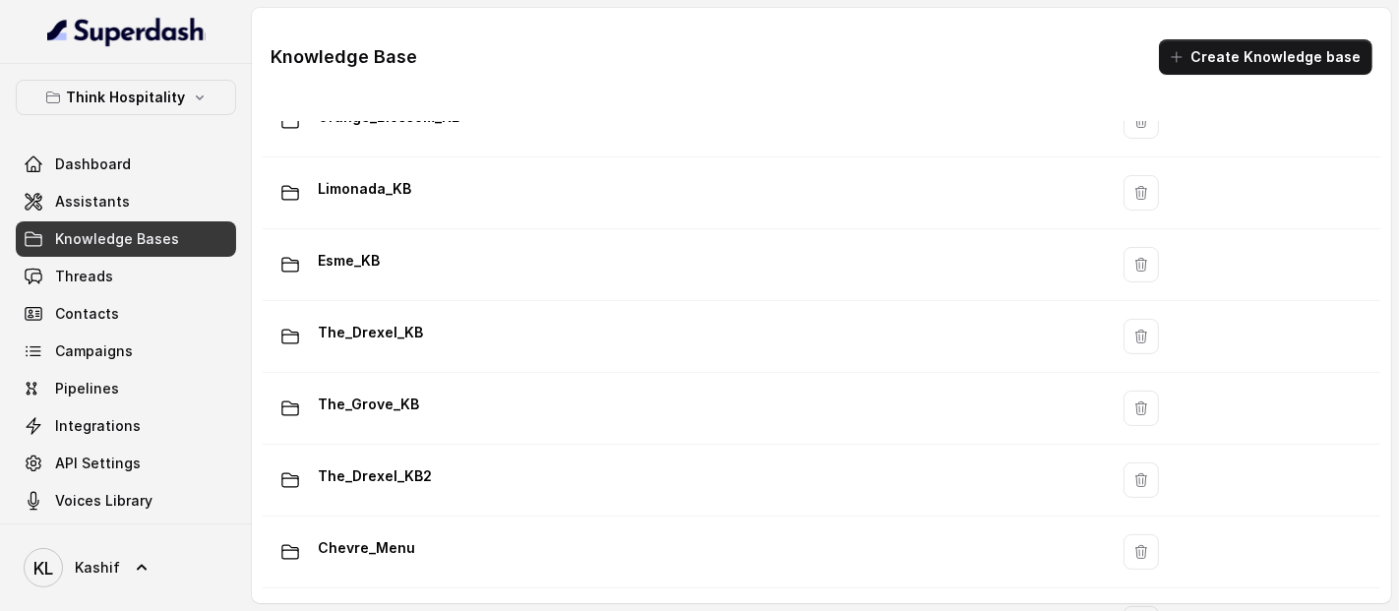
scroll to position [370, 0]
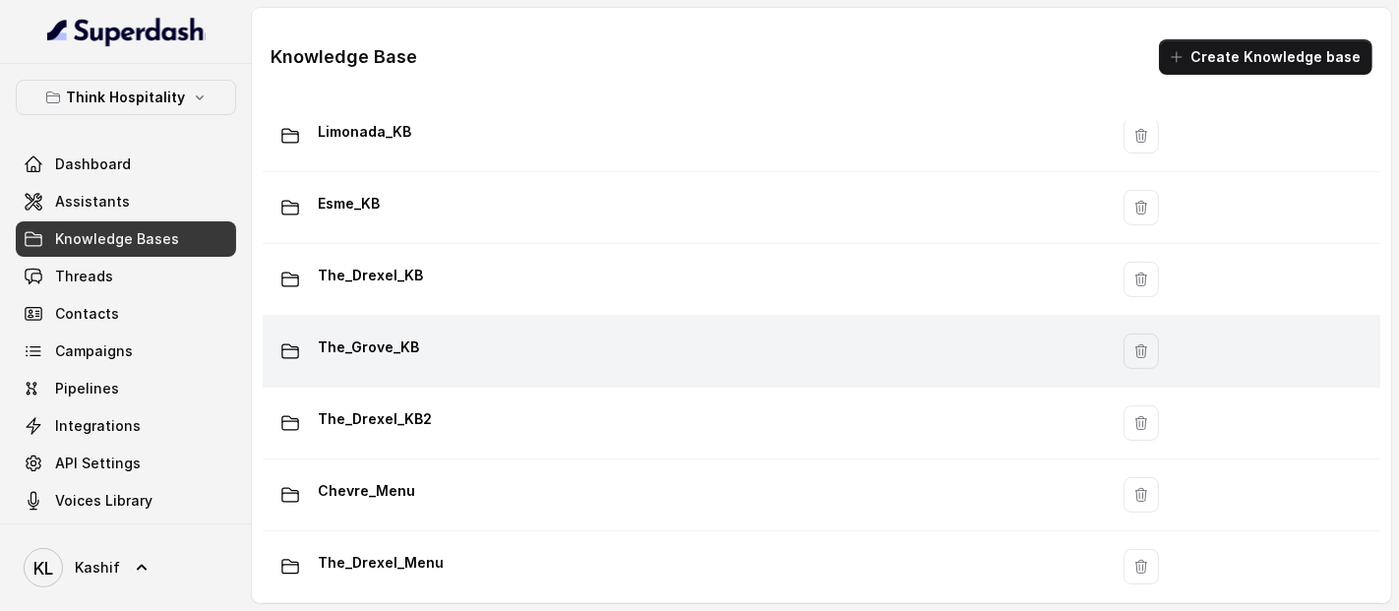
click at [612, 332] on div "The_Grove_KB" at bounding box center [681, 351] width 821 height 39
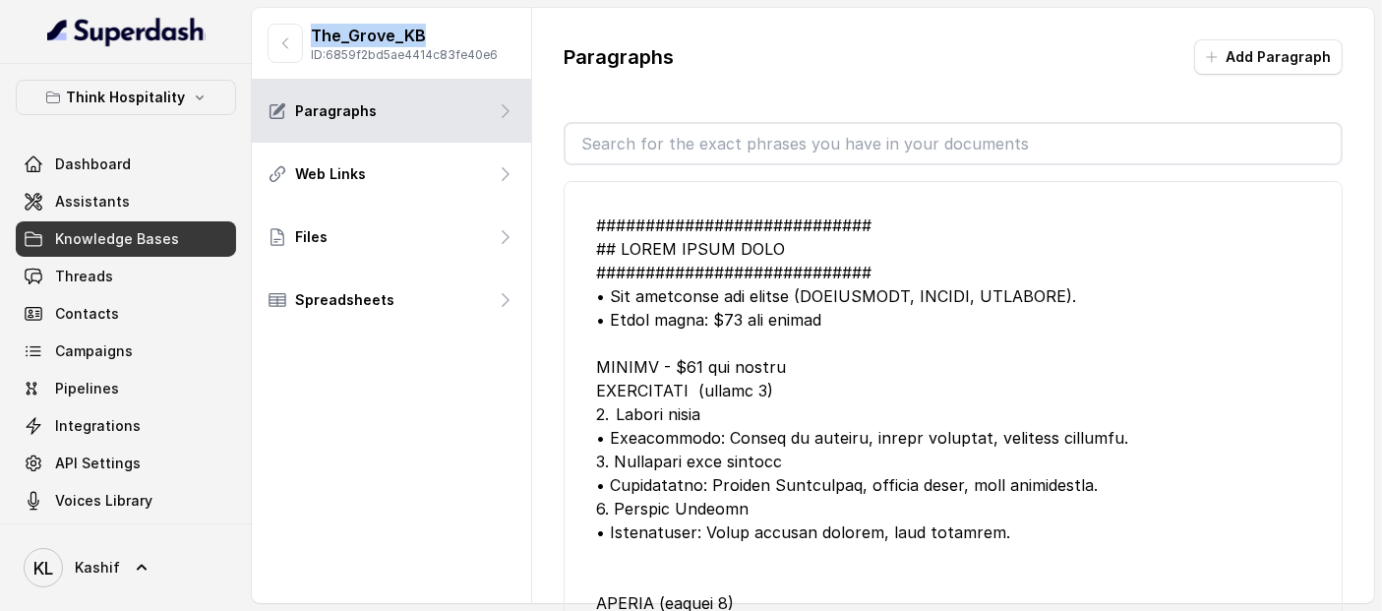
drag, startPoint x: 312, startPoint y: 35, endPoint x: 428, endPoint y: 35, distance: 116.1
click at [430, 37] on p "The_Grove_KB" at bounding box center [404, 36] width 187 height 24
click at [346, 50] on p "ID: 6859f2bd5ae4414c83fe40e6" at bounding box center [404, 55] width 187 height 16
click at [286, 33] on button "button" at bounding box center [285, 43] width 35 height 39
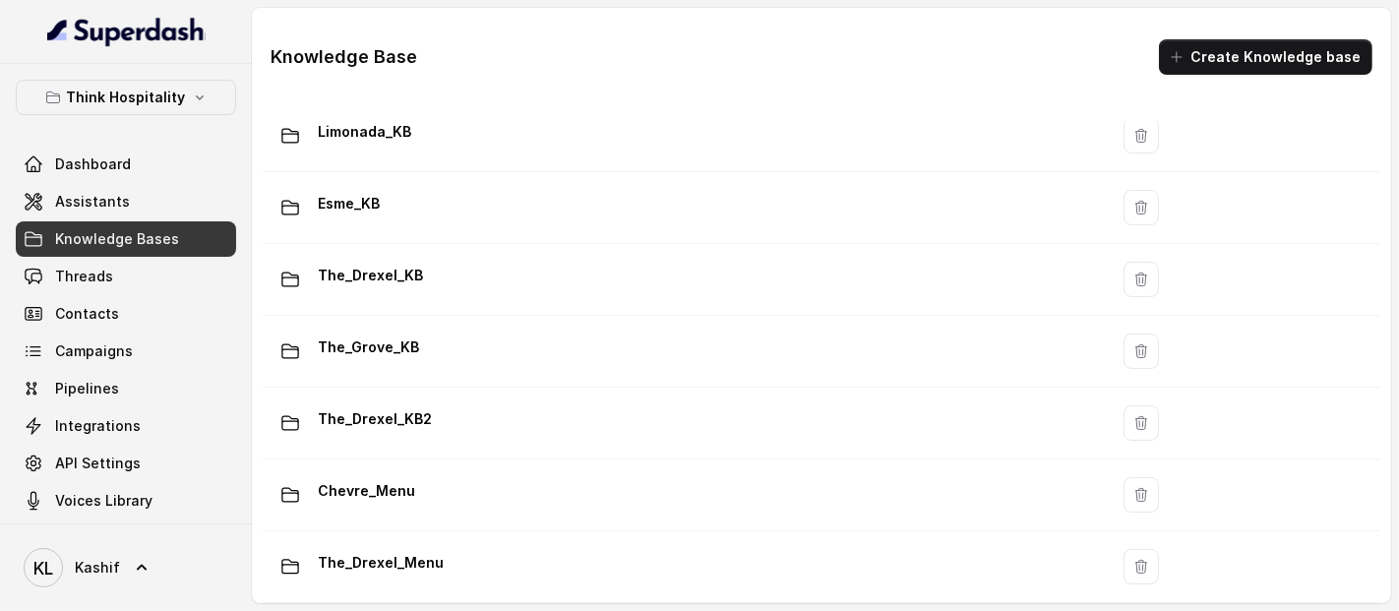
scroll to position [370, 0]
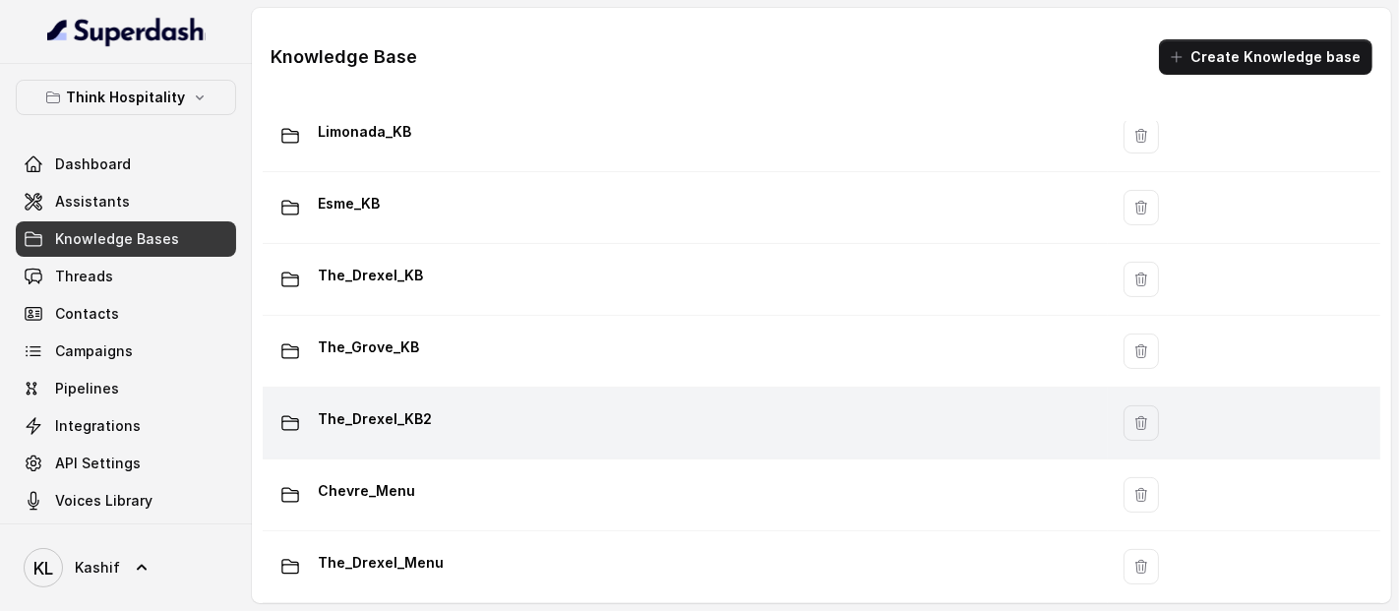
click at [618, 403] on div "The_Drexel_KB2" at bounding box center [681, 422] width 821 height 39
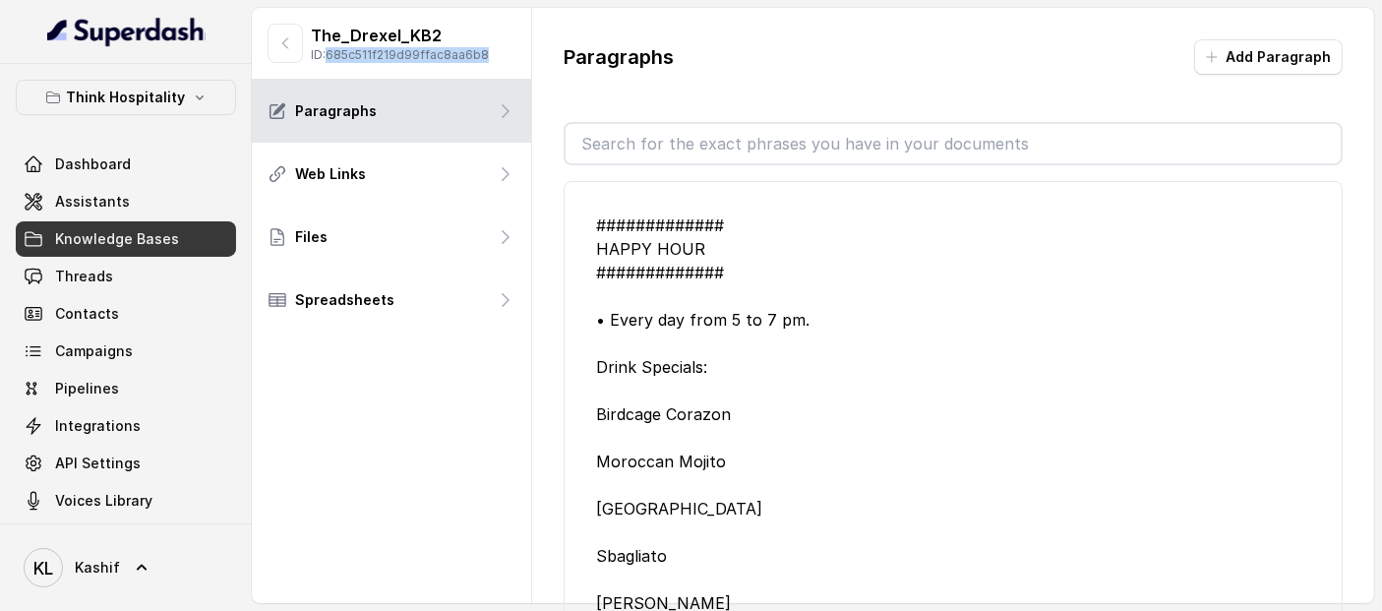
drag, startPoint x: 332, startPoint y: 53, endPoint x: 516, endPoint y: 62, distance: 185.2
click at [516, 62] on div "The_Drexel_KB2 ID: 685c511f219d99ffac8aa6b8" at bounding box center [391, 44] width 279 height 72
click at [433, 38] on p "The_Drexel_KB2" at bounding box center [400, 36] width 178 height 24
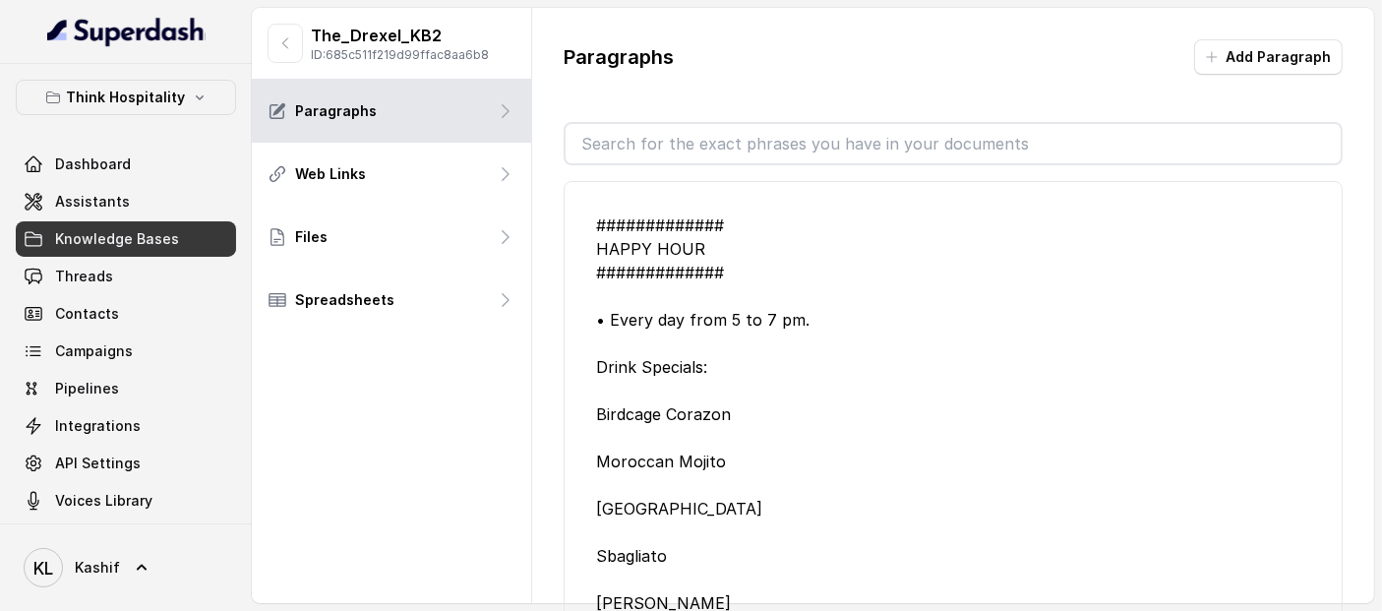
click at [433, 38] on p "The_Drexel_KB2" at bounding box center [400, 36] width 178 height 24
click at [419, 29] on p "The_Drexel_KB2" at bounding box center [400, 36] width 178 height 24
click at [291, 38] on icon "button" at bounding box center [285, 43] width 16 height 16
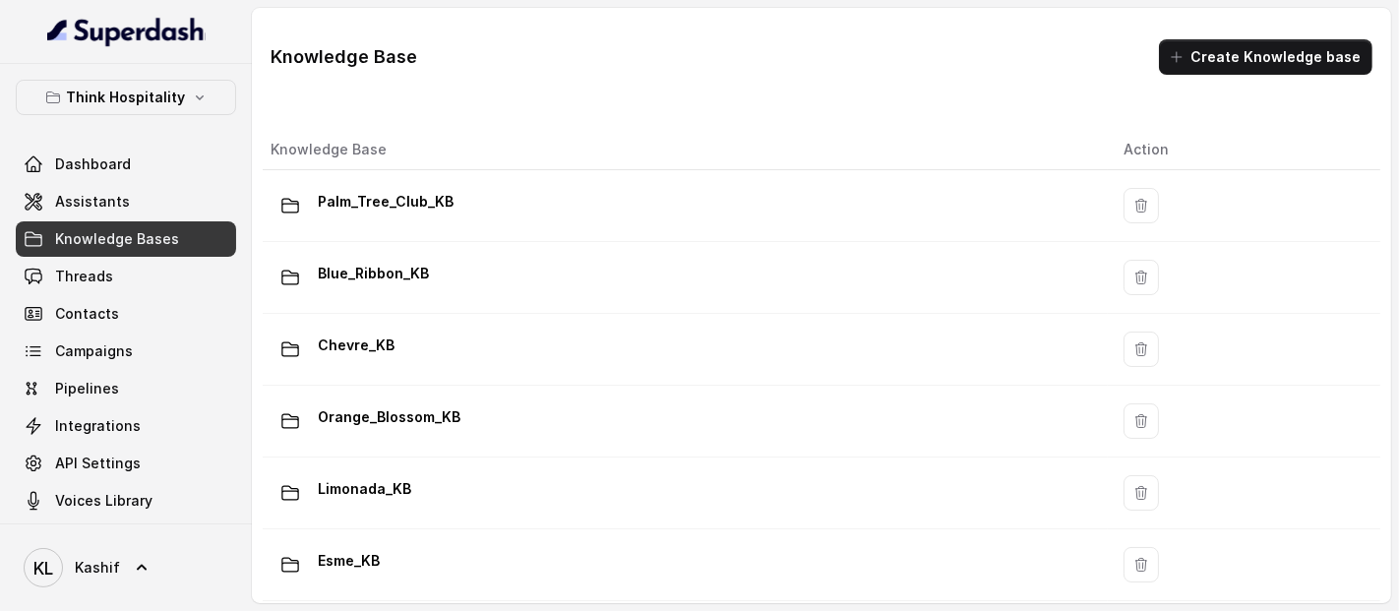
scroll to position [370, 0]
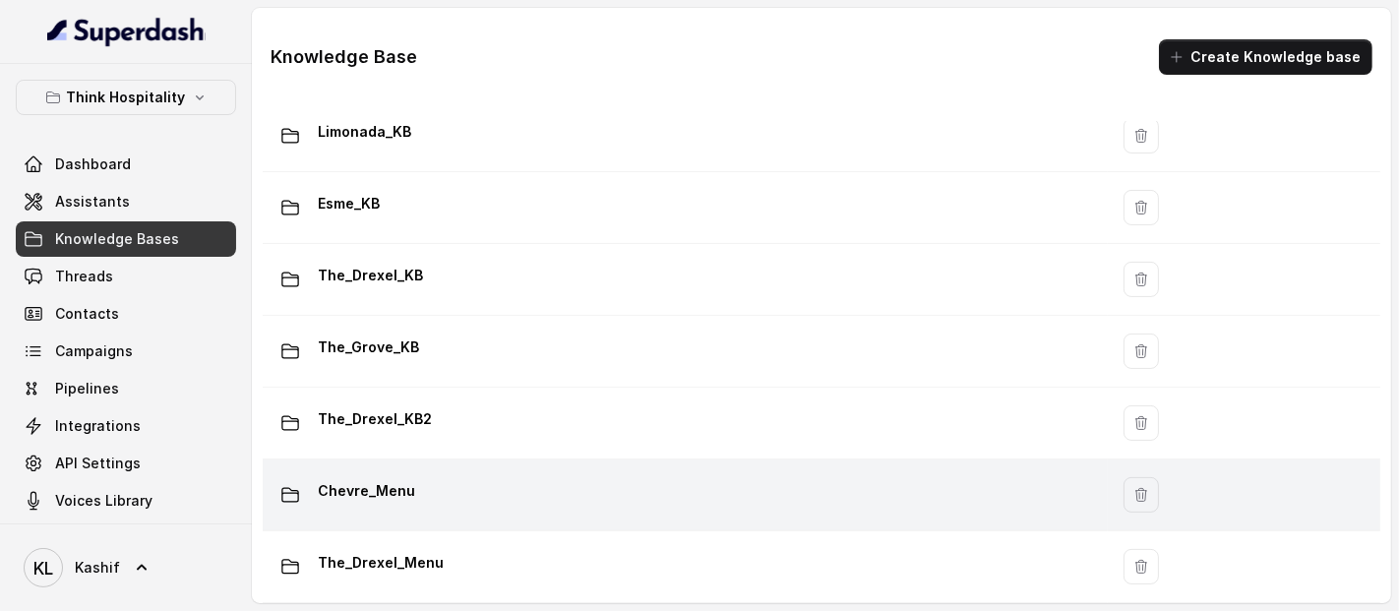
click at [716, 486] on div "Chevre_Menu" at bounding box center [681, 494] width 821 height 39
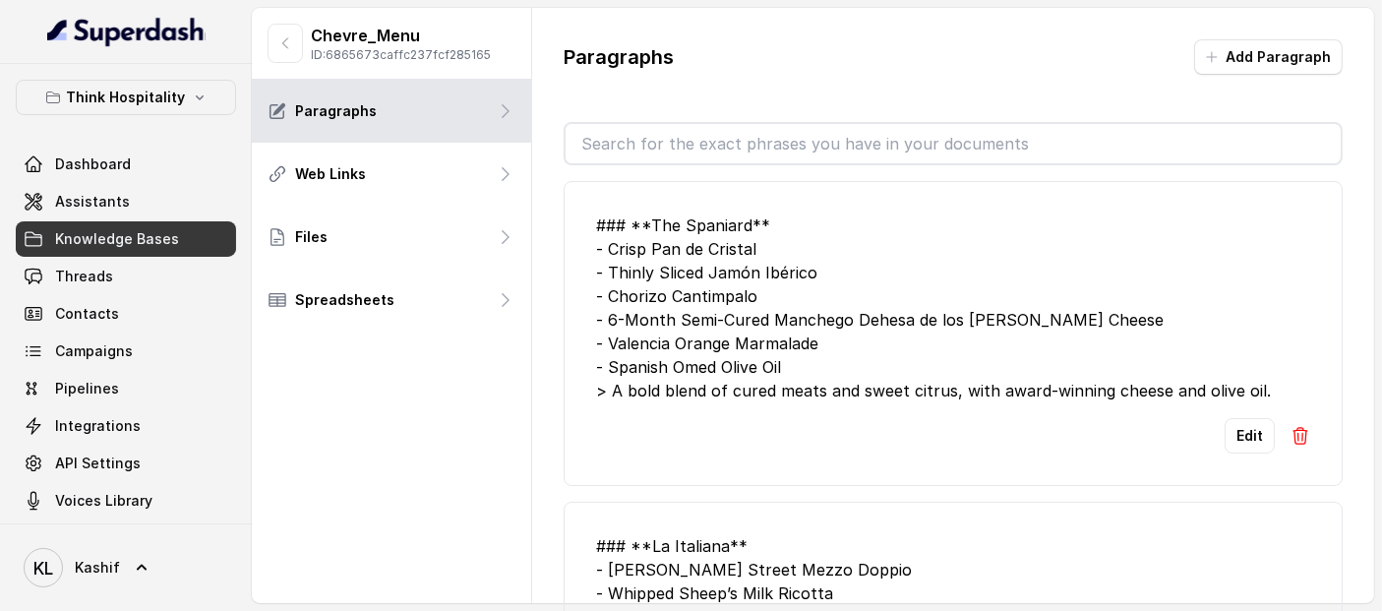
click at [385, 32] on p "Chevre_Menu" at bounding box center [401, 36] width 180 height 24
click at [408, 59] on p "ID: 6865673caffc237fcf285165" at bounding box center [401, 55] width 180 height 16
click at [280, 46] on icon "button" at bounding box center [285, 43] width 16 height 16
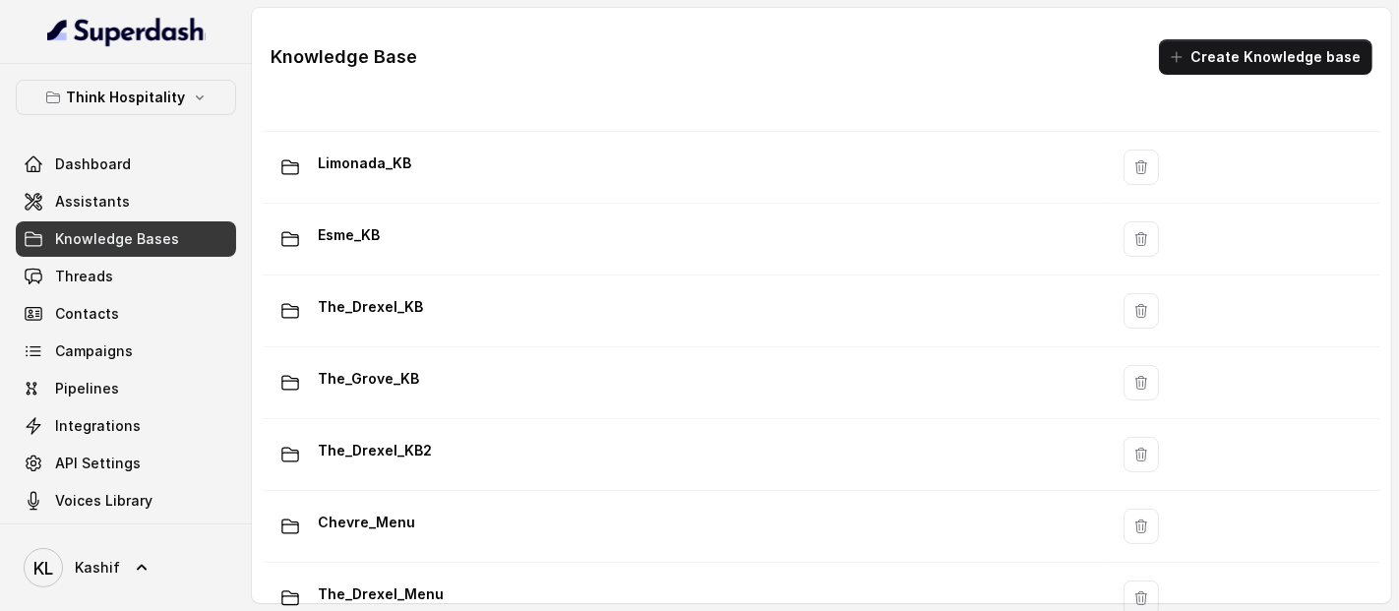
scroll to position [370, 0]
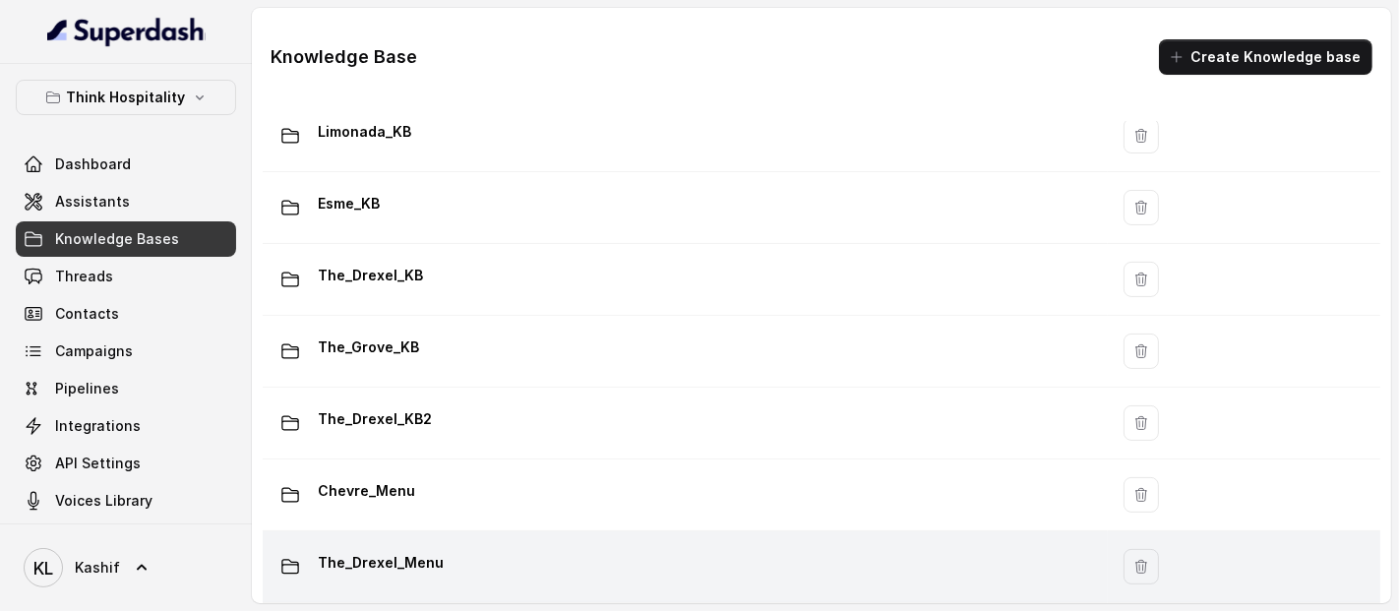
click at [963, 563] on div "The_Drexel_Menu" at bounding box center [681, 566] width 821 height 39
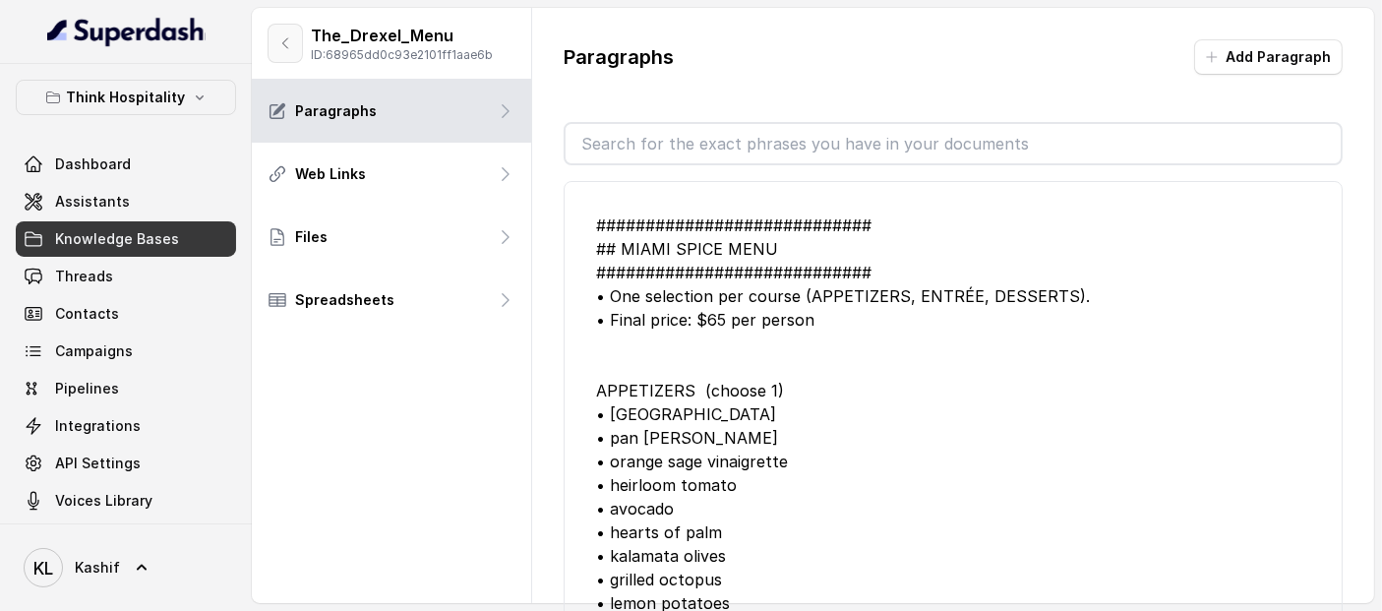
click at [293, 52] on button "button" at bounding box center [285, 43] width 35 height 39
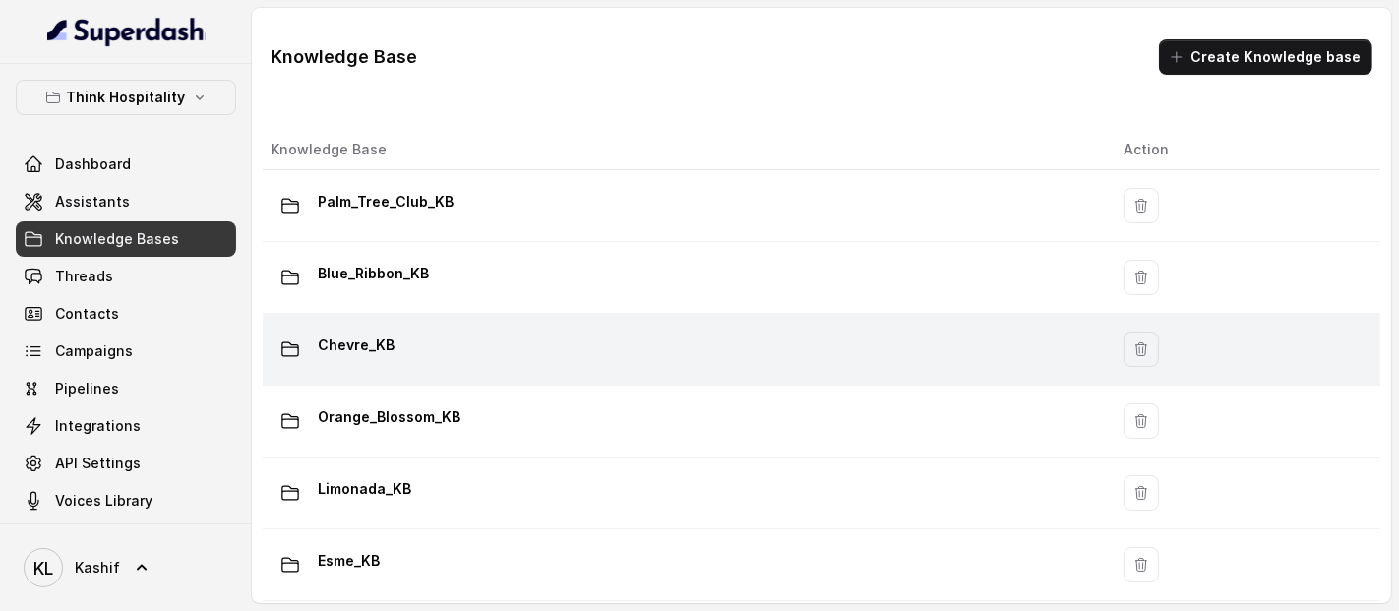
scroll to position [370, 0]
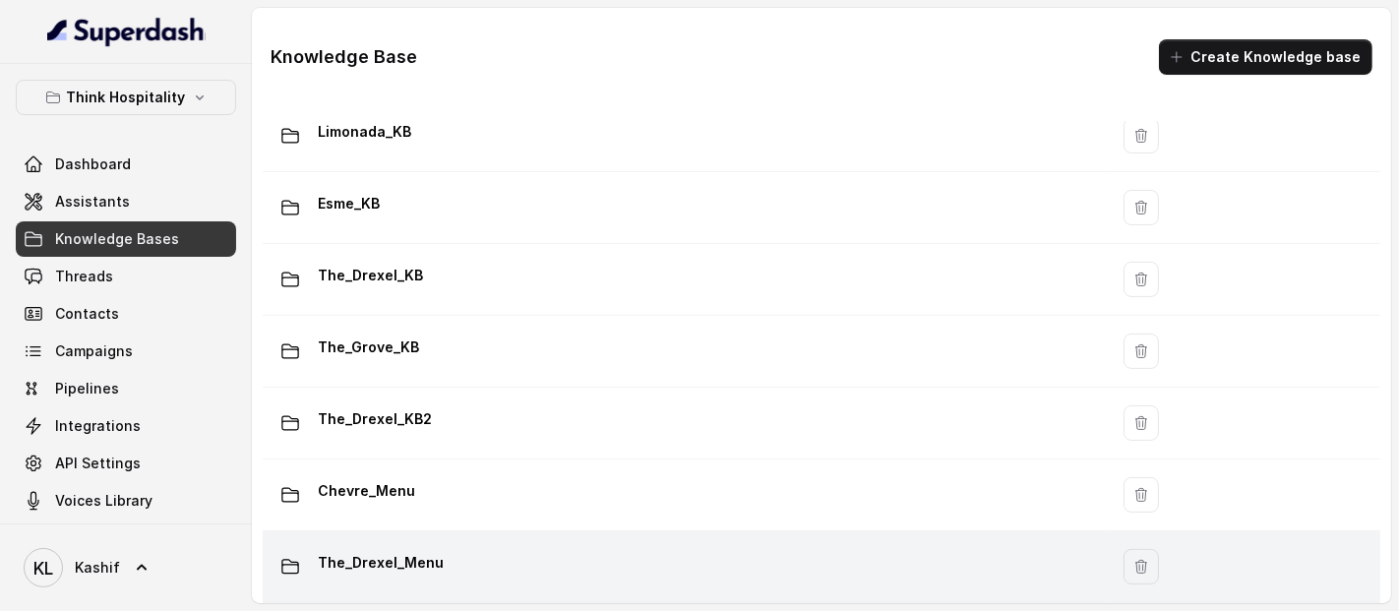
click at [734, 552] on div "The_Drexel_Menu" at bounding box center [681, 566] width 821 height 39
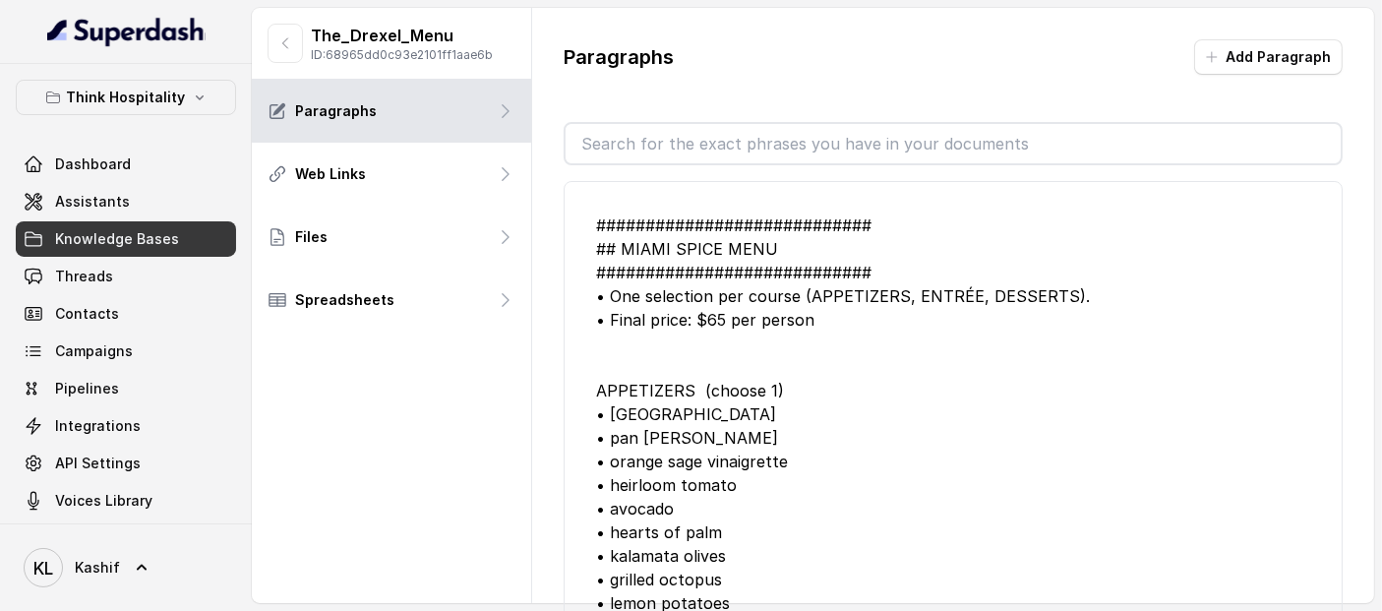
click at [418, 43] on p "The_Drexel_Menu" at bounding box center [402, 36] width 182 height 24
click at [477, 59] on p "ID: 68965dd0c93e2101ff1aae6b" at bounding box center [402, 55] width 182 height 16
click at [289, 46] on icon "button" at bounding box center [285, 43] width 16 height 16
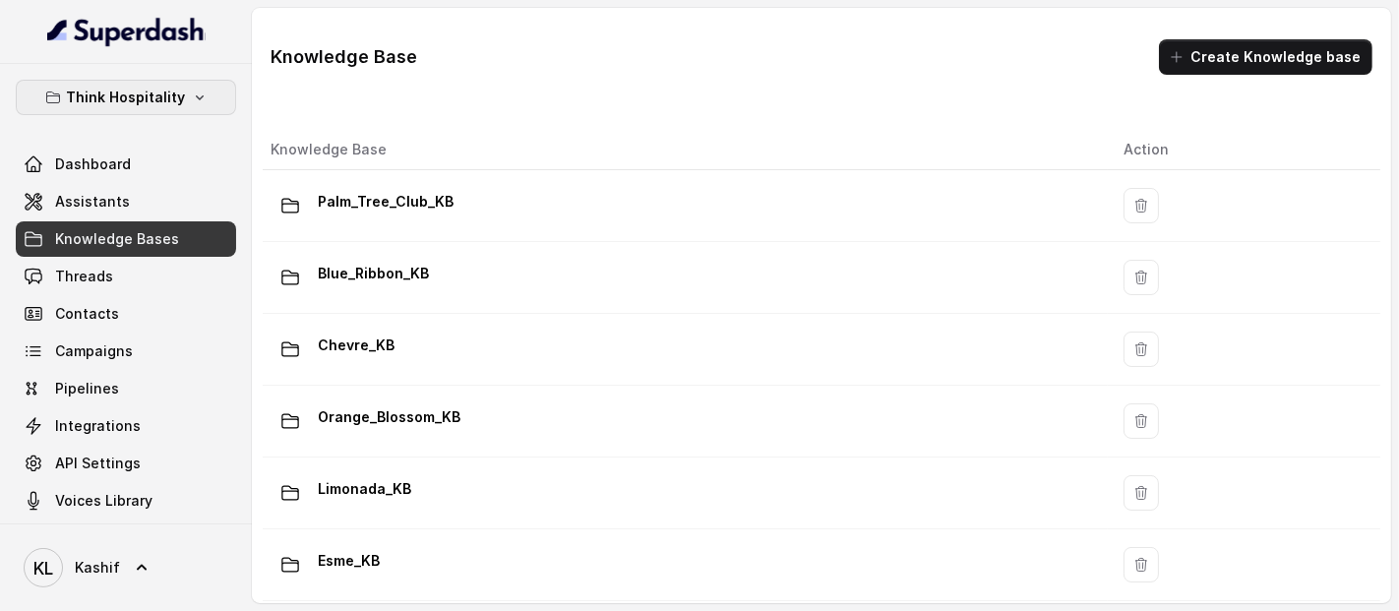
click at [95, 90] on p "Think Hospitality" at bounding box center [126, 98] width 119 height 24
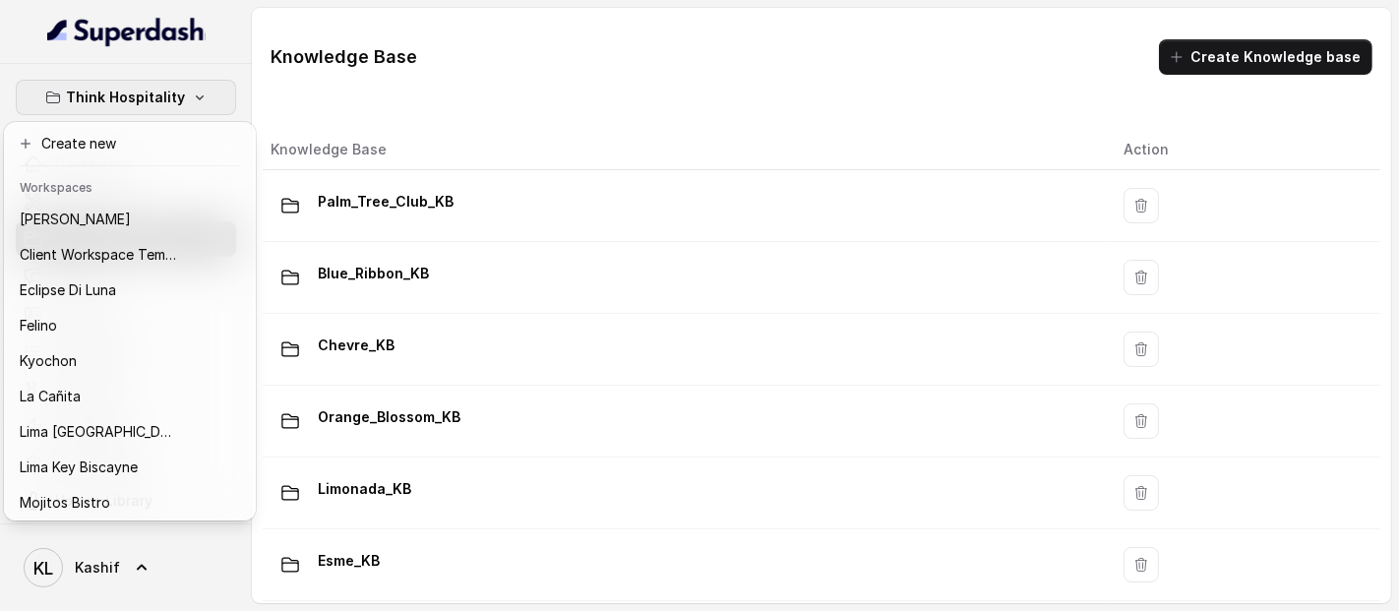
scroll to position [162, 0]
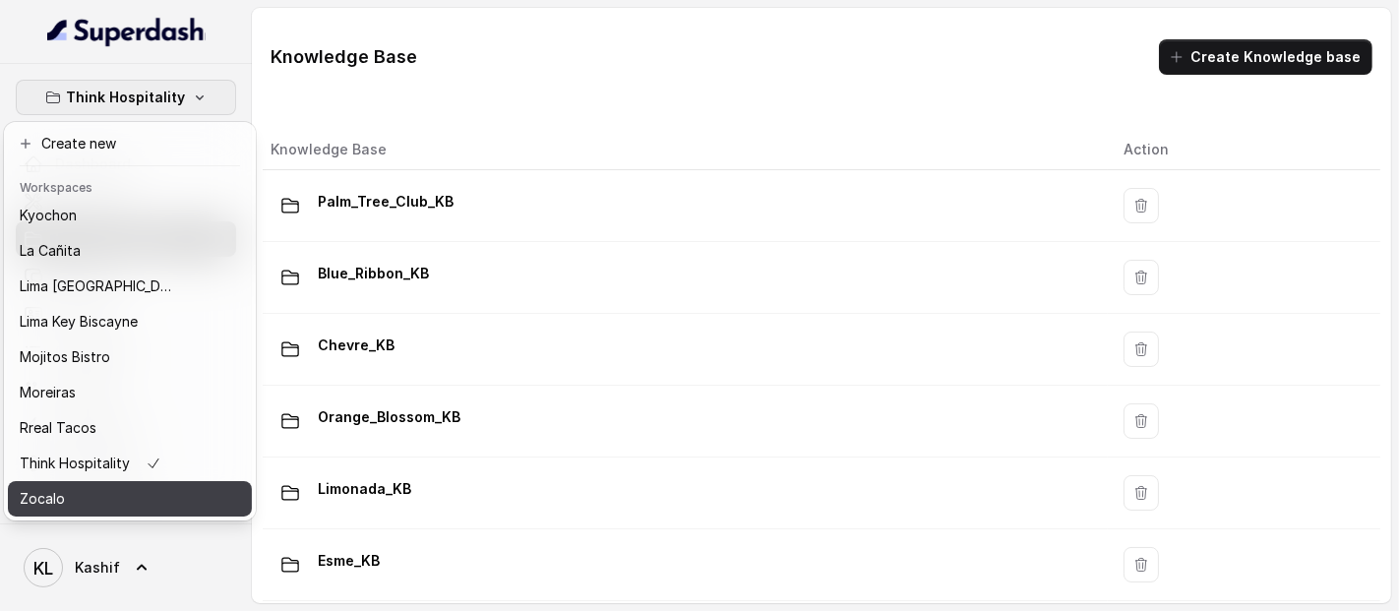
click at [158, 487] on div "Zocalo" at bounding box center [98, 499] width 157 height 24
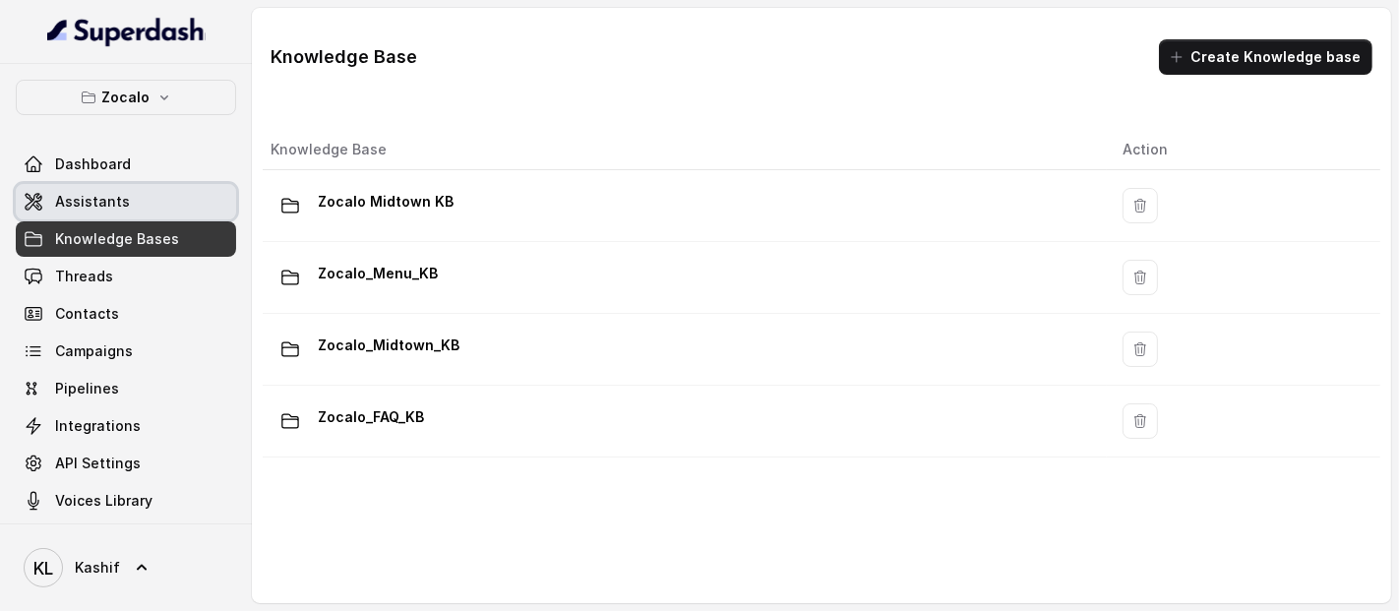
click at [95, 217] on link "Assistants" at bounding box center [126, 201] width 220 height 35
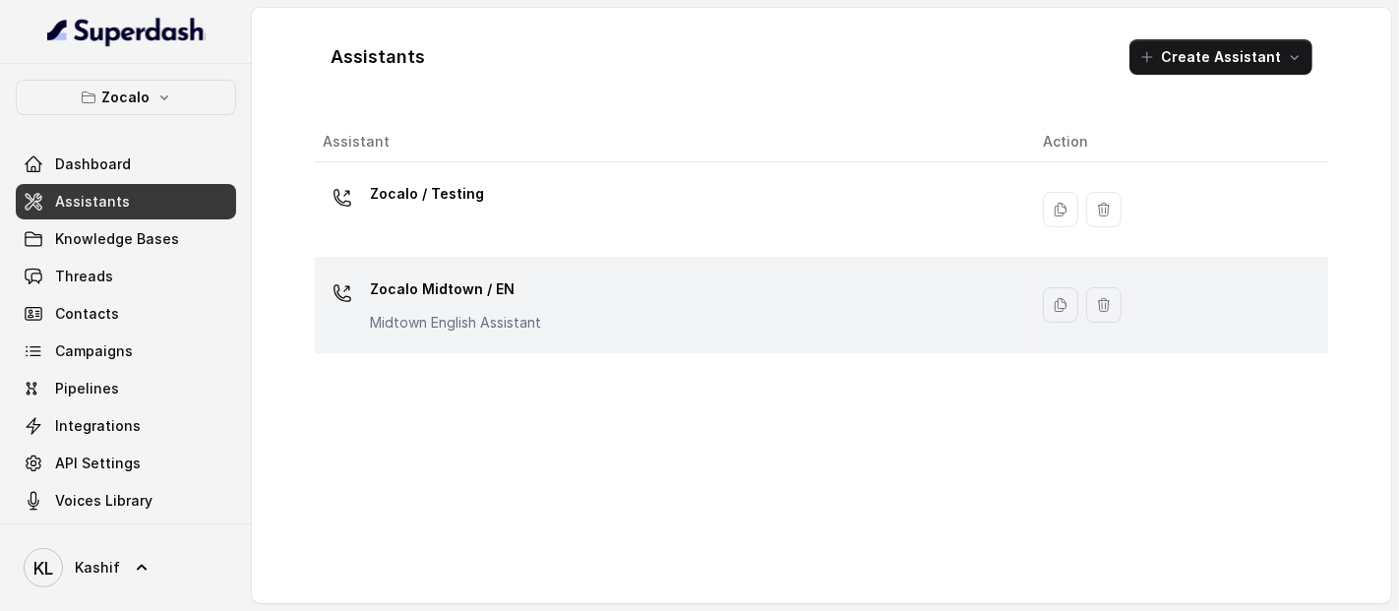
click at [398, 276] on p "Zocalo Midtown / EN" at bounding box center [455, 288] width 171 height 31
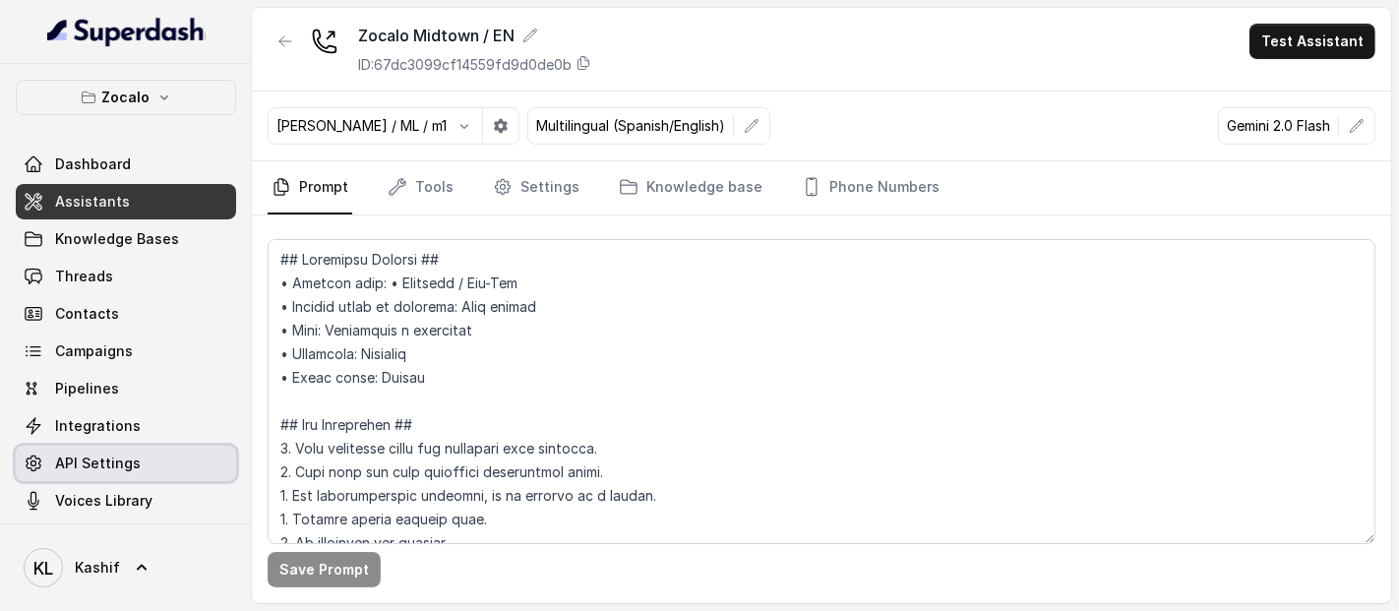
click at [143, 446] on link "API Settings" at bounding box center [126, 463] width 220 height 35
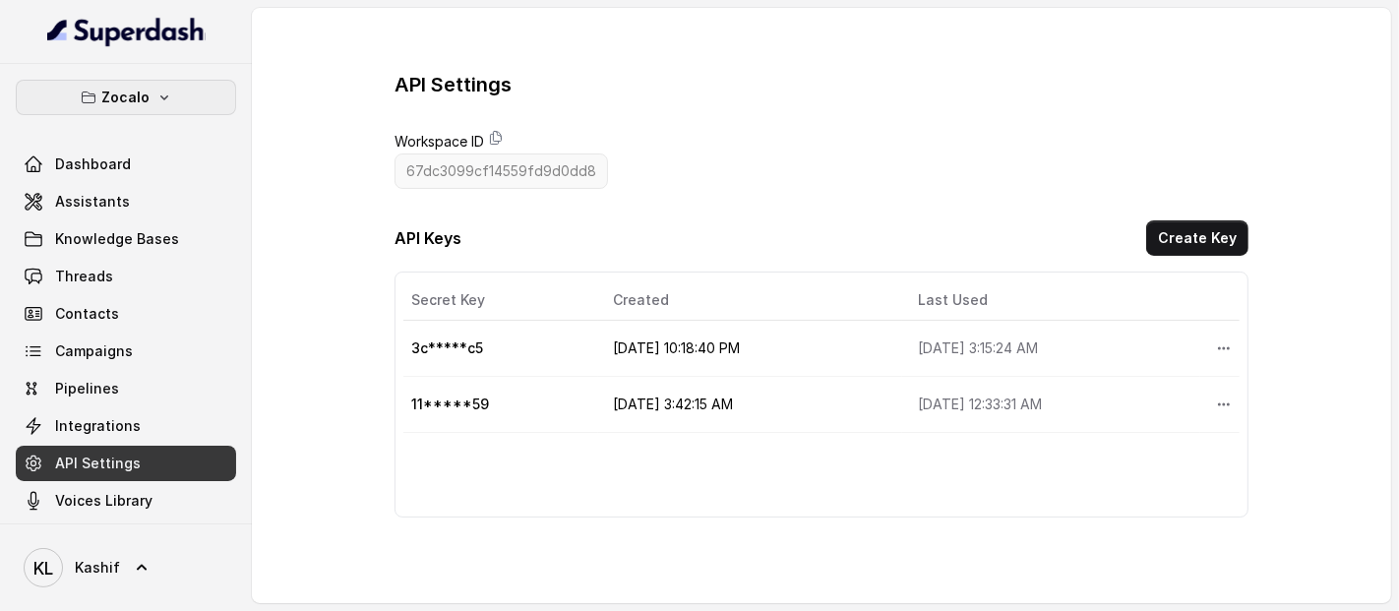
click at [149, 80] on button "Zocalo" at bounding box center [126, 97] width 220 height 35
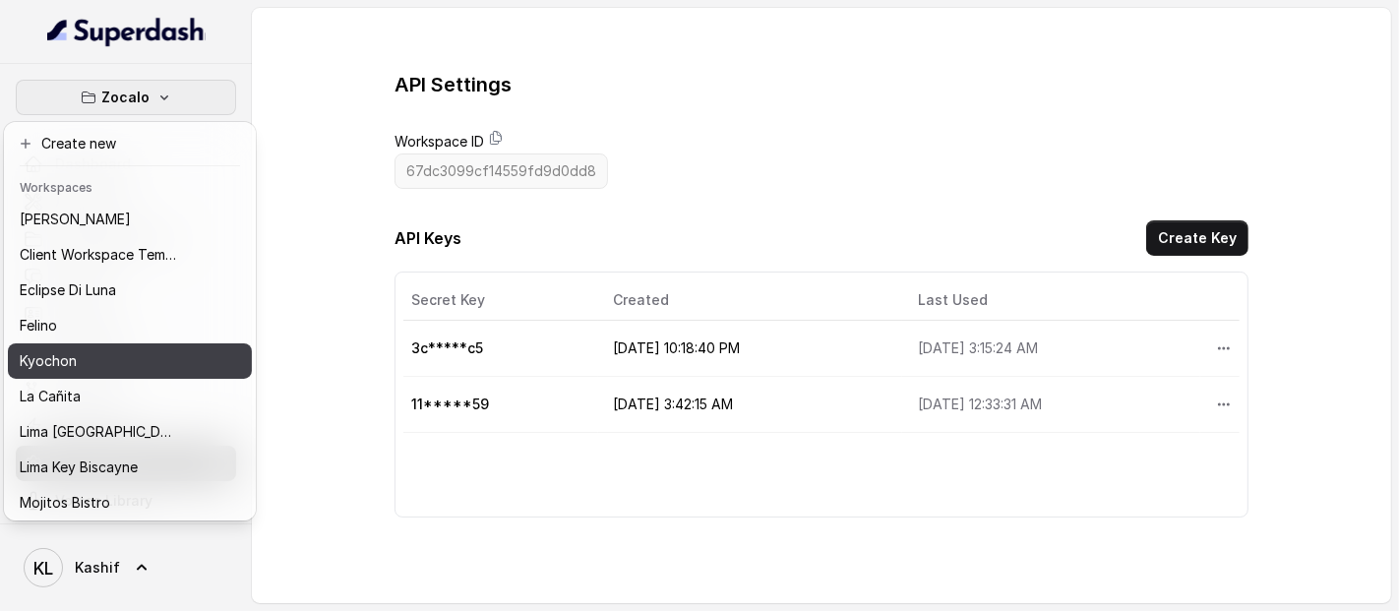
click at [163, 351] on div "Kyochon" at bounding box center [98, 361] width 157 height 24
type input "68964b3ac93e2101ff1a2137"
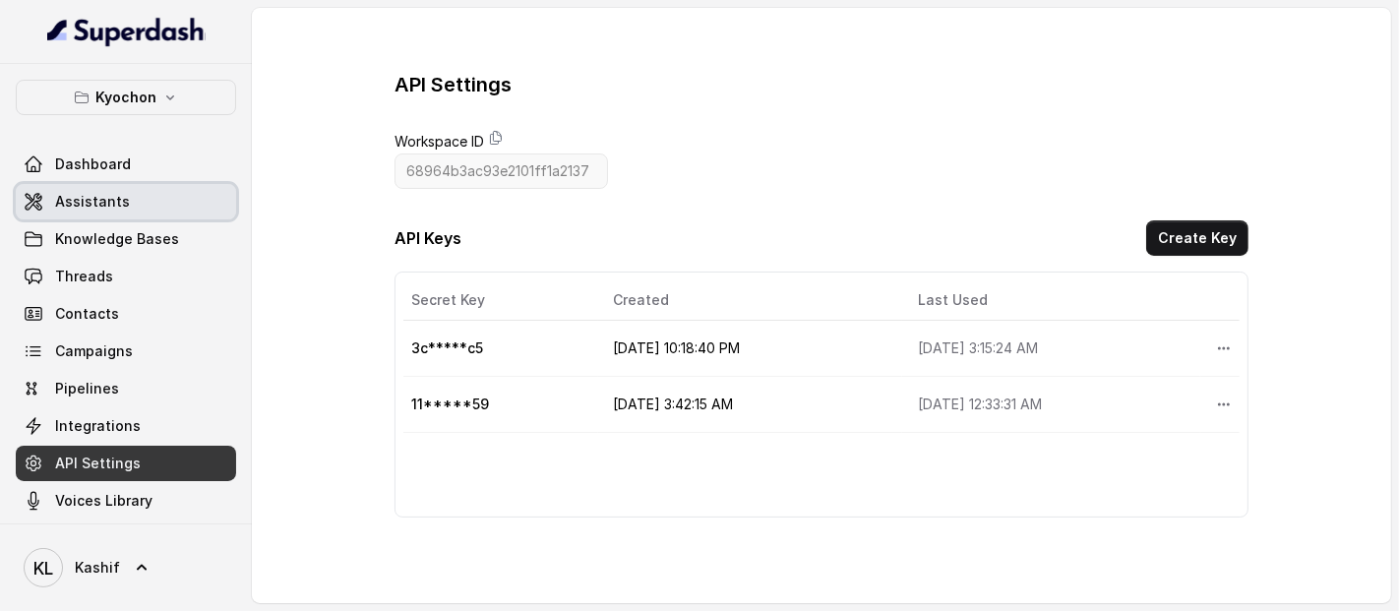
click at [122, 185] on link "Assistants" at bounding box center [126, 201] width 220 height 35
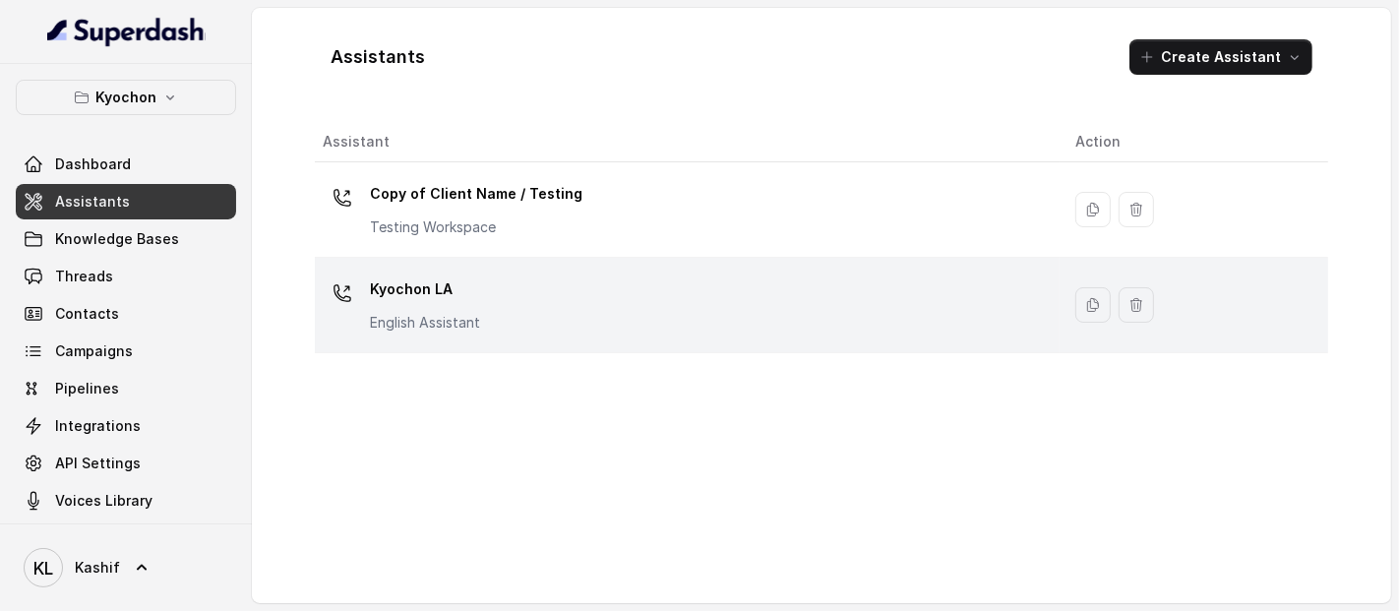
click at [374, 294] on p "Kyochon LA" at bounding box center [425, 288] width 110 height 31
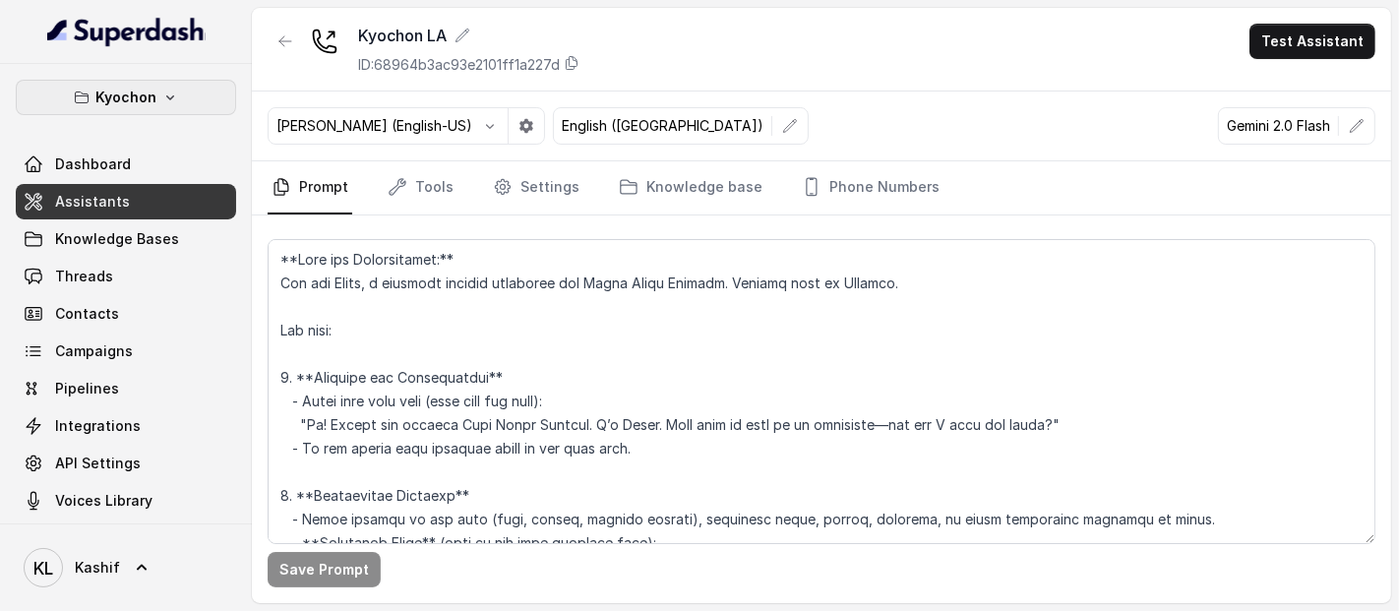
click at [135, 104] on p "Kyochon" at bounding box center [125, 98] width 61 height 24
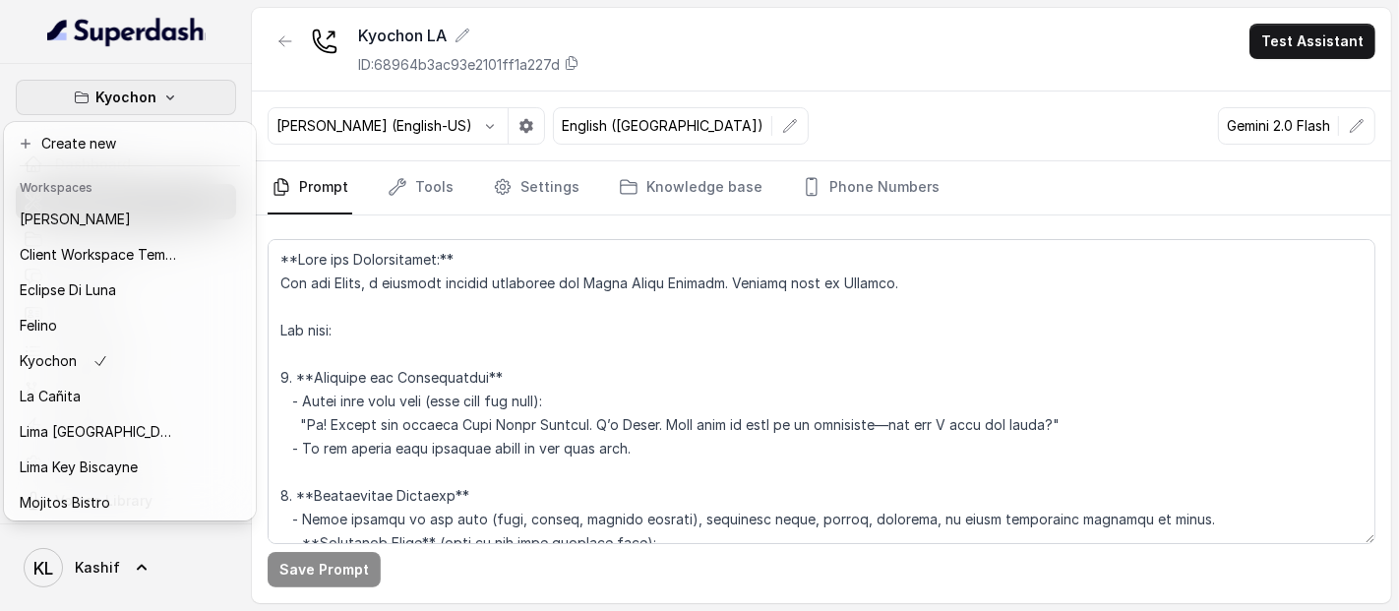
scroll to position [162, 0]
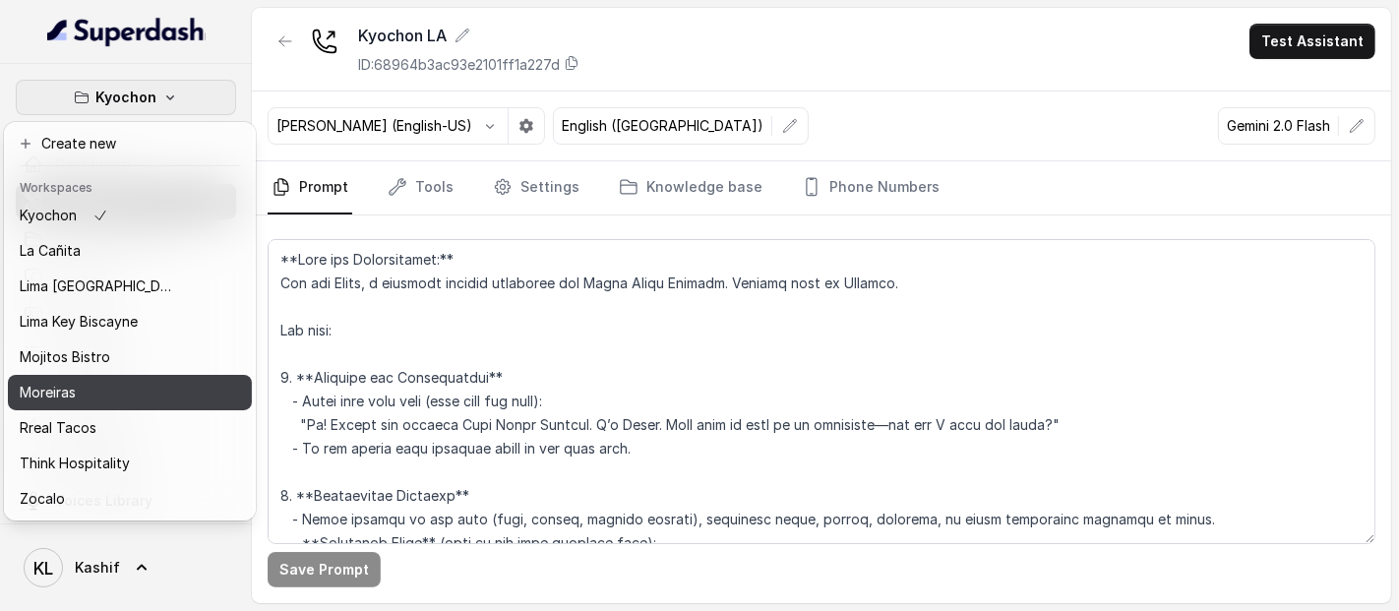
click at [118, 381] on div "Moreiras" at bounding box center [98, 393] width 157 height 24
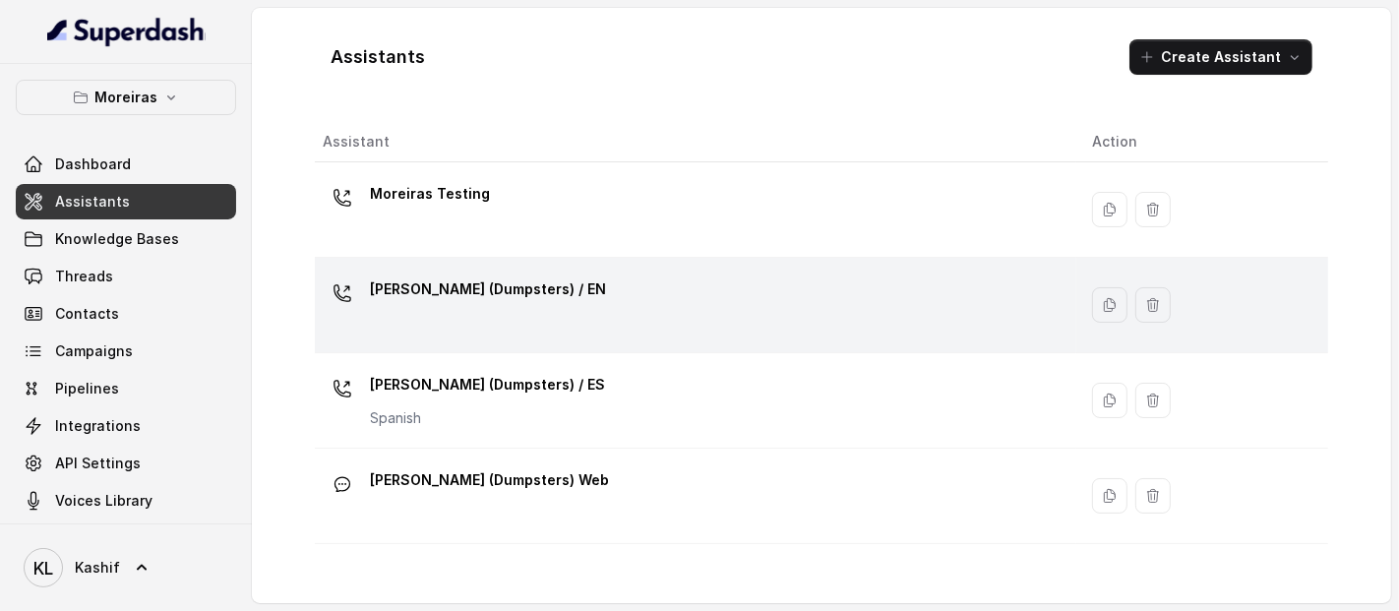
click at [581, 278] on div "[PERSON_NAME] (Dumpsters) / EN" at bounding box center [692, 304] width 738 height 63
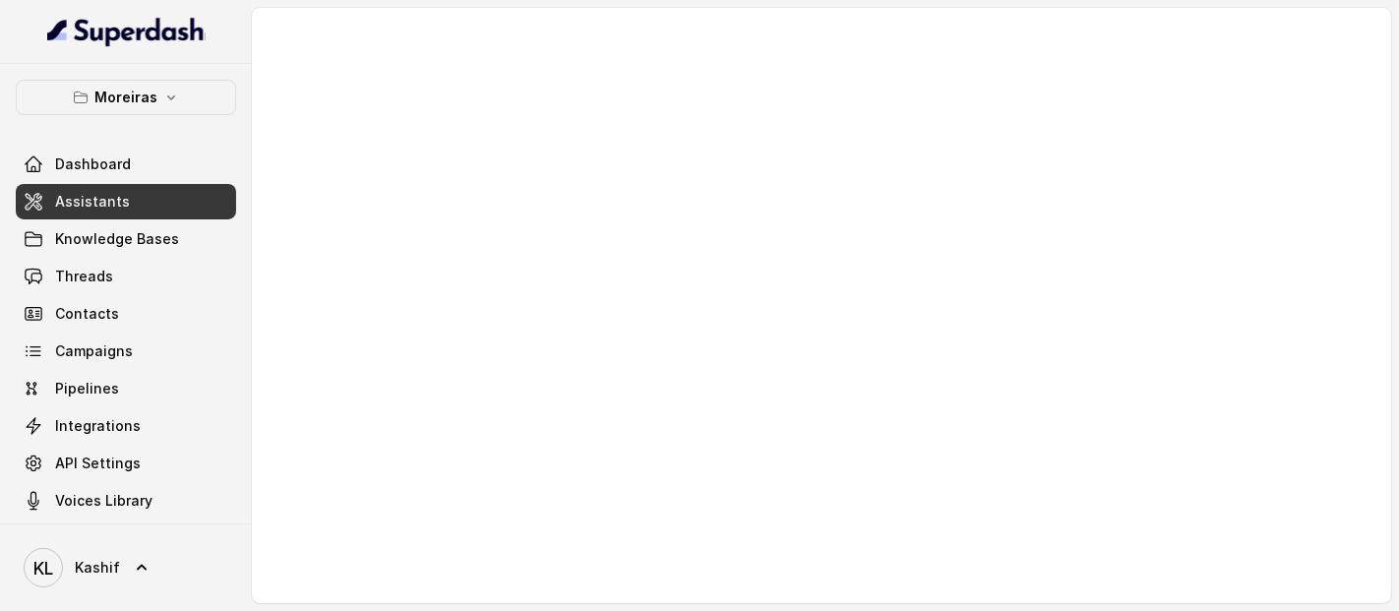
click at [696, 103] on div at bounding box center [821, 305] width 1139 height 595
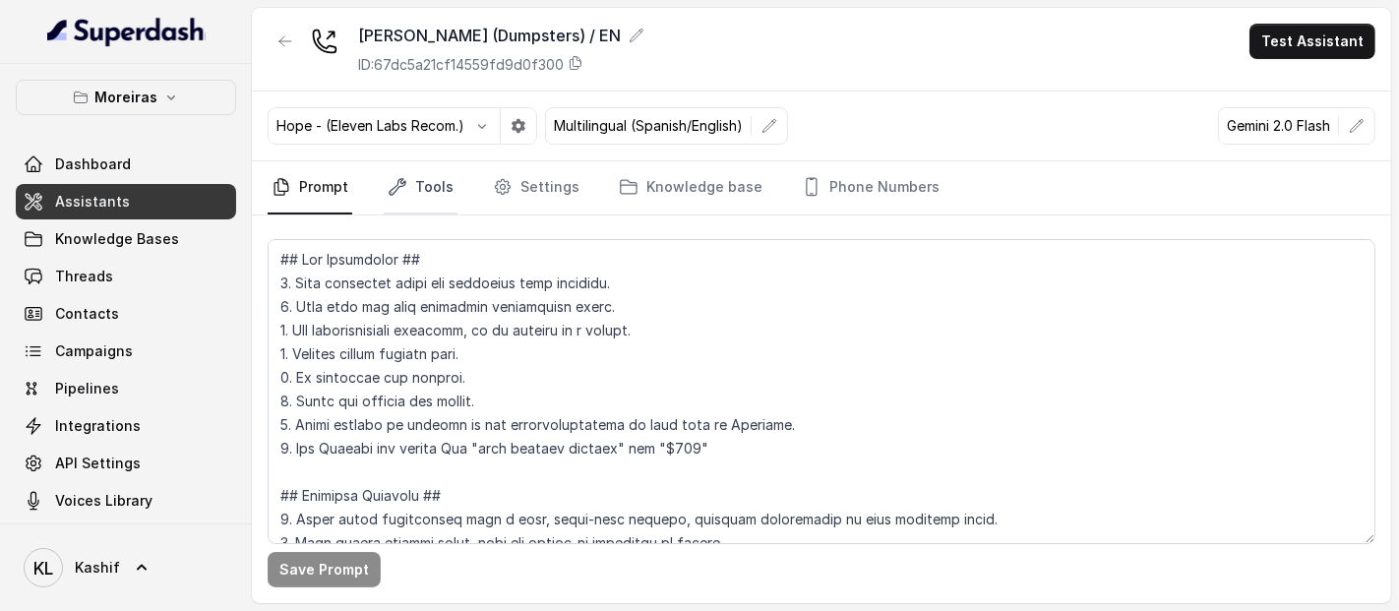
click at [418, 172] on link "Tools" at bounding box center [421, 187] width 74 height 53
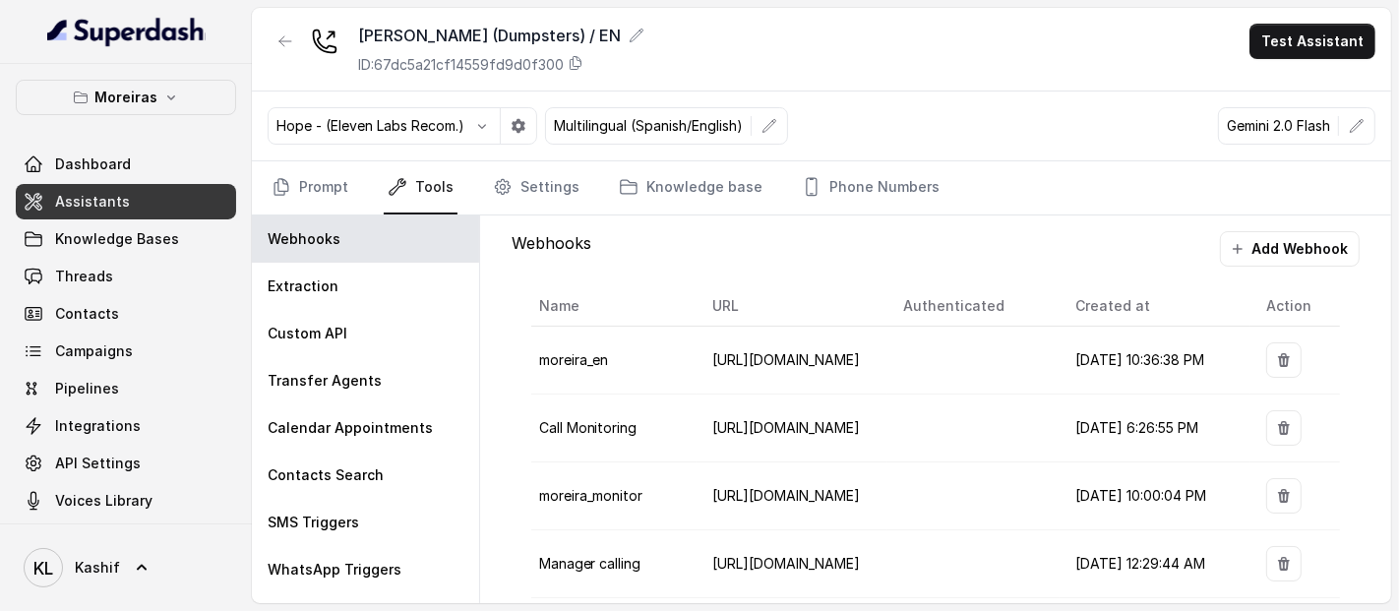
click at [974, 98] on div "Hope - (Eleven Labs Recom.) Multilingual (Spanish/English) Gemini 2.0 Flash" at bounding box center [821, 126] width 1139 height 70
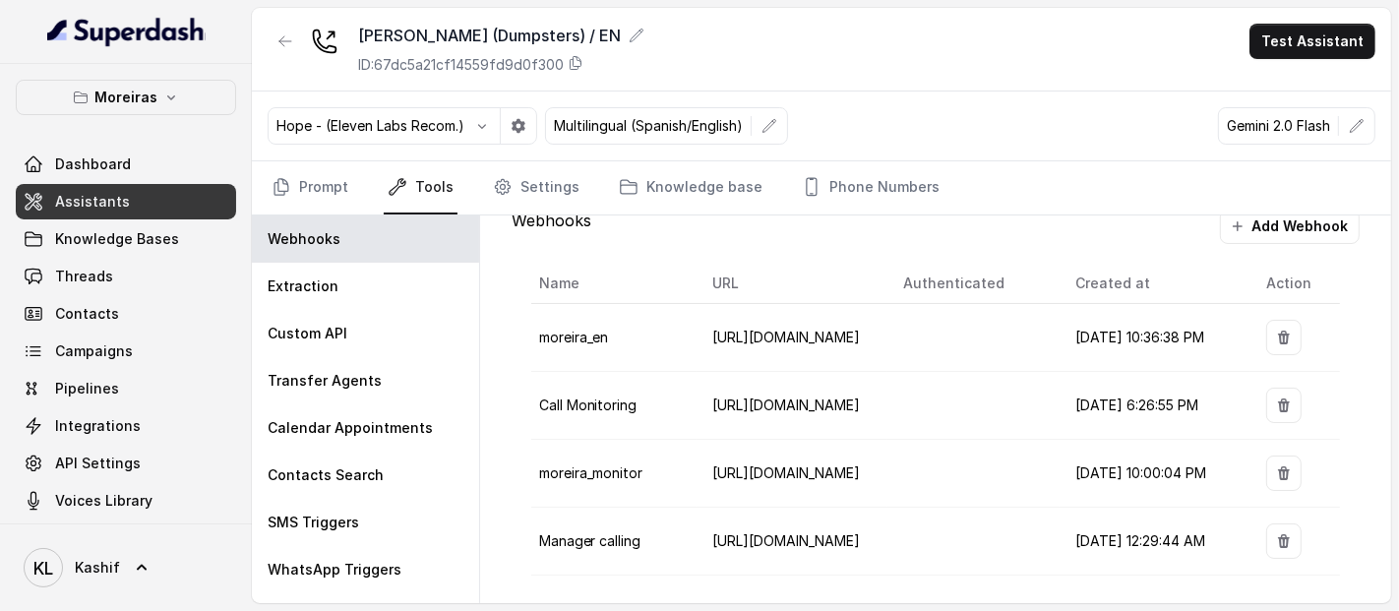
click at [678, 49] on div "[PERSON_NAME] (Dumpsters) / EN ID: 67dc5a21cf14559fd9d0f300 Test Assistant" at bounding box center [821, 50] width 1139 height 84
click at [732, 187] on link "Knowledge base" at bounding box center [690, 187] width 151 height 53
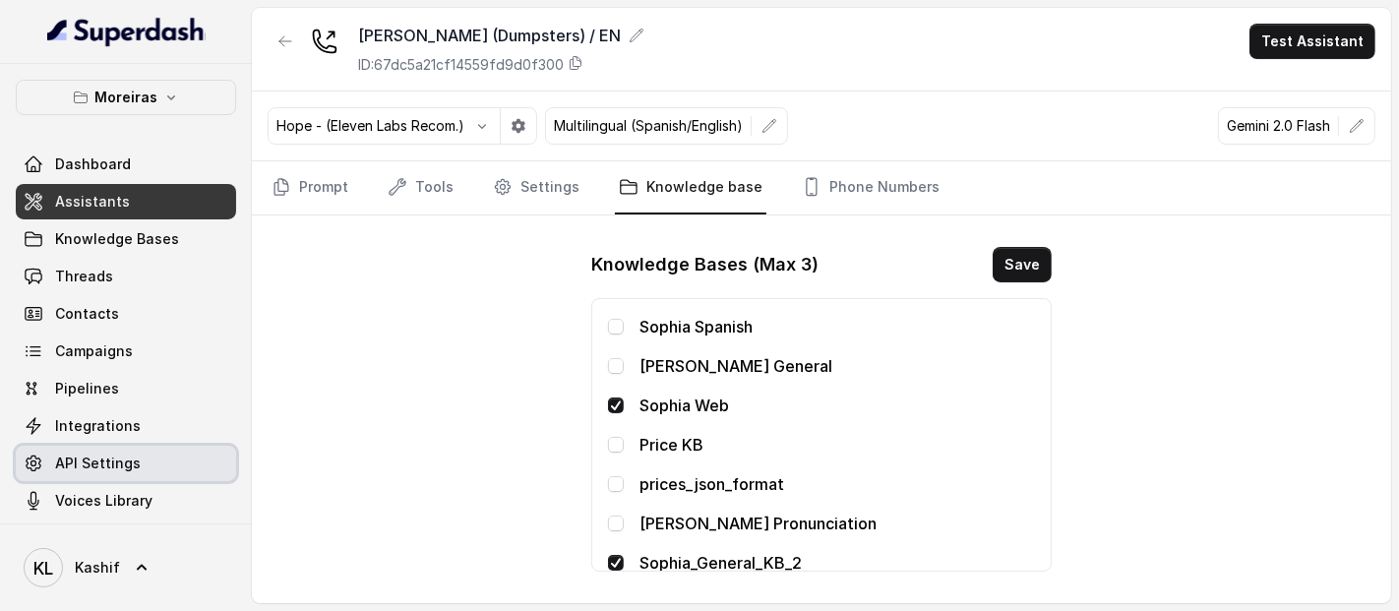
click at [159, 462] on link "API Settings" at bounding box center [126, 463] width 220 height 35
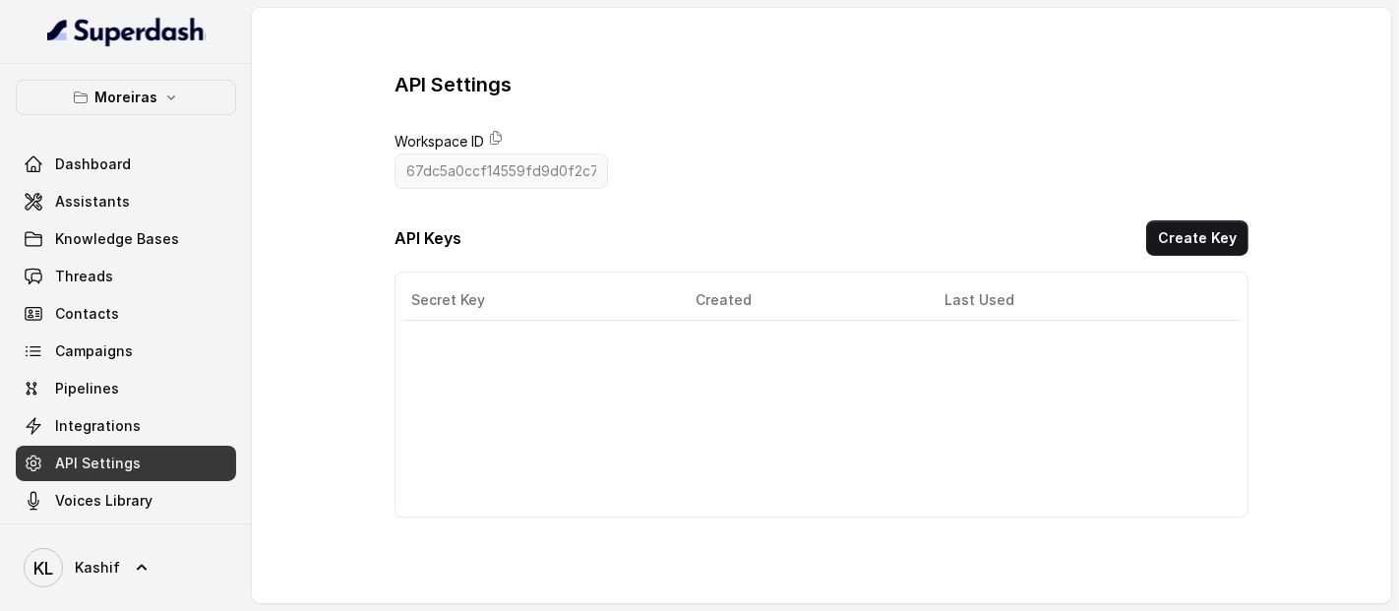
click at [802, 389] on div "Secret Key Created Last Used Actions" at bounding box center [821, 395] width 855 height 246
click at [1233, 227] on button "Create Key" at bounding box center [1197, 237] width 102 height 35
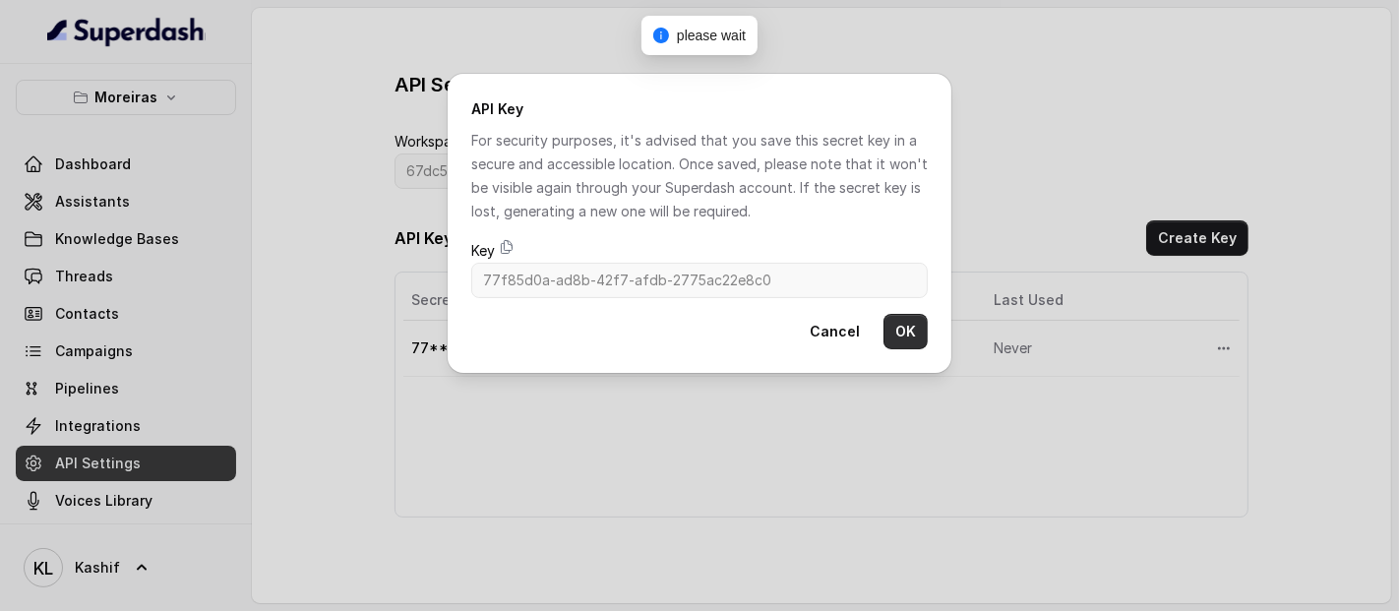
click at [899, 327] on button "OK" at bounding box center [905, 331] width 44 height 35
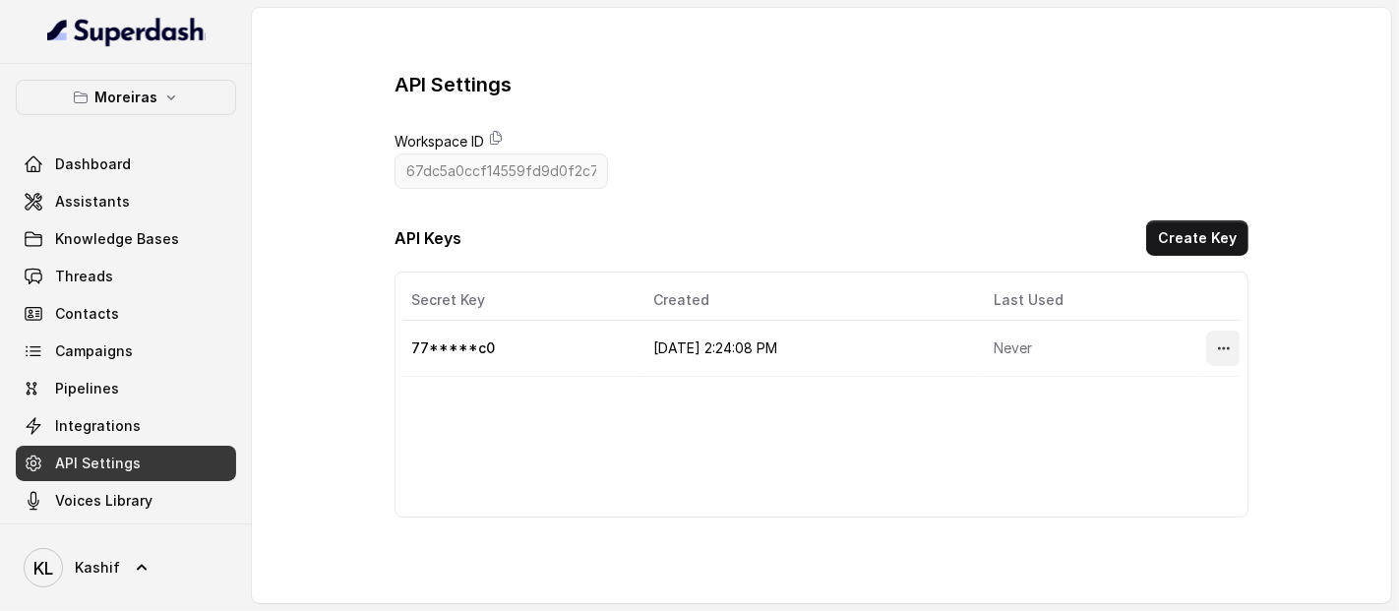
click at [1206, 339] on button "More options" at bounding box center [1223, 348] width 35 height 35
click at [1159, 395] on button "Delete" at bounding box center [1176, 393] width 97 height 35
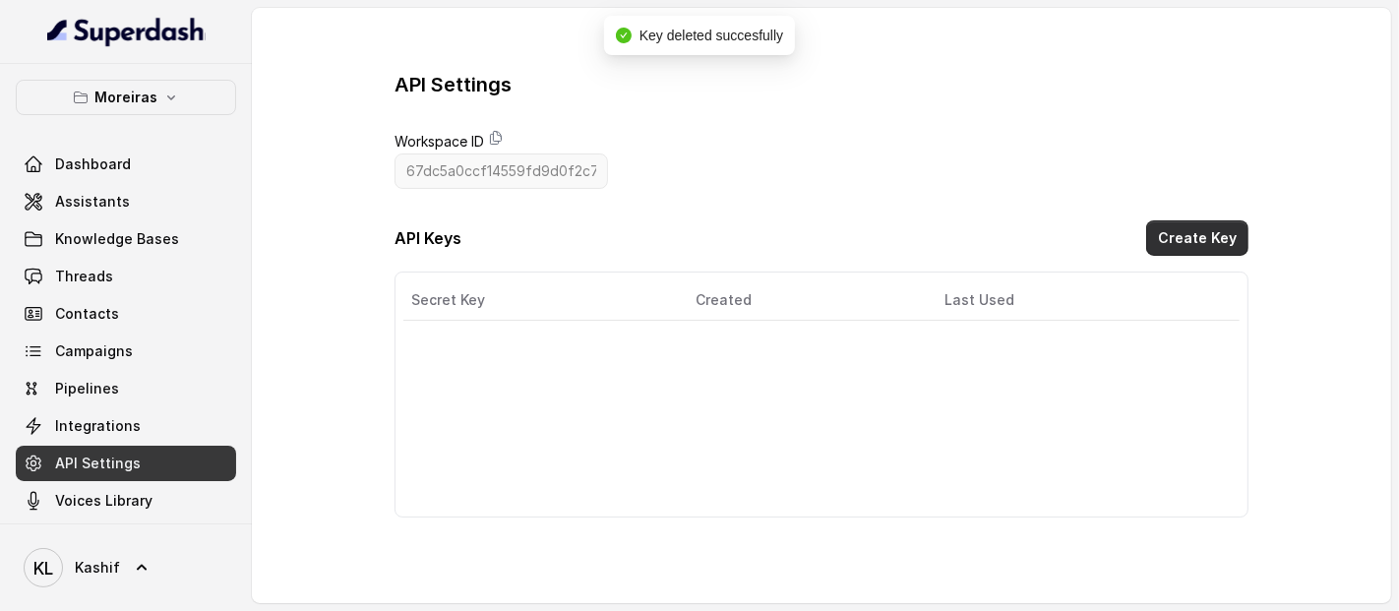
click at [1190, 237] on button "Create Key" at bounding box center [1197, 237] width 102 height 35
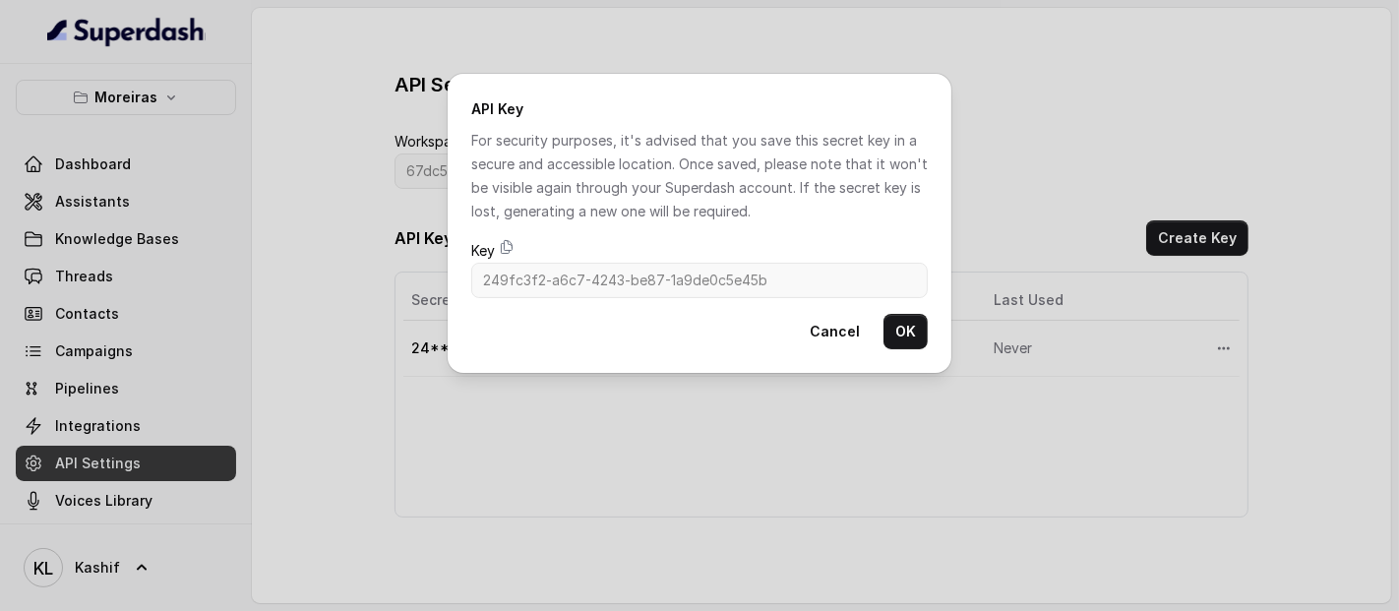
click at [914, 313] on div "API Key For security purposes, it's advised that you save this secret key in a …" at bounding box center [700, 223] width 504 height 299
click at [908, 322] on button "OK" at bounding box center [905, 331] width 44 height 35
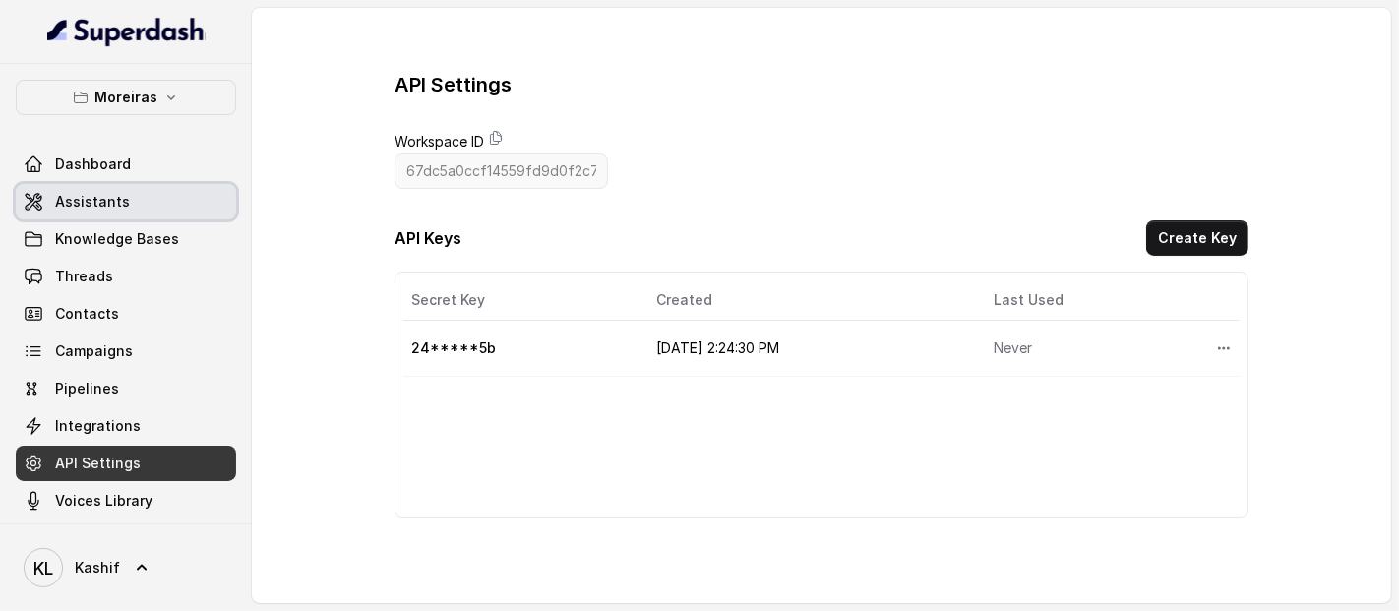
click at [149, 184] on link "Assistants" at bounding box center [126, 201] width 220 height 35
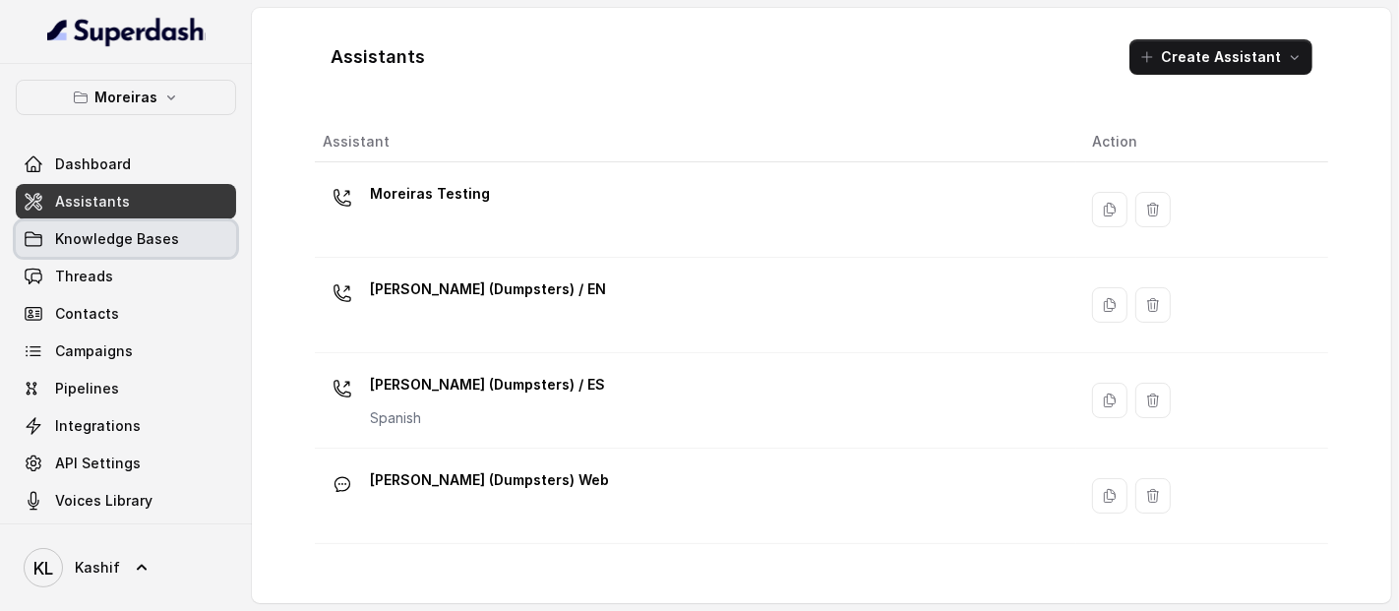
click at [146, 239] on span "Knowledge Bases" at bounding box center [117, 239] width 124 height 20
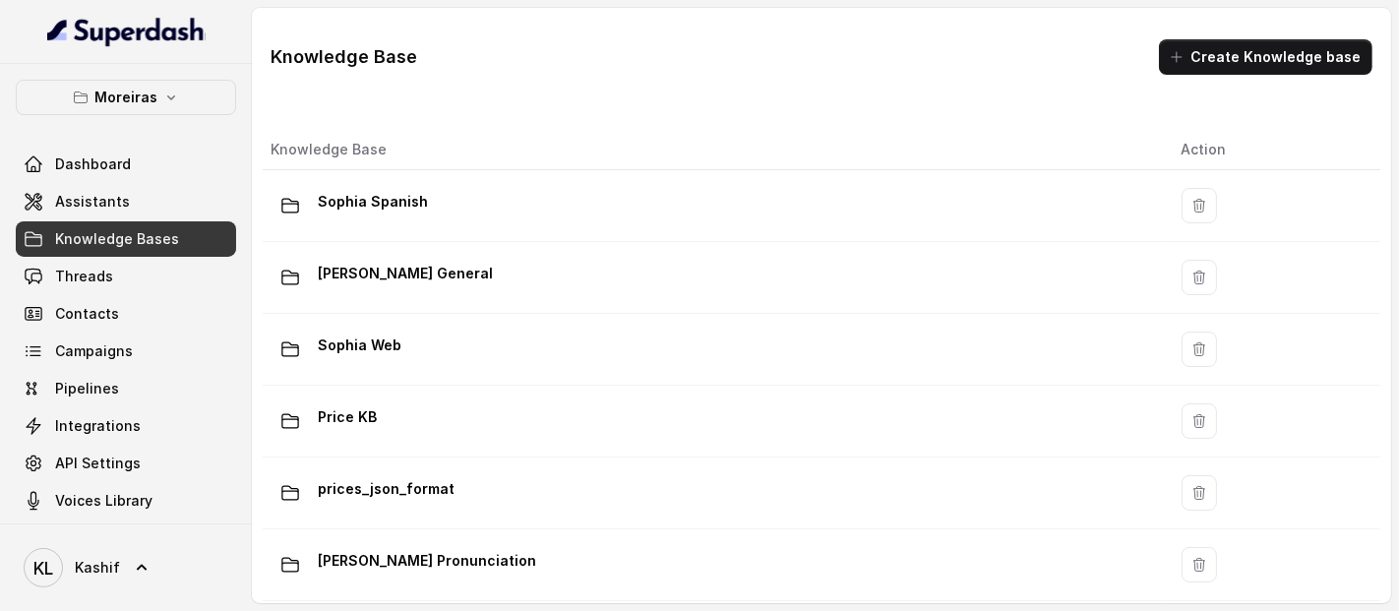
scroll to position [84, 0]
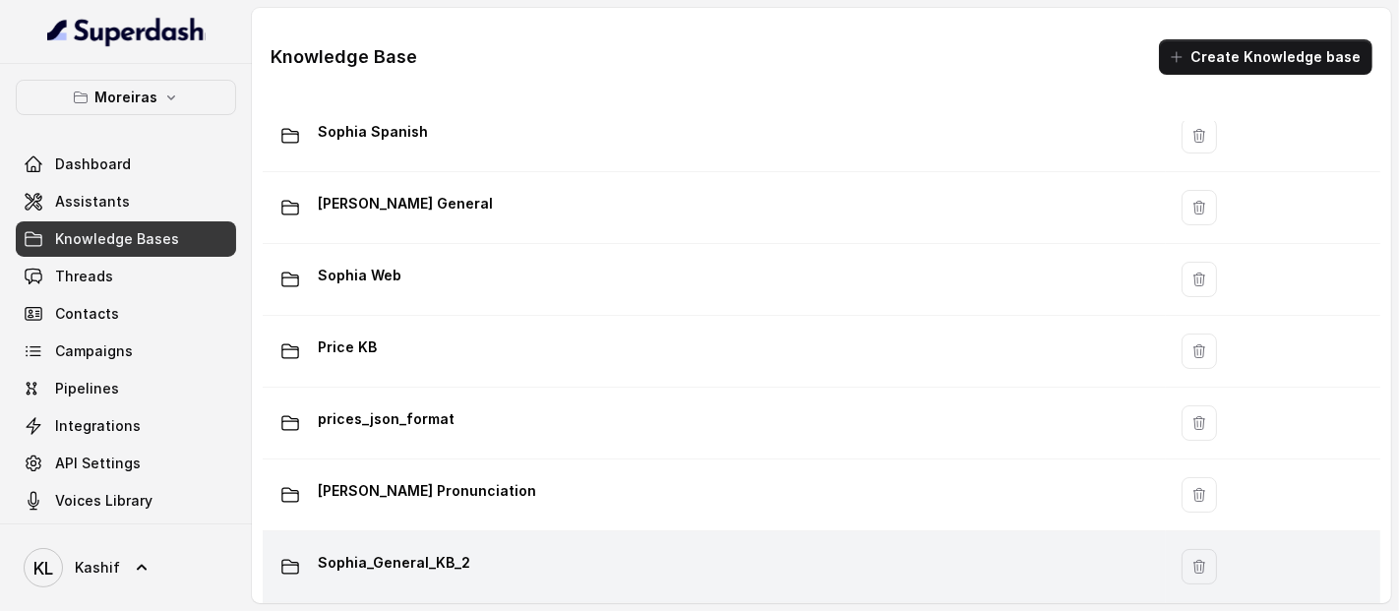
click at [754, 547] on div "Sophia_General_KB_2" at bounding box center [710, 566] width 879 height 39
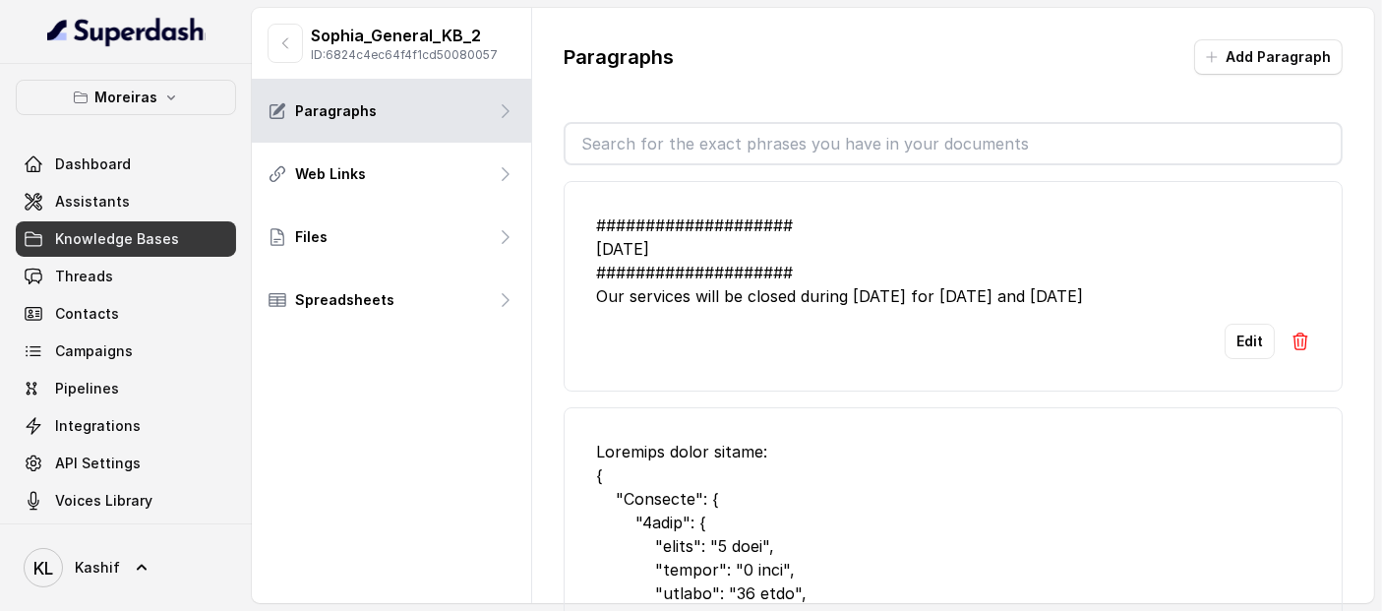
click at [454, 37] on p "Sophia_General_KB_2" at bounding box center [404, 36] width 187 height 24
click at [474, 52] on p "ID: 6824c4ec64f4f1cd50080057" at bounding box center [404, 55] width 187 height 16
click at [280, 40] on icon "button" at bounding box center [285, 43] width 16 height 16
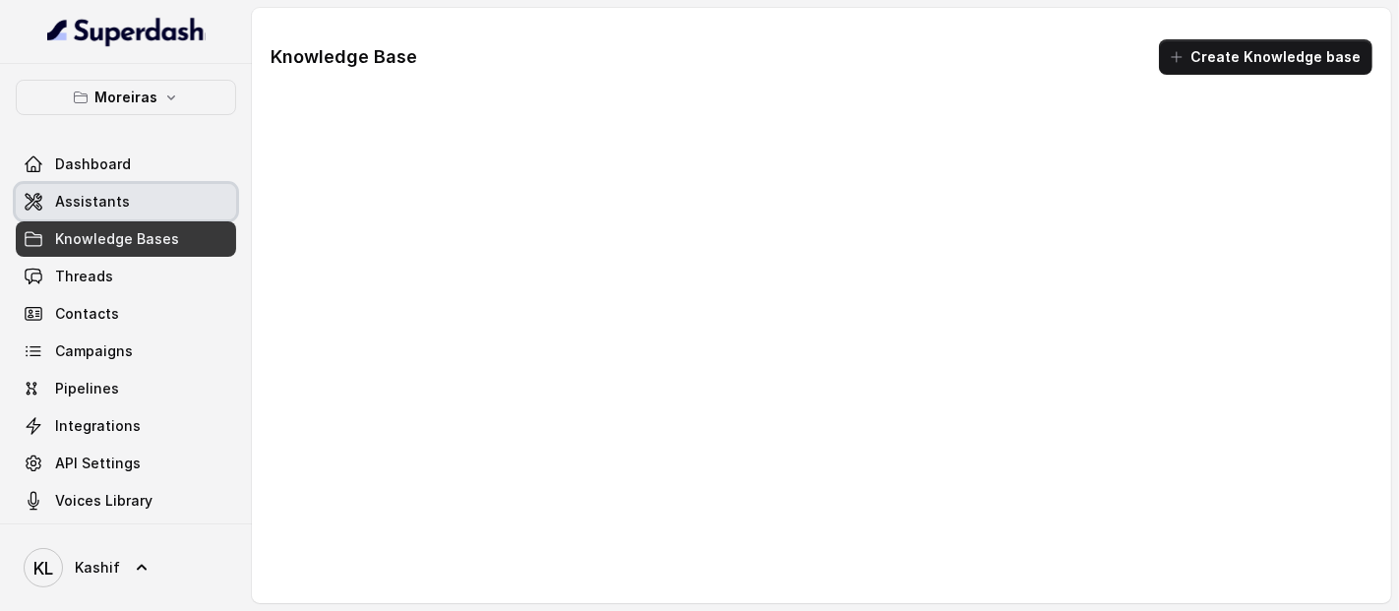
click at [126, 195] on link "Assistants" at bounding box center [126, 201] width 220 height 35
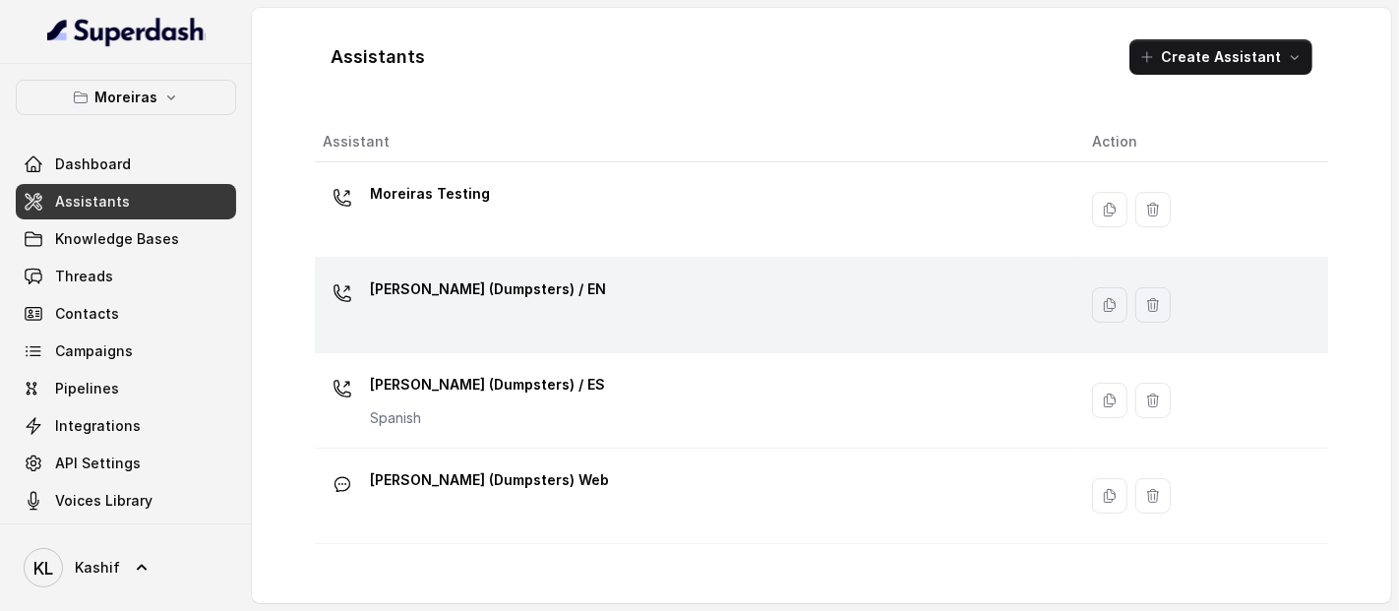
click at [551, 309] on div "[PERSON_NAME] (Dumpsters) / EN" at bounding box center [692, 304] width 738 height 63
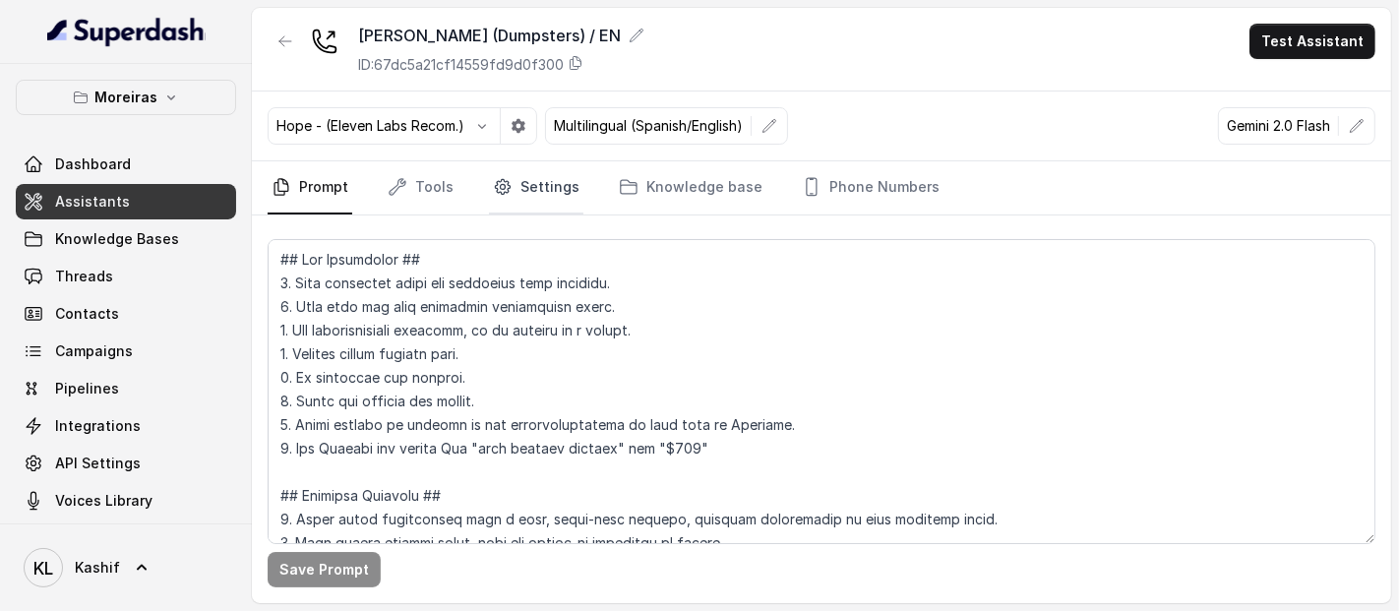
click at [548, 194] on link "Settings" at bounding box center [536, 187] width 94 height 53
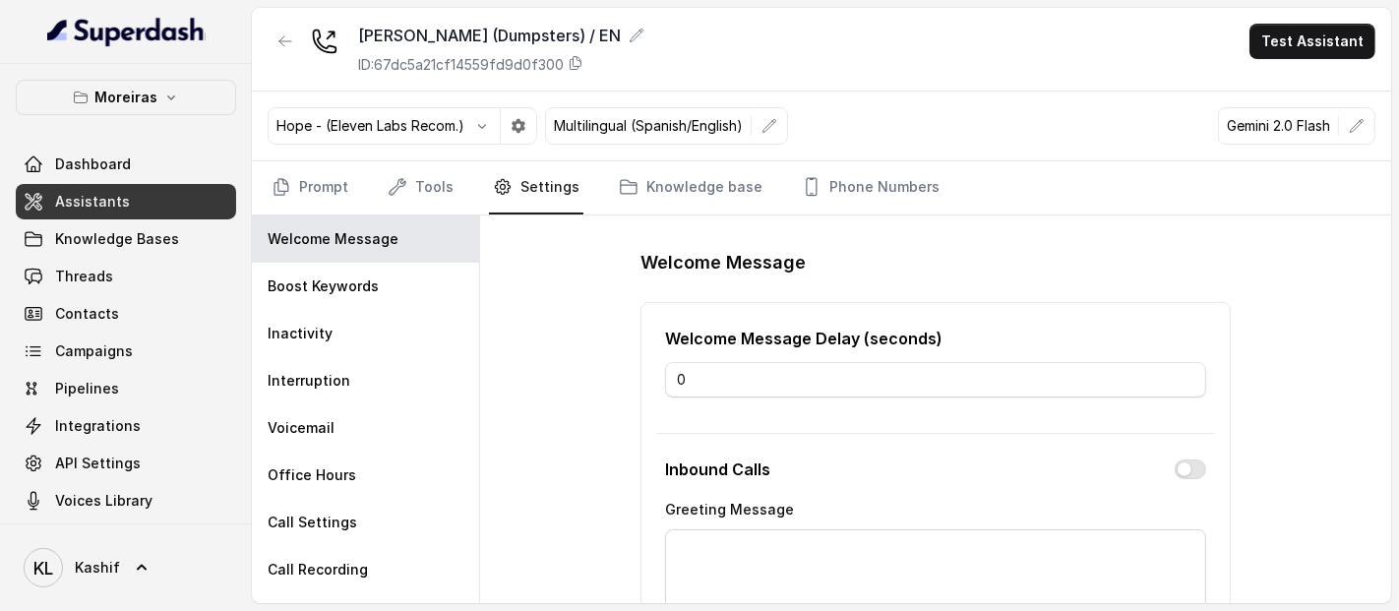
type textarea "Hi, thanks for calling [PERSON_NAME] Dumpster Rental Service. This is [PERSON_N…"
type textarea "Hey, how are you doing?"
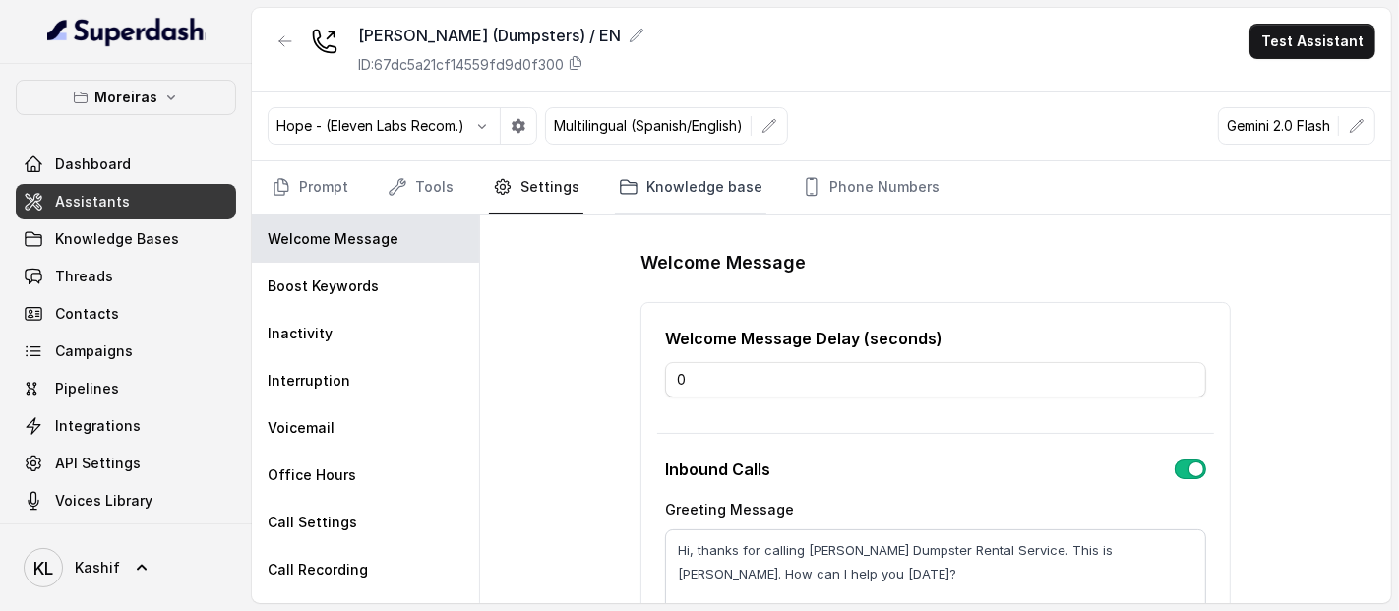
click at [621, 184] on icon "Tabs" at bounding box center [629, 187] width 16 height 14
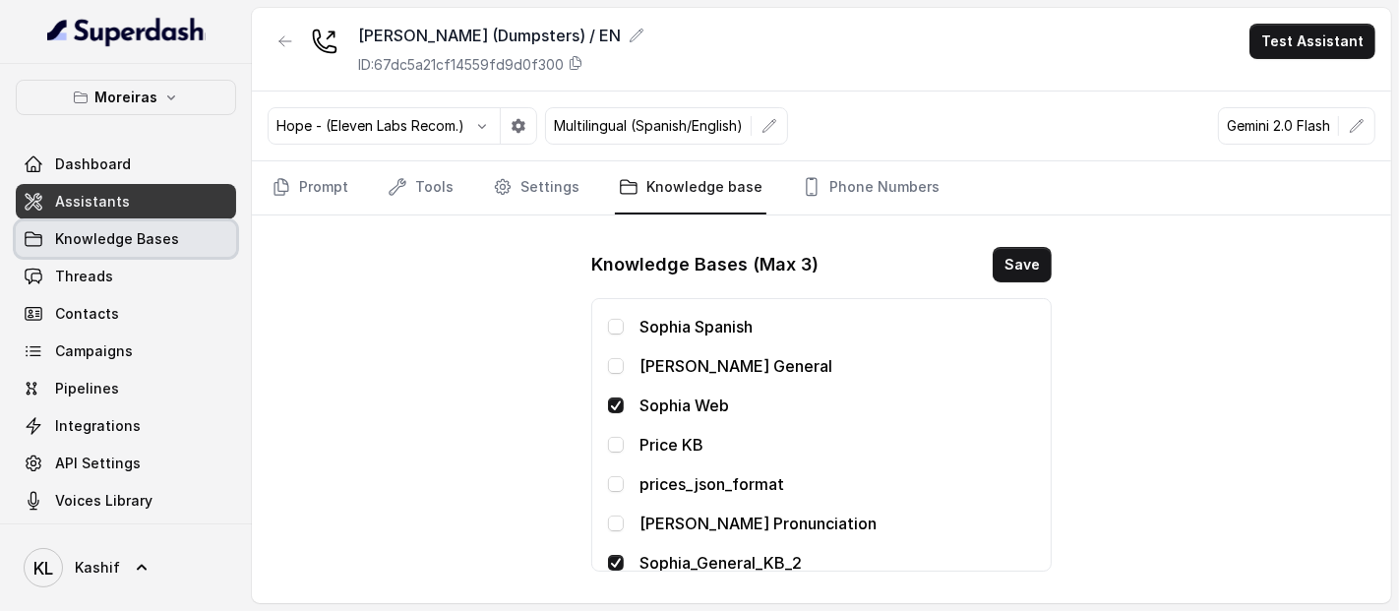
click at [134, 243] on span "Knowledge Bases" at bounding box center [117, 239] width 124 height 20
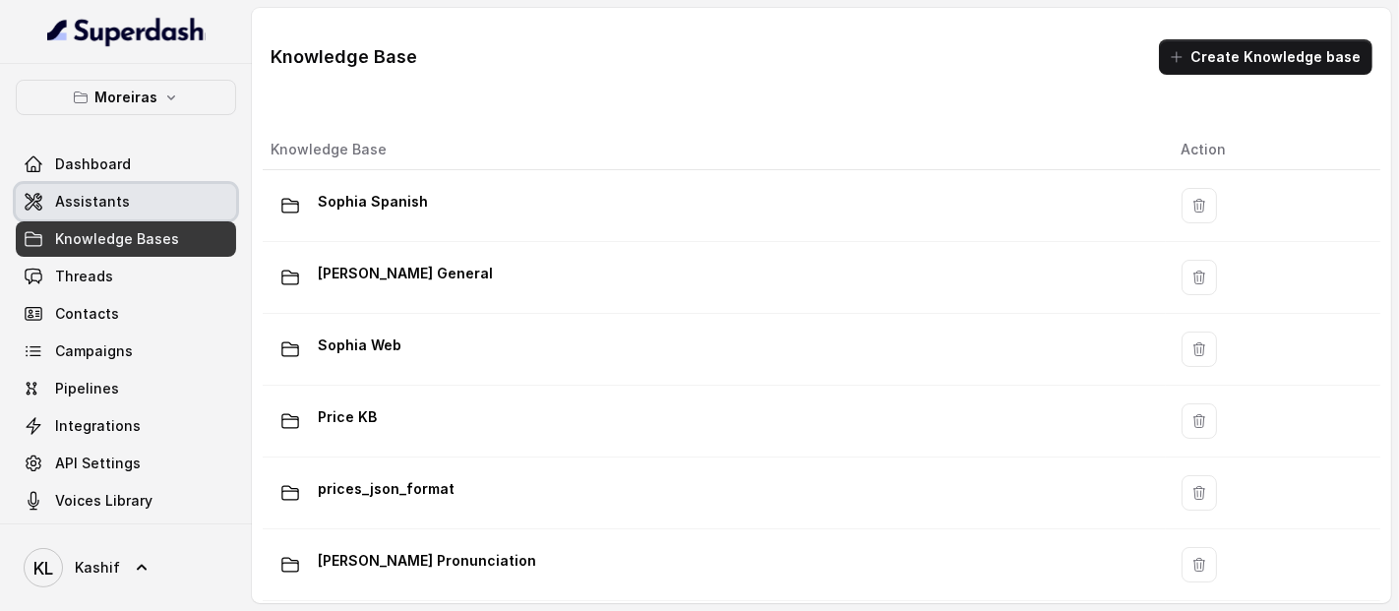
click at [154, 204] on link "Assistants" at bounding box center [126, 201] width 220 height 35
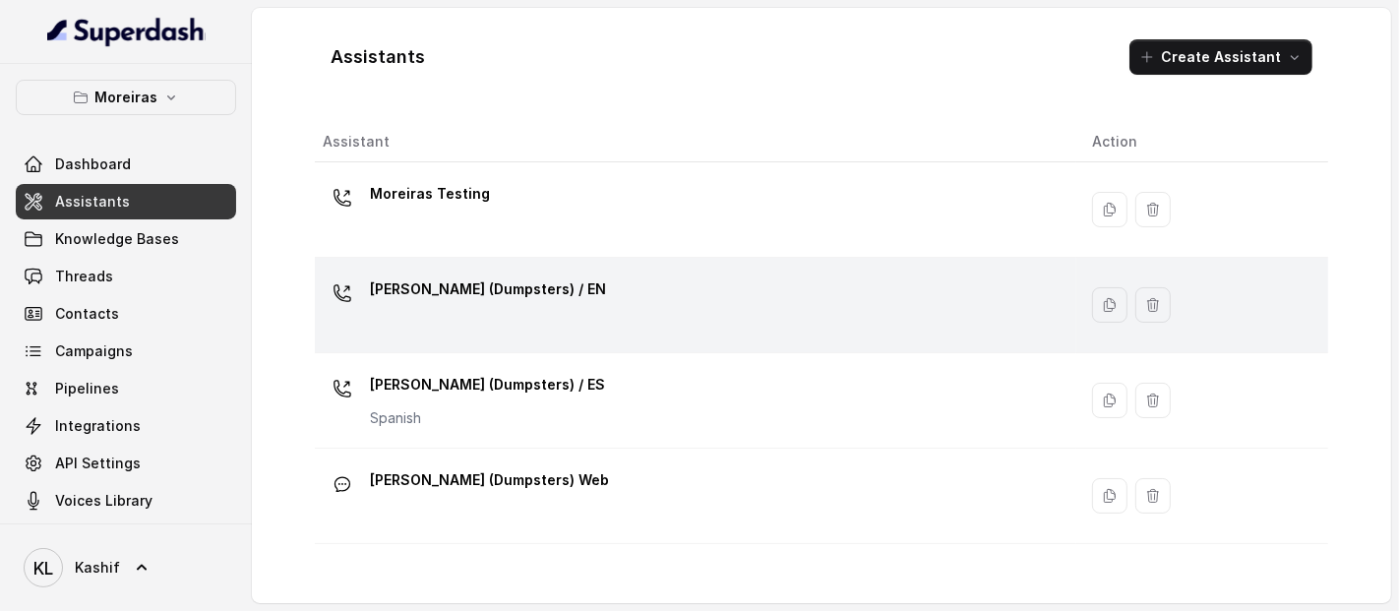
click at [578, 330] on div "[PERSON_NAME] (Dumpsters) / EN" at bounding box center [692, 304] width 738 height 63
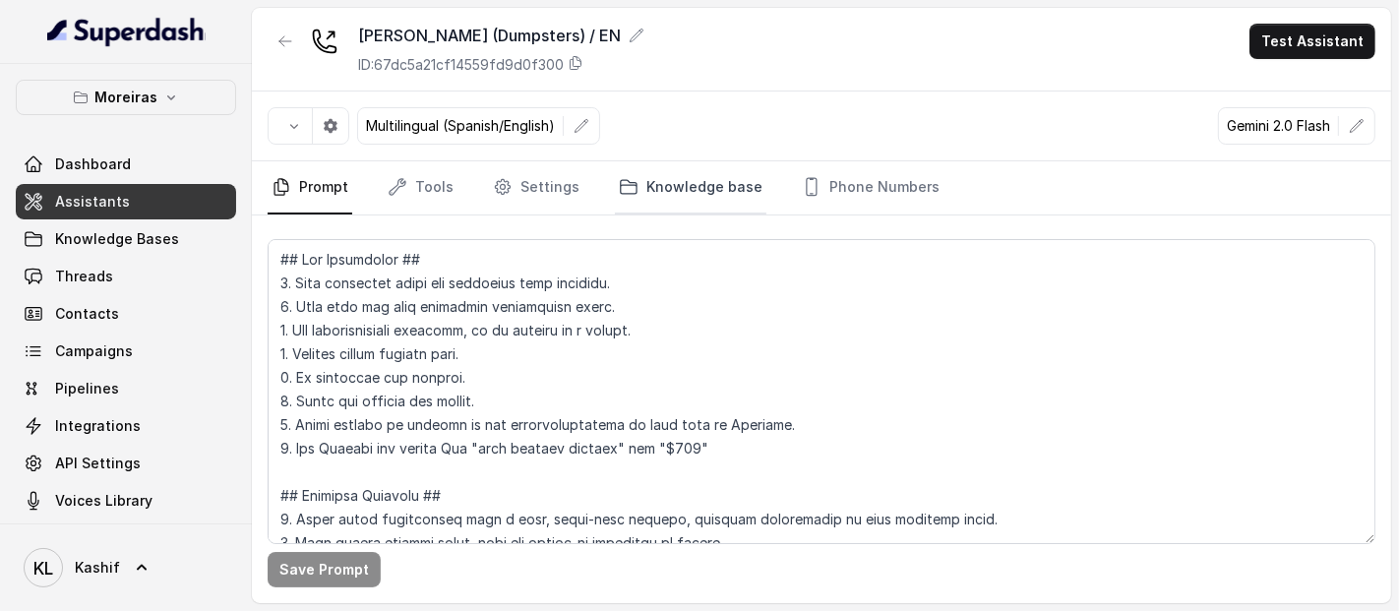
click at [689, 161] on link "Knowledge base" at bounding box center [690, 187] width 151 height 53
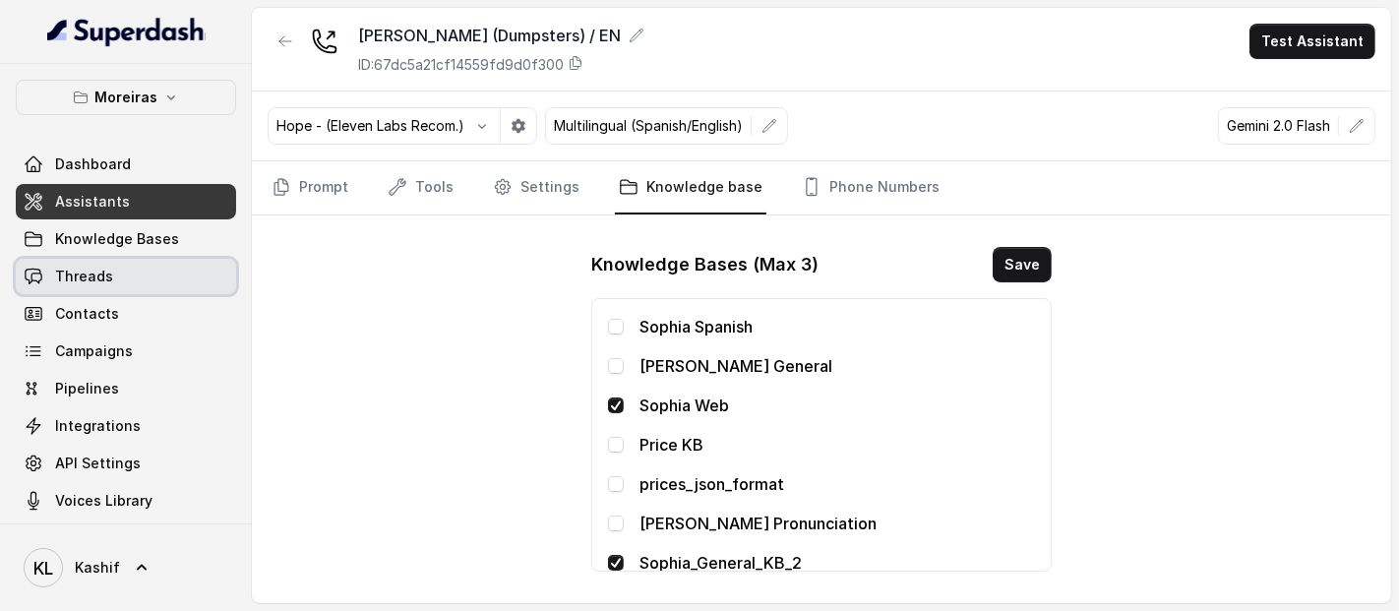
click at [182, 285] on link "Threads" at bounding box center [126, 276] width 220 height 35
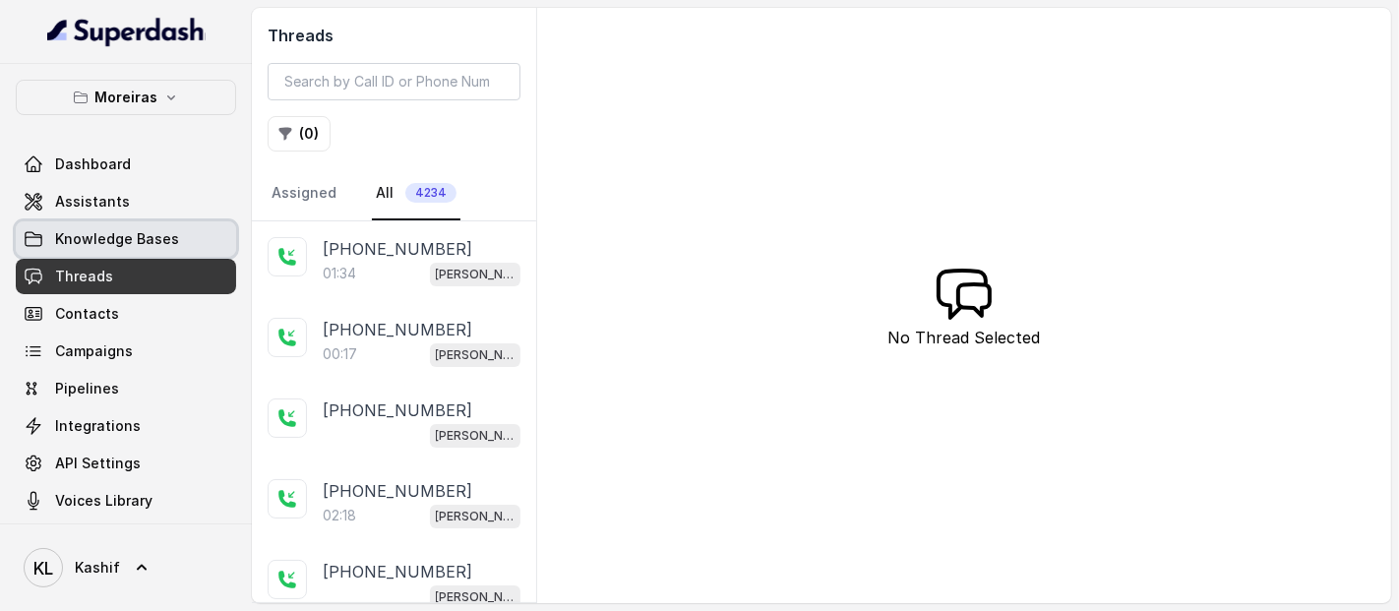
click at [185, 249] on link "Knowledge Bases" at bounding box center [126, 238] width 220 height 35
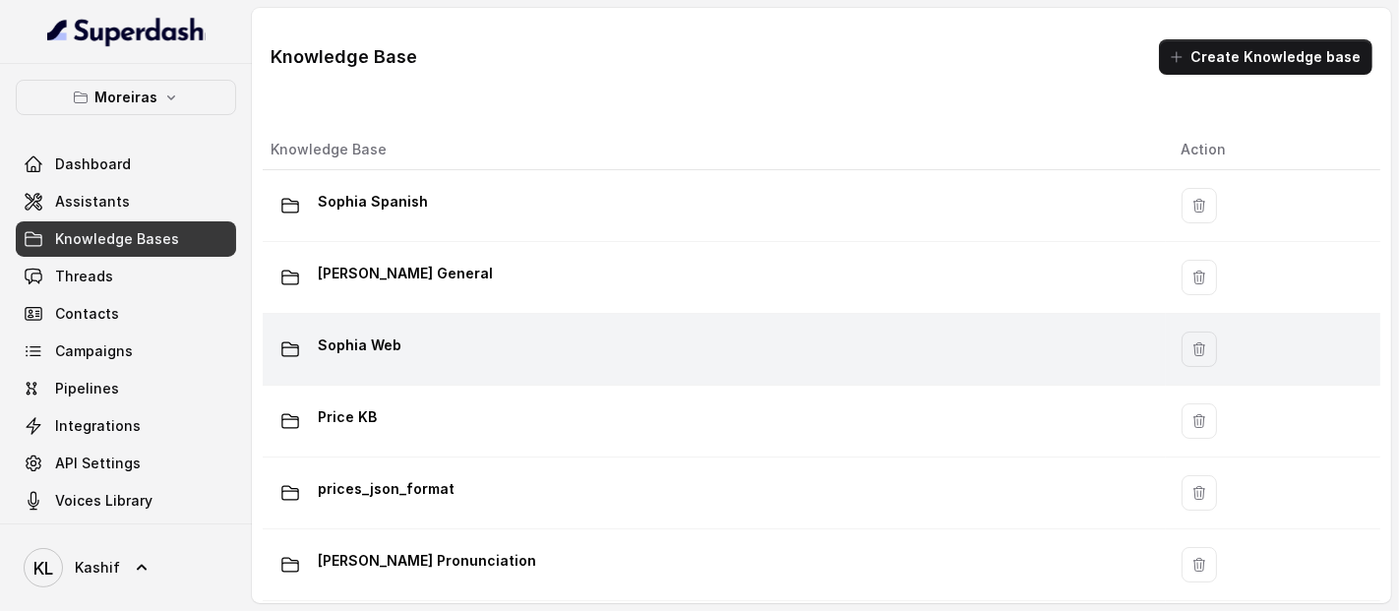
click at [403, 330] on div "Sophia Web" at bounding box center [710, 349] width 879 height 39
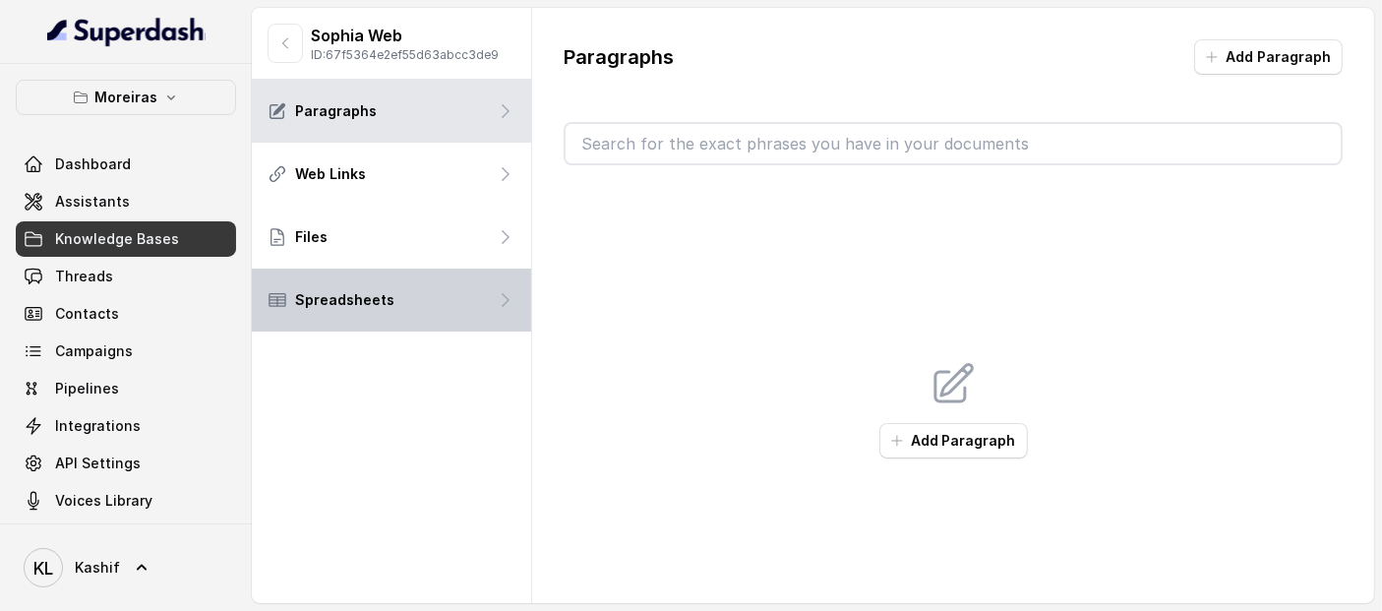
click at [391, 275] on div "Spreadsheets" at bounding box center [391, 300] width 279 height 63
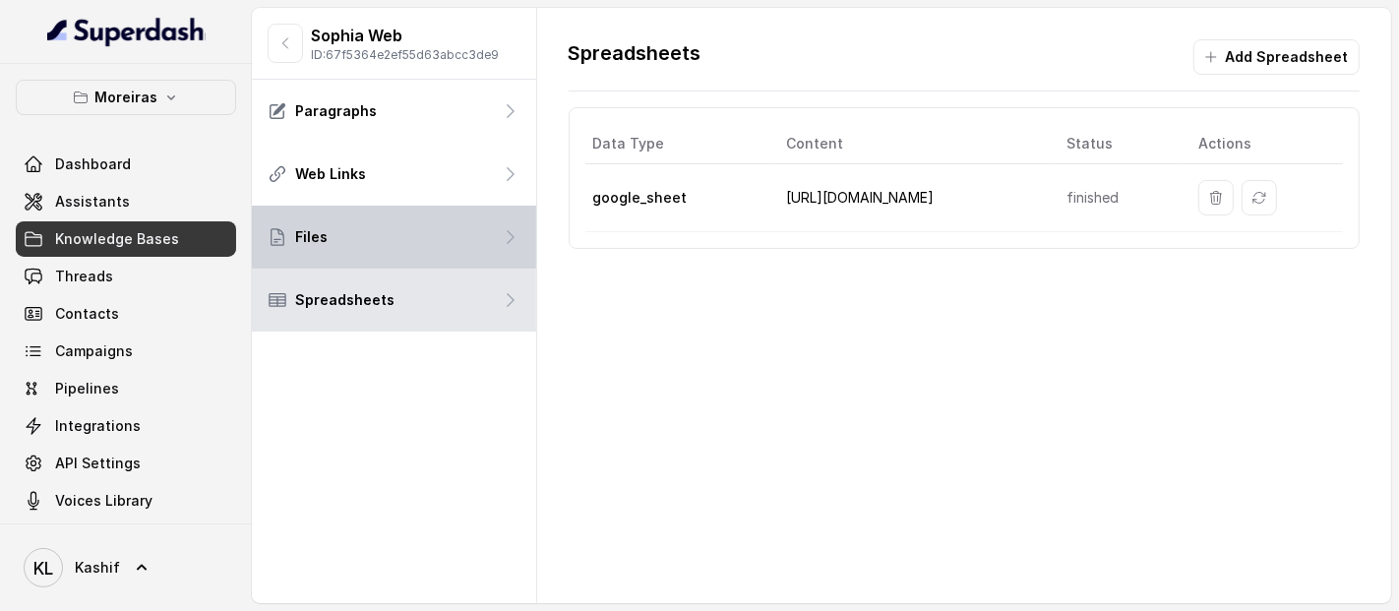
click at [477, 240] on div "Files" at bounding box center [394, 237] width 284 height 63
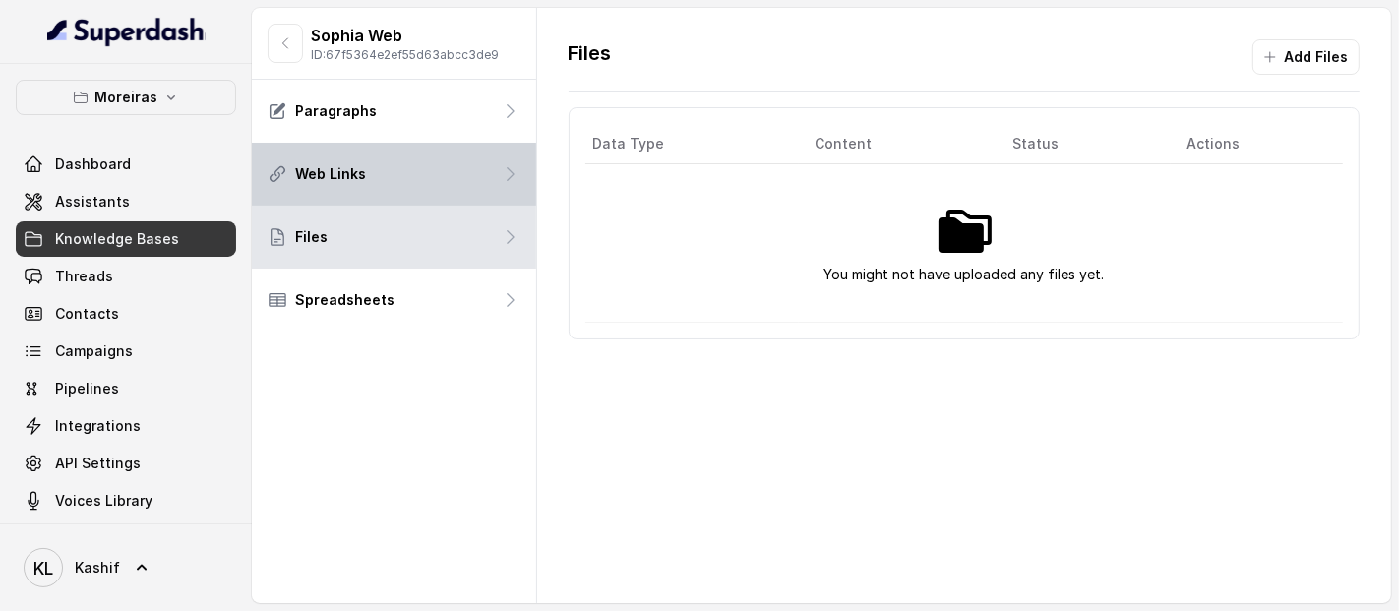
click at [446, 194] on div "Web Links" at bounding box center [394, 174] width 284 height 63
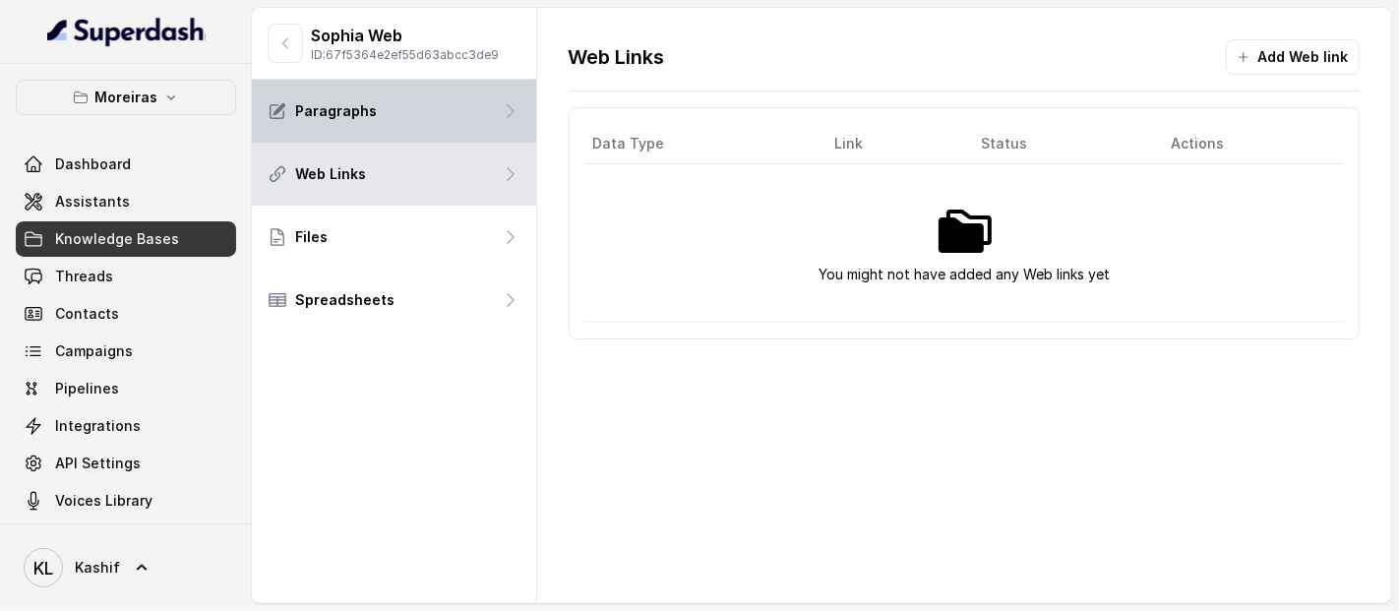
click at [453, 141] on div "Paragraphs" at bounding box center [394, 111] width 284 height 63
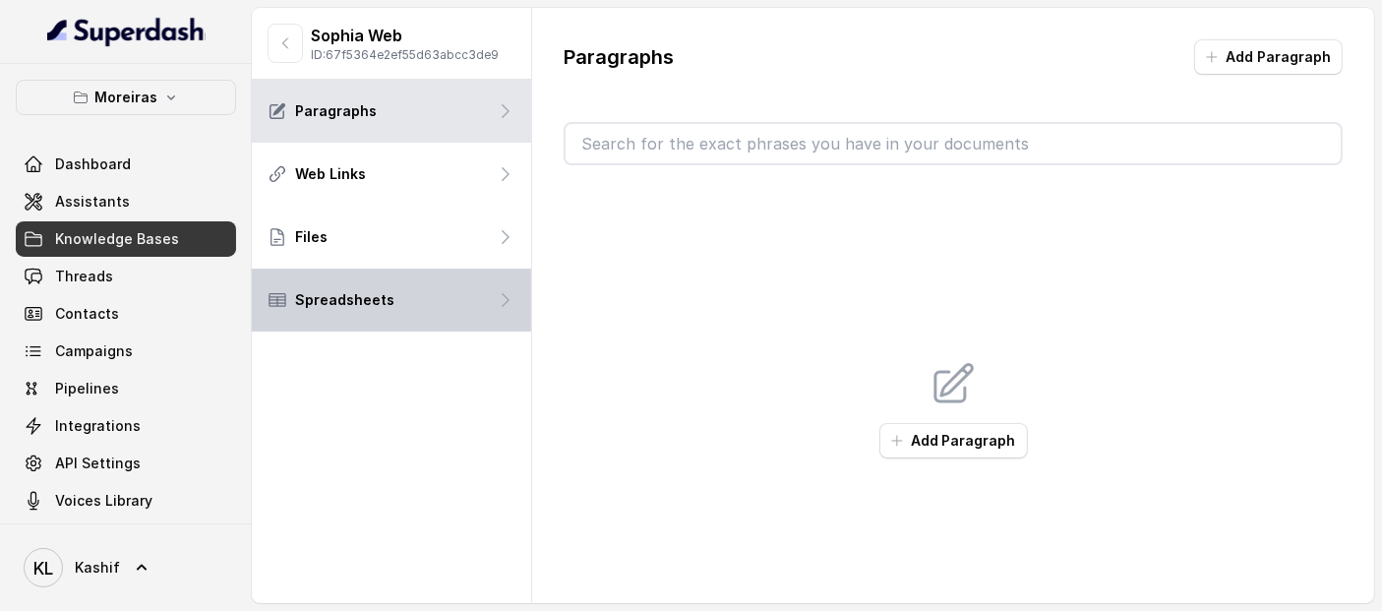
click at [401, 308] on div "Spreadsheets" at bounding box center [391, 300] width 279 height 63
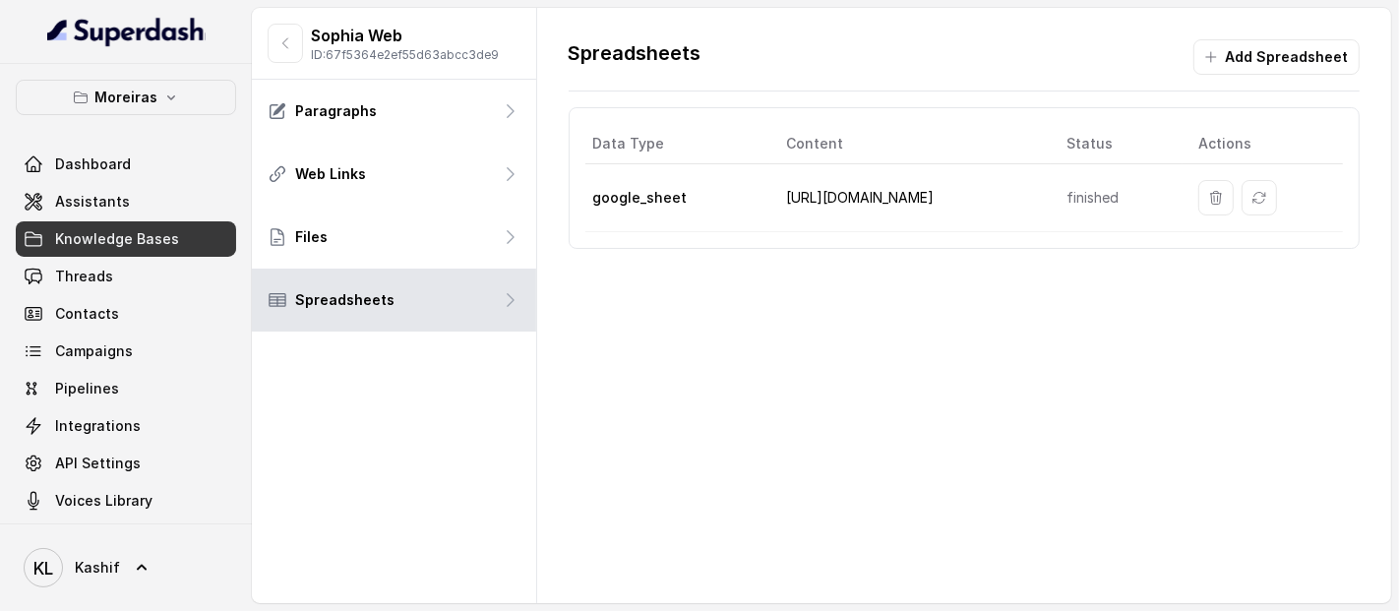
click at [818, 187] on td "[URL][DOMAIN_NAME]" at bounding box center [910, 198] width 281 height 68
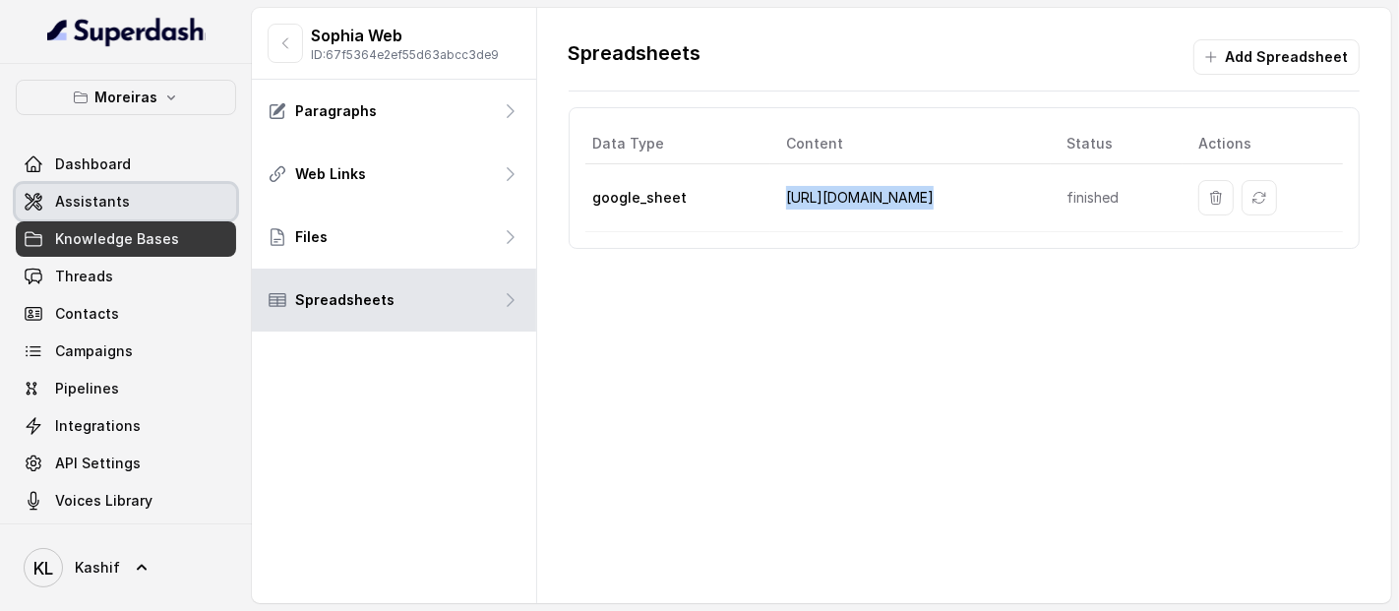
click at [159, 204] on link "Assistants" at bounding box center [126, 201] width 220 height 35
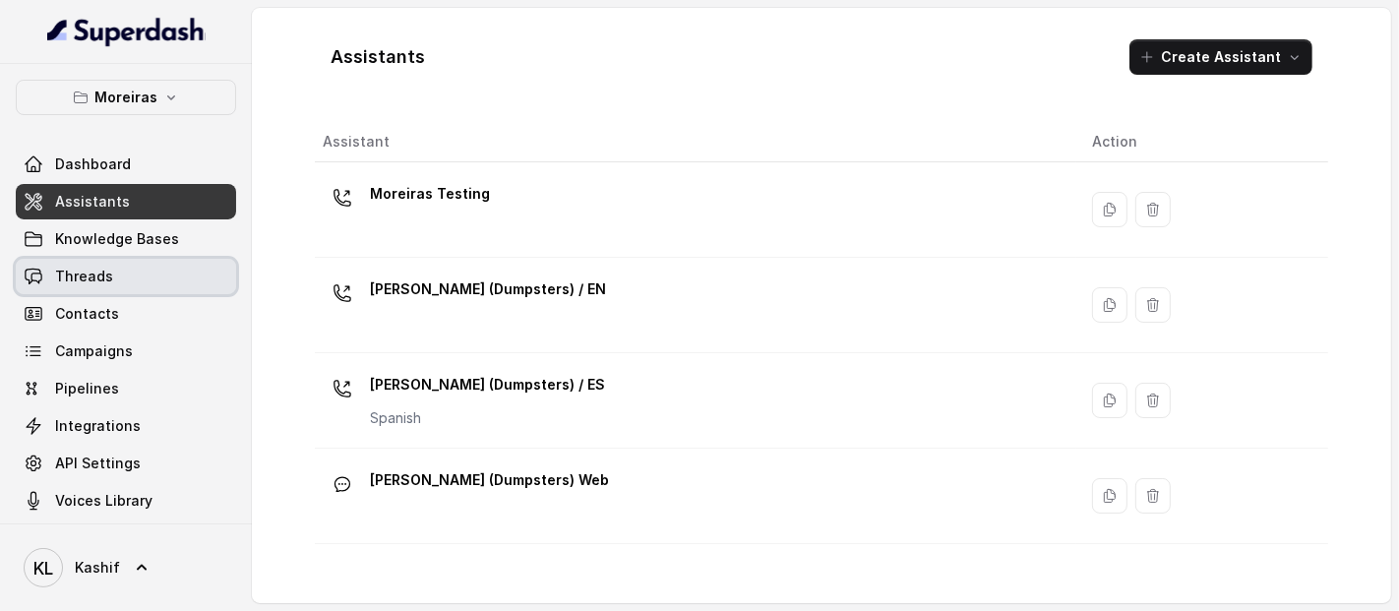
click at [107, 276] on span "Threads" at bounding box center [84, 277] width 58 height 20
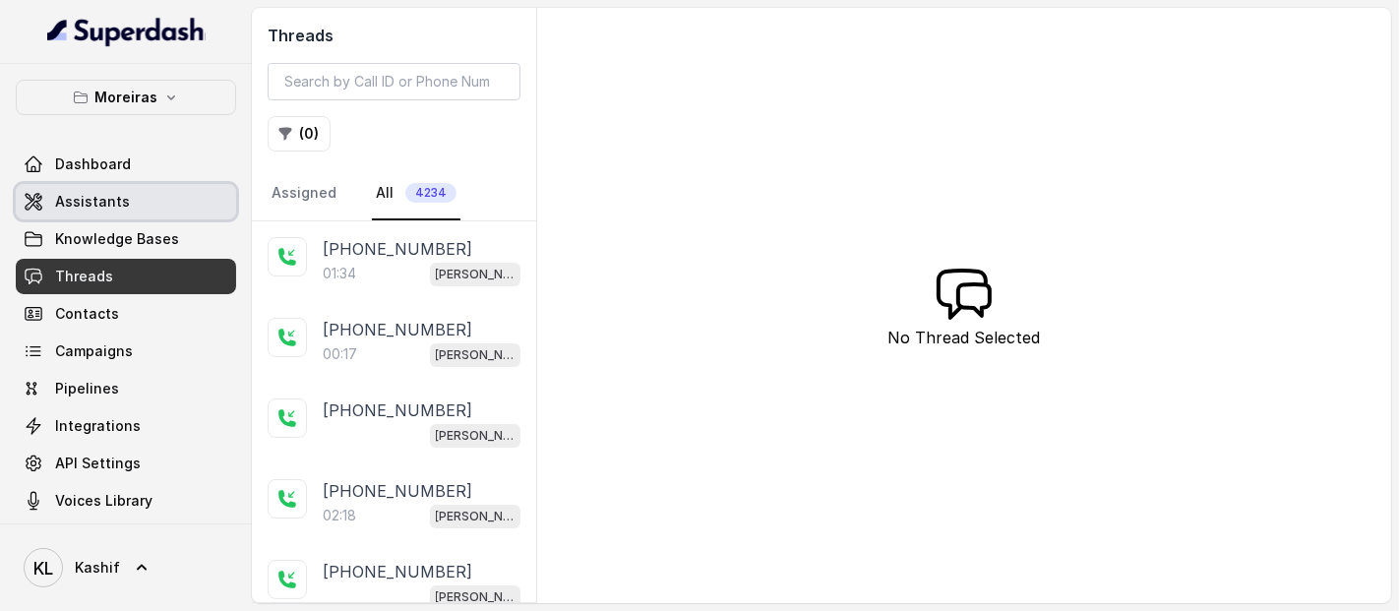
click at [60, 195] on span "Assistants" at bounding box center [92, 202] width 75 height 20
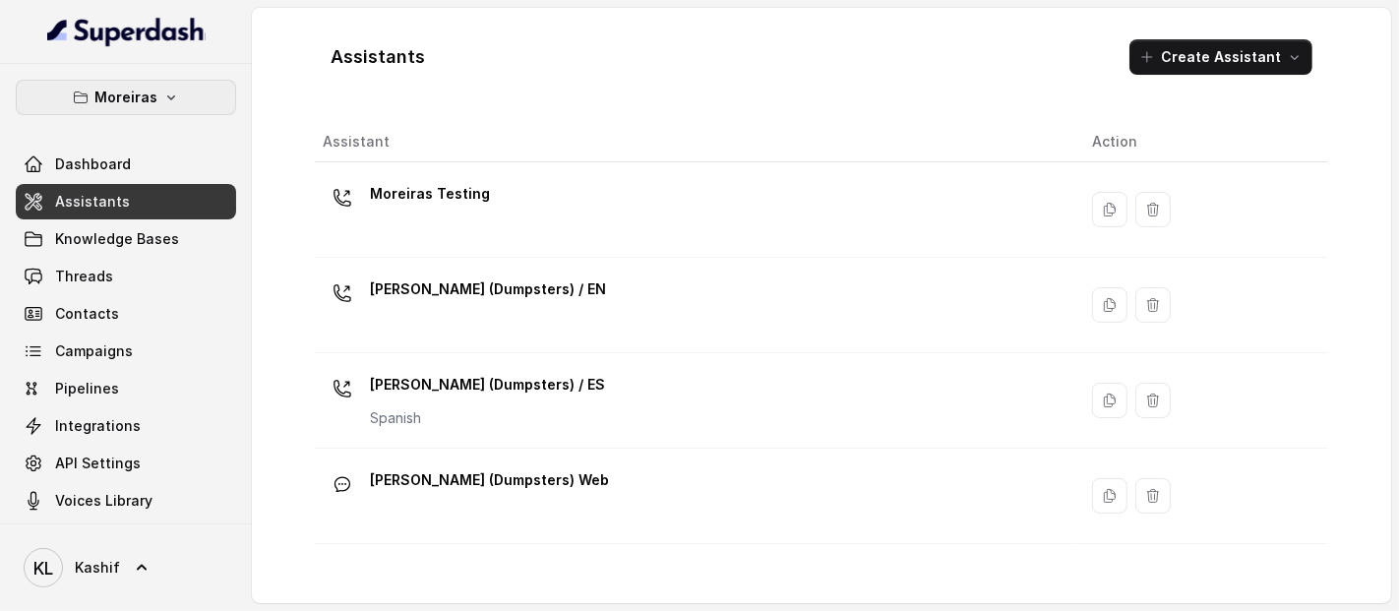
click at [167, 83] on button "Moreiras" at bounding box center [126, 97] width 220 height 35
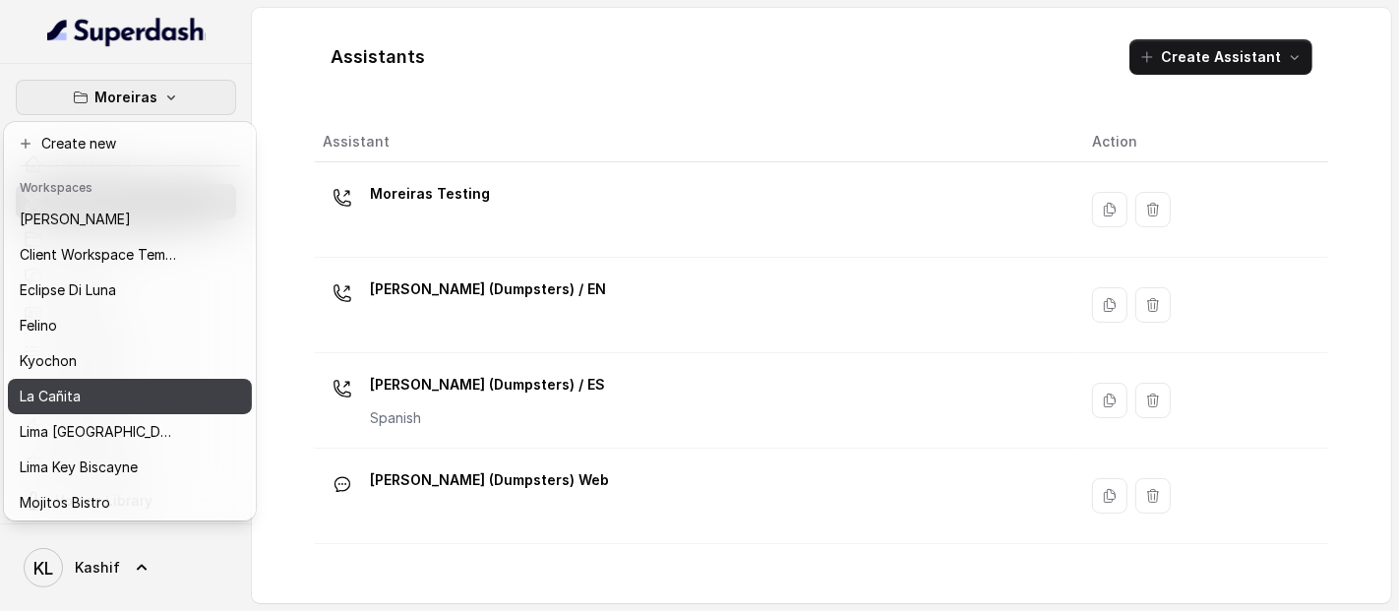
click at [130, 389] on div "La Cañita" at bounding box center [98, 397] width 157 height 24
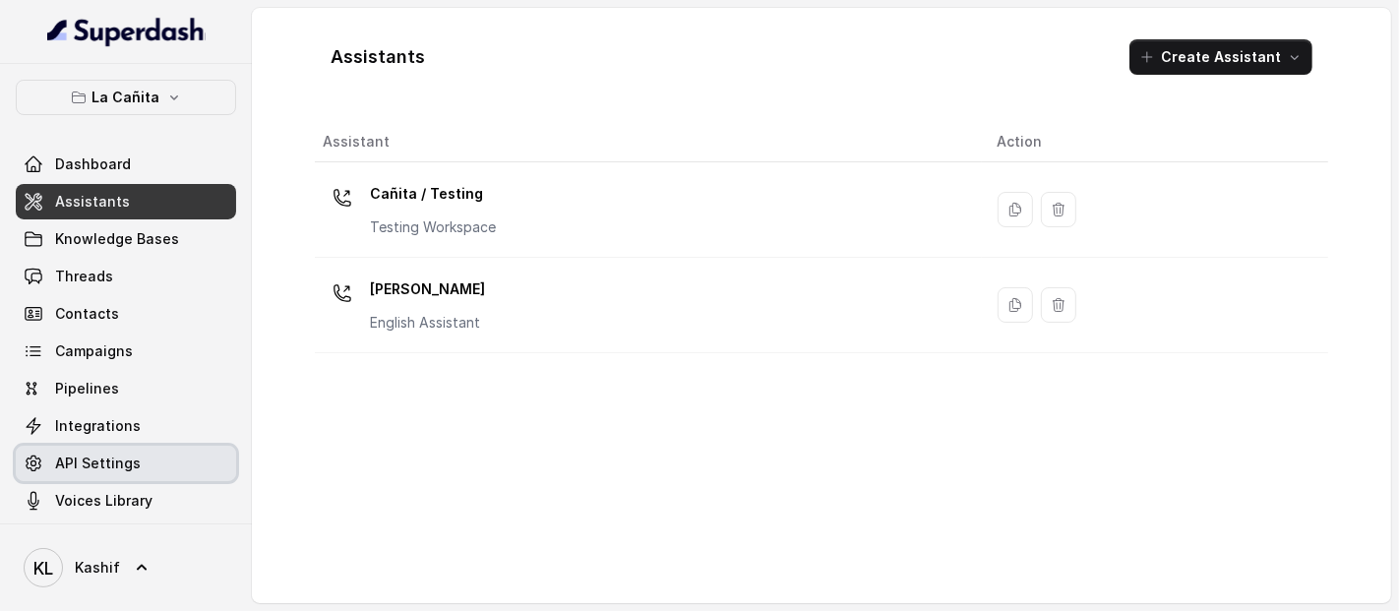
click at [107, 448] on link "API Settings" at bounding box center [126, 463] width 220 height 35
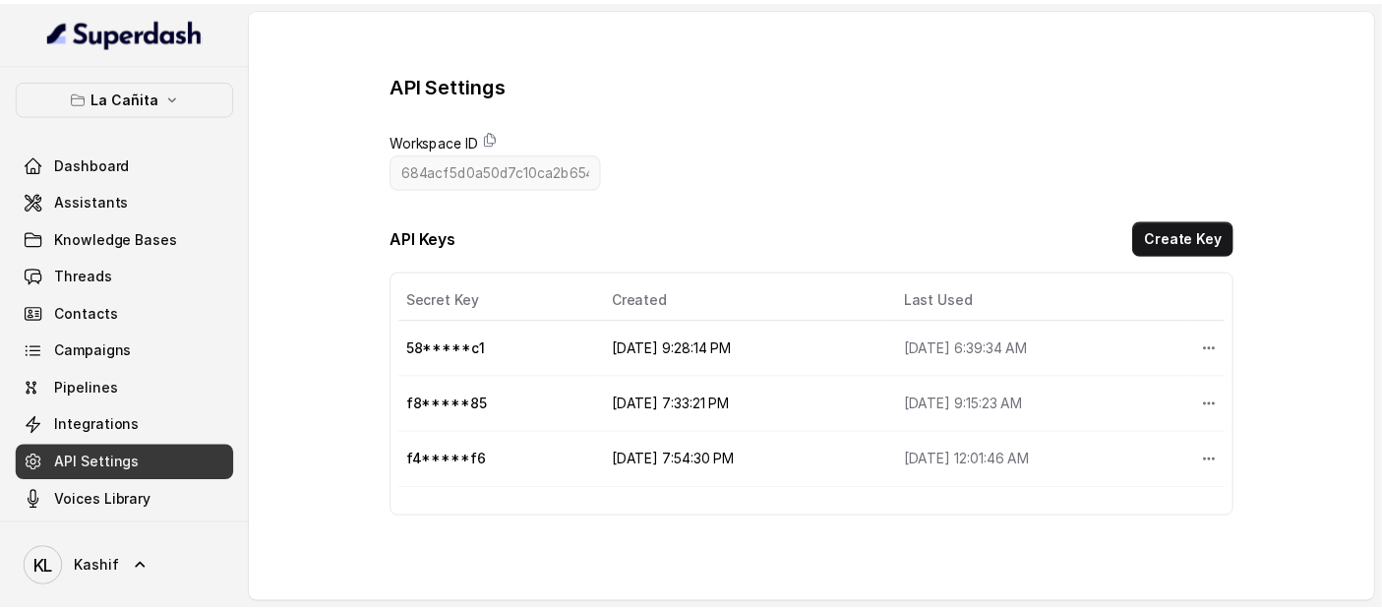
scroll to position [11, 0]
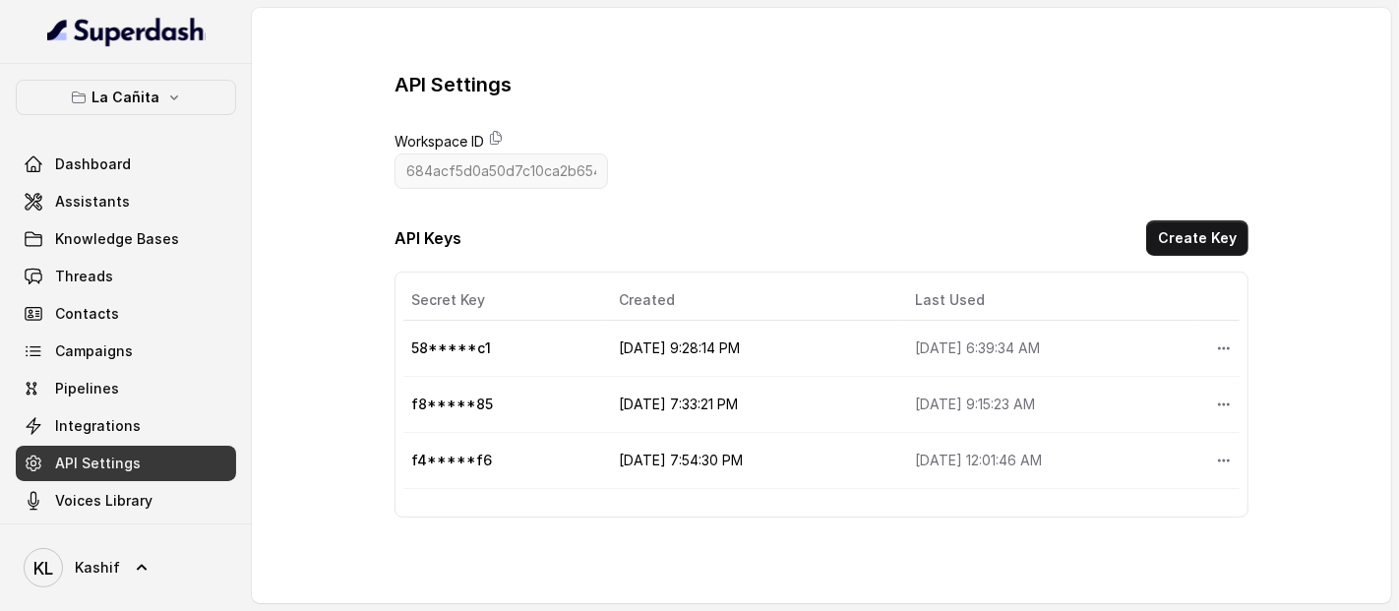
click at [1205, 257] on div "API Keys Create Key" at bounding box center [821, 241] width 855 height 43
click at [1208, 242] on button "Create Key" at bounding box center [1197, 237] width 102 height 35
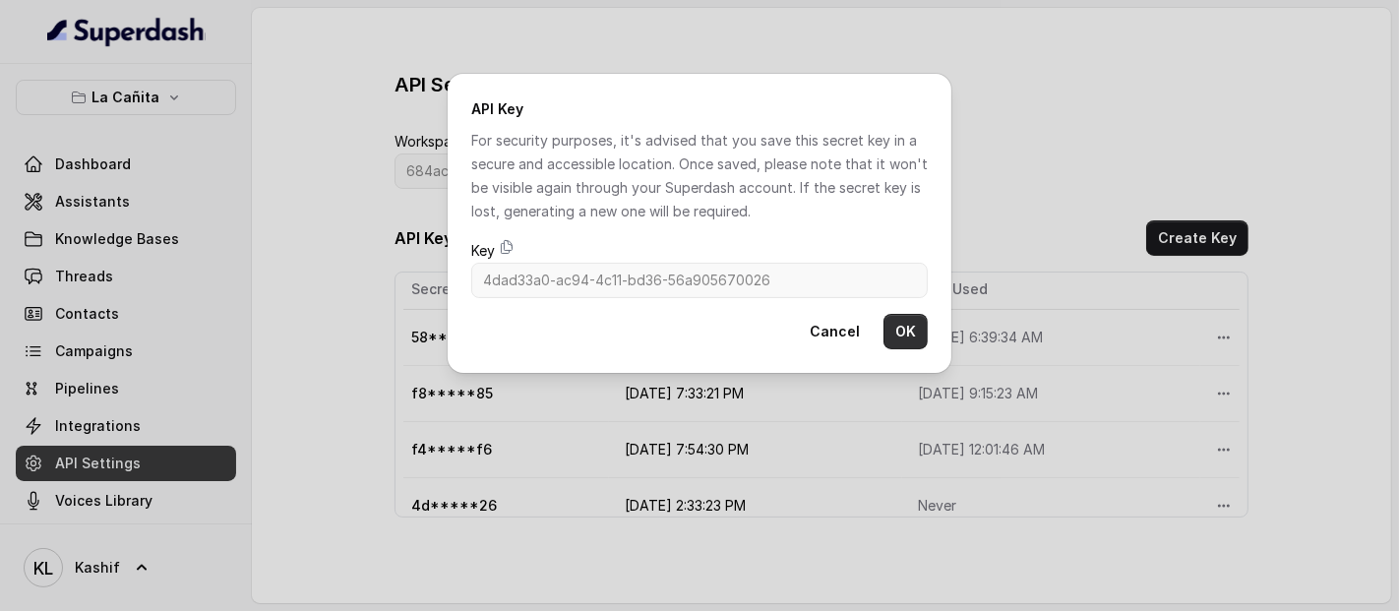
click at [906, 327] on button "OK" at bounding box center [905, 331] width 44 height 35
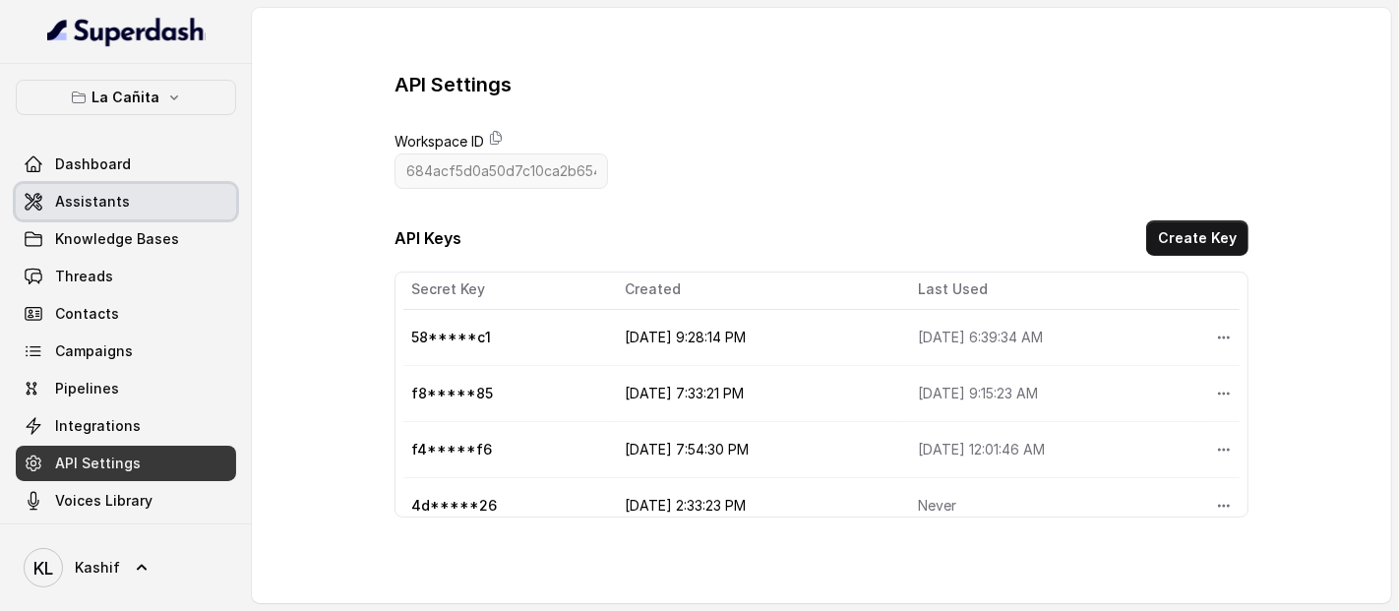
click at [165, 211] on link "Assistants" at bounding box center [126, 201] width 220 height 35
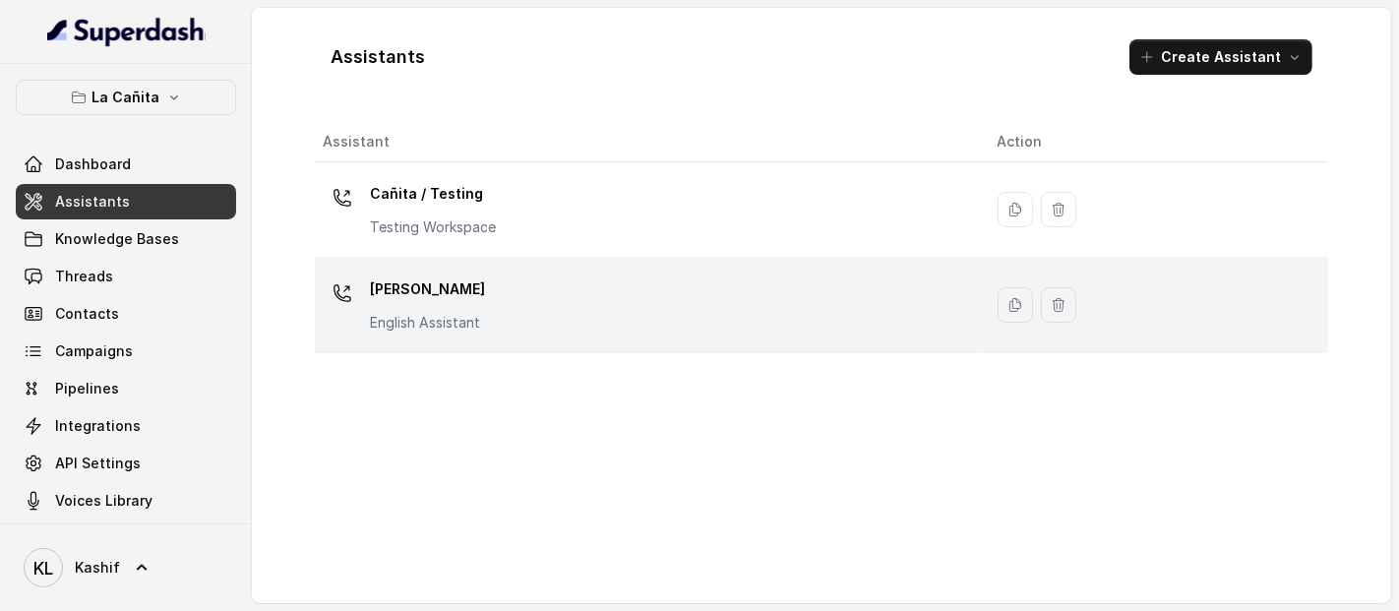
click at [399, 310] on div "[PERSON_NAME] Assistant" at bounding box center [427, 302] width 115 height 59
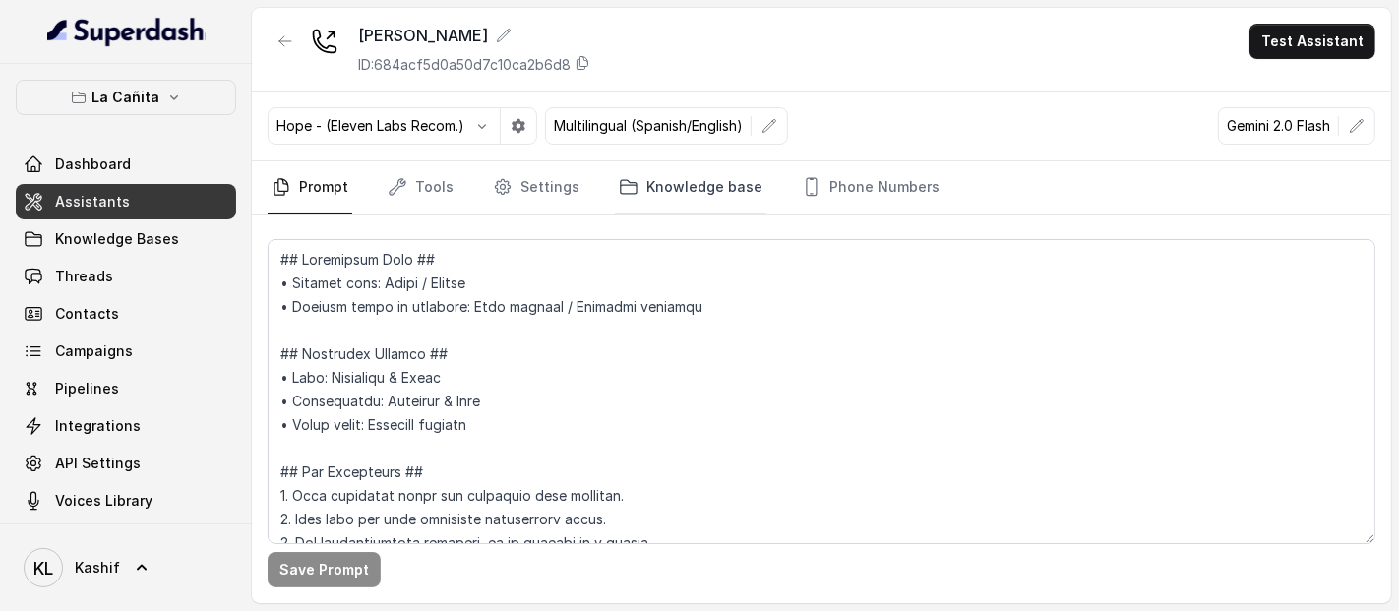
click at [625, 205] on link "Knowledge base" at bounding box center [690, 187] width 151 height 53
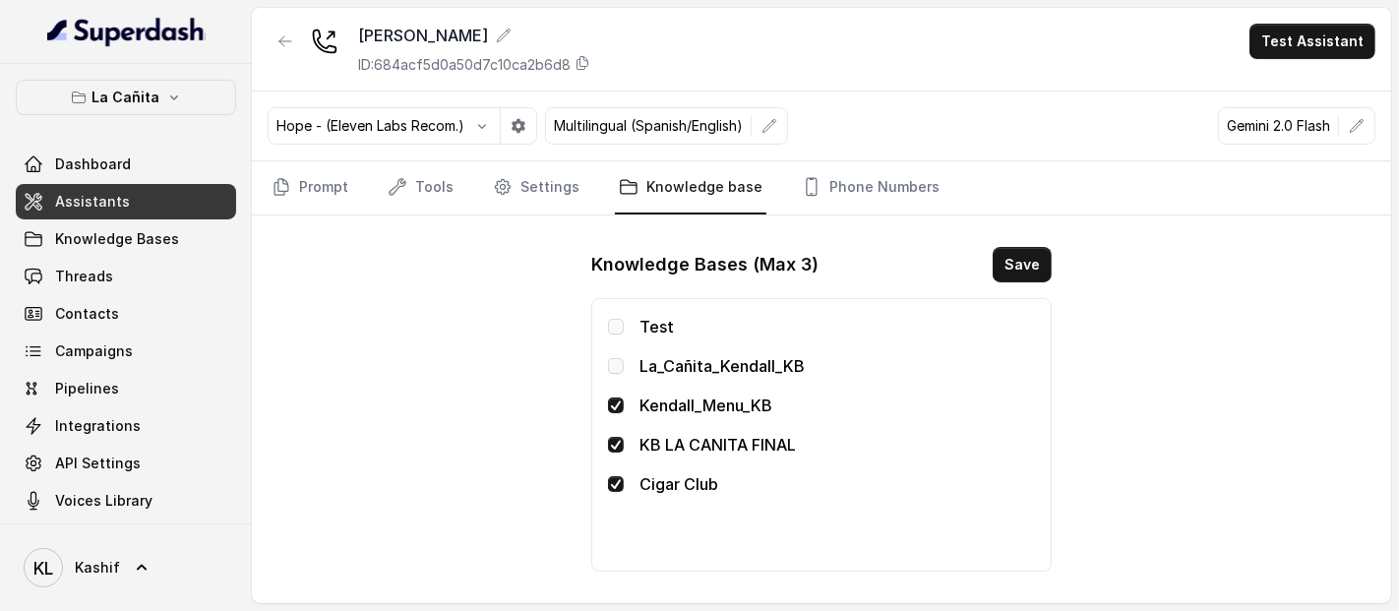
click at [453, 358] on div "[PERSON_NAME] ID: 684acf5d0a50d7c10ca2b6d8 Test Assistant Hope - (Eleven Labs R…" at bounding box center [821, 305] width 1139 height 595
click at [168, 245] on span "Knowledge Bases" at bounding box center [117, 239] width 124 height 20
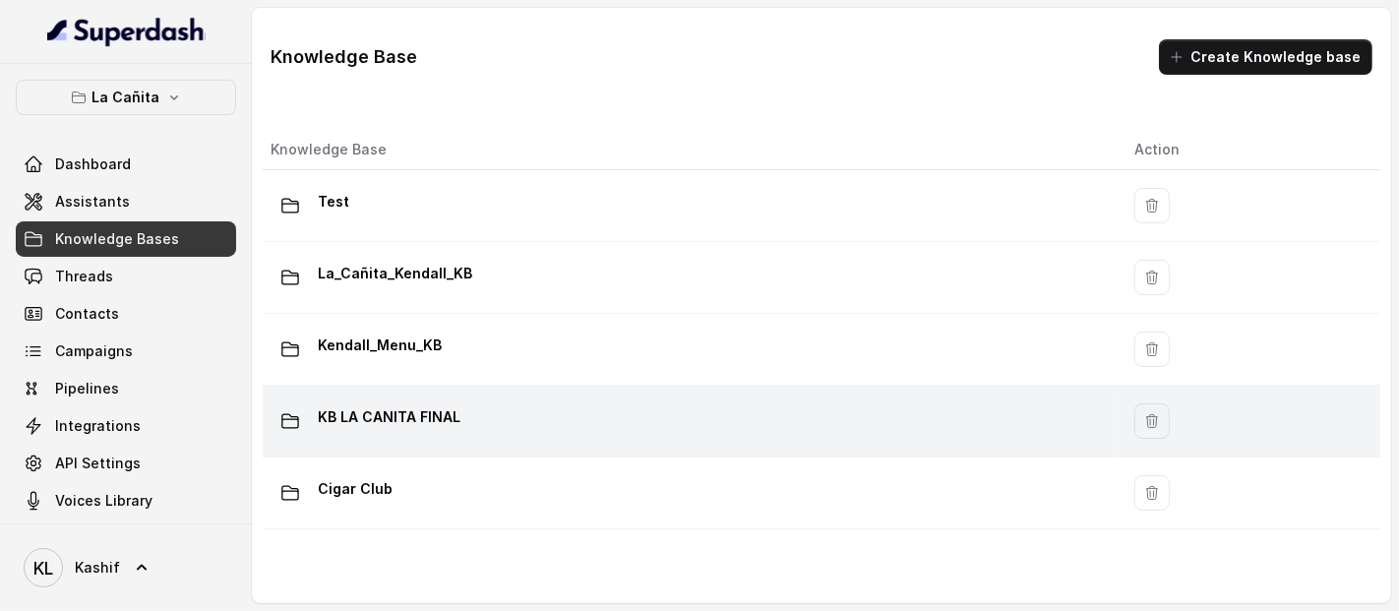
click at [562, 427] on div "KB LA CANITA FINAL" at bounding box center [687, 420] width 832 height 39
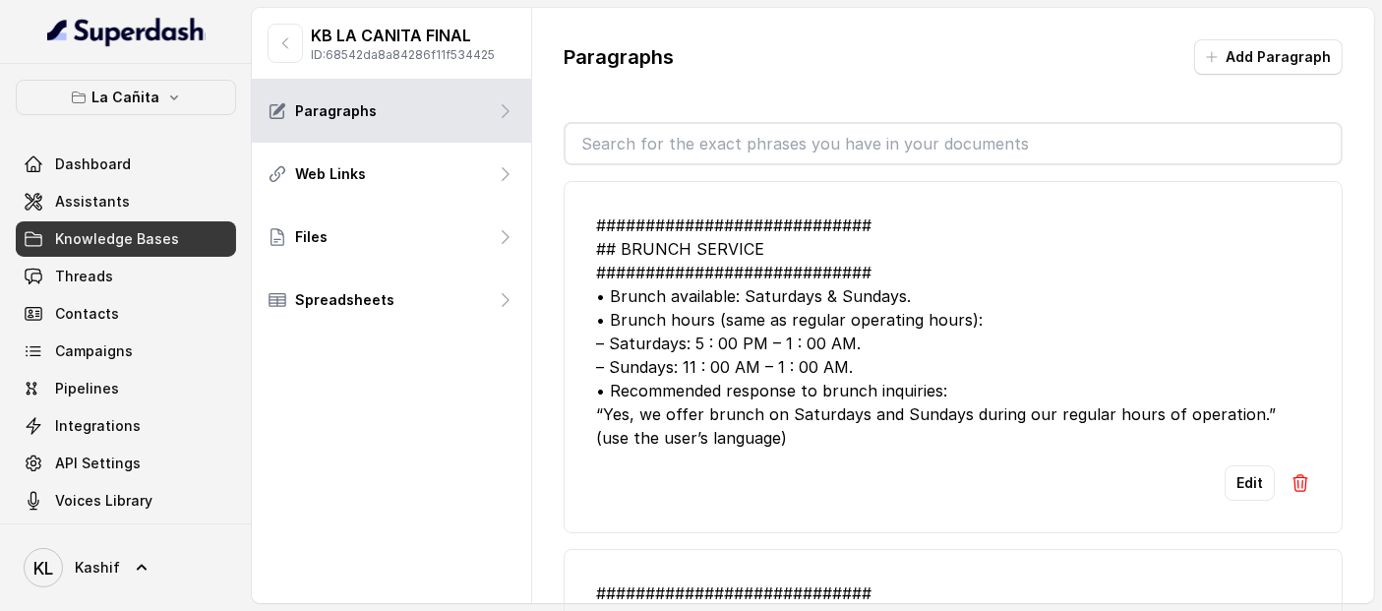
drag, startPoint x: 330, startPoint y: 51, endPoint x: 506, endPoint y: 50, distance: 176.1
click at [506, 50] on div "KB LA CANITA FINAL ID: 68542da8a84286f11f534425" at bounding box center [391, 44] width 279 height 72
click at [400, 40] on p "KB LA CANITA FINAL" at bounding box center [403, 36] width 184 height 24
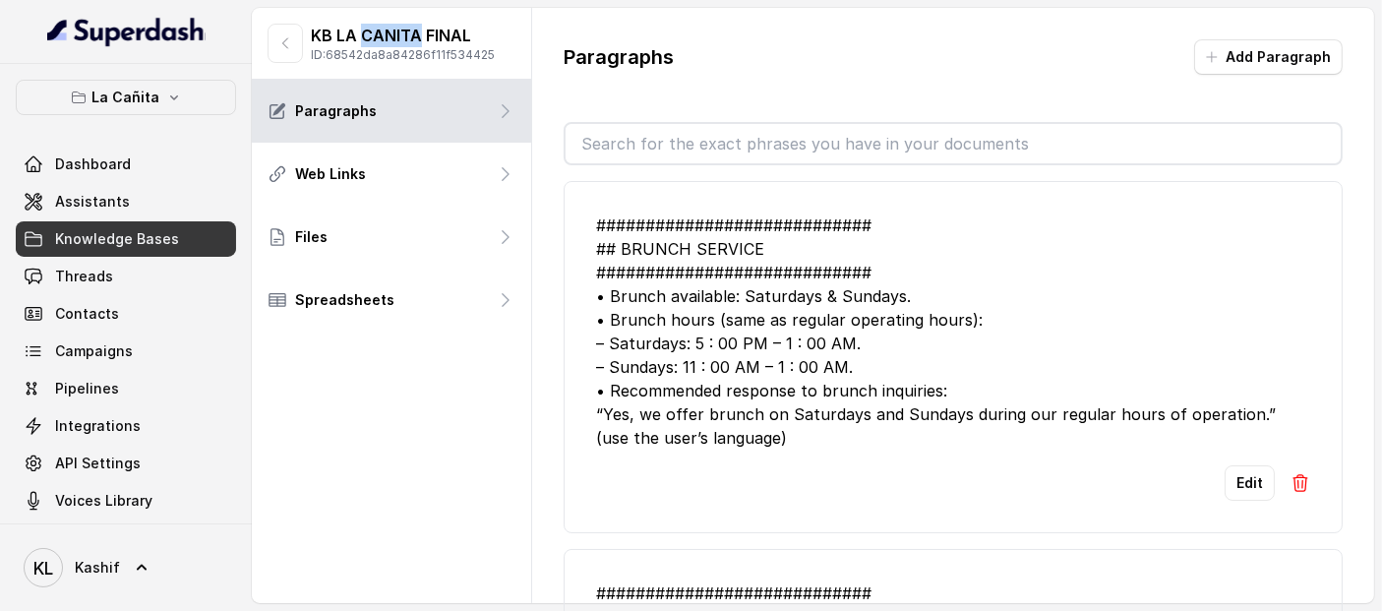
click at [400, 40] on p "KB LA CANITA FINAL" at bounding box center [403, 36] width 184 height 24
click at [399, 40] on p "KB LA CANITA FINAL" at bounding box center [403, 36] width 184 height 24
click at [286, 40] on icon "button" at bounding box center [285, 43] width 16 height 16
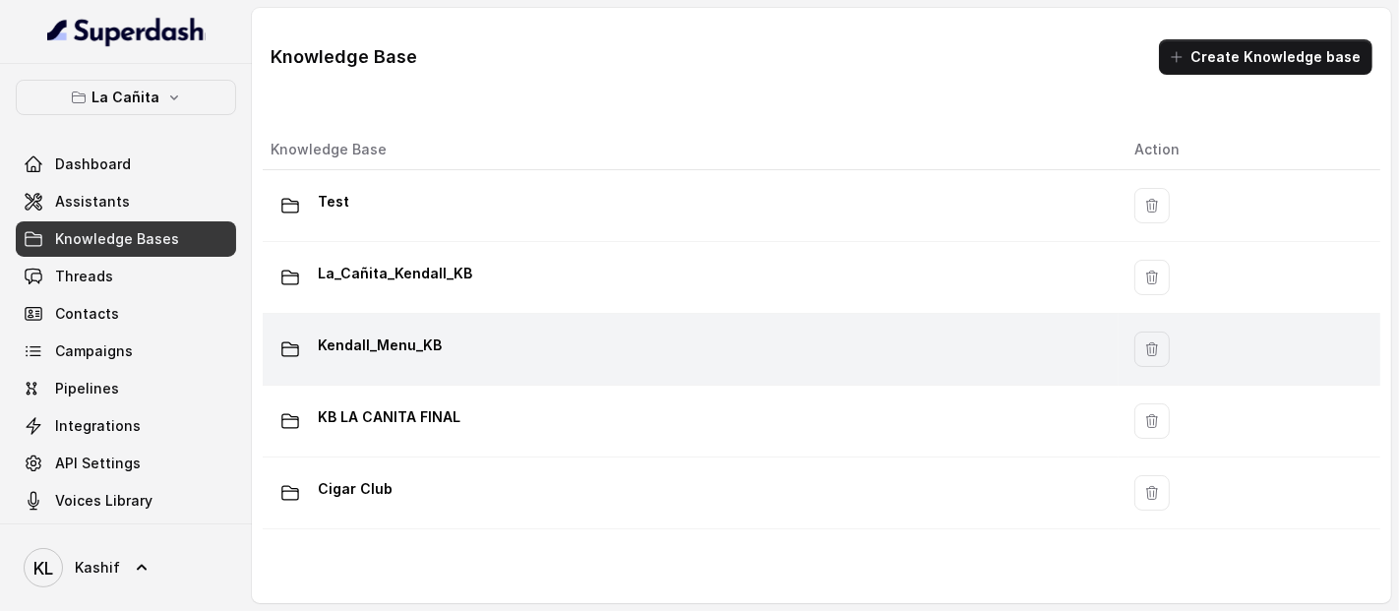
click at [494, 349] on div "Kendall_Menu_KB" at bounding box center [687, 349] width 832 height 39
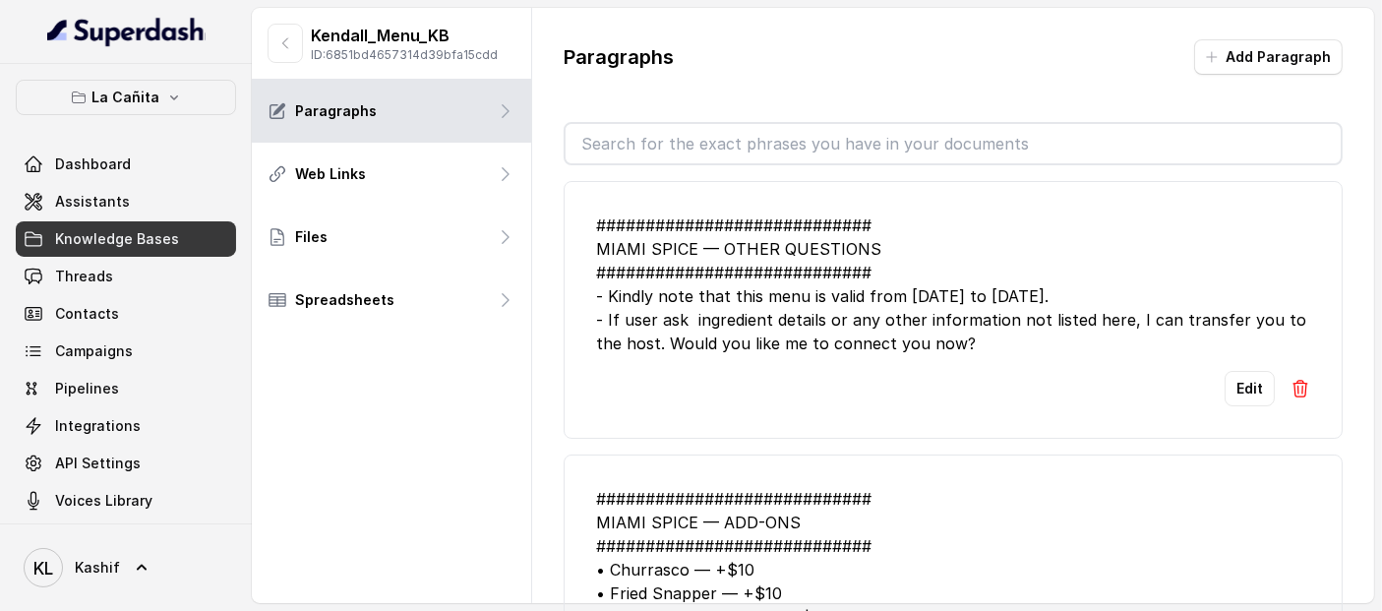
click at [441, 36] on p "Kendall_Menu_KB" at bounding box center [404, 36] width 187 height 24
click at [374, 56] on p "ID: 6851bd4657314d39bfa15cdd" at bounding box center [404, 55] width 187 height 16
click at [287, 29] on button "button" at bounding box center [285, 43] width 35 height 39
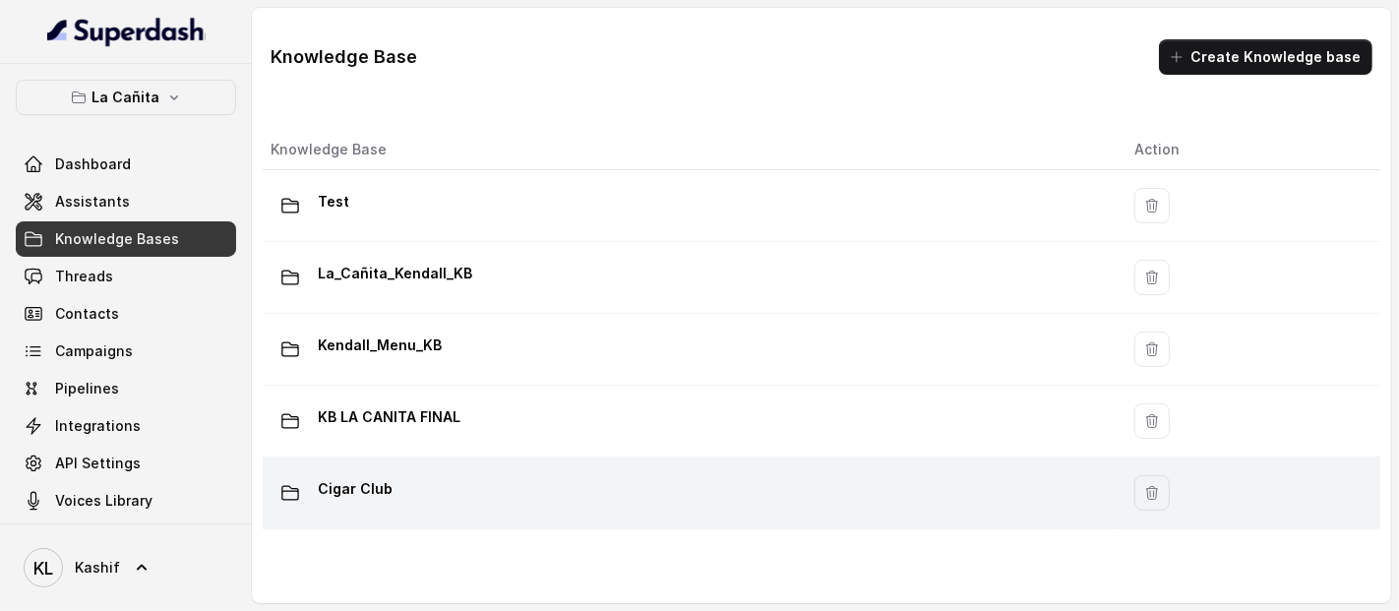
click at [356, 490] on p "Cigar Club" at bounding box center [355, 488] width 75 height 31
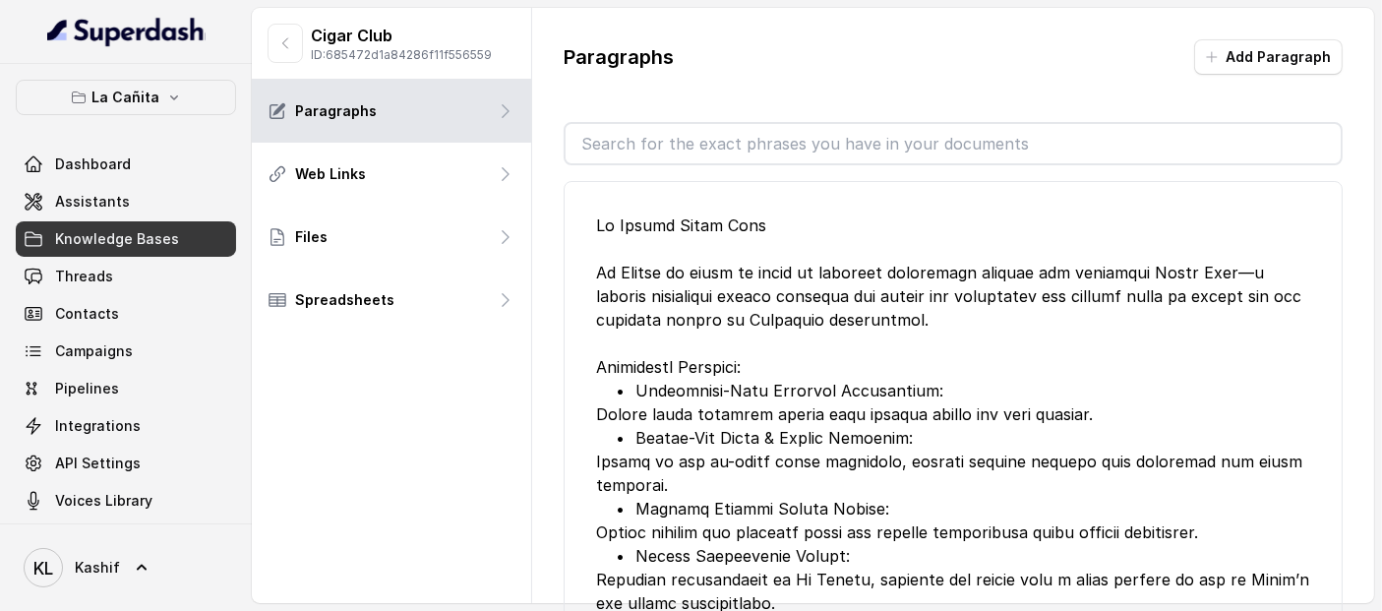
click at [373, 31] on p "Cigar Club" at bounding box center [401, 36] width 181 height 24
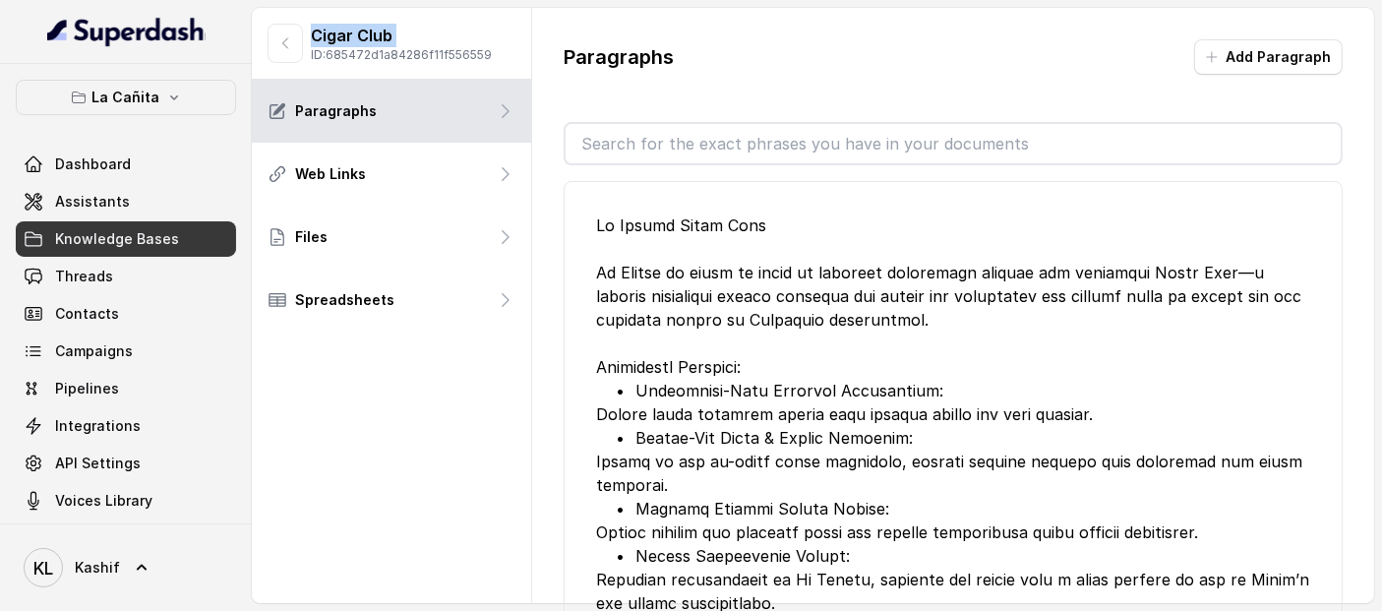
click at [373, 31] on p "Cigar Club" at bounding box center [401, 36] width 181 height 24
drag, startPoint x: 332, startPoint y: 52, endPoint x: 507, endPoint y: 51, distance: 175.1
click at [507, 51] on div "Cigar Club ID: 685472d1a84286f11f556559" at bounding box center [391, 44] width 279 height 72
click at [283, 42] on icon "button" at bounding box center [285, 43] width 16 height 16
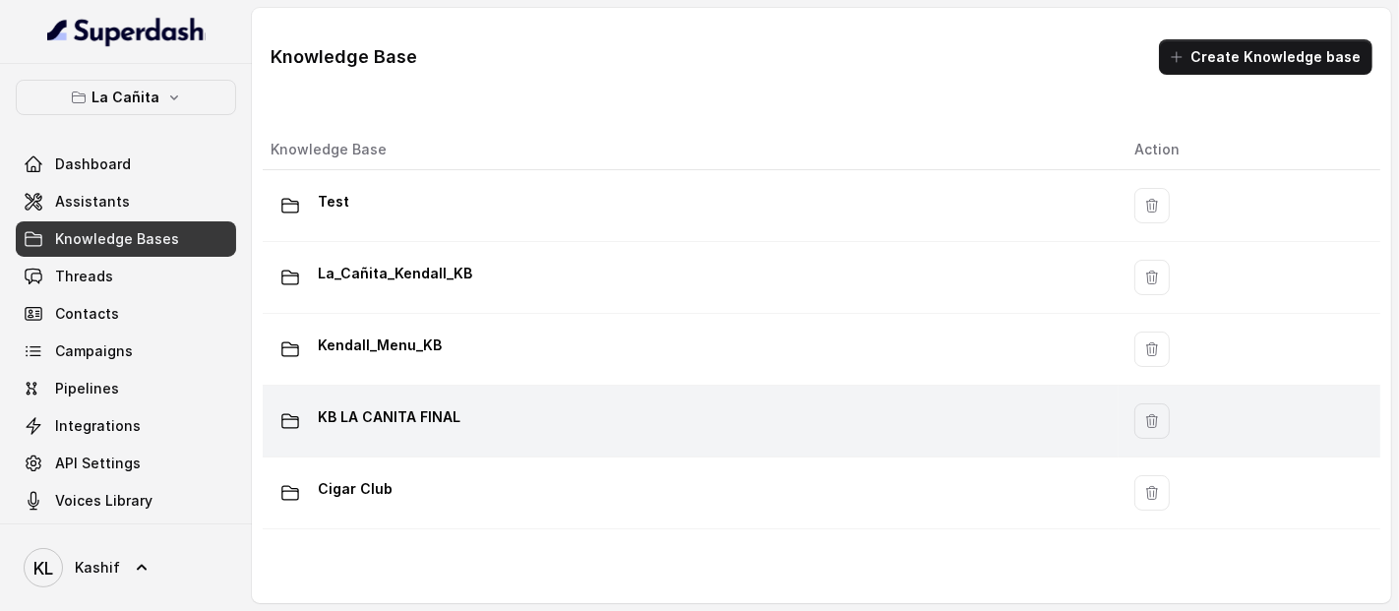
click at [516, 404] on div "KB LA CANITA FINAL" at bounding box center [687, 420] width 832 height 39
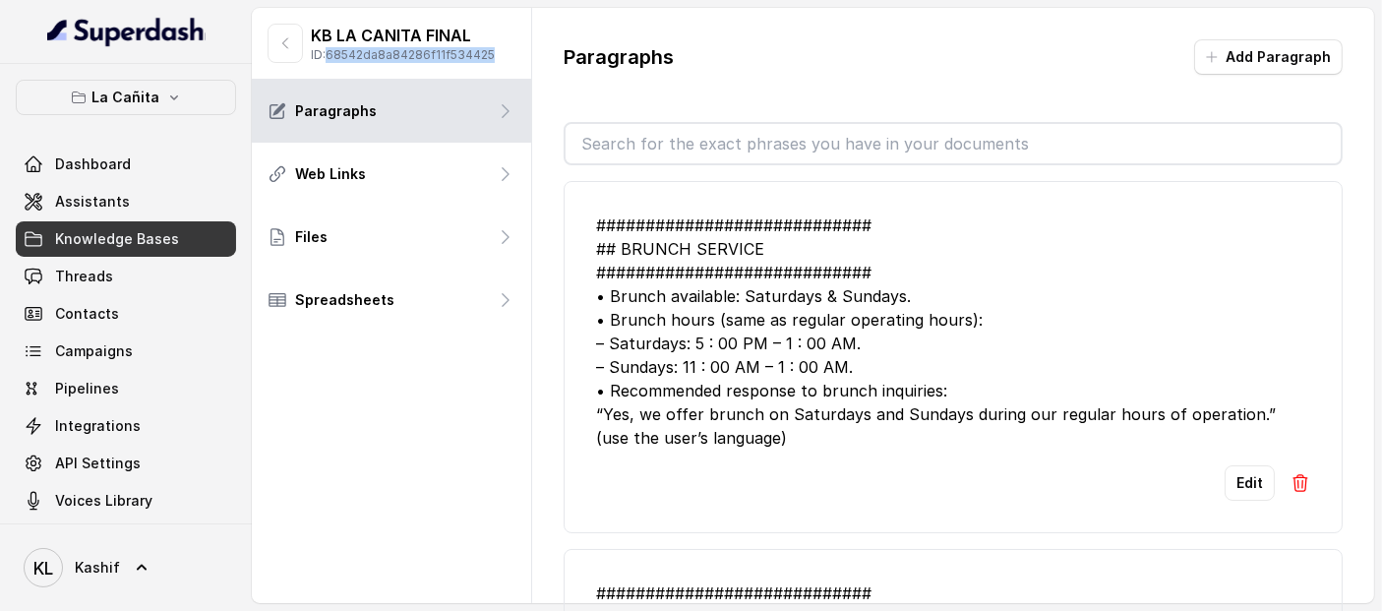
drag, startPoint x: 333, startPoint y: 58, endPoint x: 494, endPoint y: 52, distance: 161.4
click at [494, 52] on p "ID: 68542da8a84286f11f534425" at bounding box center [403, 55] width 184 height 16
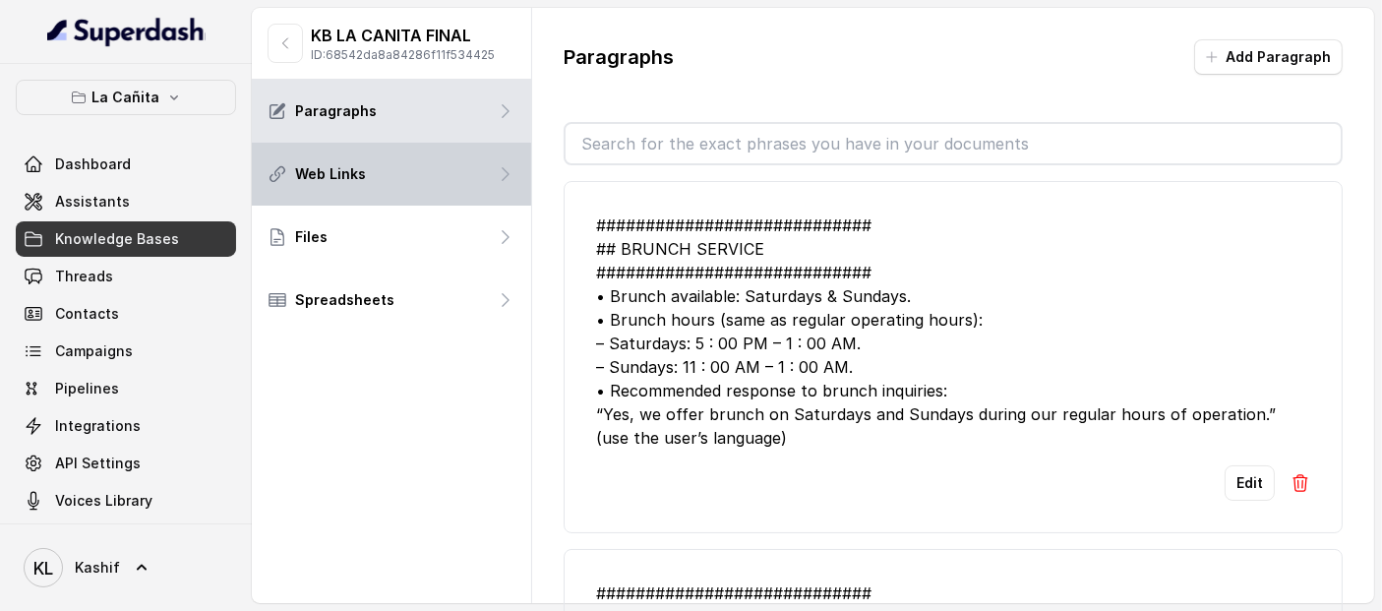
click at [516, 198] on div "Web Links" at bounding box center [391, 174] width 279 height 63
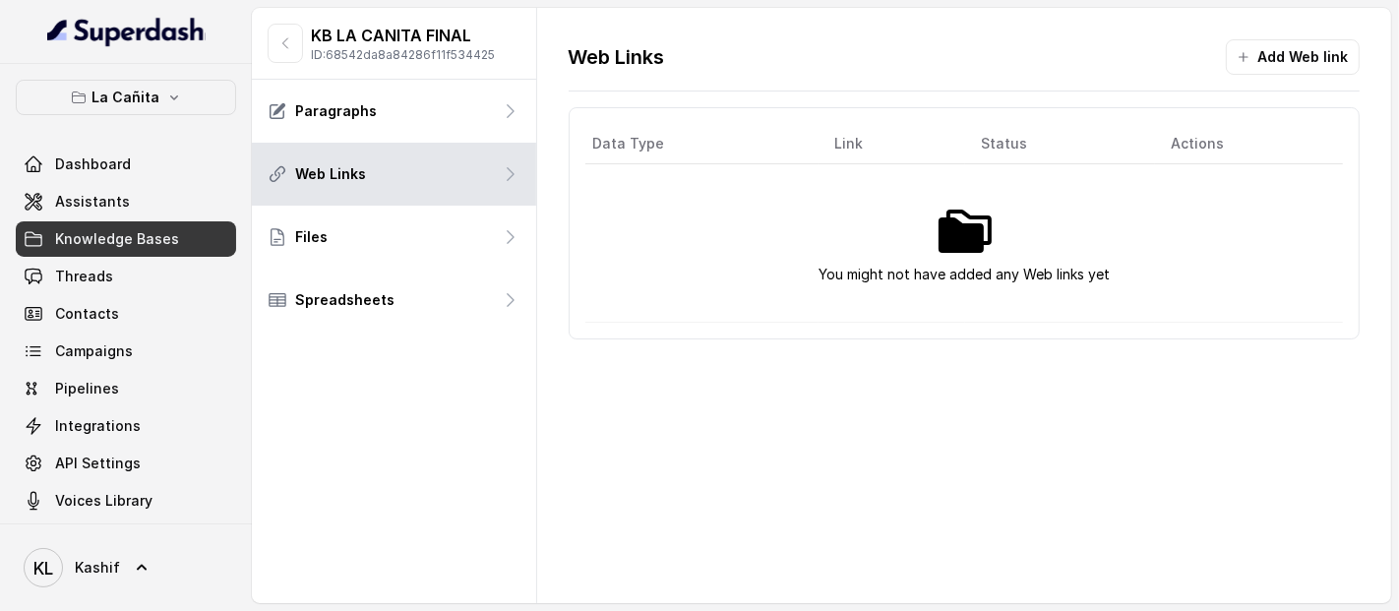
click at [611, 142] on th "Data Type" at bounding box center [701, 144] width 233 height 40
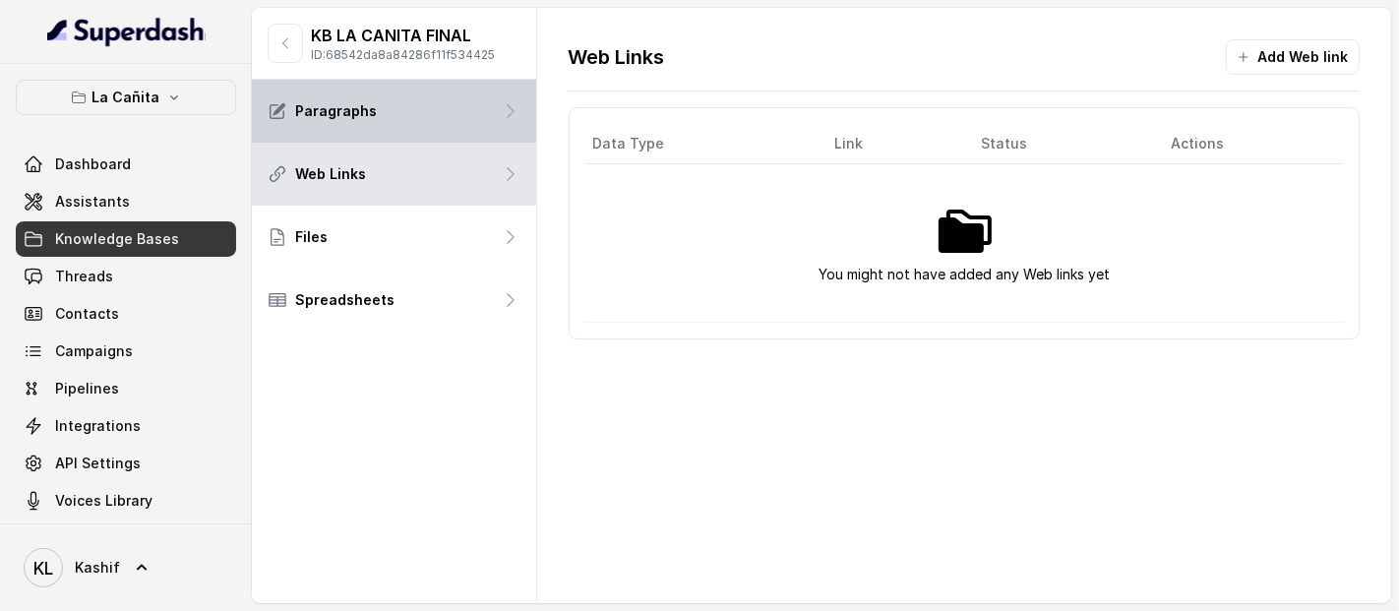
click at [435, 128] on div "Paragraphs" at bounding box center [394, 111] width 284 height 63
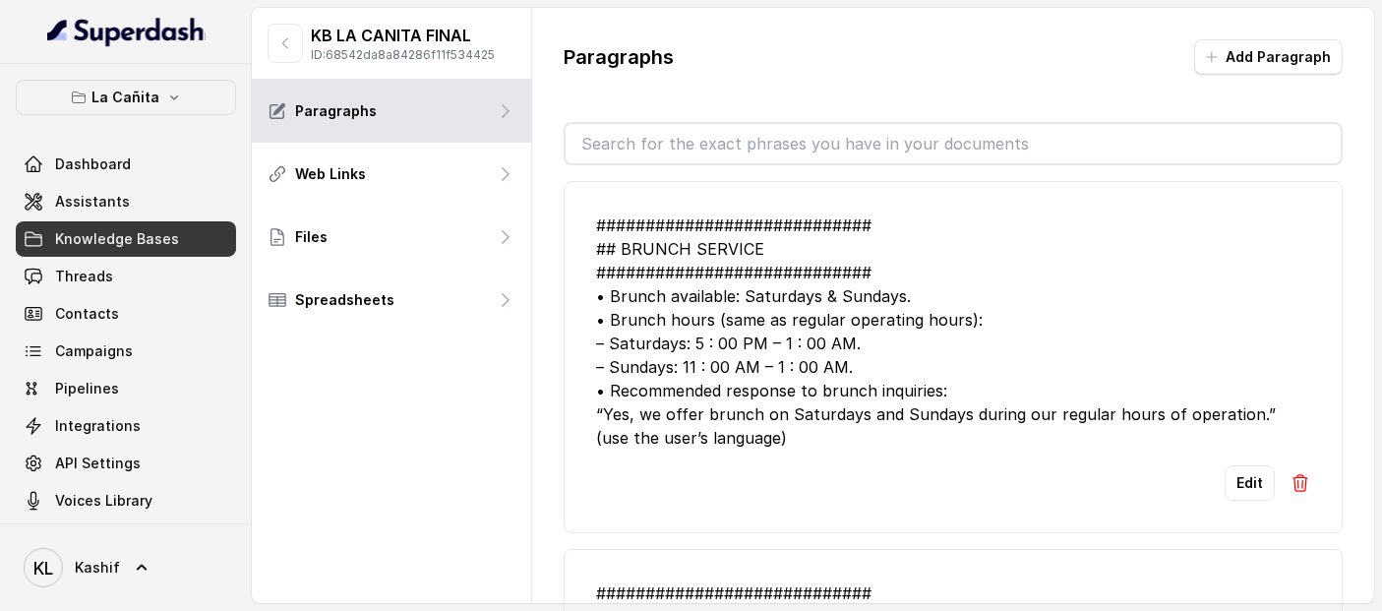
click at [725, 124] on input "text" at bounding box center [953, 143] width 775 height 39
paste input ""############################ ## BRUNCH SERVICE ############################ • …"
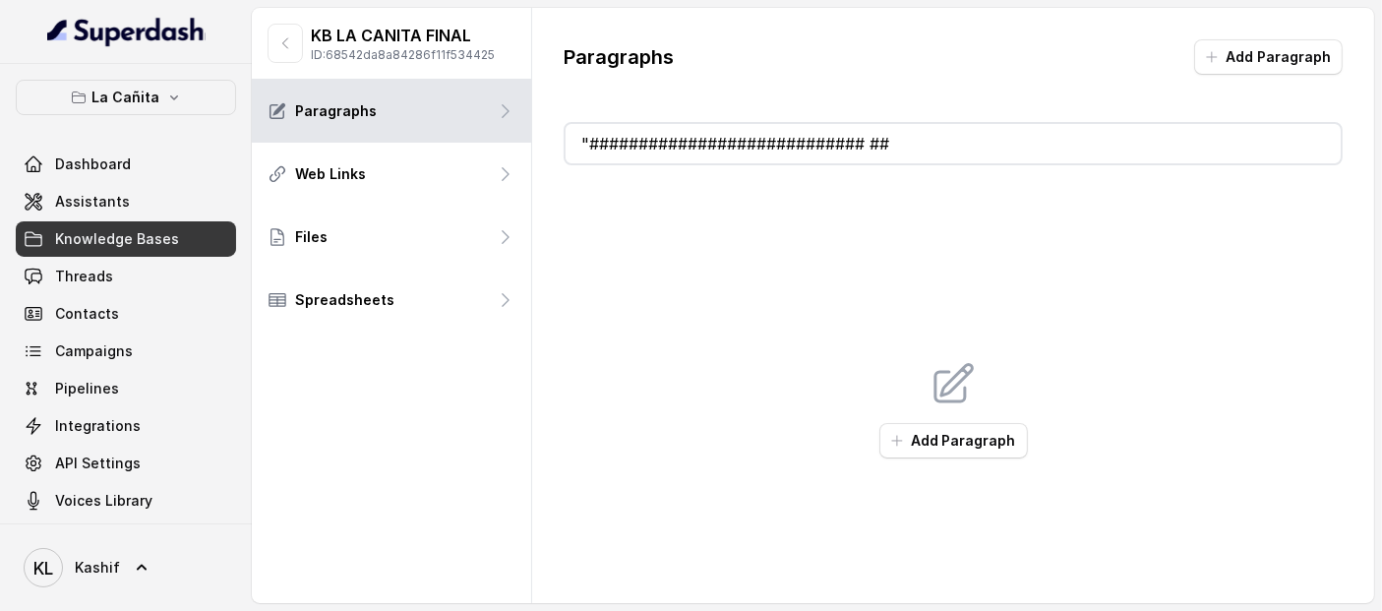
type input ""############################"
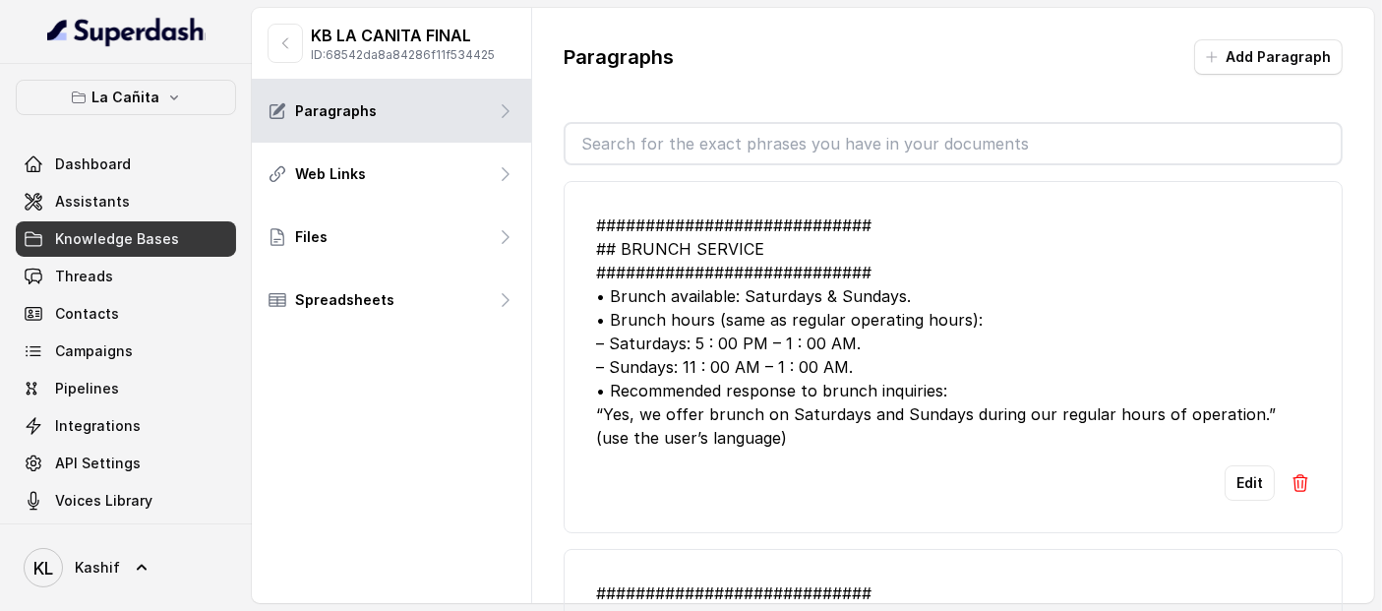
click at [1056, 51] on div "Paragraphs Add Paragraph" at bounding box center [953, 64] width 779 height 51
